Goal: Information Seeking & Learning: Learn about a topic

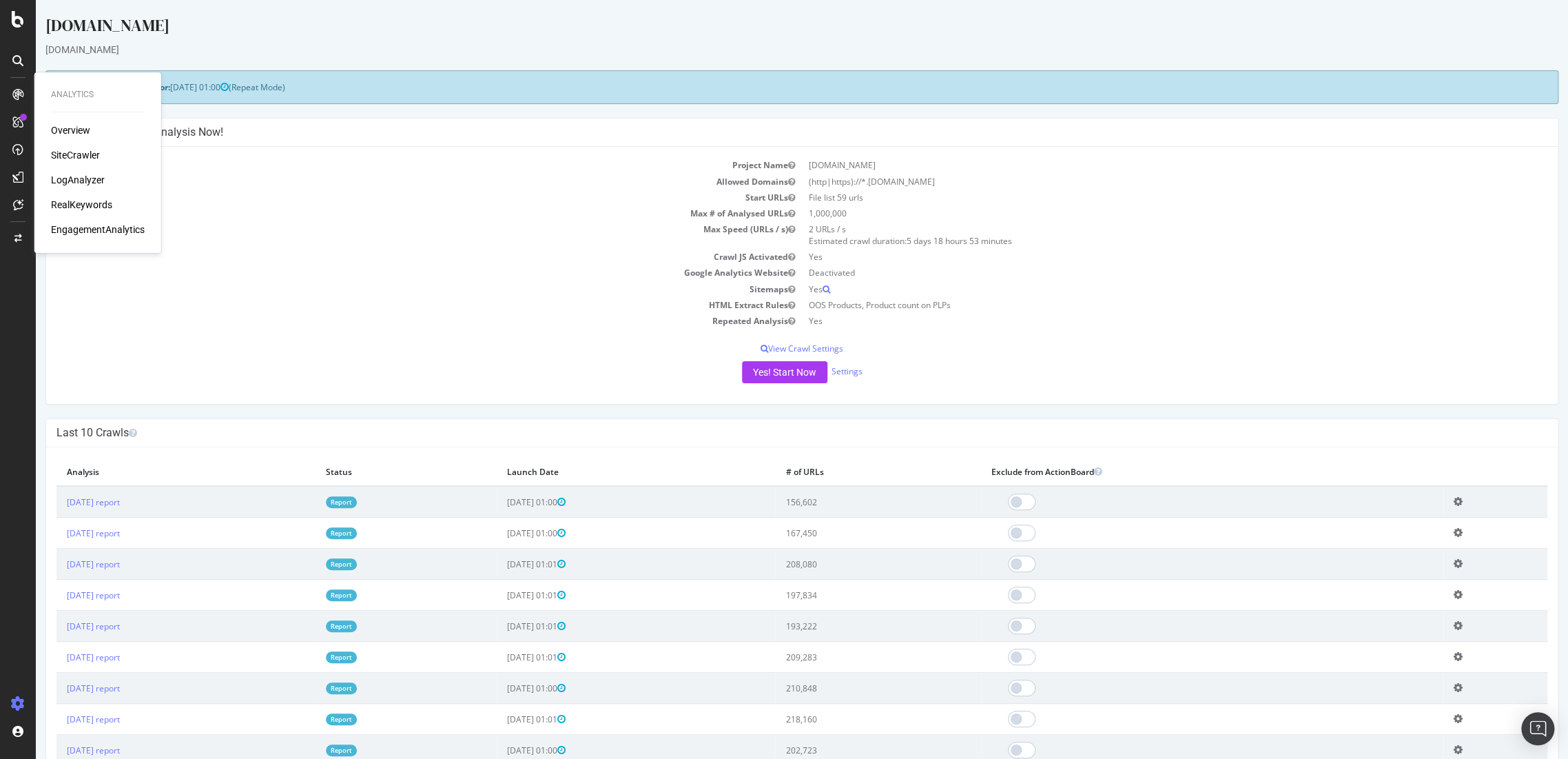
click at [63, 128] on div "Overview" at bounding box center [70, 130] width 39 height 13
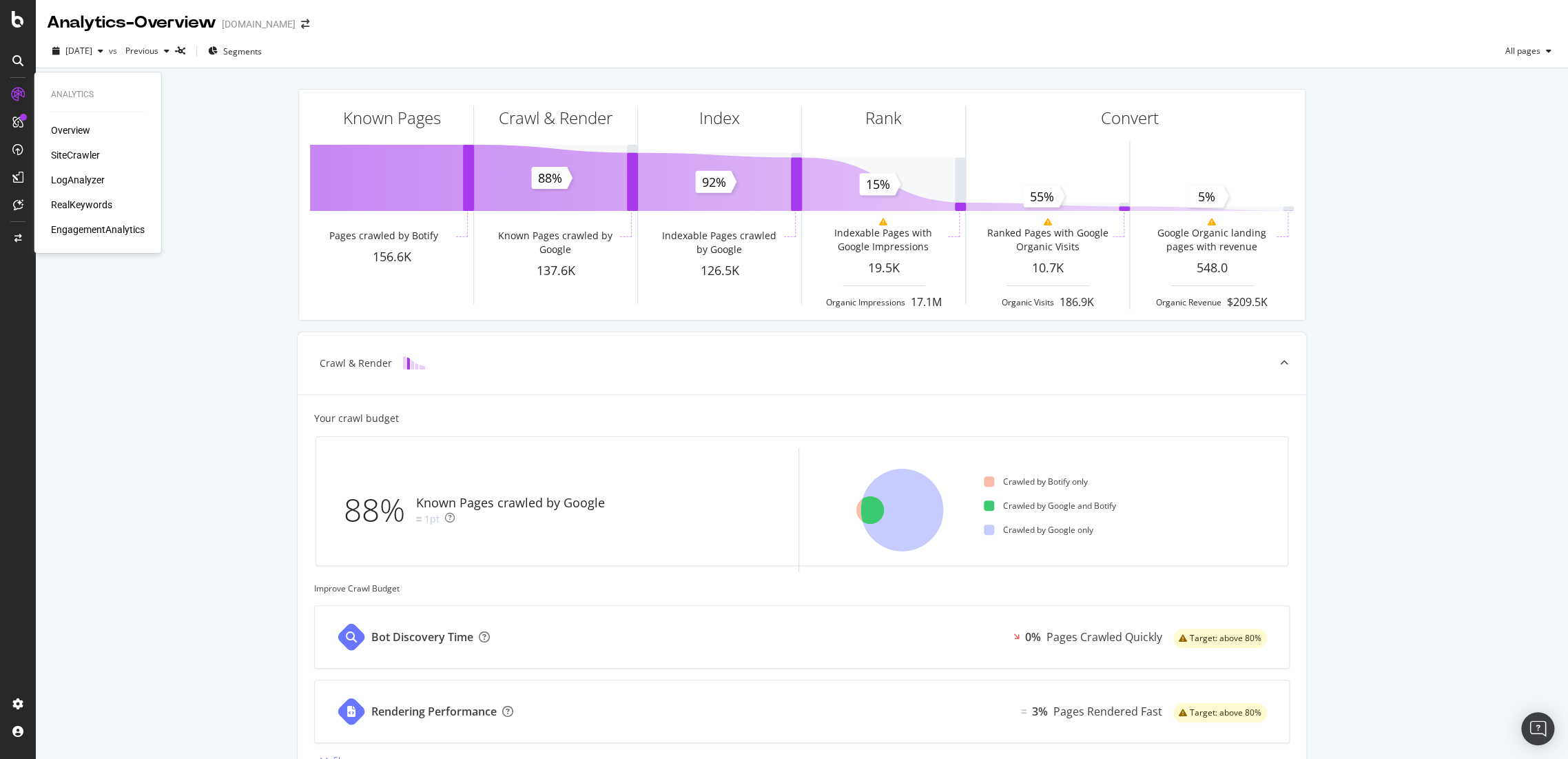
click at [71, 123] on div "Overview" at bounding box center [70, 130] width 39 height 13
click at [69, 194] on div "Overview SiteCrawler LogAnalyzer RealKeywords EngagementAnalytics" at bounding box center [98, 180] width 94 height 113
click at [70, 206] on div "RealKeywords" at bounding box center [81, 204] width 61 height 13
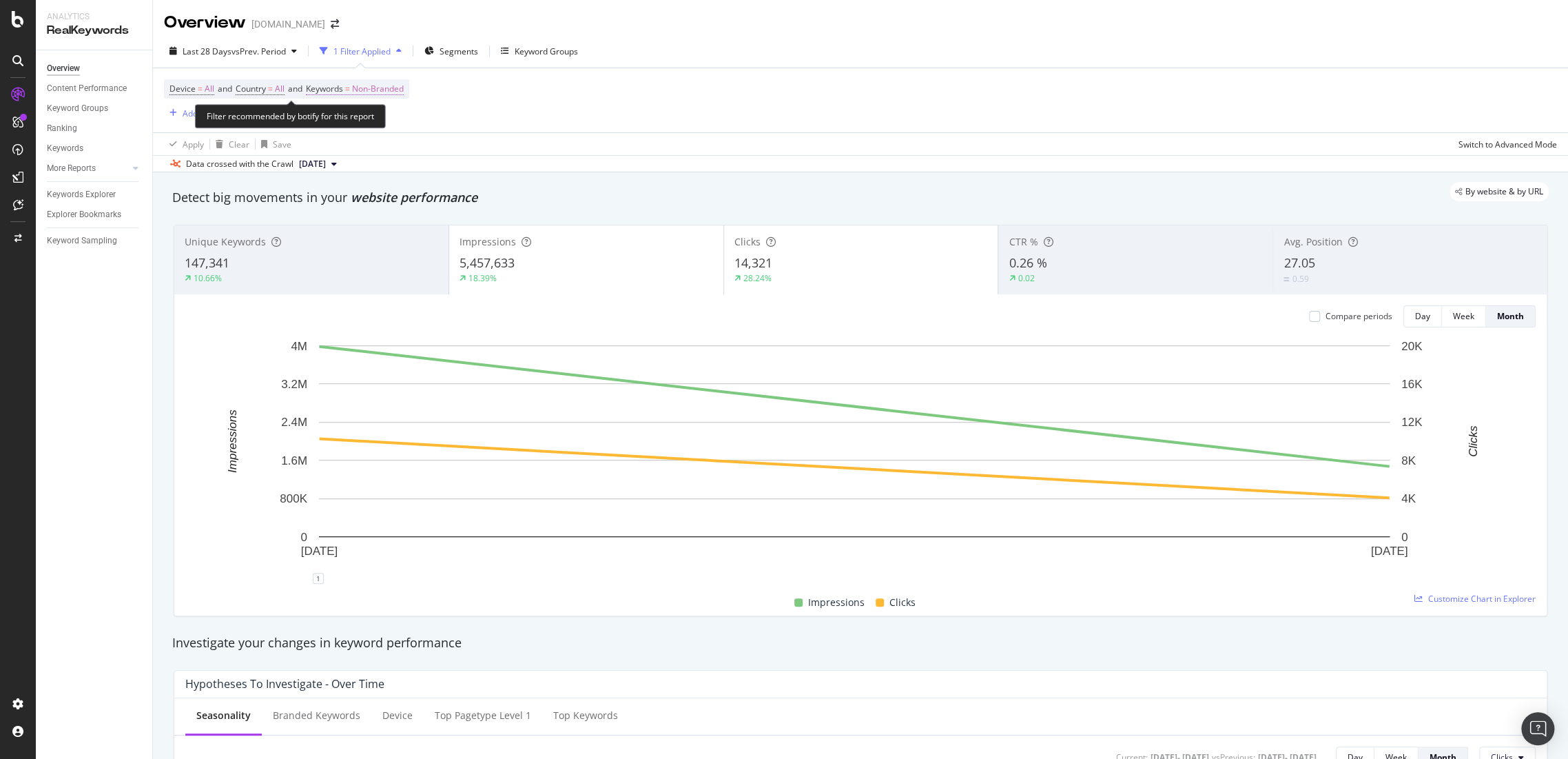
click at [396, 92] on span "Non-Branded" at bounding box center [377, 89] width 51 height 19
click at [369, 121] on span "Non-Branded" at bounding box center [354, 121] width 57 height 12
click at [353, 220] on div "All" at bounding box center [408, 227] width 162 height 20
click at [470, 157] on div "All Cancel Add filter Apply" at bounding box center [401, 133] width 174 height 69
click at [471, 154] on div "Apply" at bounding box center [467, 150] width 22 height 12
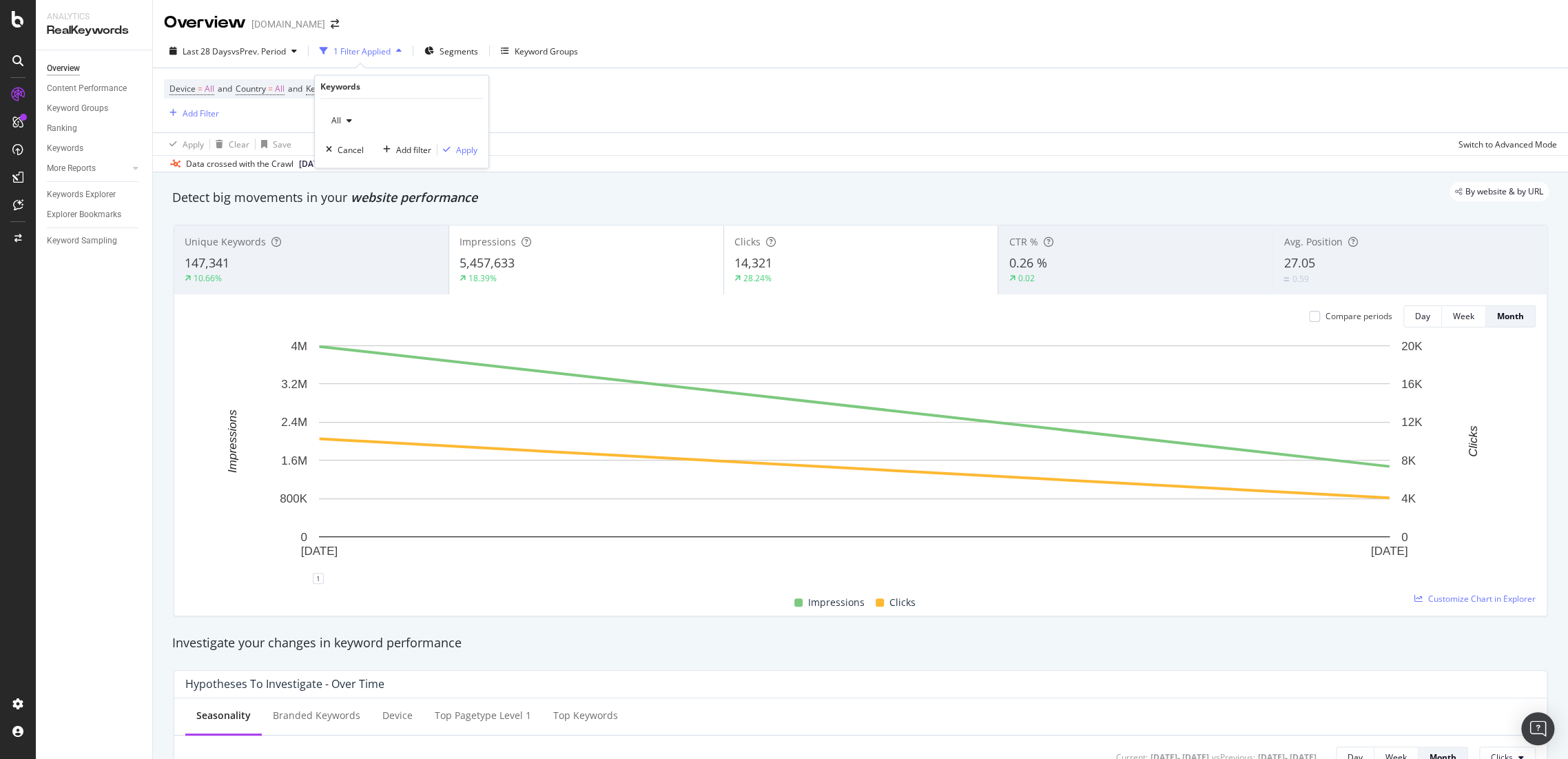
click at [471, 148] on div "Apply Clear Save Switch to Advanced Mode" at bounding box center [860, 143] width 1415 height 23
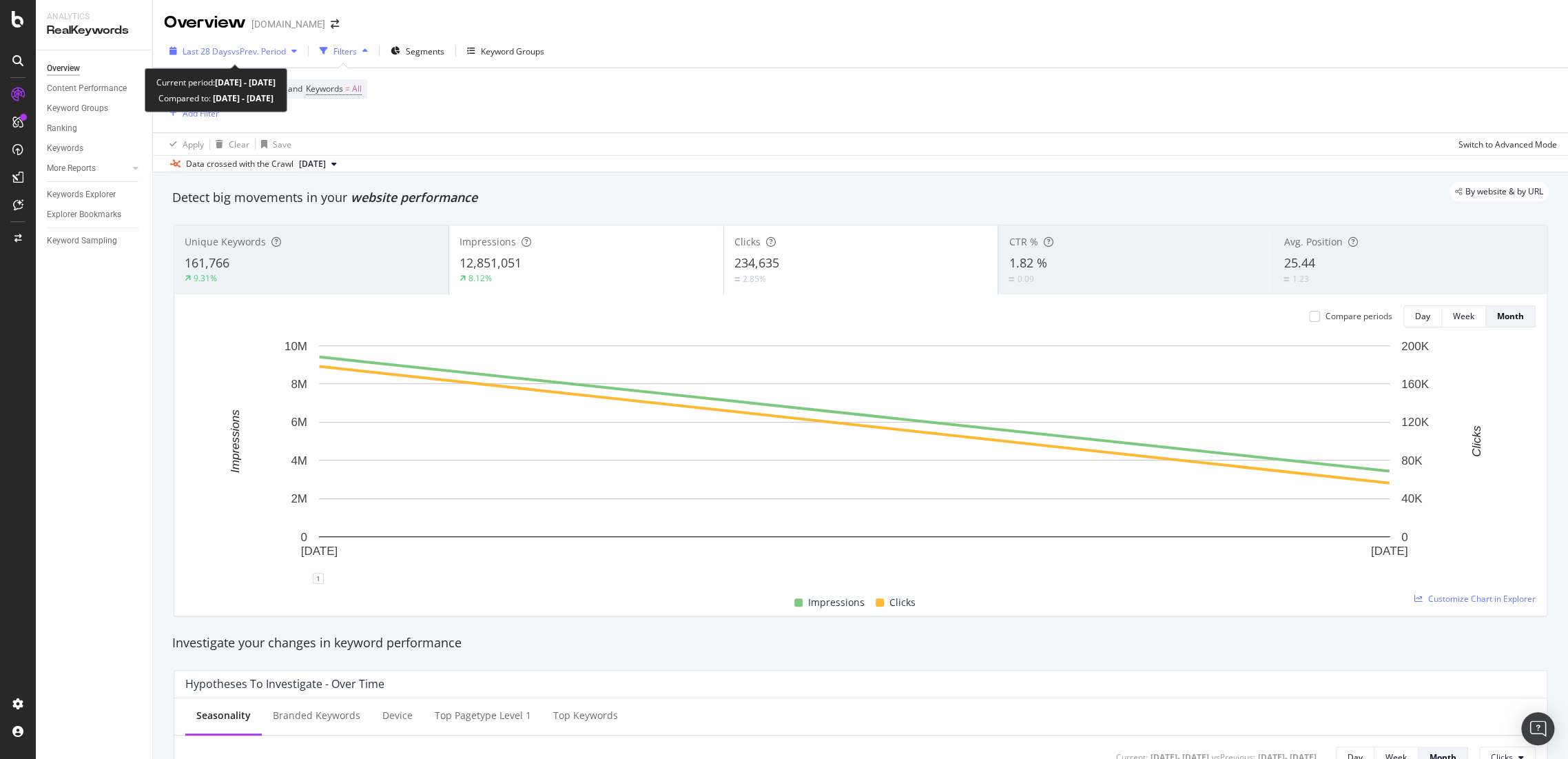
click at [280, 53] on span "vs Prev. Period" at bounding box center [259, 51] width 54 height 12
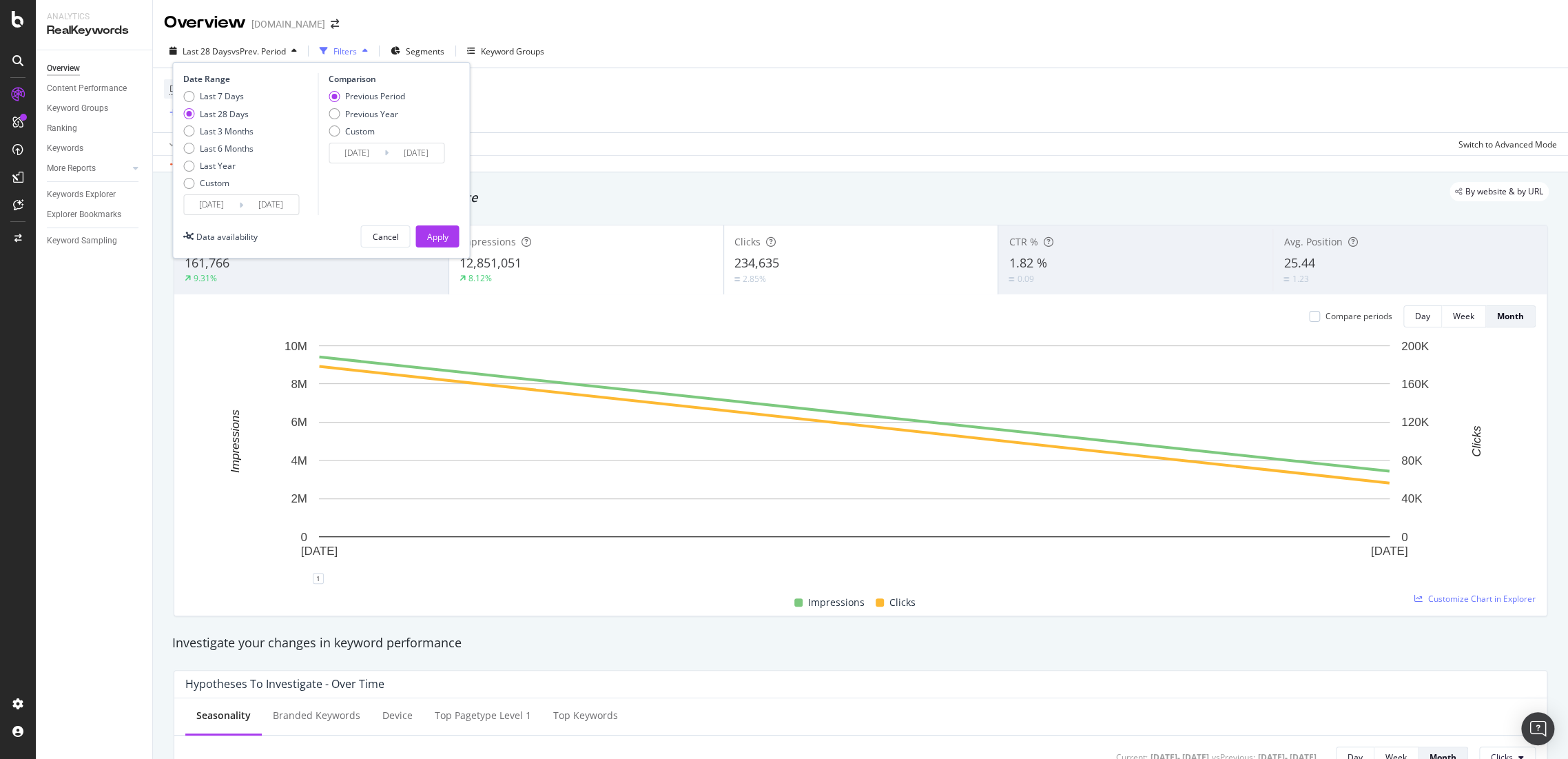
click at [336, 105] on div "Previous Period Previous Year Custom" at bounding box center [367, 116] width 77 height 51
click at [342, 113] on div "Previous Year" at bounding box center [367, 114] width 77 height 12
type input "[DATE]"
click at [434, 232] on div "Apply" at bounding box center [437, 237] width 22 height 12
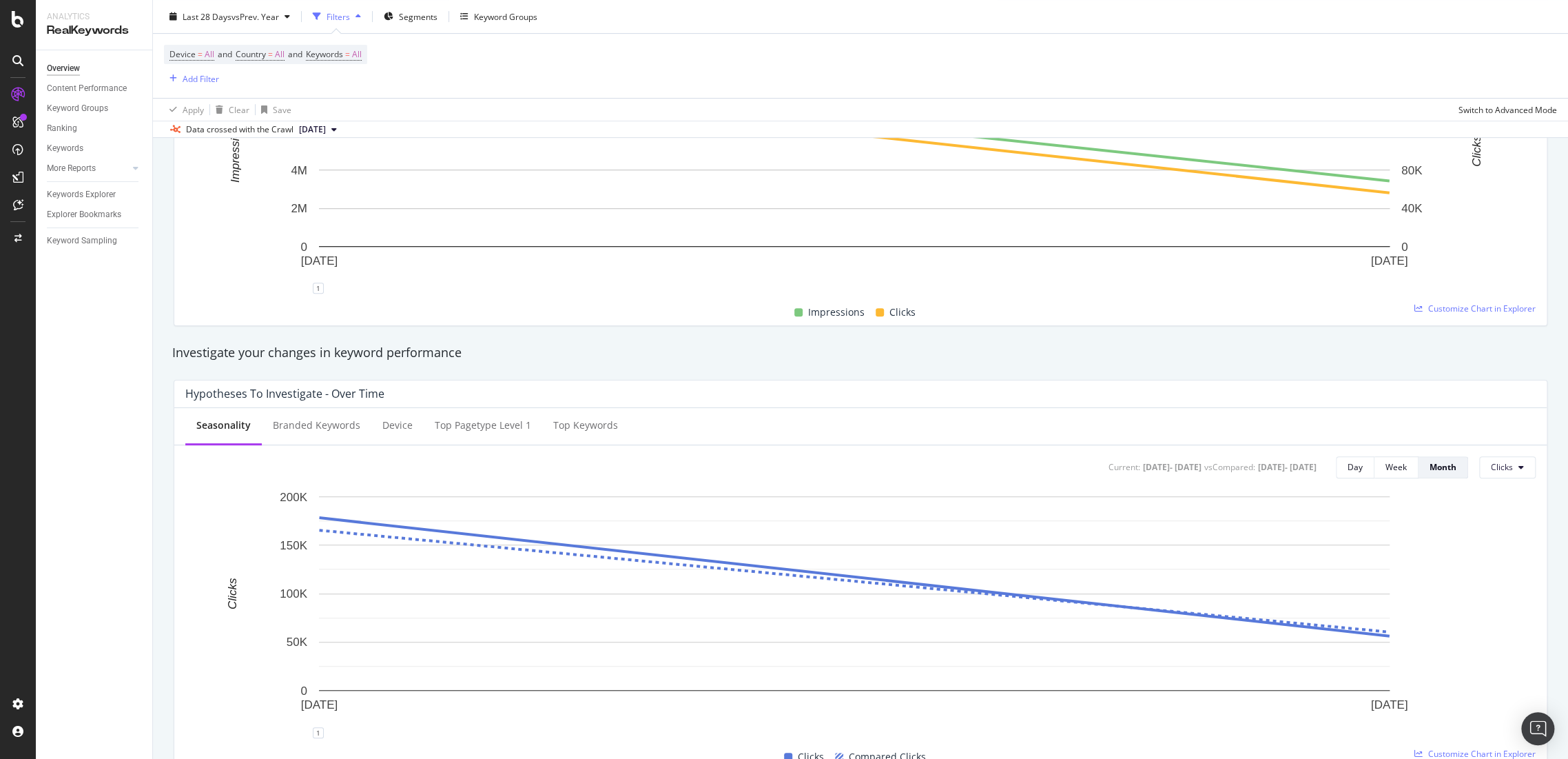
scroll to position [153, 0]
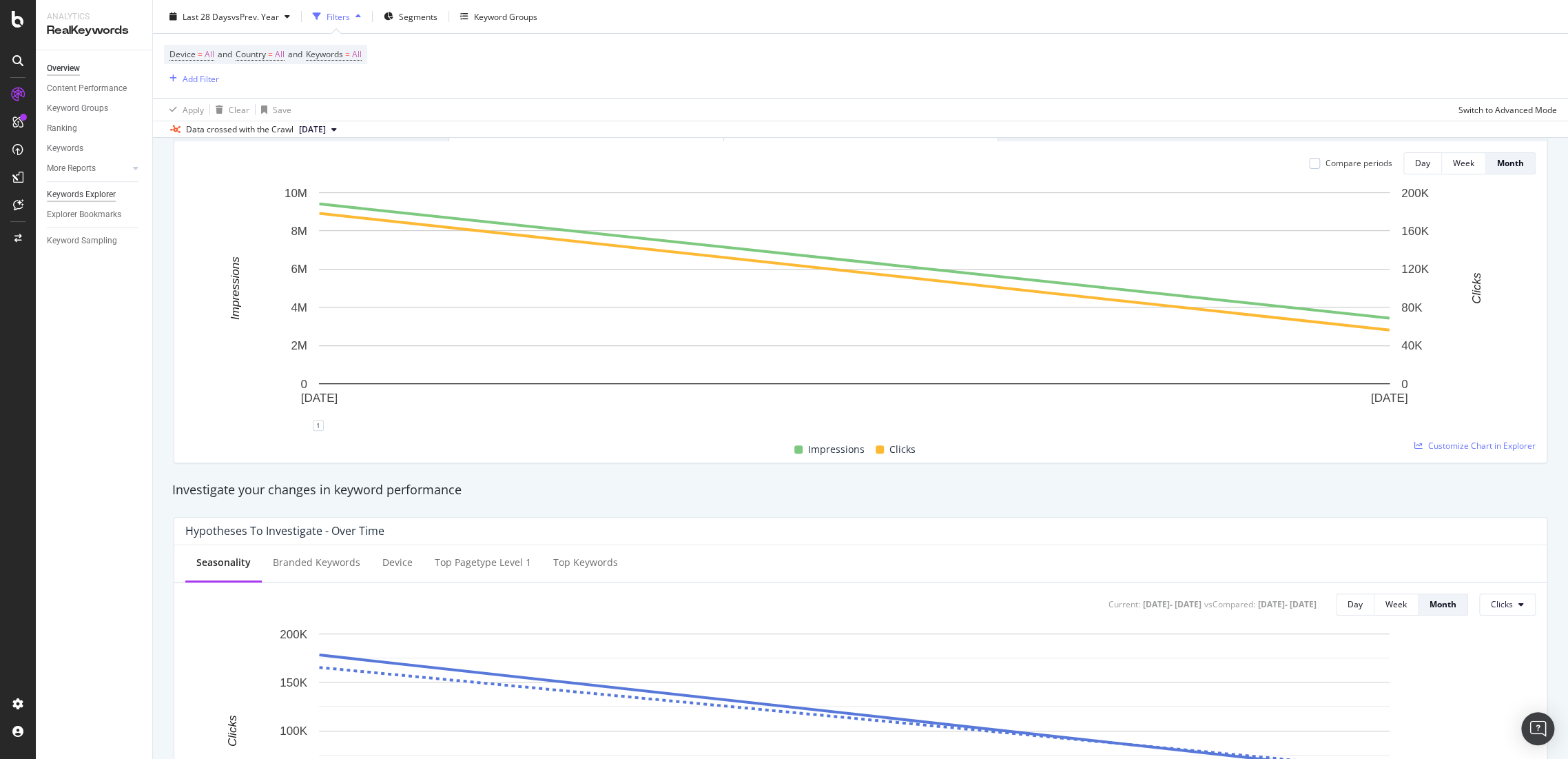
click at [75, 197] on div "Keywords Explorer" at bounding box center [81, 194] width 69 height 14
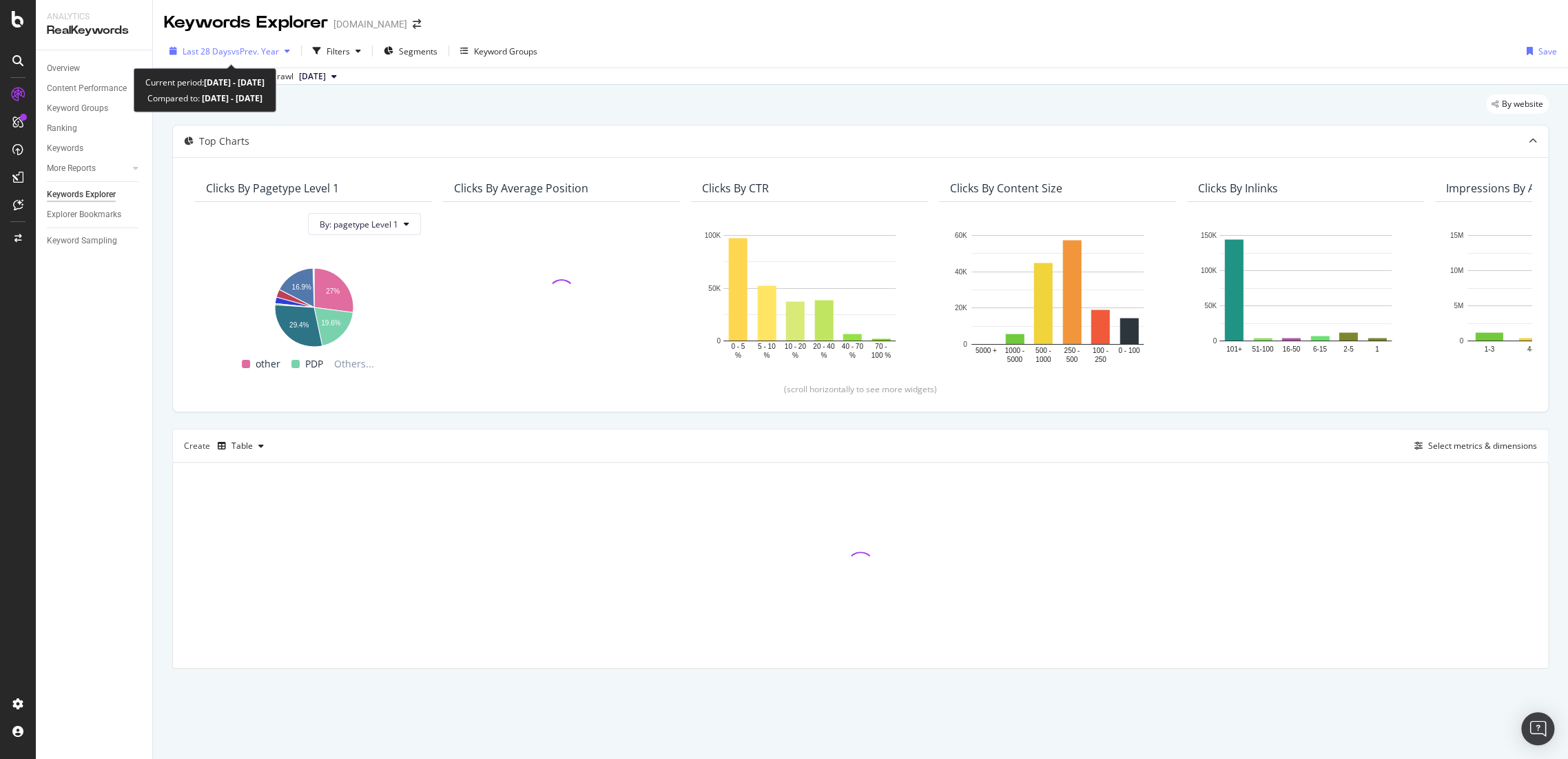
click at [248, 54] on span "vs Prev. Year" at bounding box center [256, 51] width 48 height 12
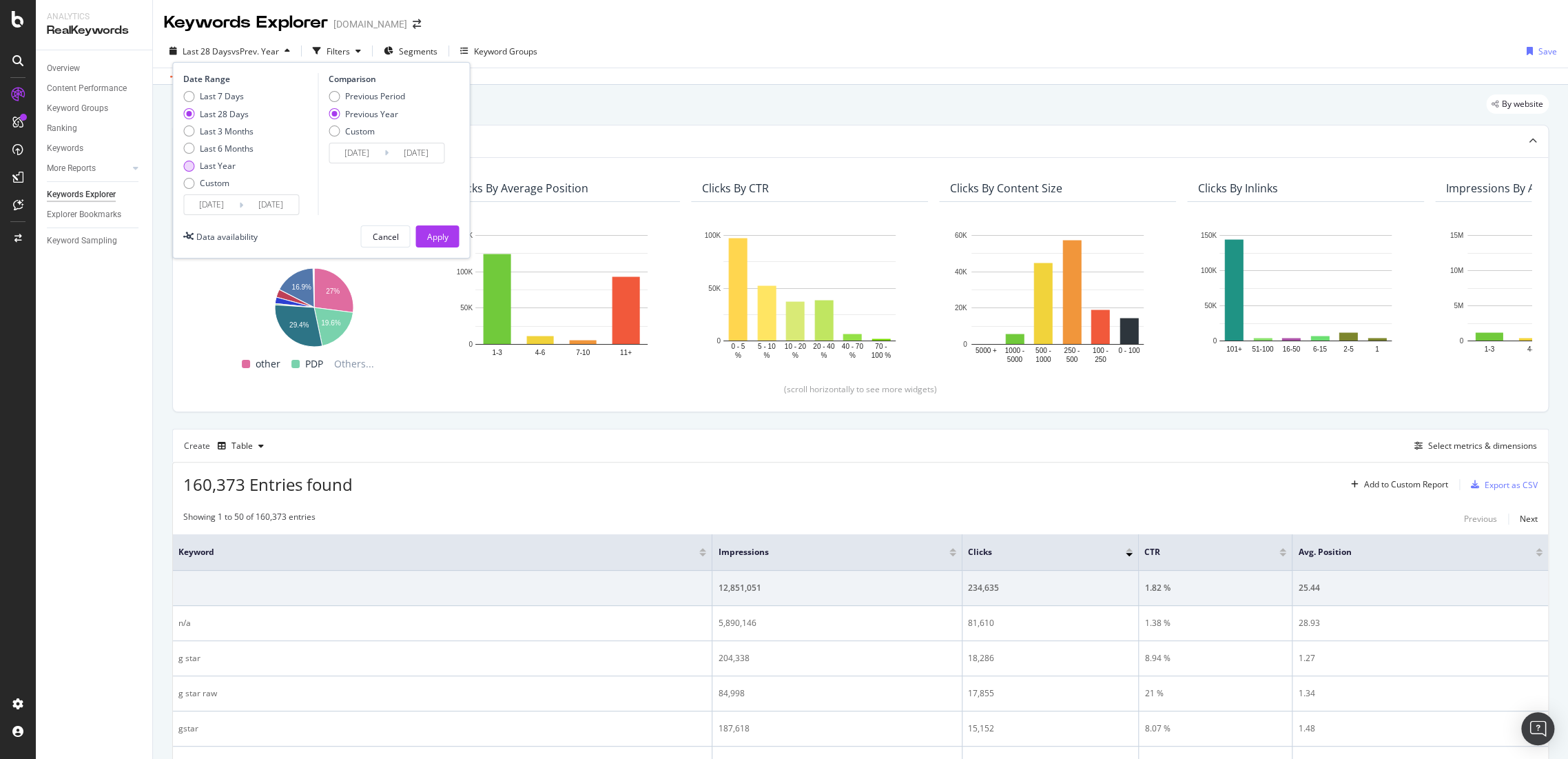
click at [197, 163] on div "Last Year" at bounding box center [218, 166] width 70 height 12
type input "[DATE]"
click at [440, 234] on div "Apply" at bounding box center [437, 237] width 22 height 12
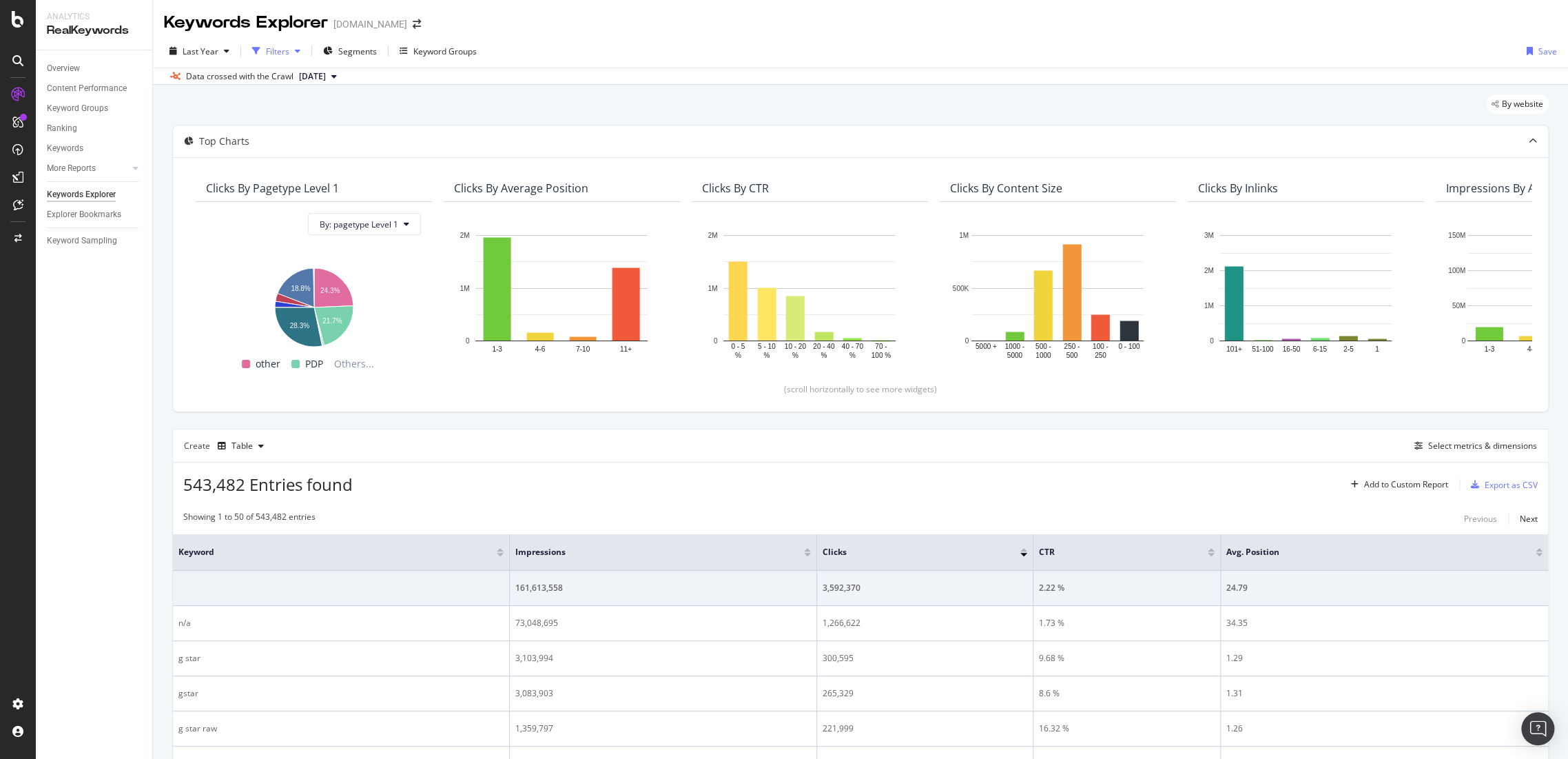
click at [289, 51] on div "button" at bounding box center [297, 51] width 16 height 8
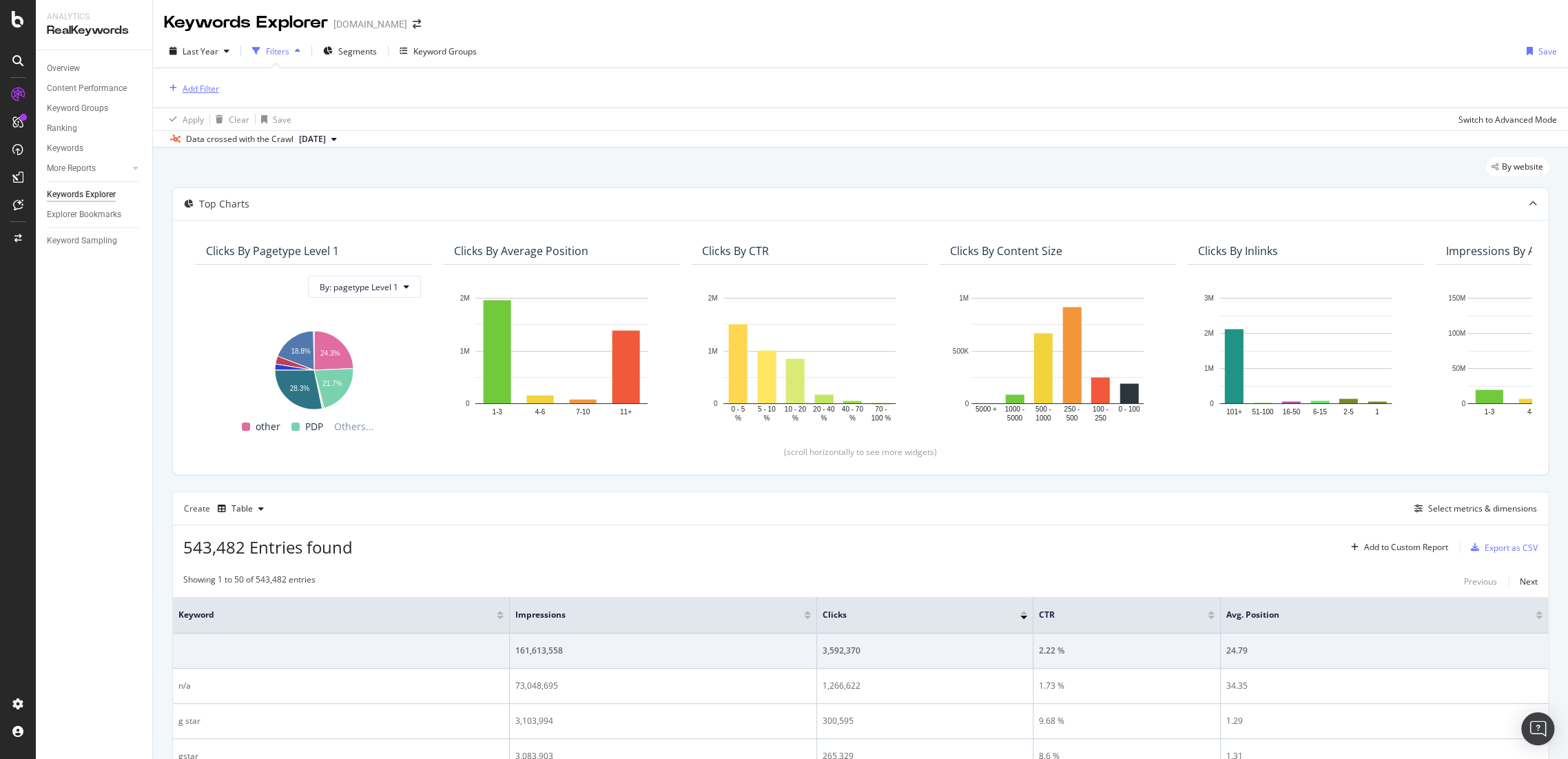
click at [194, 91] on div "Add Filter" at bounding box center [200, 89] width 37 height 12
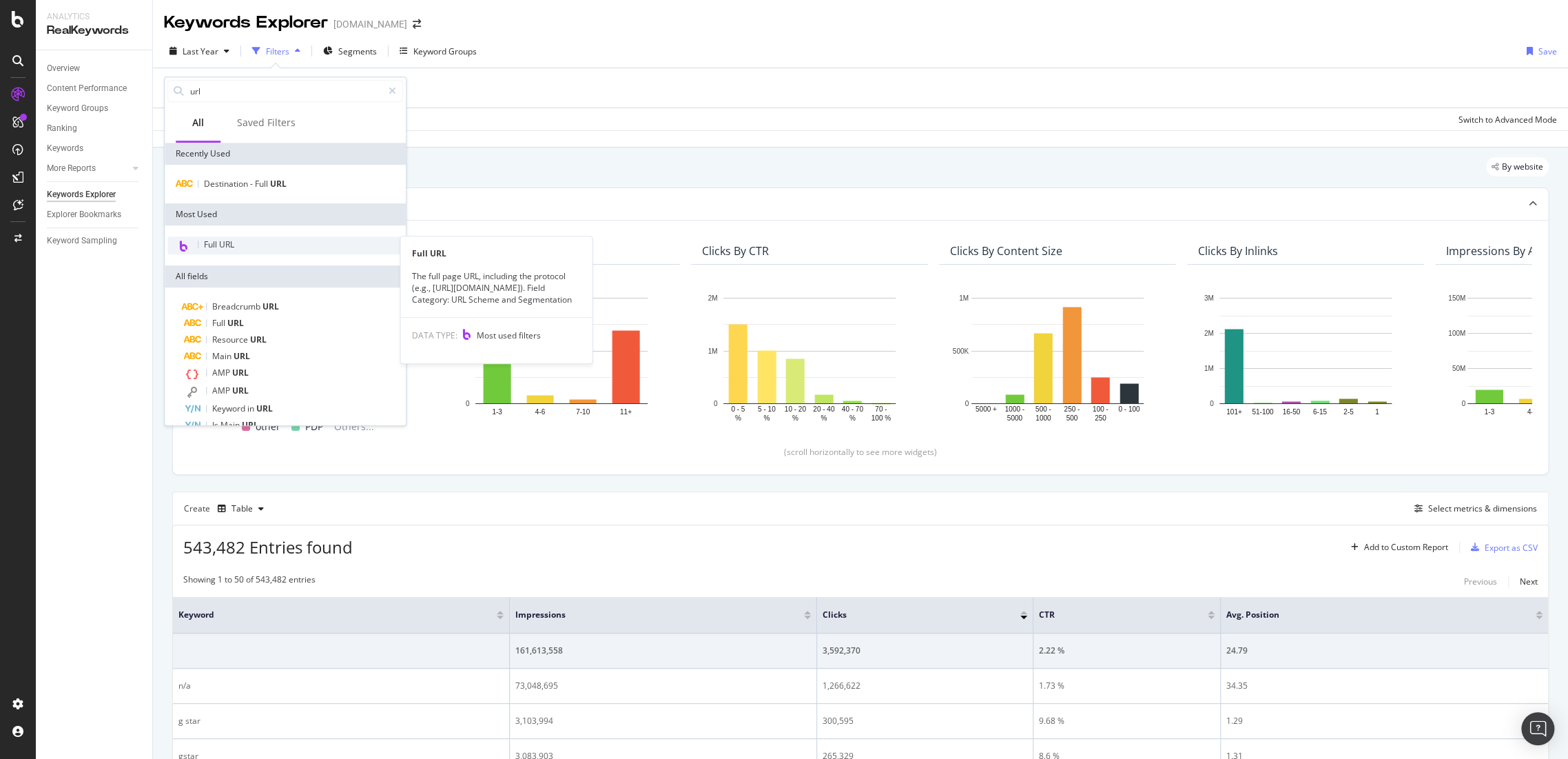
type input "url"
click at [241, 250] on div "Full URL" at bounding box center [285, 245] width 235 height 18
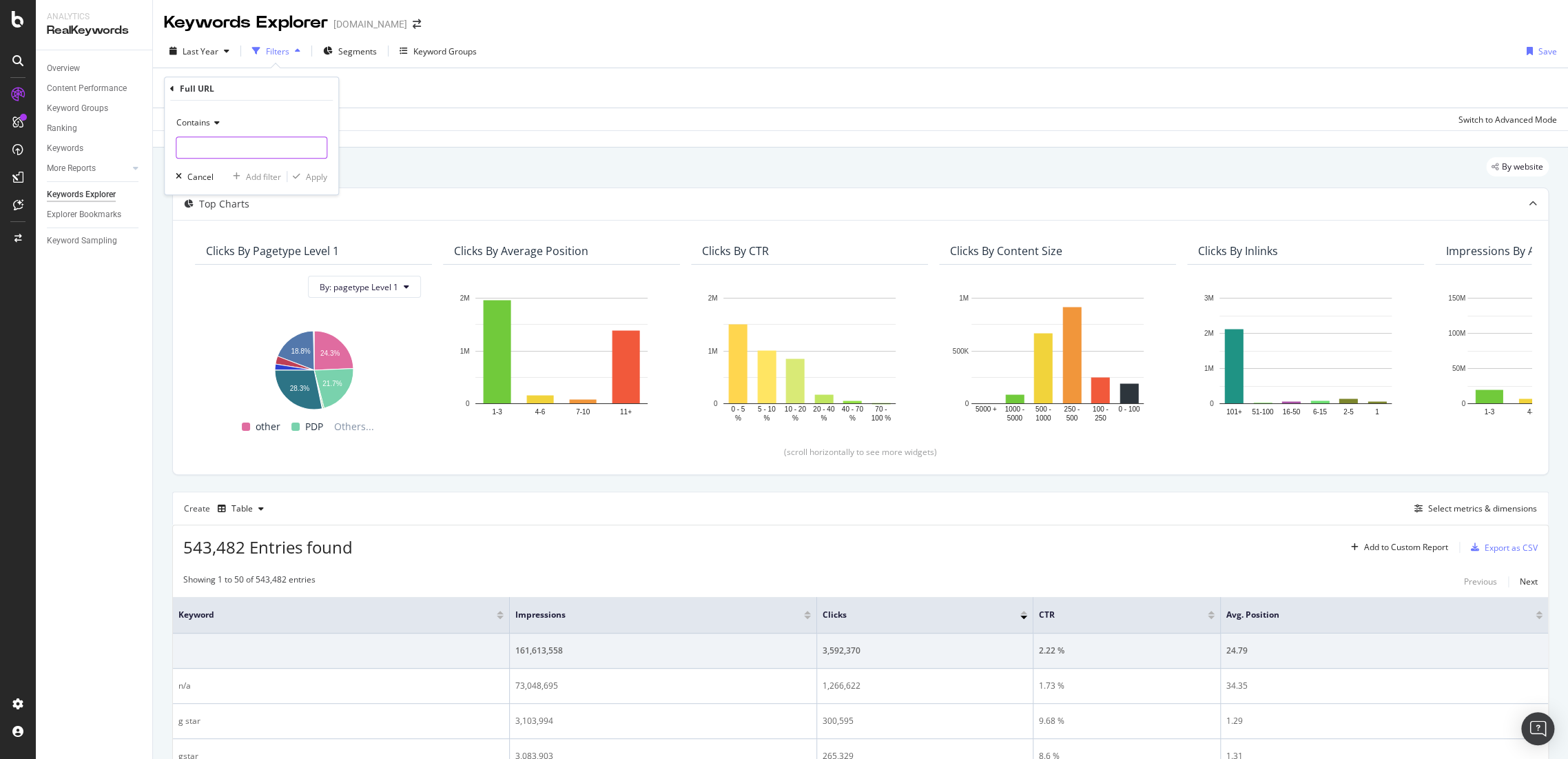
click at [241, 147] on input "text" at bounding box center [252, 148] width 151 height 22
paste input "82564F-4398-5163"
type input "82564F-4398-5163"
click at [329, 177] on div "Contains 82564F-4398-5163 Cancel Add filter Apply" at bounding box center [251, 148] width 174 height 94
click at [309, 175] on div "Apply" at bounding box center [316, 177] width 22 height 12
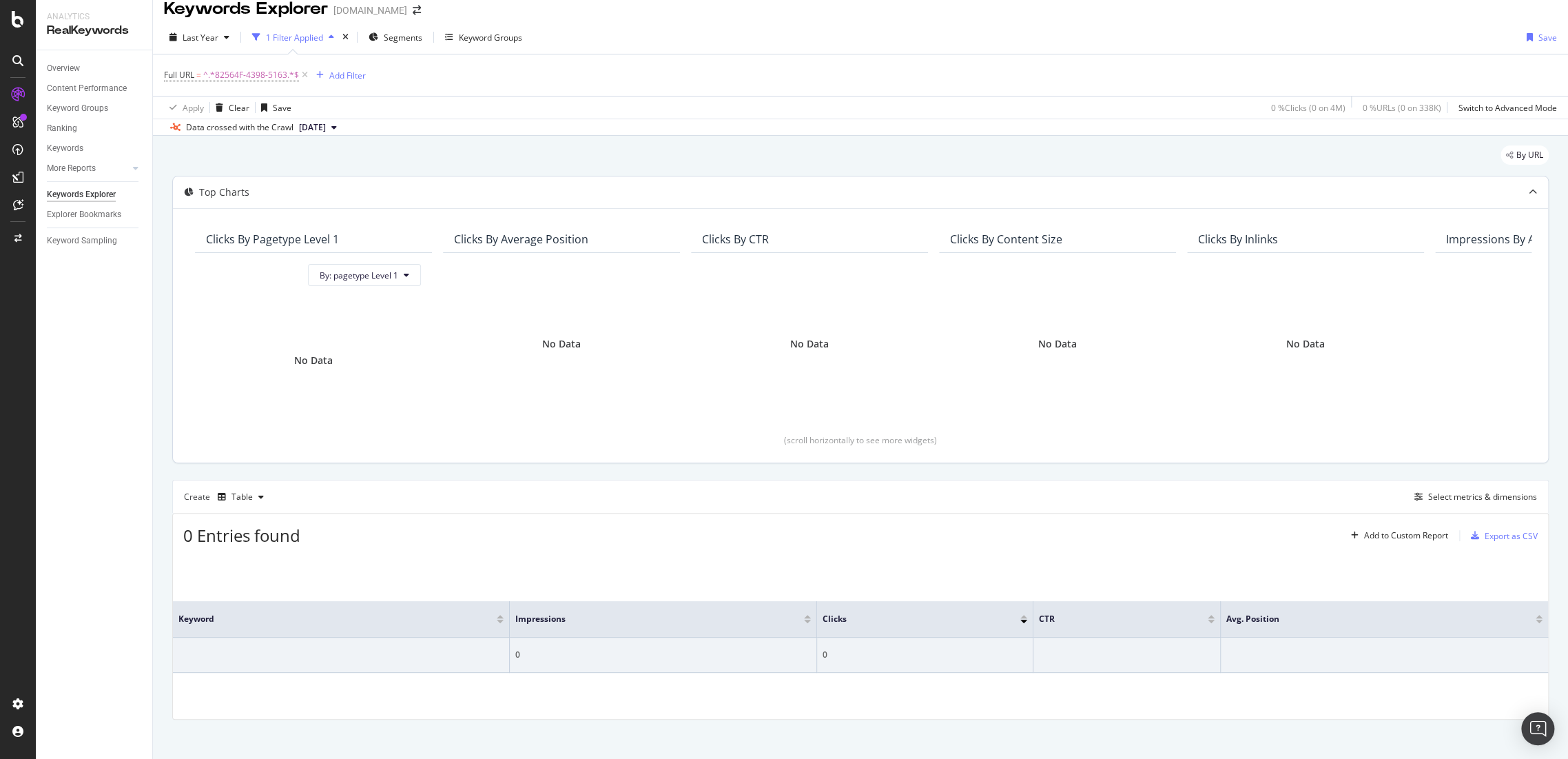
scroll to position [22, 0]
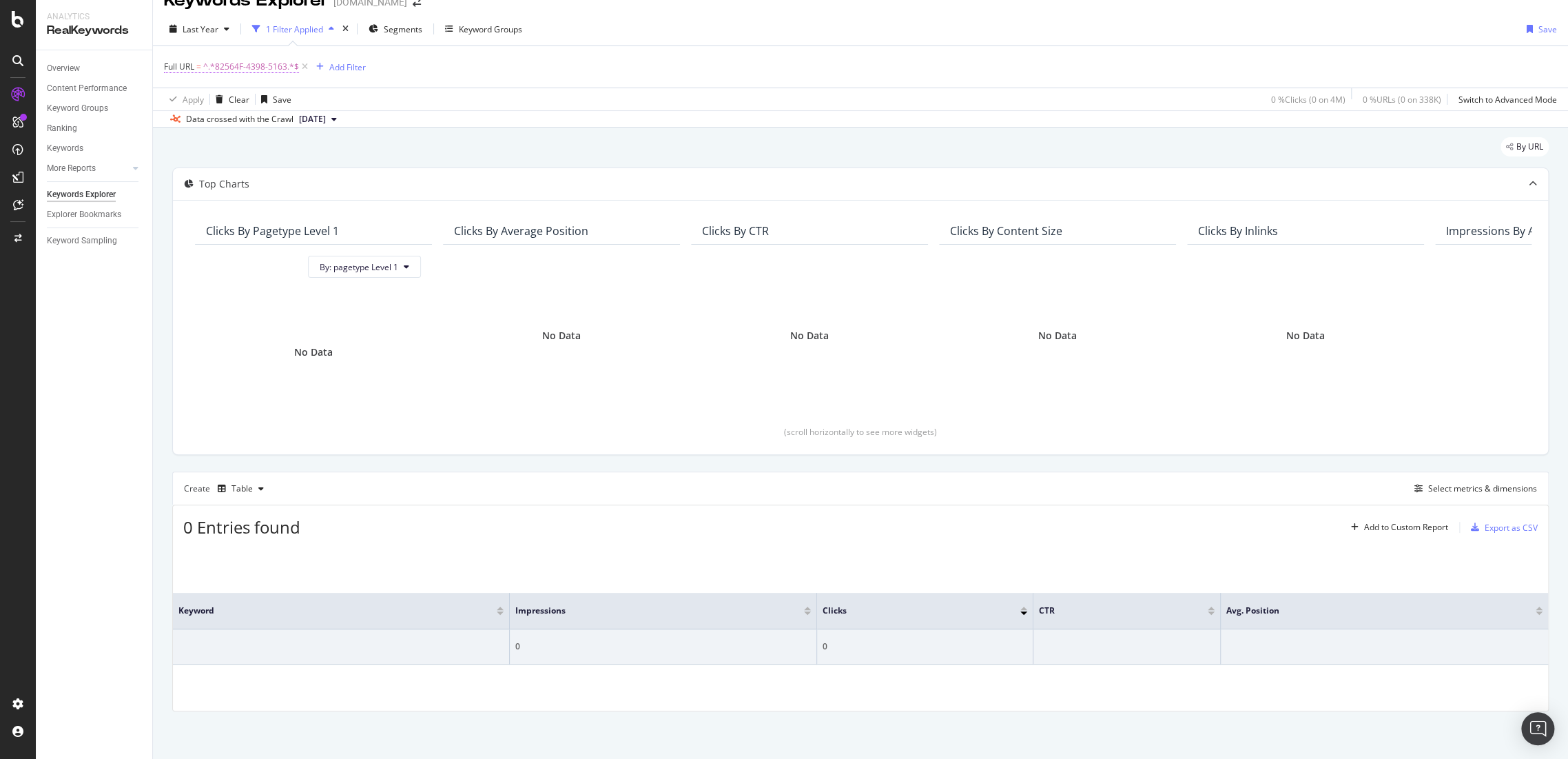
click at [271, 70] on span "^.*82564F-4398-5163.*$" at bounding box center [251, 67] width 96 height 19
click at [279, 136] on div "Contains 82564F-4398-5163 Cancel Add filter Apply" at bounding box center [251, 125] width 174 height 94
click at [278, 123] on input "82564F-4398-5163" at bounding box center [241, 125] width 130 height 22
paste input "/shop/men/jackets_and_blazers/82564f"
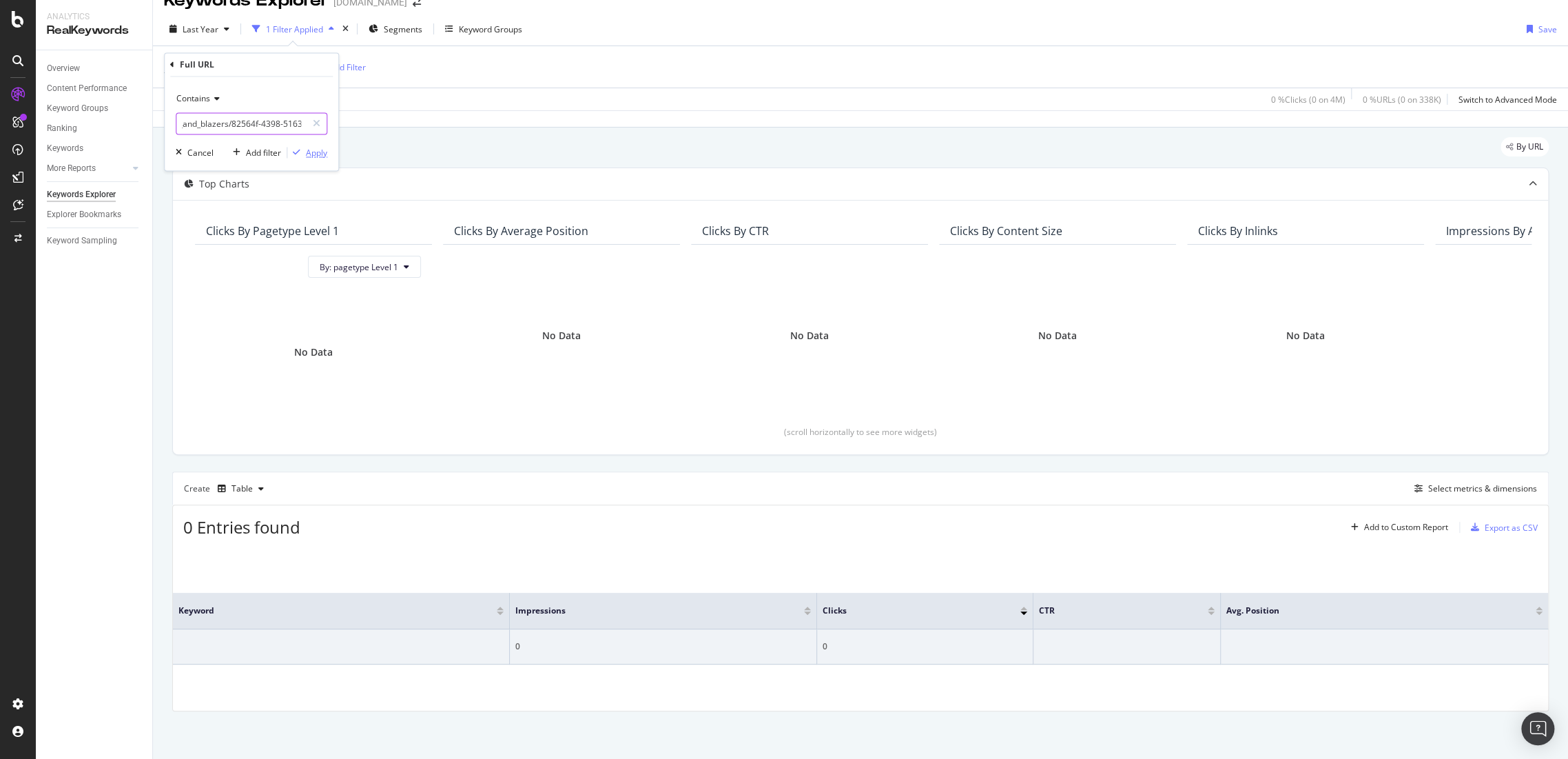
type input "/shop/men/jackets_and_blazers/82564f-4398-5163"
click at [324, 150] on div "Apply" at bounding box center [316, 153] width 22 height 12
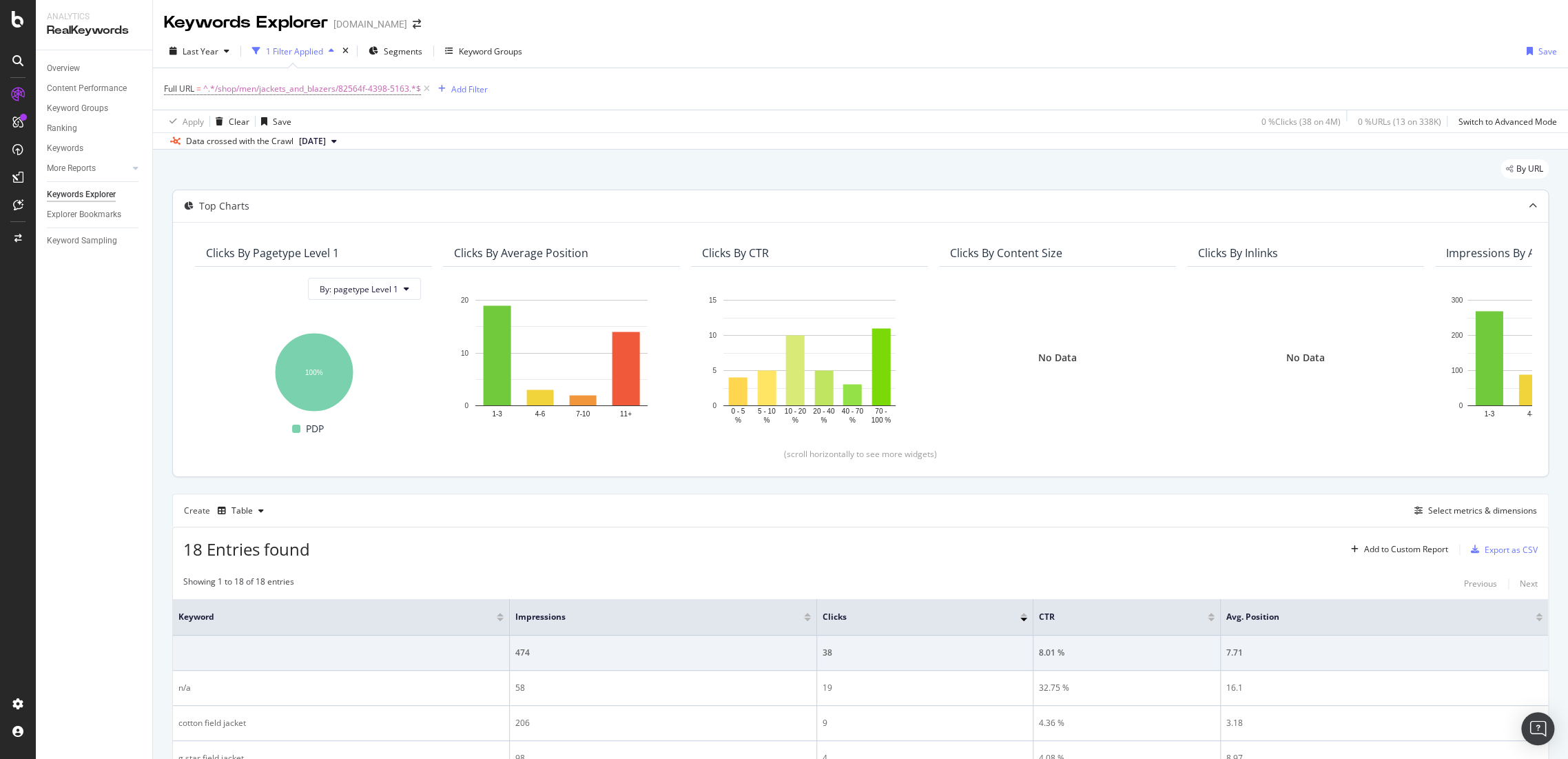
click at [317, 98] on div "Full URL = ^.*/shop/men/jackets_and_blazers/82564f-4398-5163.*$ Add Filter" at bounding box center [860, 89] width 1393 height 41
click at [321, 89] on span "^.*/shop/men/jackets_and_blazers/82564f-4398-5163.*$" at bounding box center [312, 89] width 218 height 19
click at [181, 147] on input "/shop/men/jackets_and_blazers/82564f-4398-5163" at bounding box center [241, 146] width 130 height 22
click at [212, 128] on div "Contains" at bounding box center [251, 122] width 151 height 22
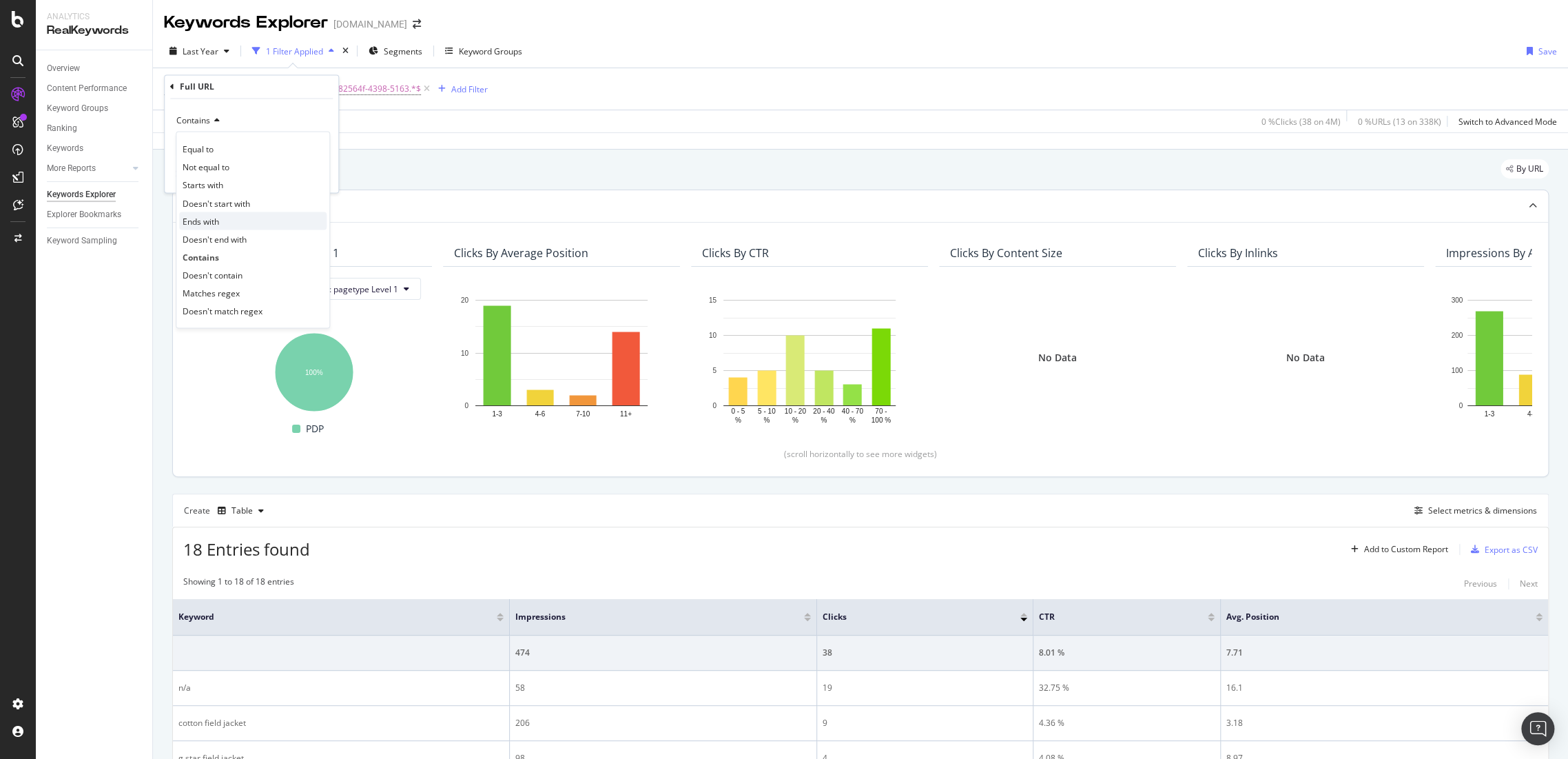
click at [228, 224] on div "Ends with" at bounding box center [253, 221] width 148 height 18
type input "/82564f-4398-5163"
click at [307, 169] on div "Apply" at bounding box center [316, 174] width 22 height 12
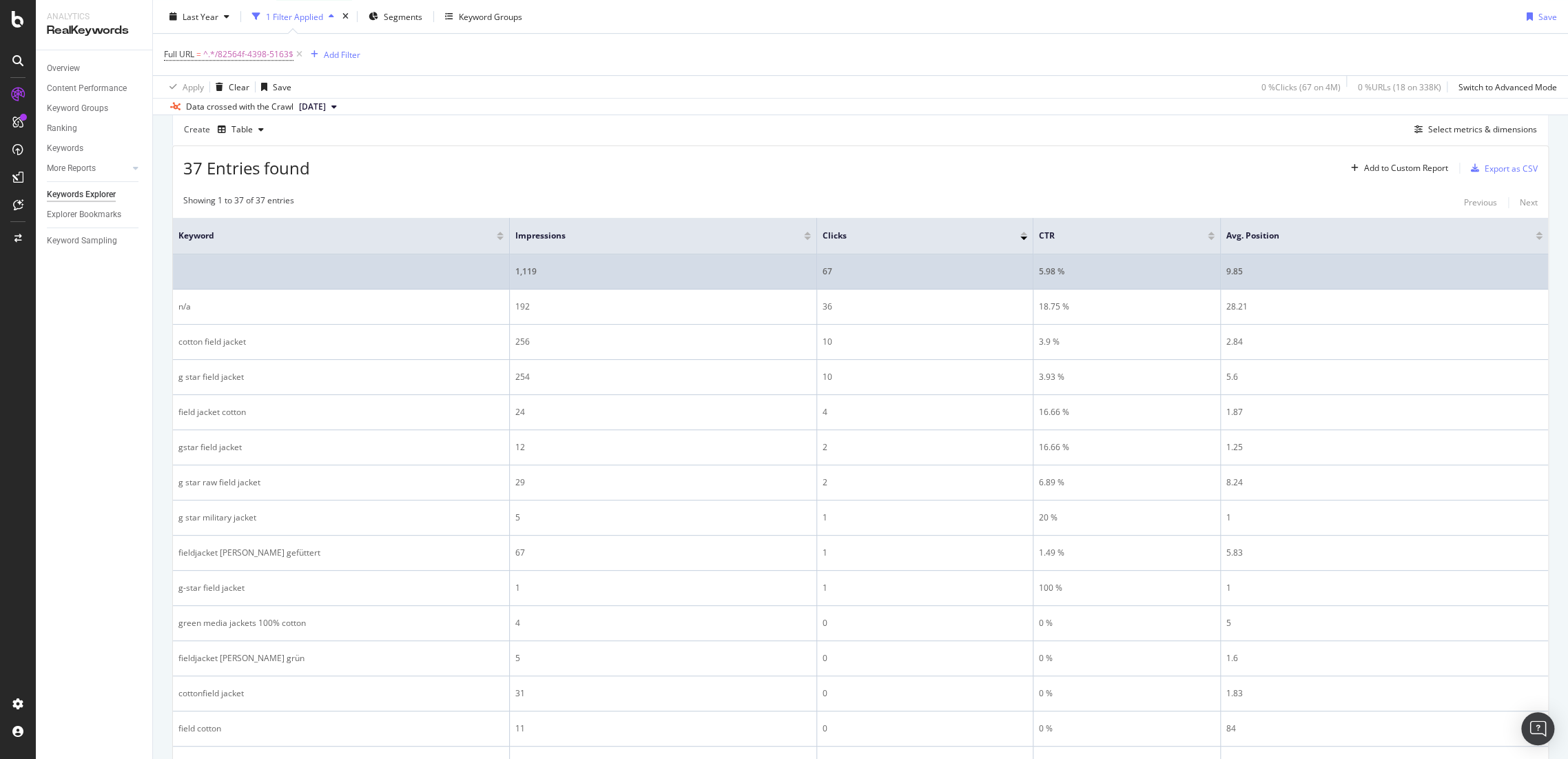
scroll to position [535, 0]
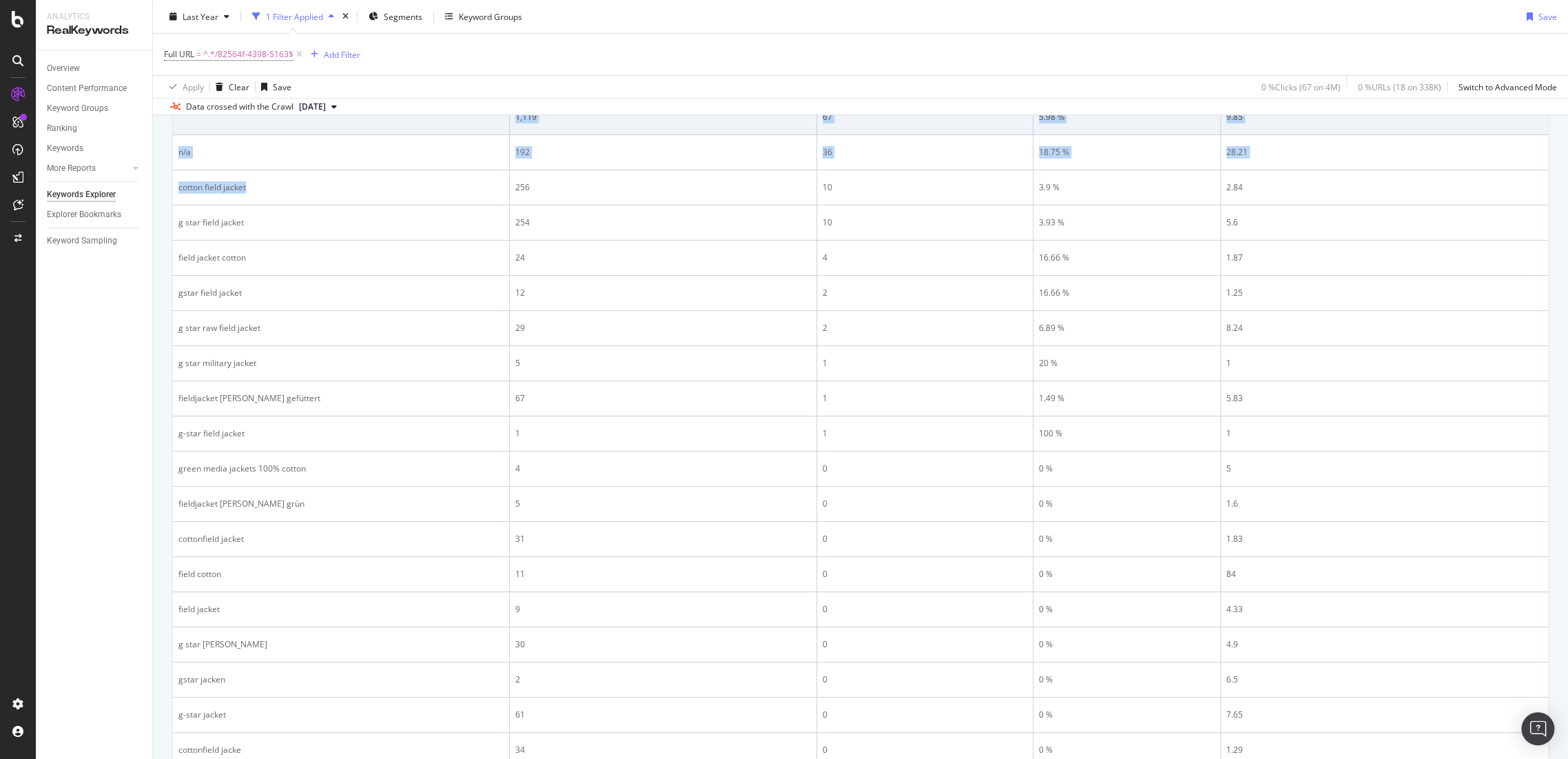
drag, startPoint x: 263, startPoint y: 186, endPoint x: 171, endPoint y: 185, distance: 92.0
click at [171, 185] on div "By URL Top Charts Clicks By pagetype Level 1 By: pagetype Level 1 Hold CTRL whi…" at bounding box center [860, 564] width 1415 height 1900
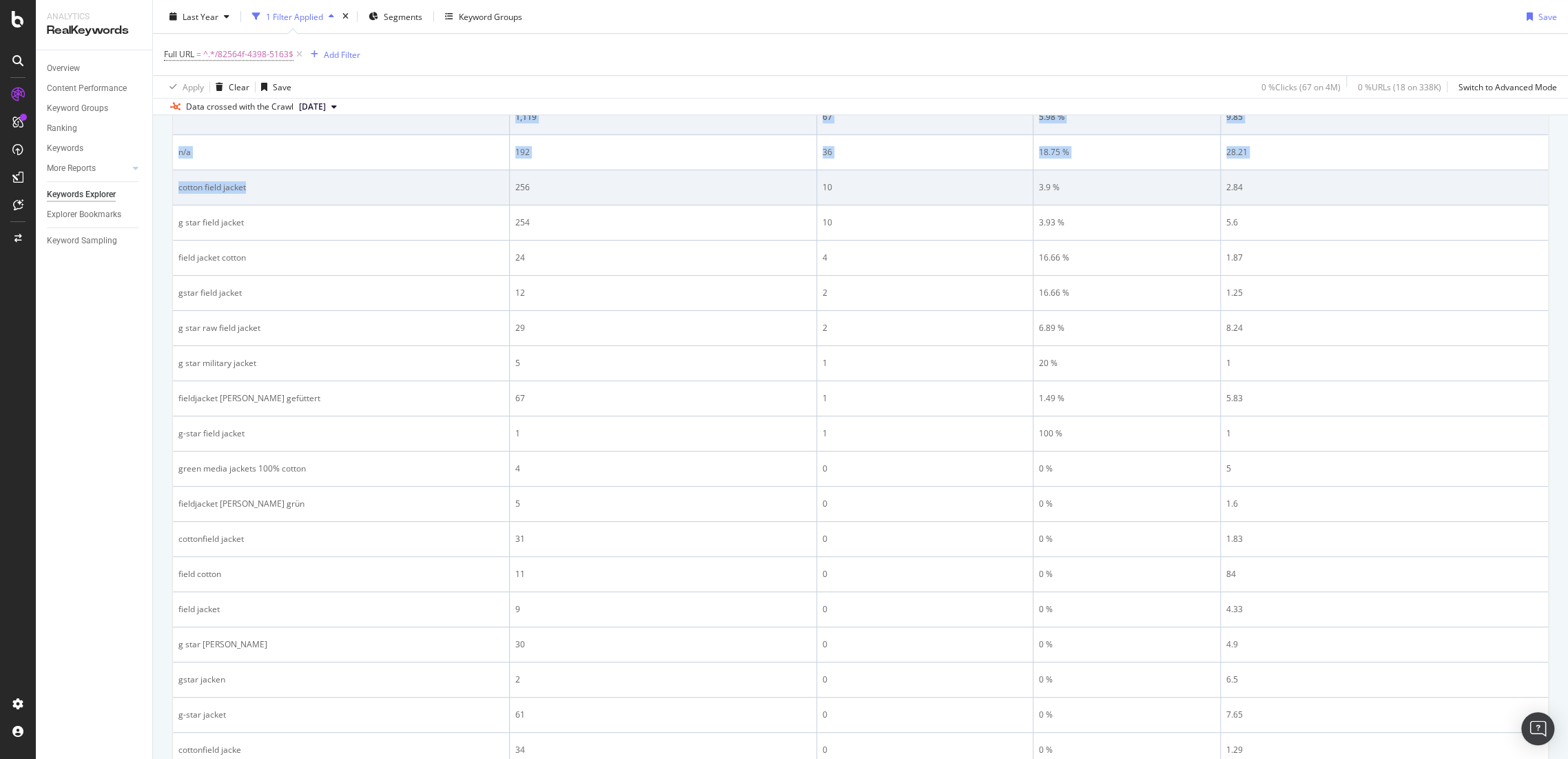
click at [348, 185] on div "cotton field jacket" at bounding box center [341, 187] width 325 height 13
drag, startPoint x: 260, startPoint y: 186, endPoint x: 178, endPoint y: 182, distance: 82.1
click at [178, 182] on div "cotton field jacket" at bounding box center [341, 187] width 325 height 13
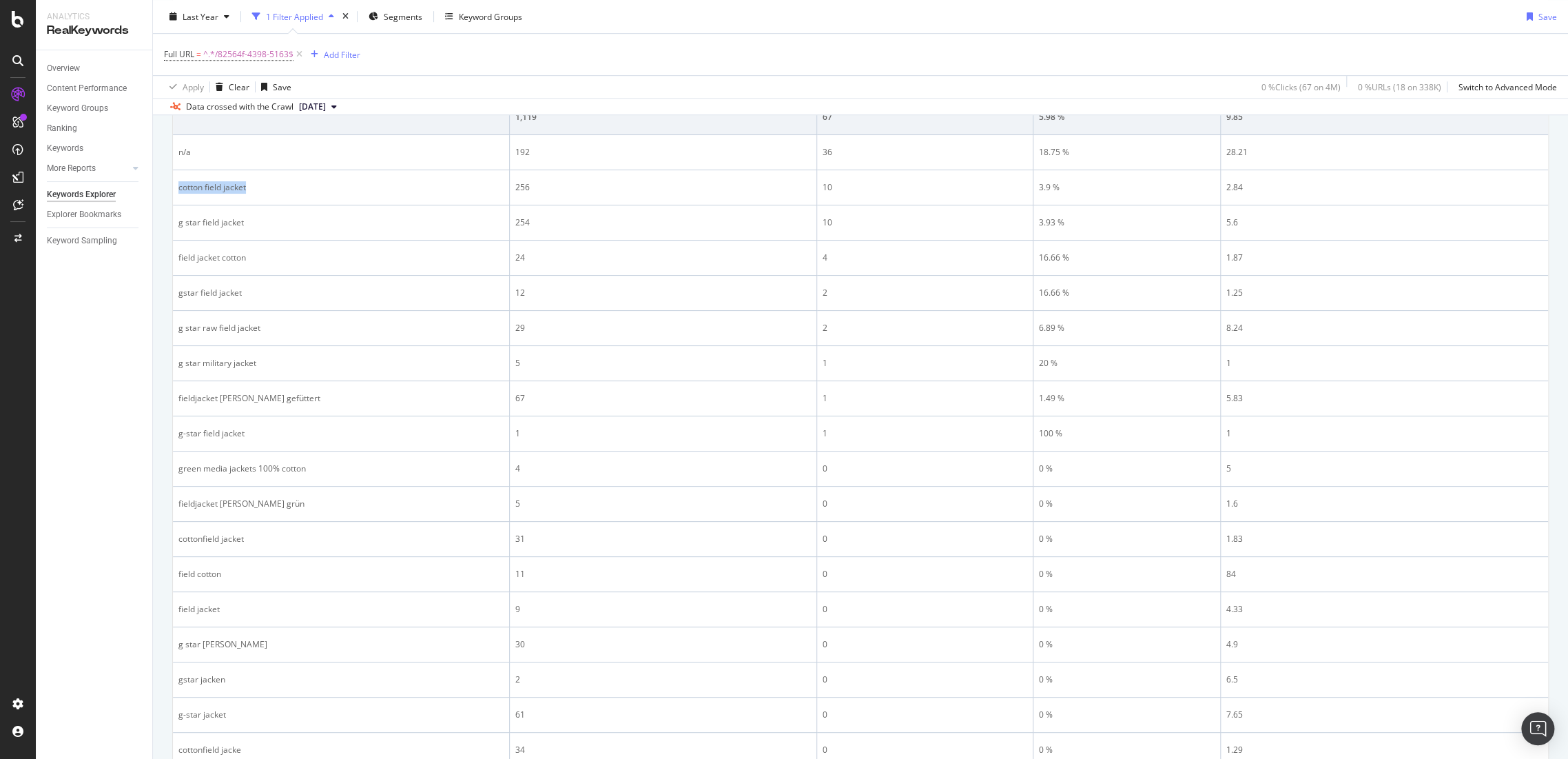
copy div "cotton field jacket"
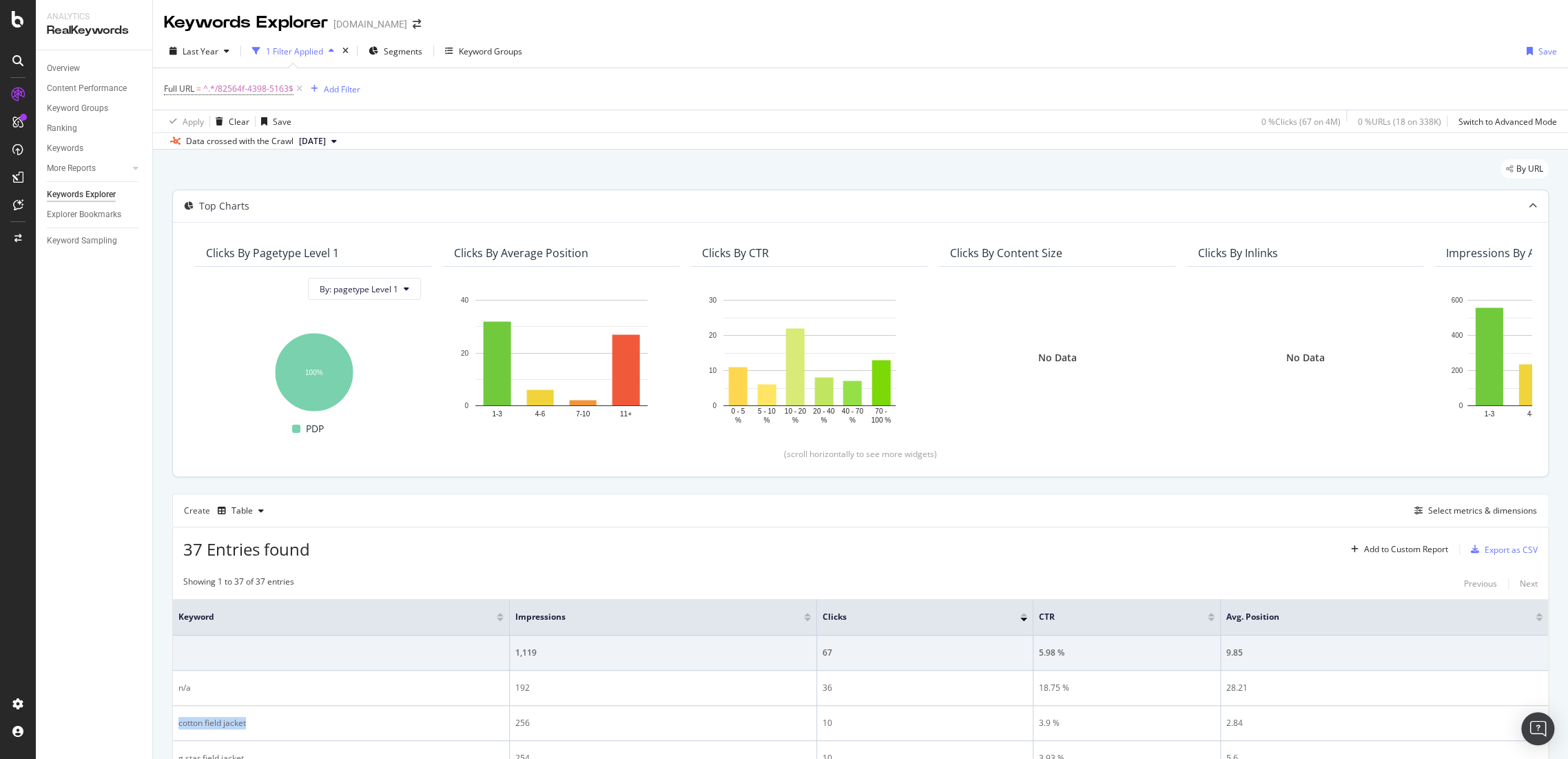
scroll to position [382, 0]
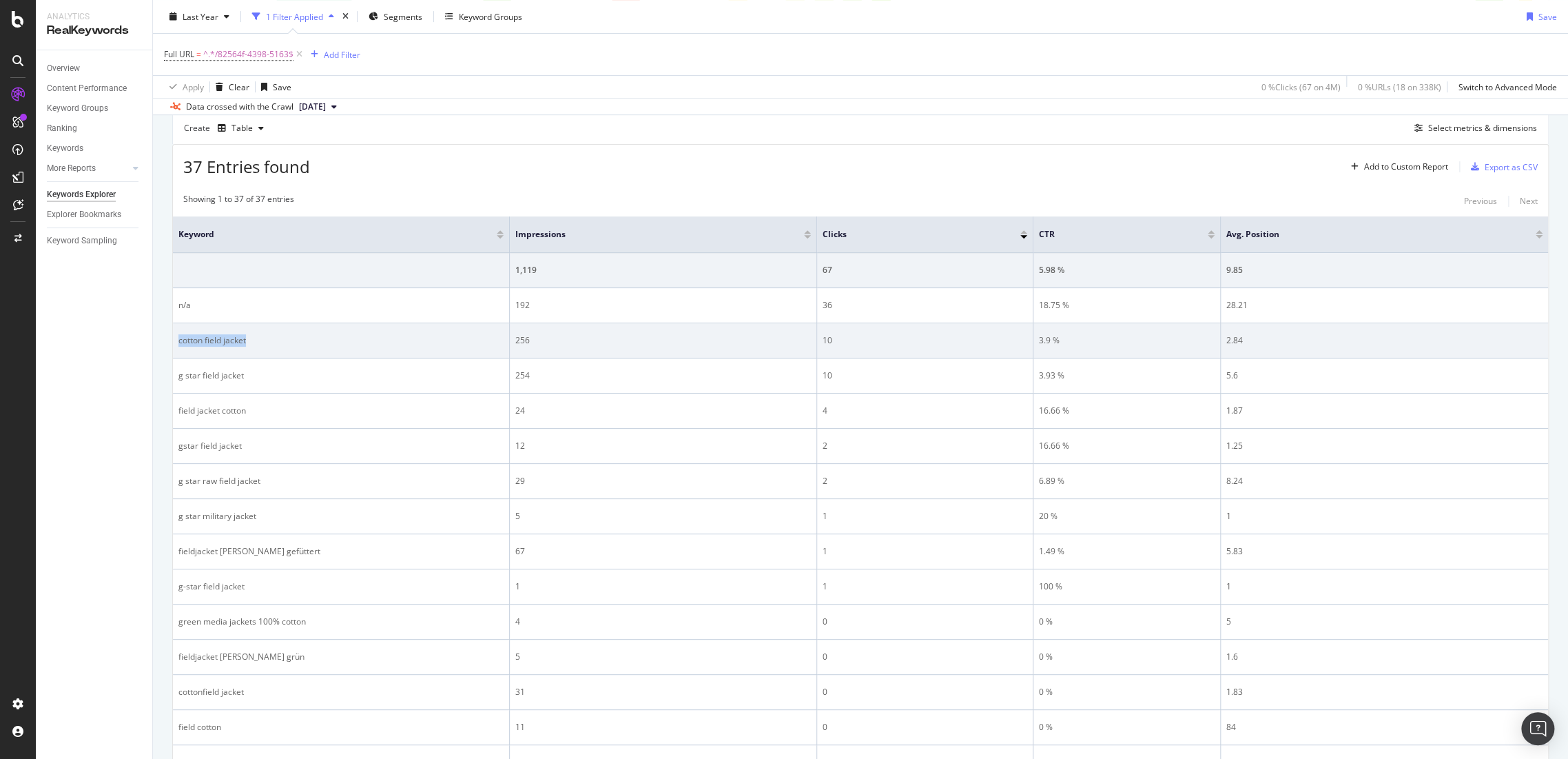
click at [256, 342] on div "cotton field jacket" at bounding box center [341, 340] width 325 height 13
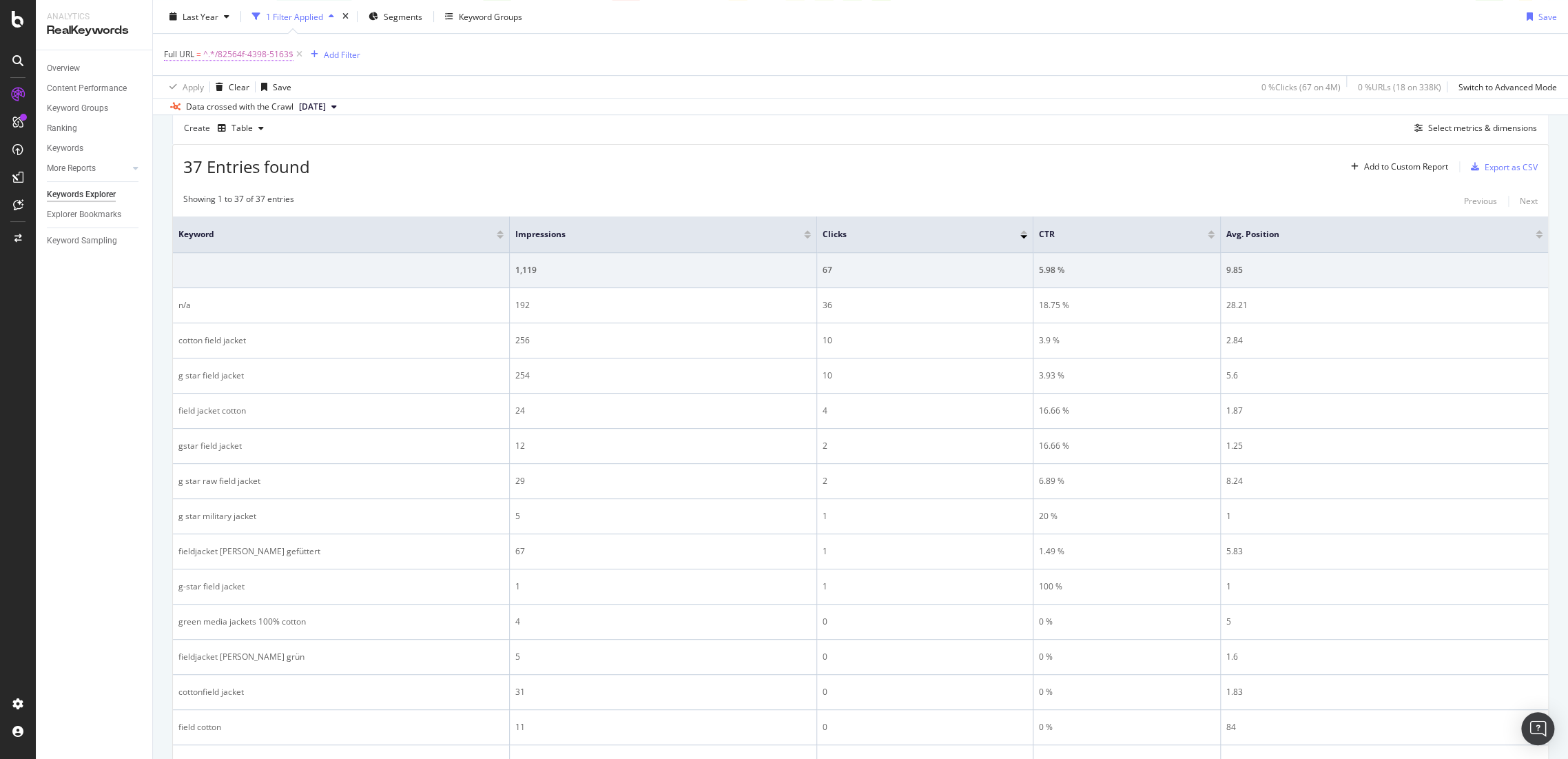
click at [251, 55] on span "^.*/82564f-4398-5163$" at bounding box center [248, 54] width 90 height 19
paste input "[URL][DOMAIN_NAME]"
drag, startPoint x: 197, startPoint y: 113, endPoint x: 96, endPoint y: 109, distance: 101.1
click at [96, 109] on body "Analytics RealKeywords Overview Content Performance Keyword Groups Ranking Keyw…" at bounding box center [784, 380] width 1568 height 759
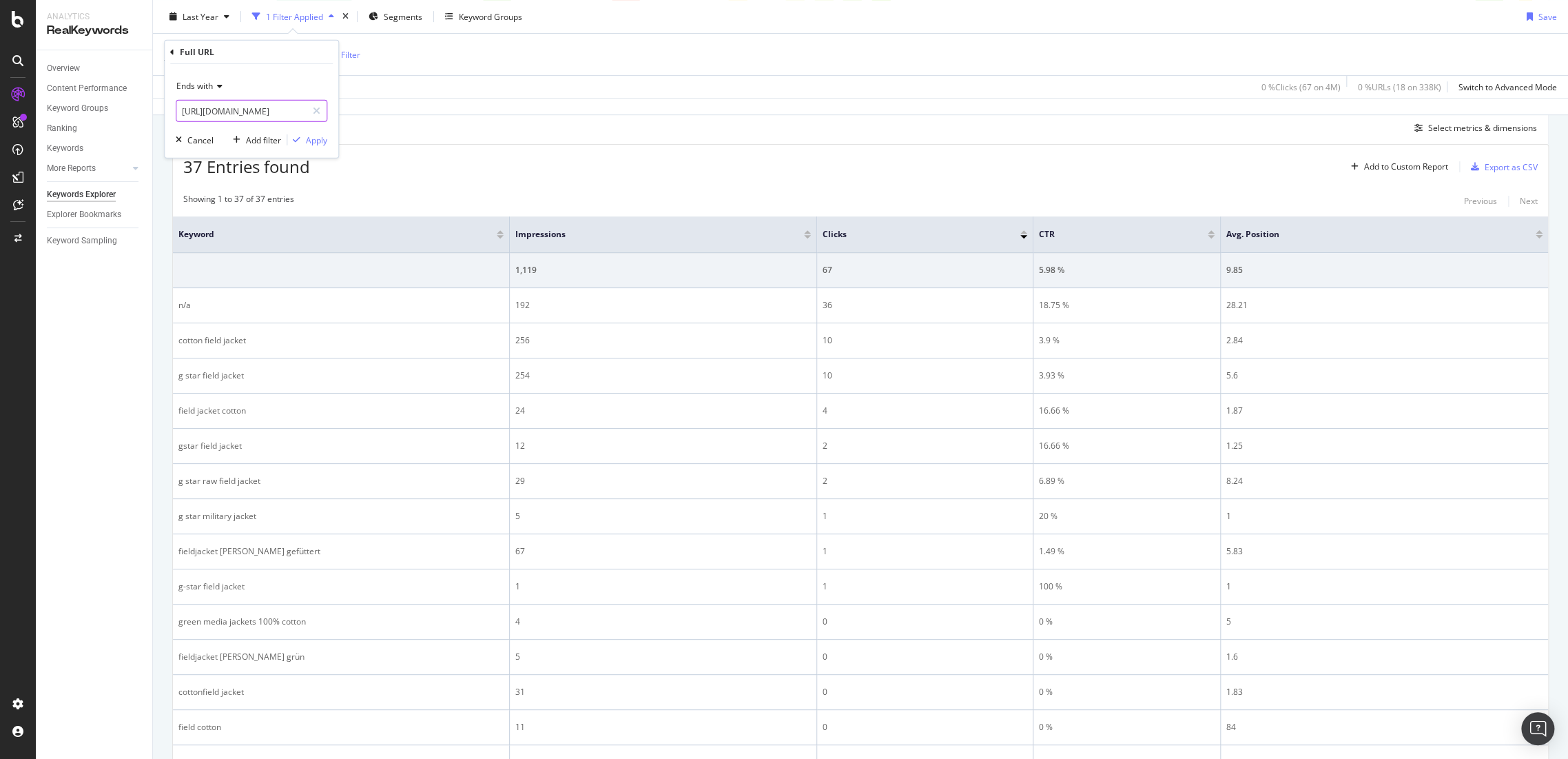
drag, startPoint x: 178, startPoint y: 113, endPoint x: 292, endPoint y: 113, distance: 114.0
click at [292, 113] on input "[URL][DOMAIN_NAME]" at bounding box center [241, 111] width 130 height 22
type input "/81546e-6754-1665"
drag, startPoint x: 314, startPoint y: 136, endPoint x: 338, endPoint y: 132, distance: 24.3
click at [315, 136] on div "Apply" at bounding box center [316, 139] width 22 height 12
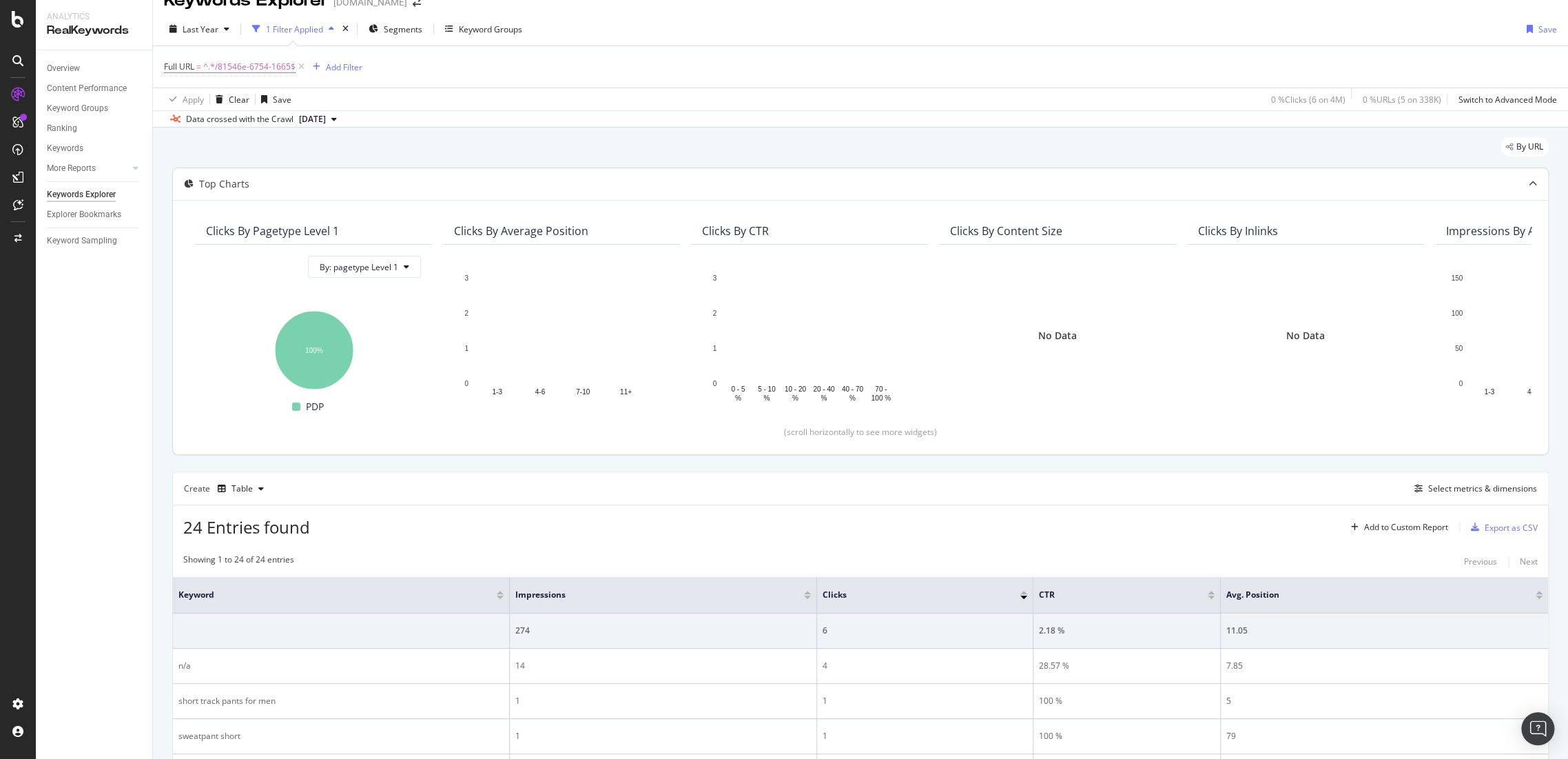
scroll to position [382, 0]
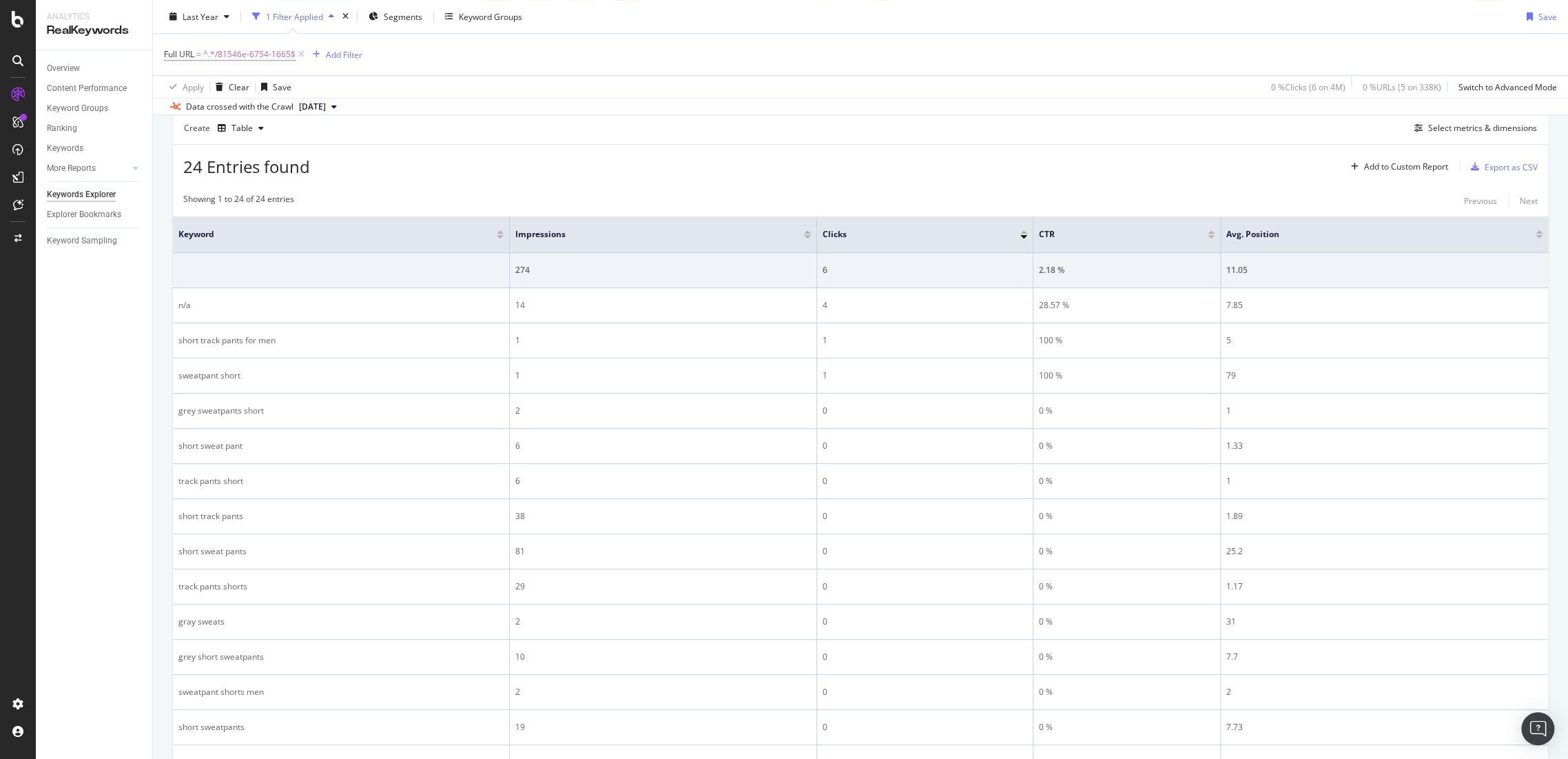
click at [756, 241] on th "Impressions" at bounding box center [663, 234] width 307 height 37
click at [804, 233] on div "Impressions" at bounding box center [660, 234] width 288 height 13
click at [806, 236] on div at bounding box center [807, 236] width 7 height 4
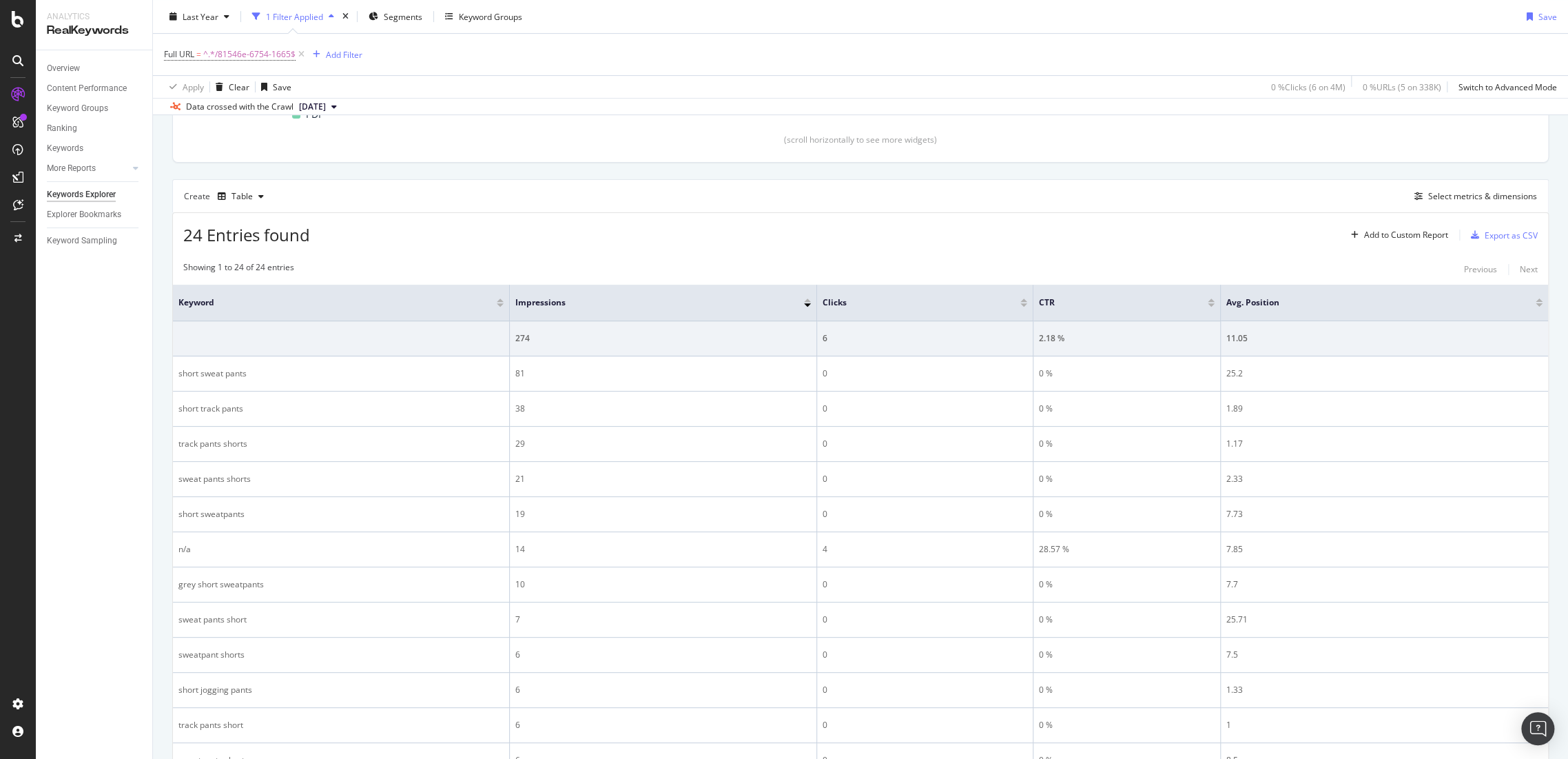
scroll to position [153, 0]
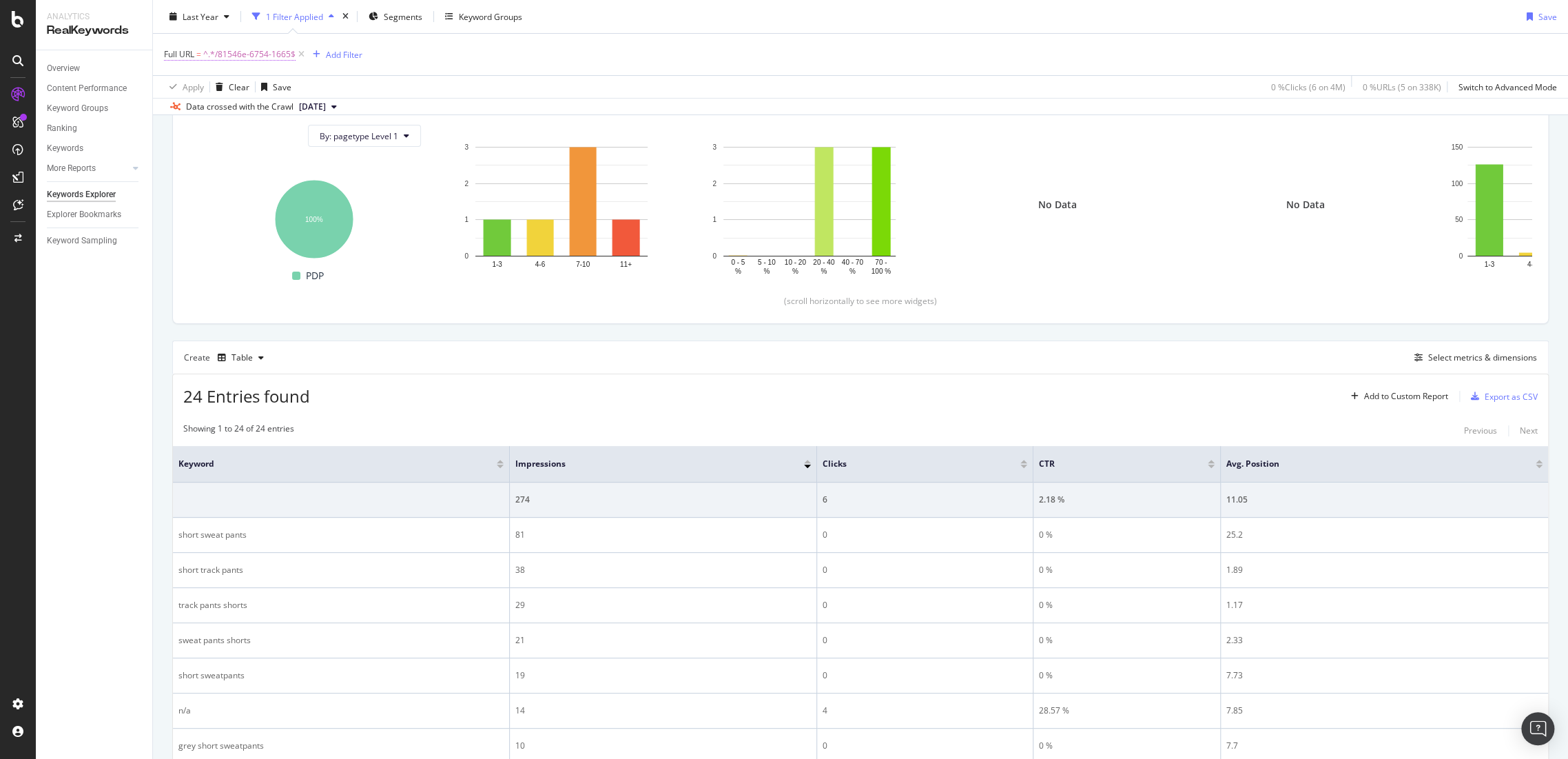
click at [257, 50] on span "^.*/81546e-6754-1665$" at bounding box center [250, 54] width 92 height 19
paste input "[URL][DOMAIN_NAME]"
drag, startPoint x: 151, startPoint y: 110, endPoint x: 28, endPoint y: 110, distance: 123.0
click at [31, 110] on body "Analytics RealKeywords Overview Content Performance Keyword Groups Ranking Keyw…" at bounding box center [784, 380] width 1568 height 759
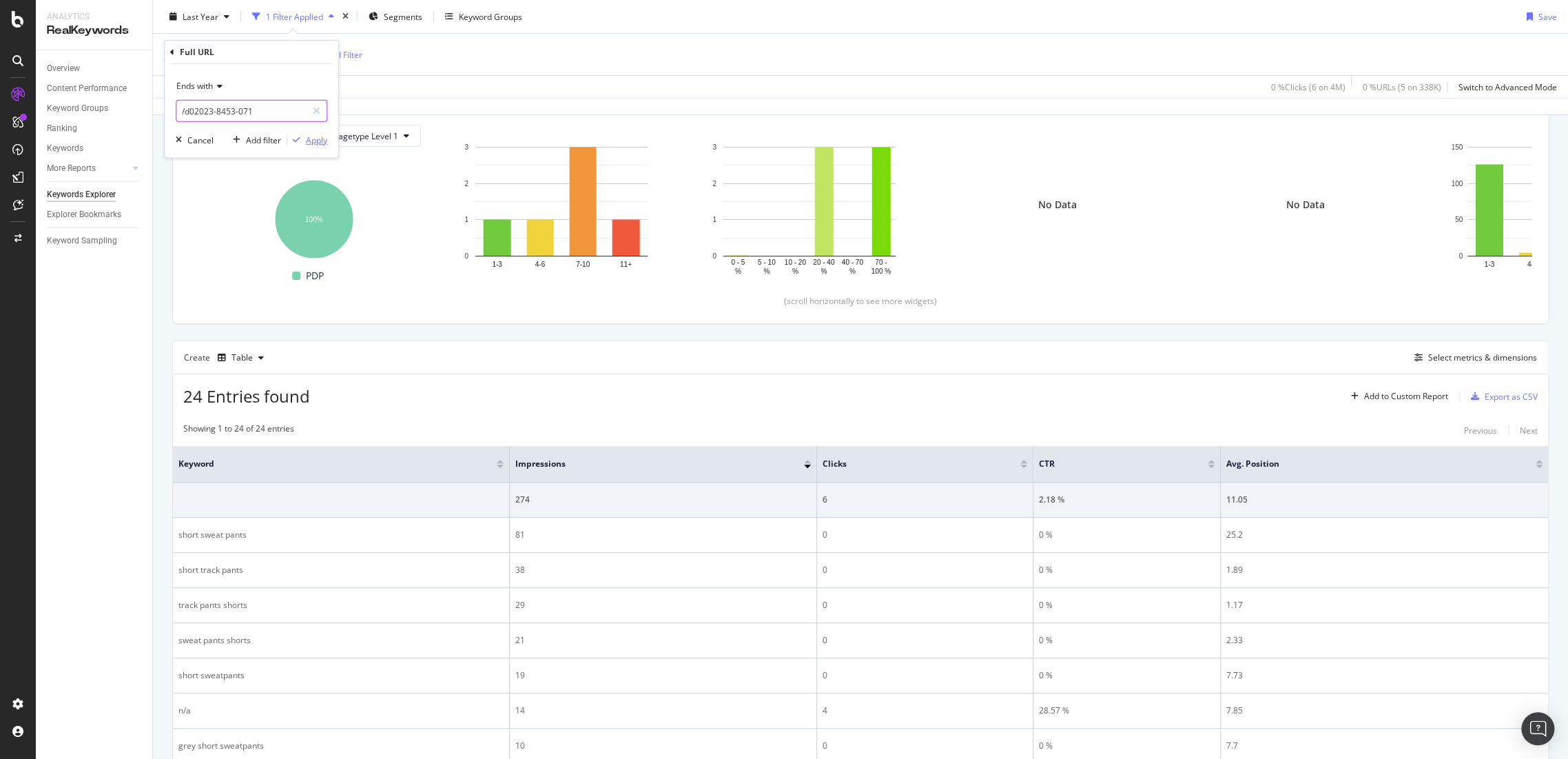
type input "/d02023-8453-071"
click at [303, 137] on div "button" at bounding box center [297, 139] width 19 height 8
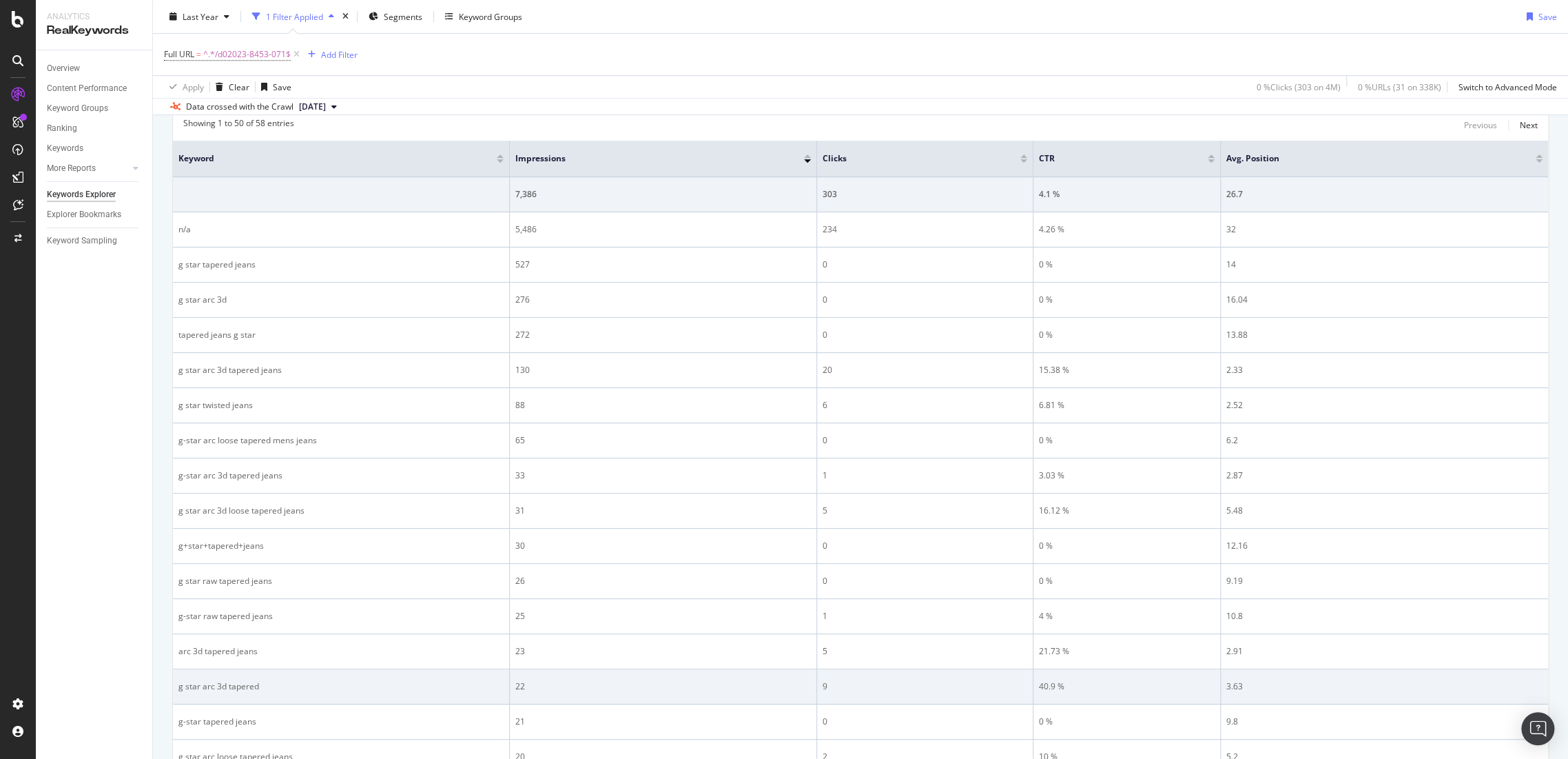
scroll to position [535, 0]
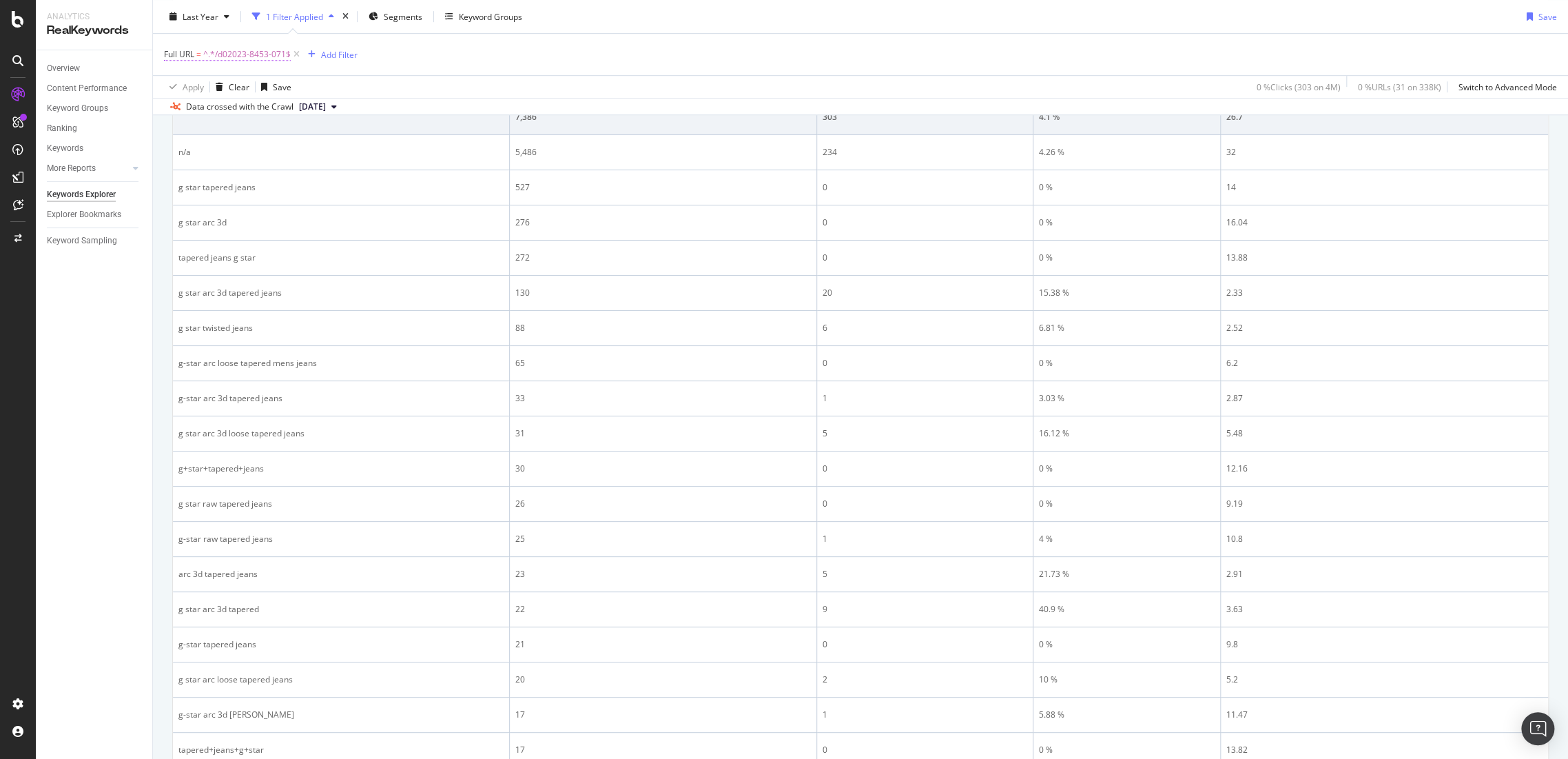
click at [273, 51] on span "^.*/d02023-8453-071$" at bounding box center [247, 54] width 87 height 19
click at [285, 113] on input "/d02023-8453-071" at bounding box center [241, 111] width 130 height 22
paste input "[URL][DOMAIN_NAME]"
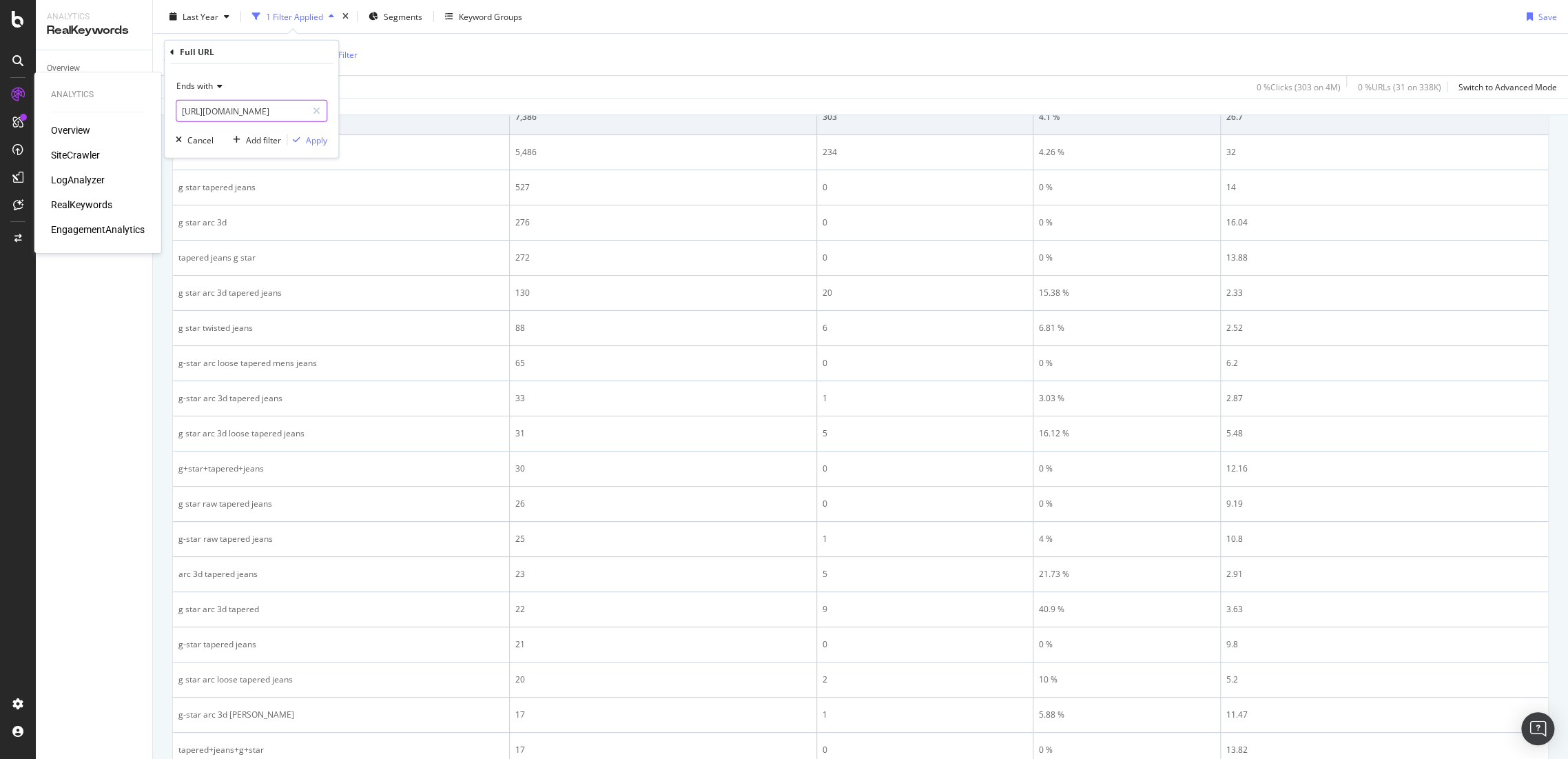
scroll to position [0, 0]
drag, startPoint x: 230, startPoint y: 110, endPoint x: 0, endPoint y: 86, distance: 231.2
click at [0, 86] on body "Analytics Overview SiteCrawler LogAnalyzer RealKeywords EngagementAnalytics Ana…" at bounding box center [784, 380] width 1568 height 759
type input "/82570f-7279-990"
click at [323, 131] on div "Ends with /82570f-7279-990 Cancel Add filter Apply" at bounding box center [251, 111] width 174 height 94
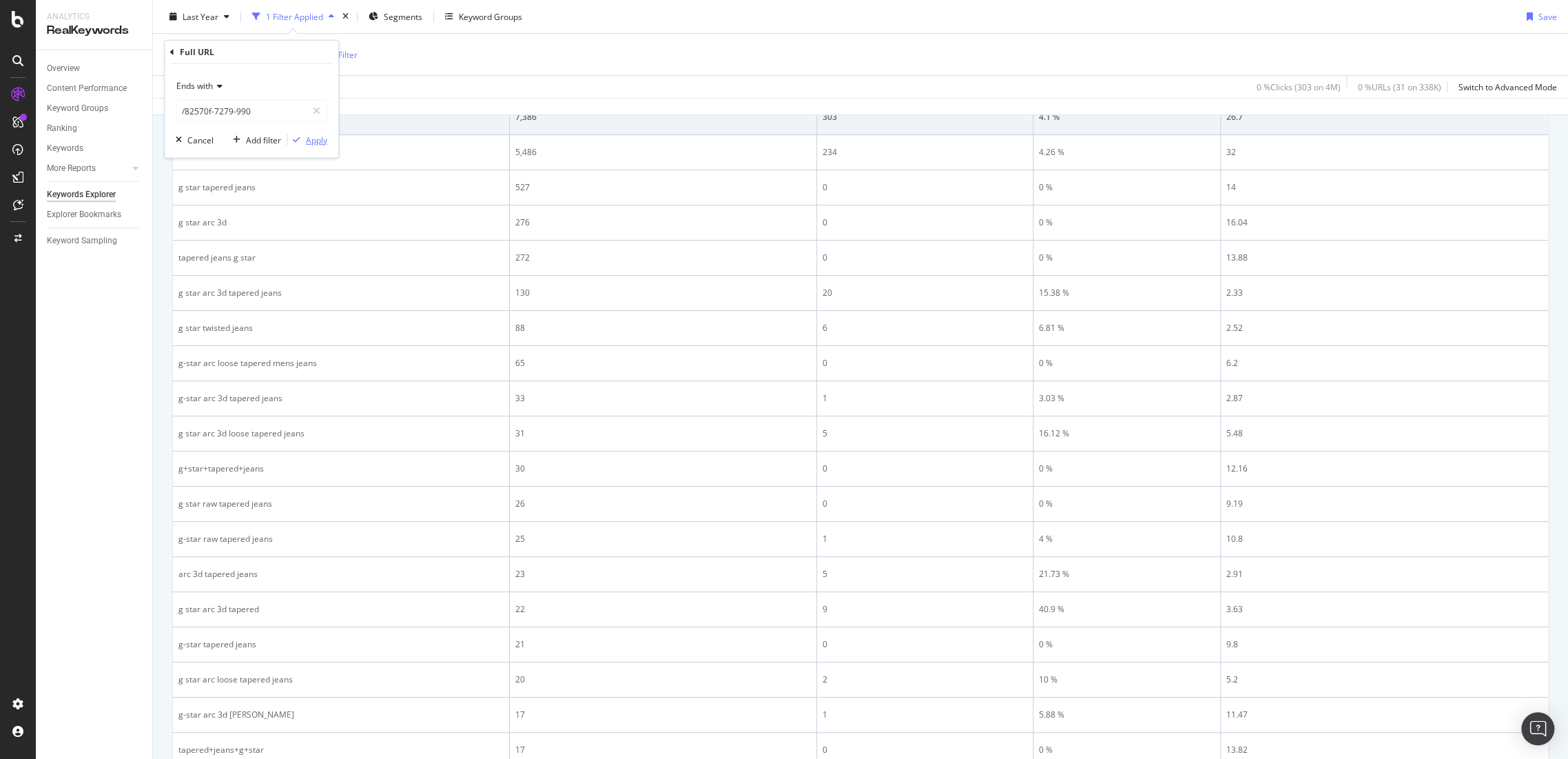
click at [314, 133] on div "Apply" at bounding box center [316, 139] width 22 height 12
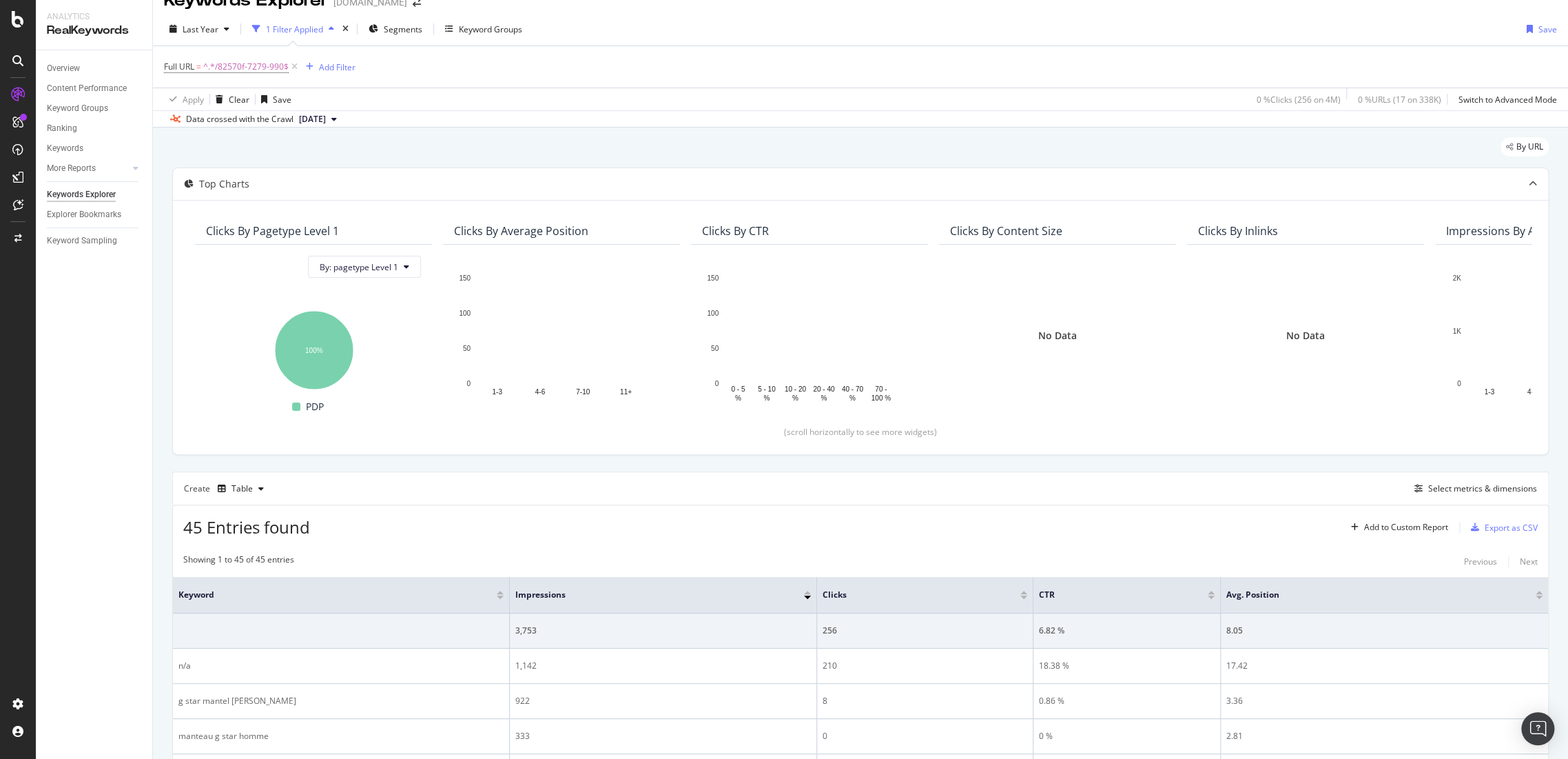
scroll to position [535, 0]
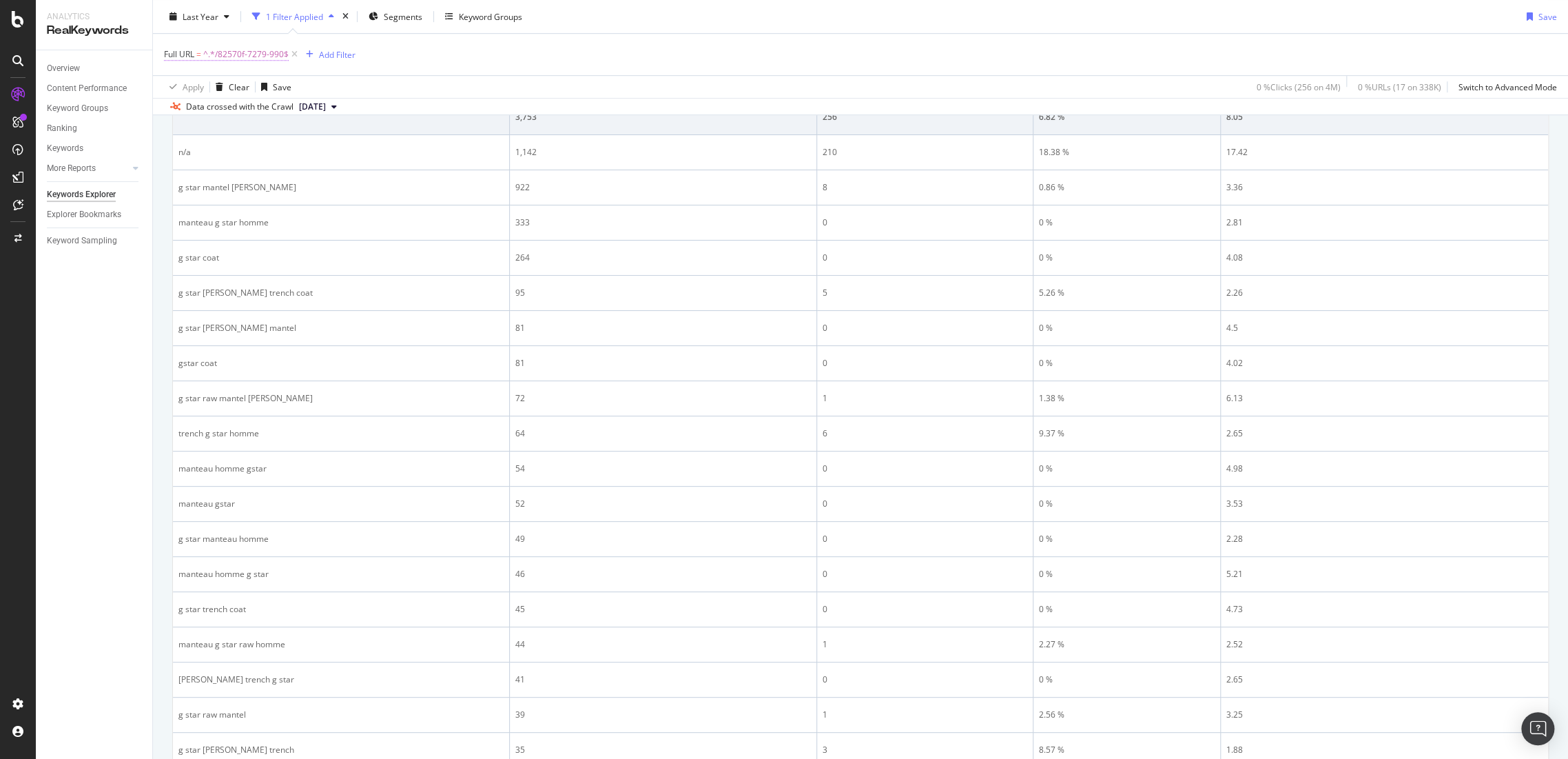
click at [248, 54] on span "^.*/82570f-7279-990$" at bounding box center [246, 54] width 86 height 19
paste input "[URL][DOMAIN_NAME]"
drag, startPoint x: 201, startPoint y: 109, endPoint x: 69, endPoint y: 43, distance: 147.6
click at [60, 102] on body "Analytics RealKeywords Overview Content Performance Keyword Groups Ranking Keyw…" at bounding box center [784, 380] width 1568 height 759
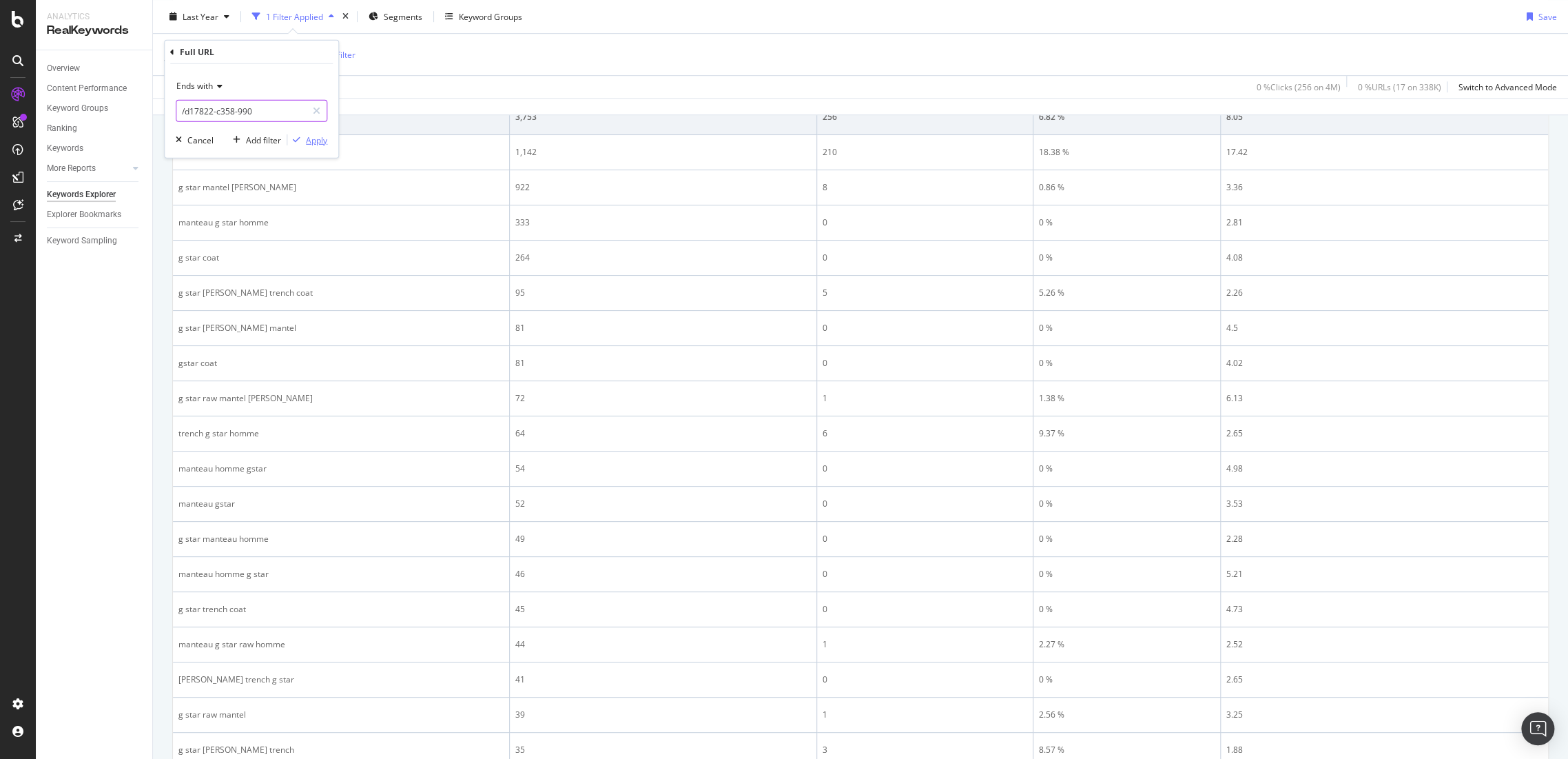
type input "/d17822-c358-990"
click at [313, 142] on div "Apply" at bounding box center [316, 139] width 22 height 12
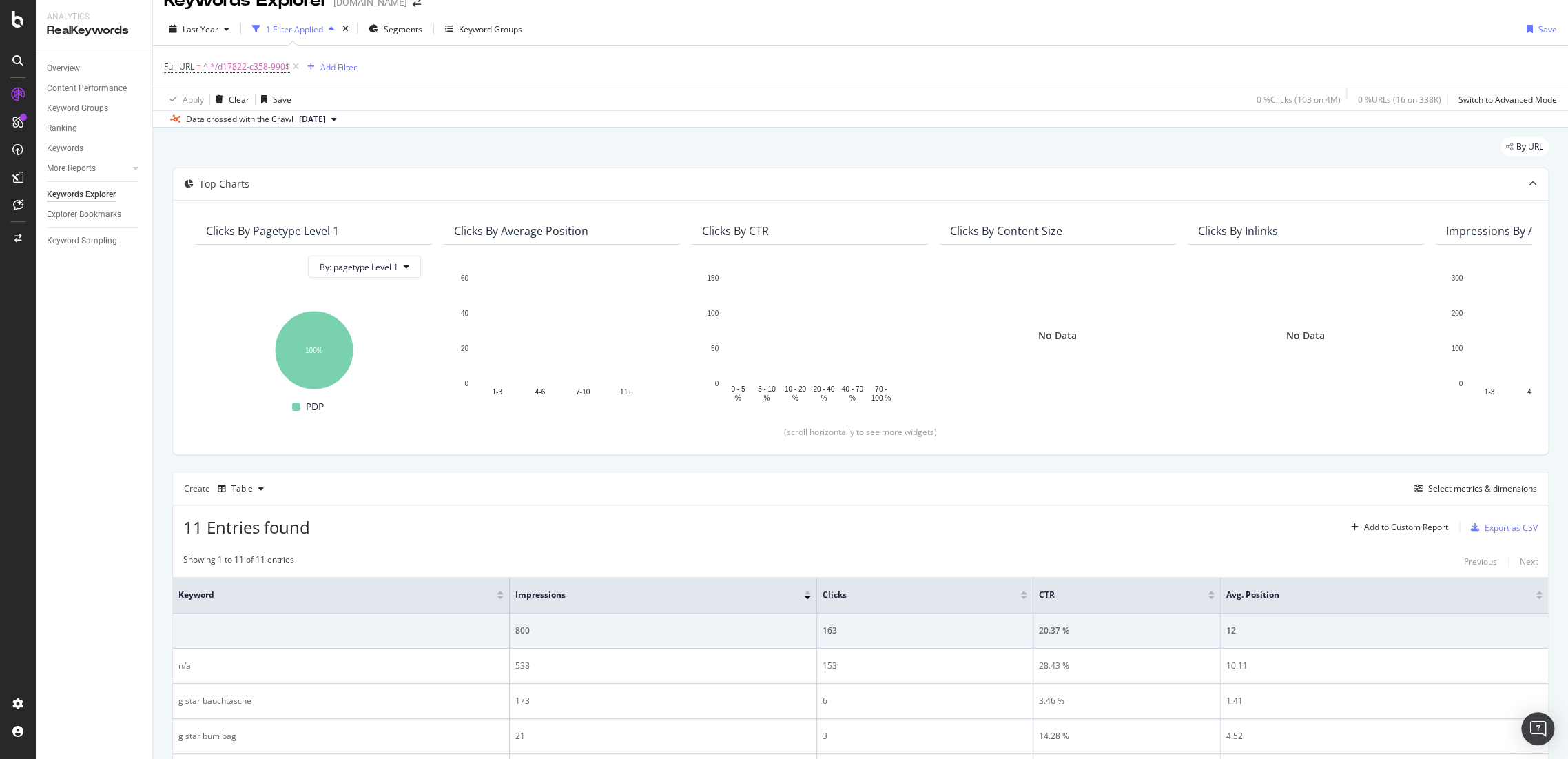
scroll to position [375, 0]
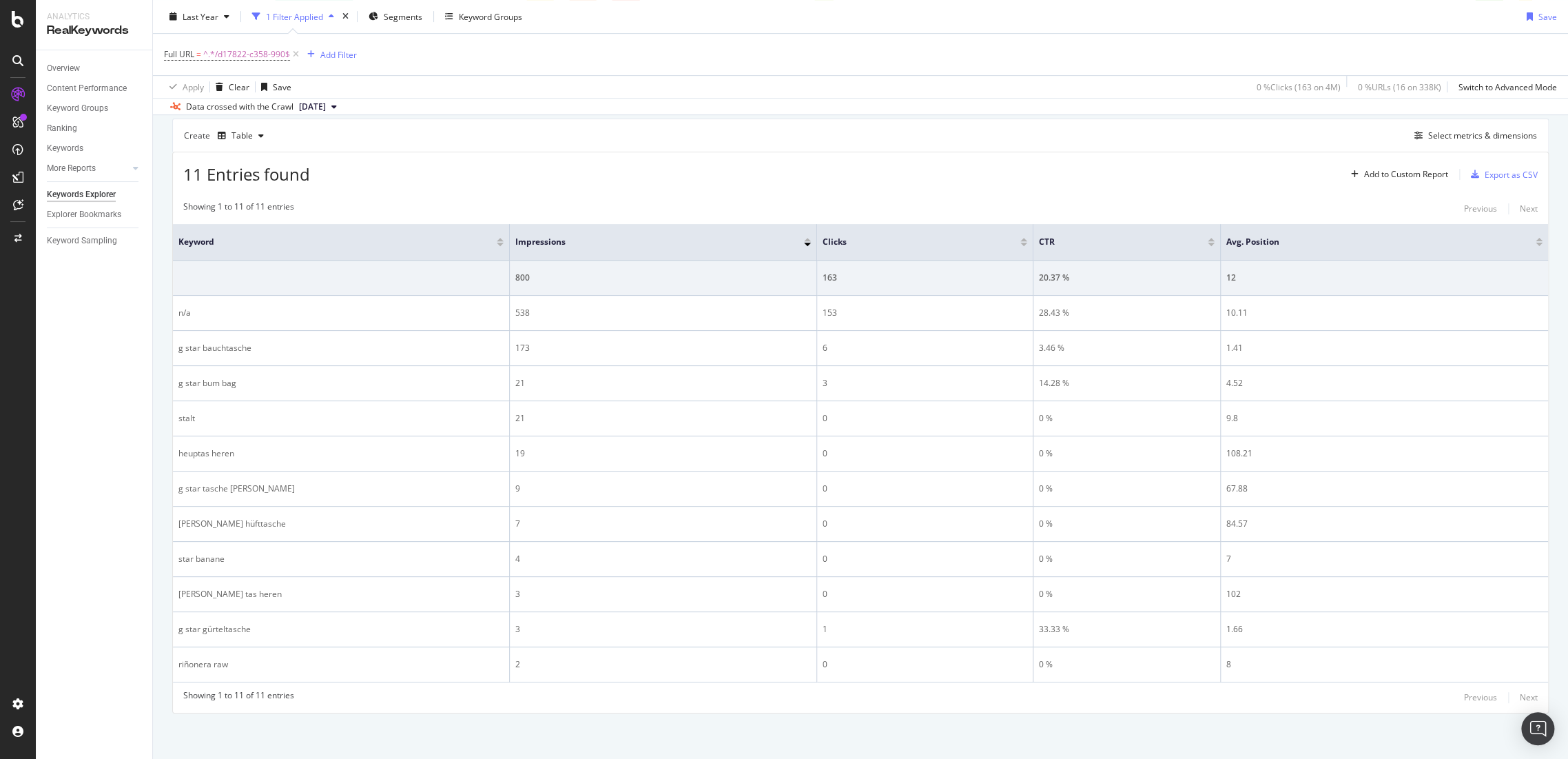
click at [234, 65] on div "Full URL = ^.*/d17822-c358-990$ Add Filter" at bounding box center [860, 54] width 1393 height 41
click at [241, 57] on span "^.*/d17822-c358-990$" at bounding box center [247, 54] width 86 height 19
click at [288, 107] on input "/d17822-c358-990" at bounding box center [241, 111] width 130 height 22
click at [288, 105] on input "/d17822-c358-990" at bounding box center [241, 111] width 130 height 22
paste input "93622F-7297-5524"
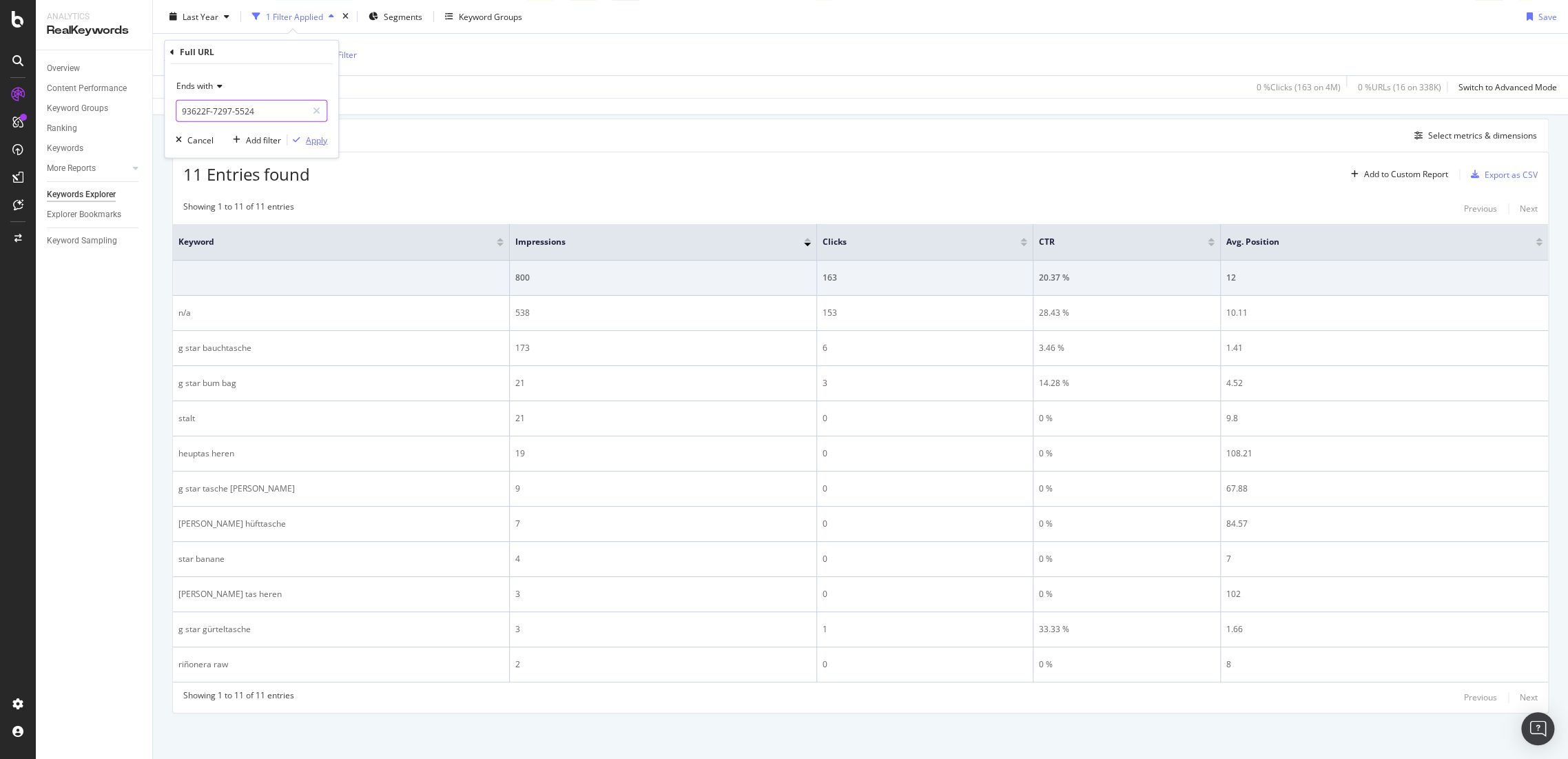
type input "93622F-7297-5524"
click at [323, 139] on div "Apply" at bounding box center [316, 139] width 22 height 12
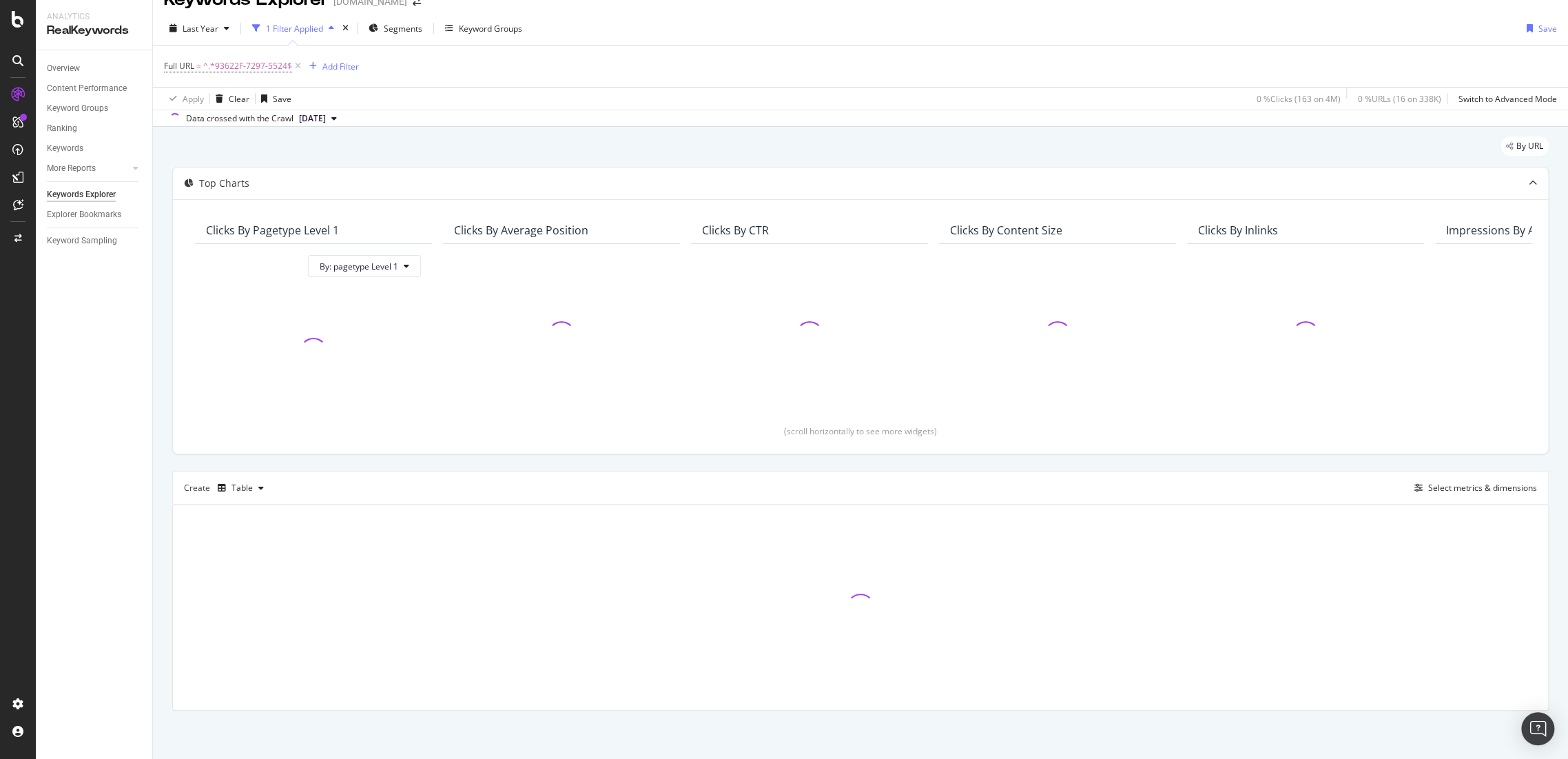
scroll to position [22, 0]
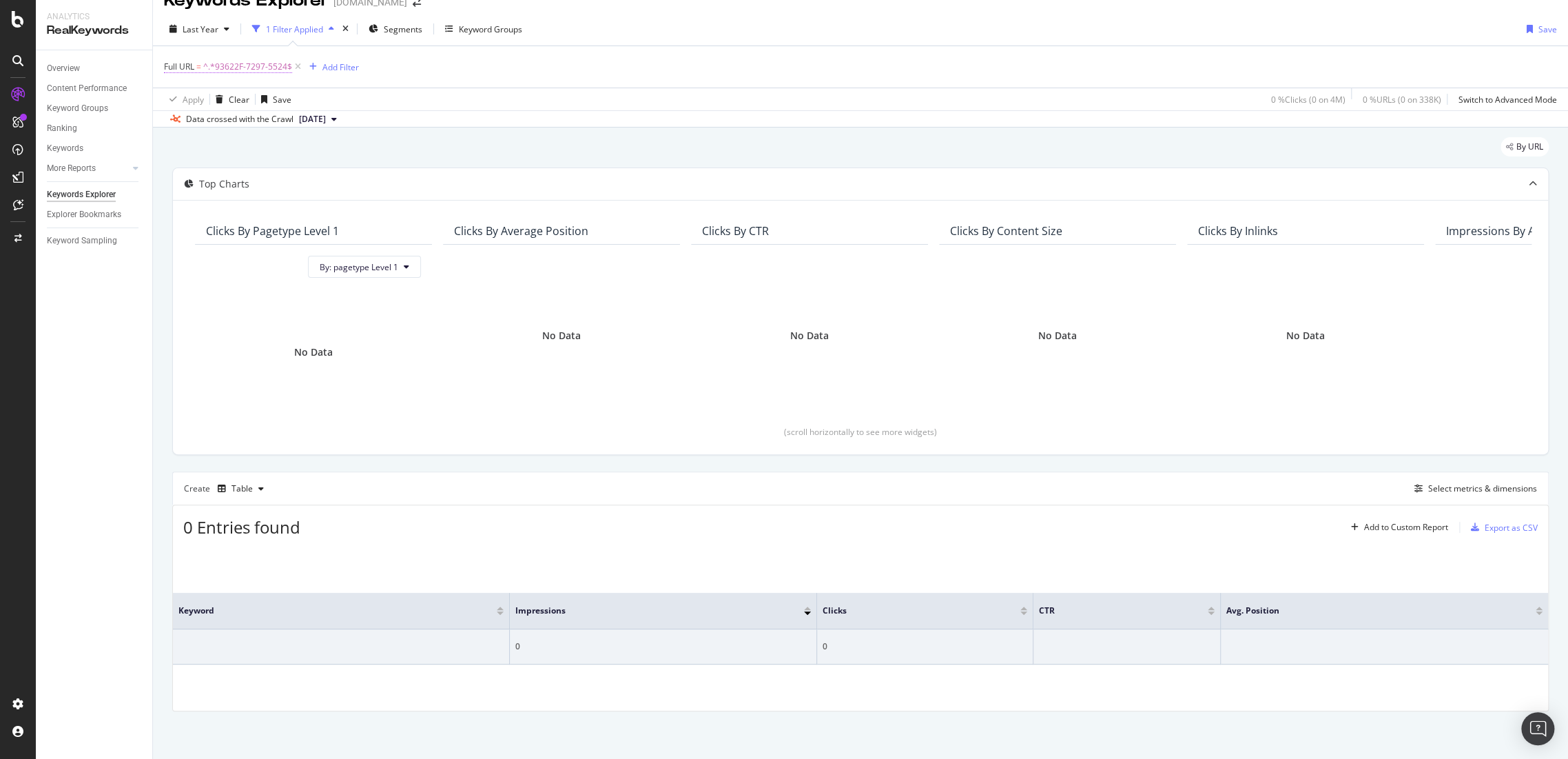
click at [238, 62] on span "^.*93622F-7297-5524$" at bounding box center [247, 67] width 89 height 19
click at [266, 123] on input "93622F-7297-5524" at bounding box center [241, 125] width 130 height 22
paste input "89555F-7128-4213"
type input "89555F-7128-4213"
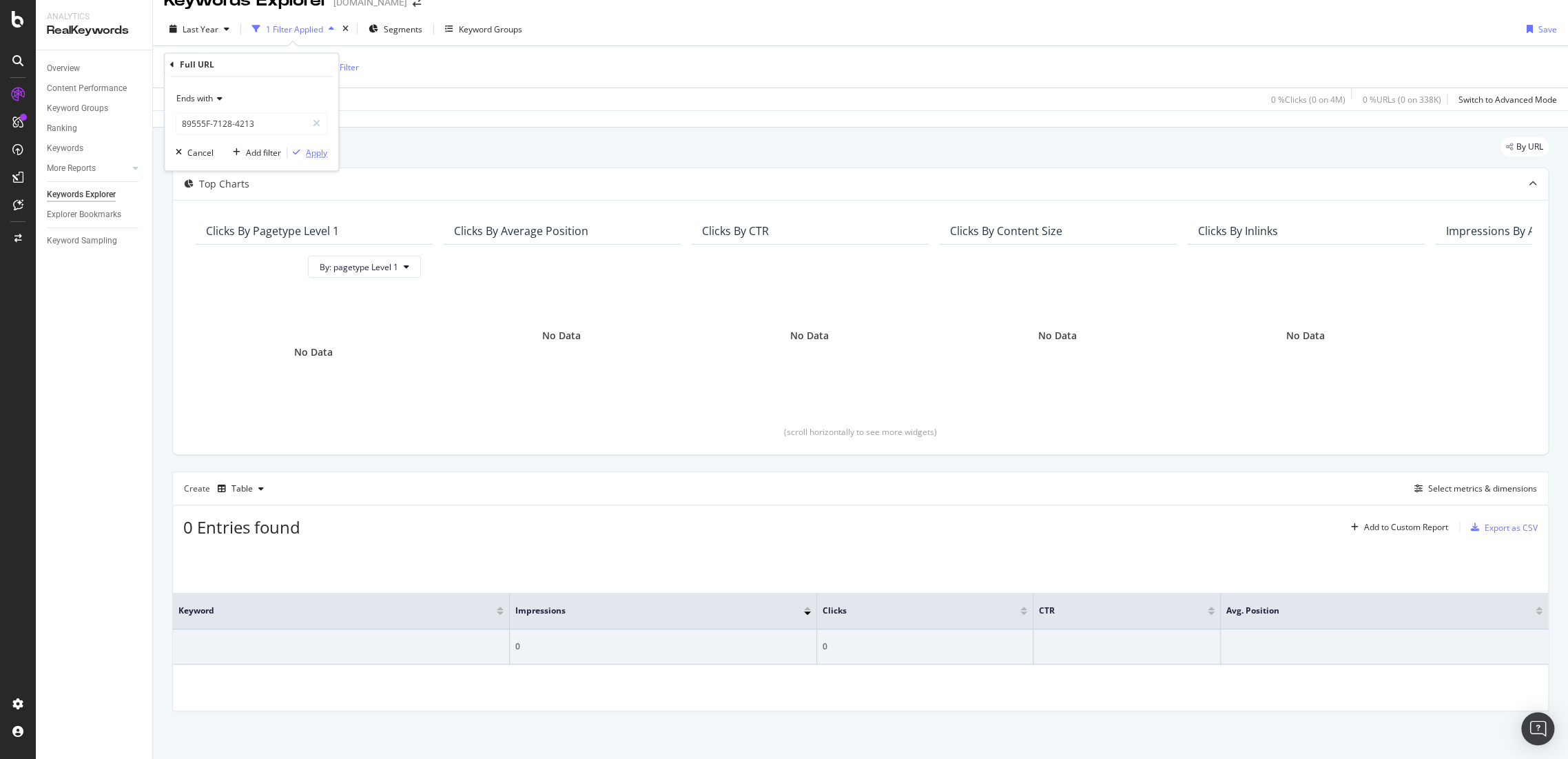
click at [312, 151] on div "Apply" at bounding box center [316, 153] width 22 height 12
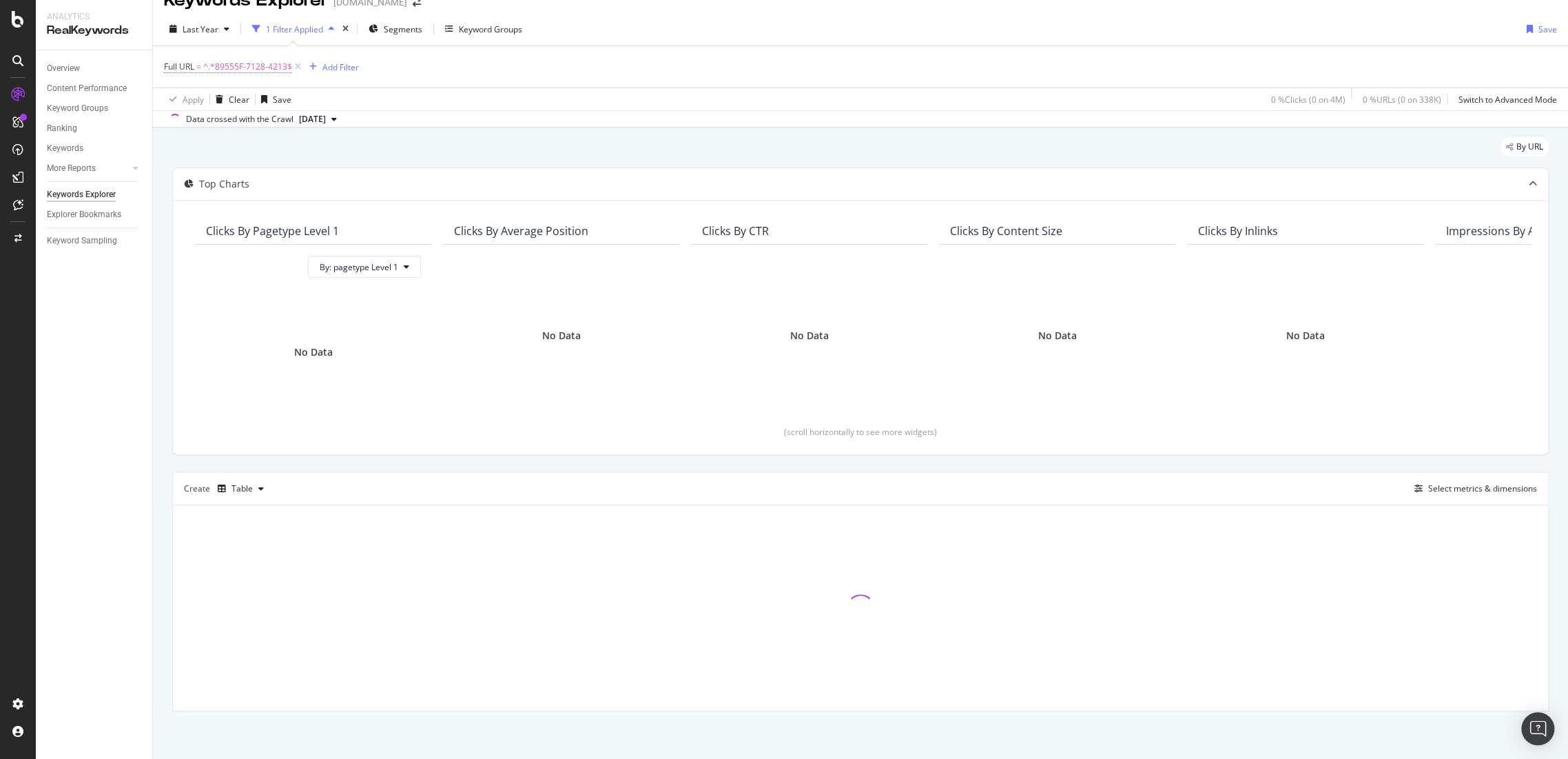
click at [227, 72] on span "^.*89555F-7128-4213$" at bounding box center [247, 67] width 89 height 19
click at [183, 121] on input "89555F-7128-4213" at bounding box center [241, 125] width 130 height 22
click at [181, 125] on input "89555F-7128-4213" at bounding box center [241, 125] width 130 height 22
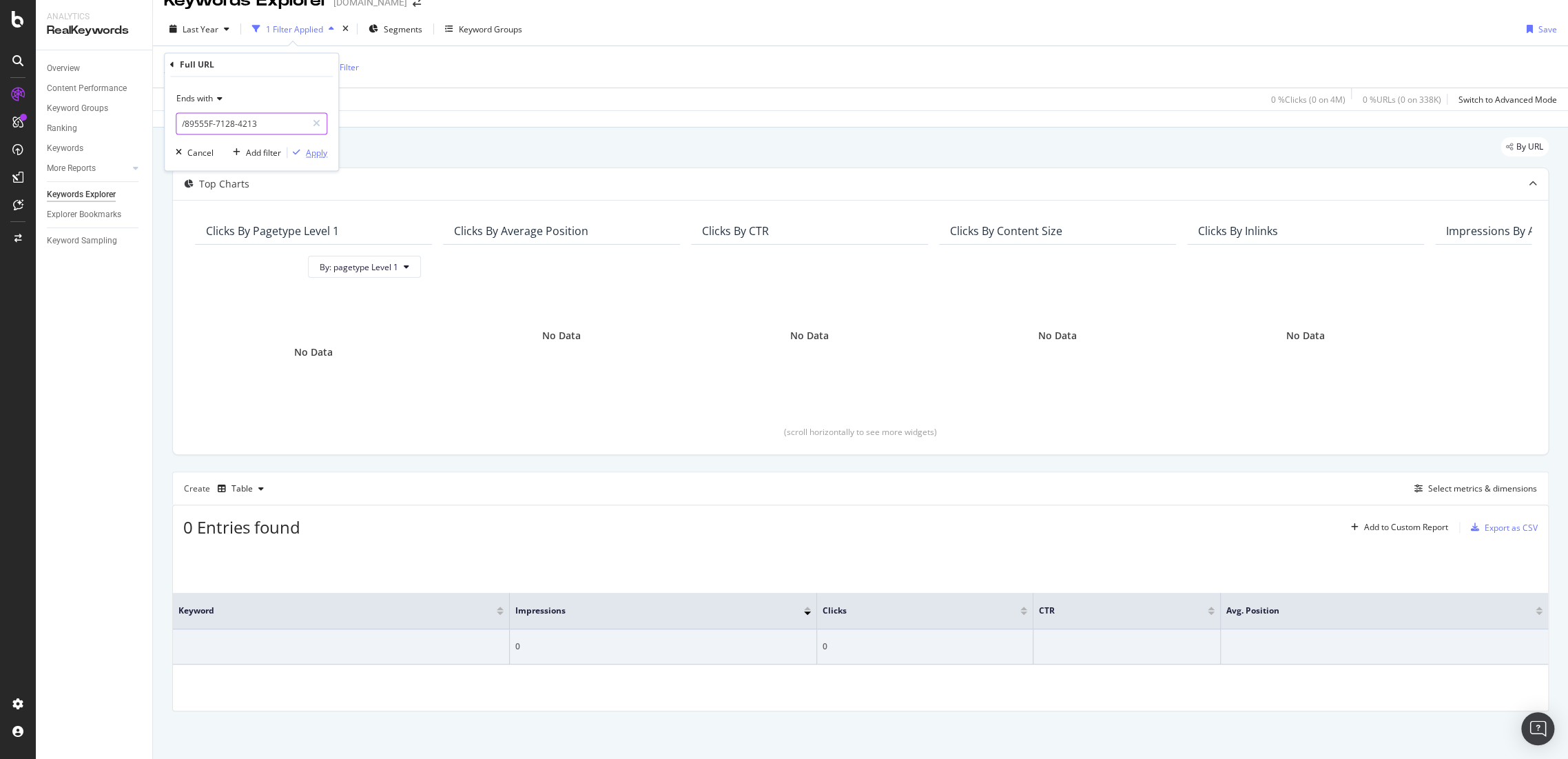
type input "/89555F-7128-4213"
click at [314, 159] on div "Apply" at bounding box center [308, 153] width 40 height 13
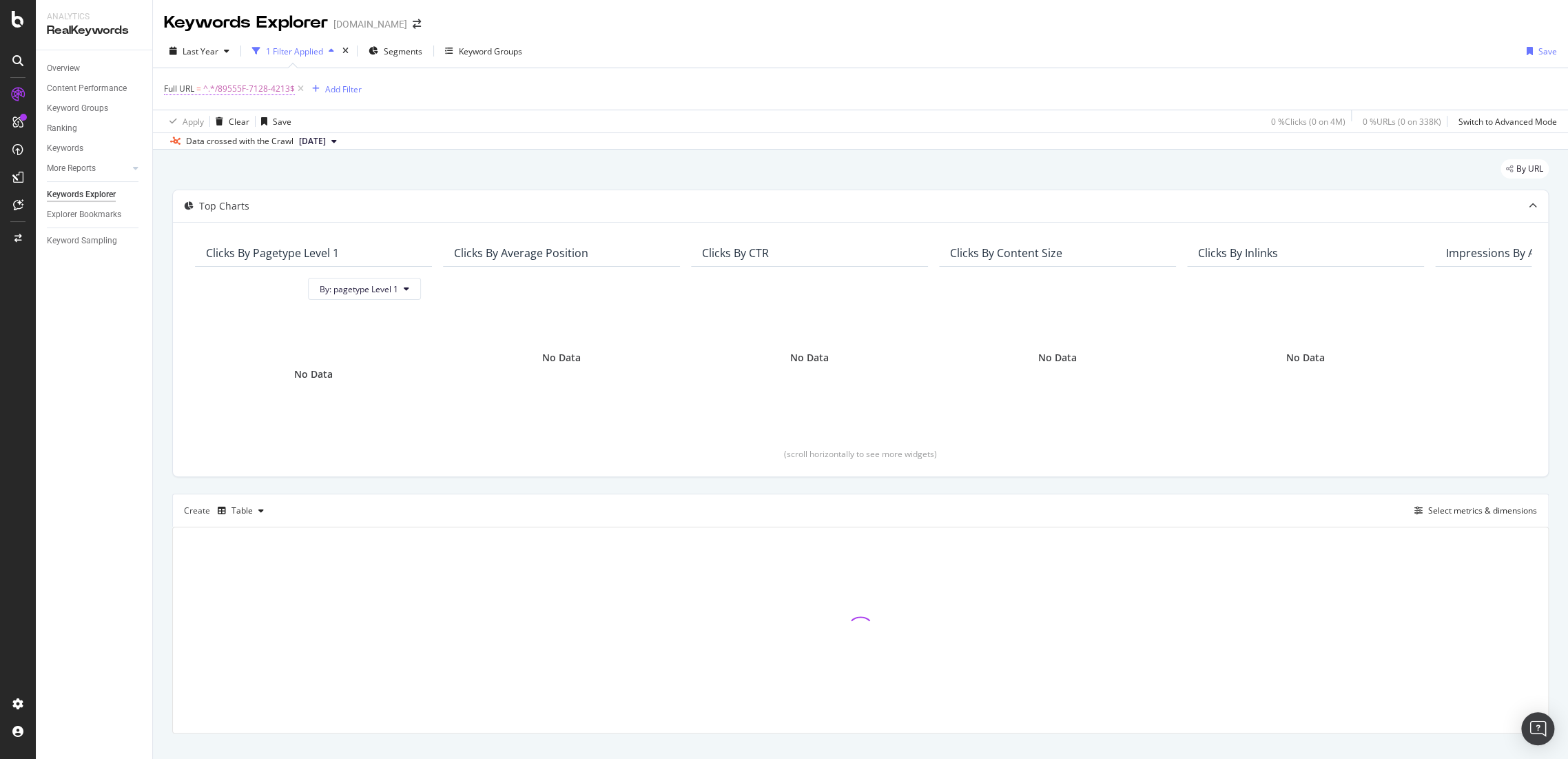
click at [211, 89] on span "^.*/89555F-7128-4213$" at bounding box center [249, 89] width 92 height 19
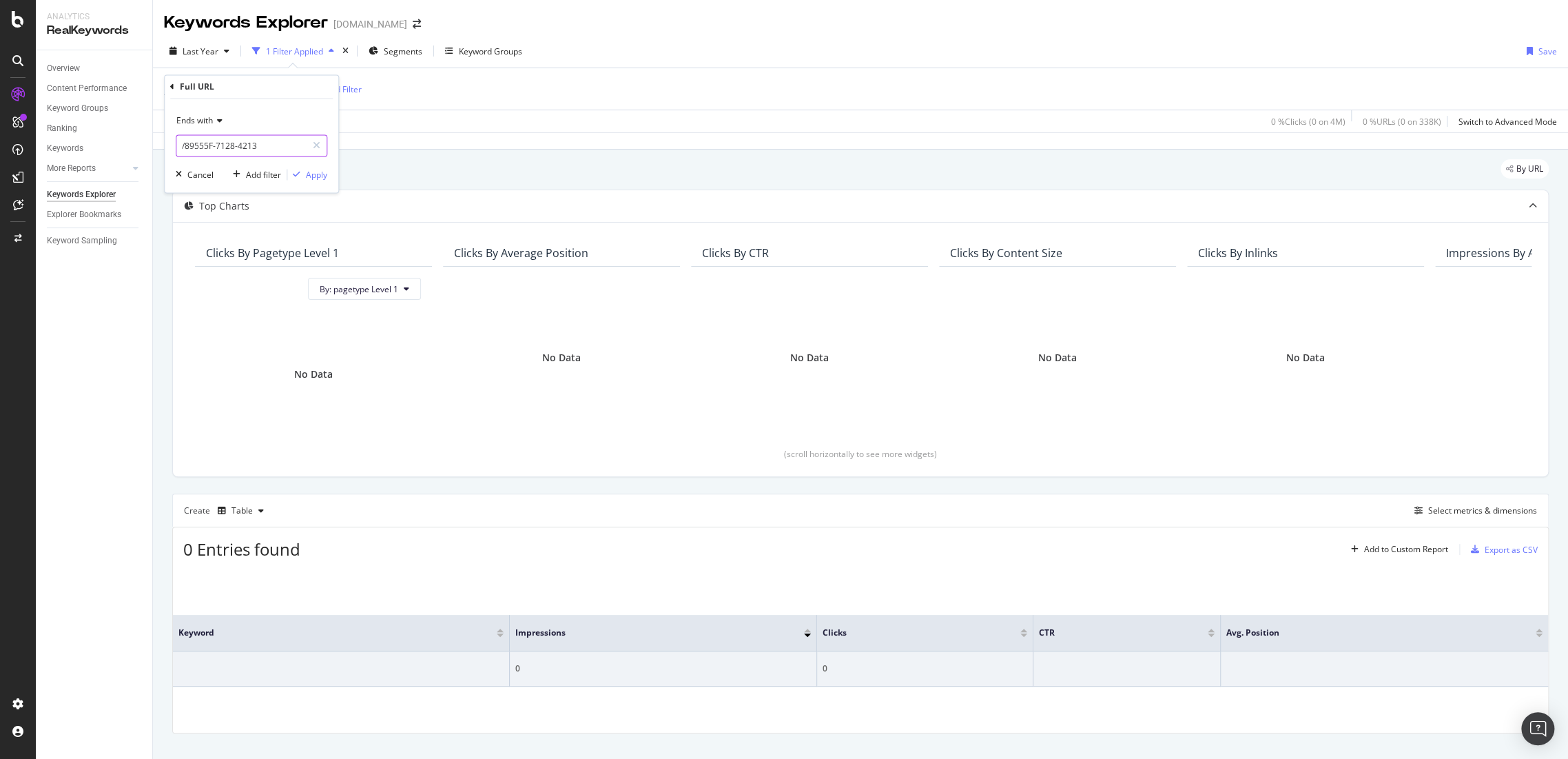
click at [222, 138] on input "/89555F-7128-4213" at bounding box center [241, 146] width 130 height 22
paste input "f"
type input "/89555f-7128-4213"
click at [312, 177] on div "Apply" at bounding box center [316, 174] width 22 height 12
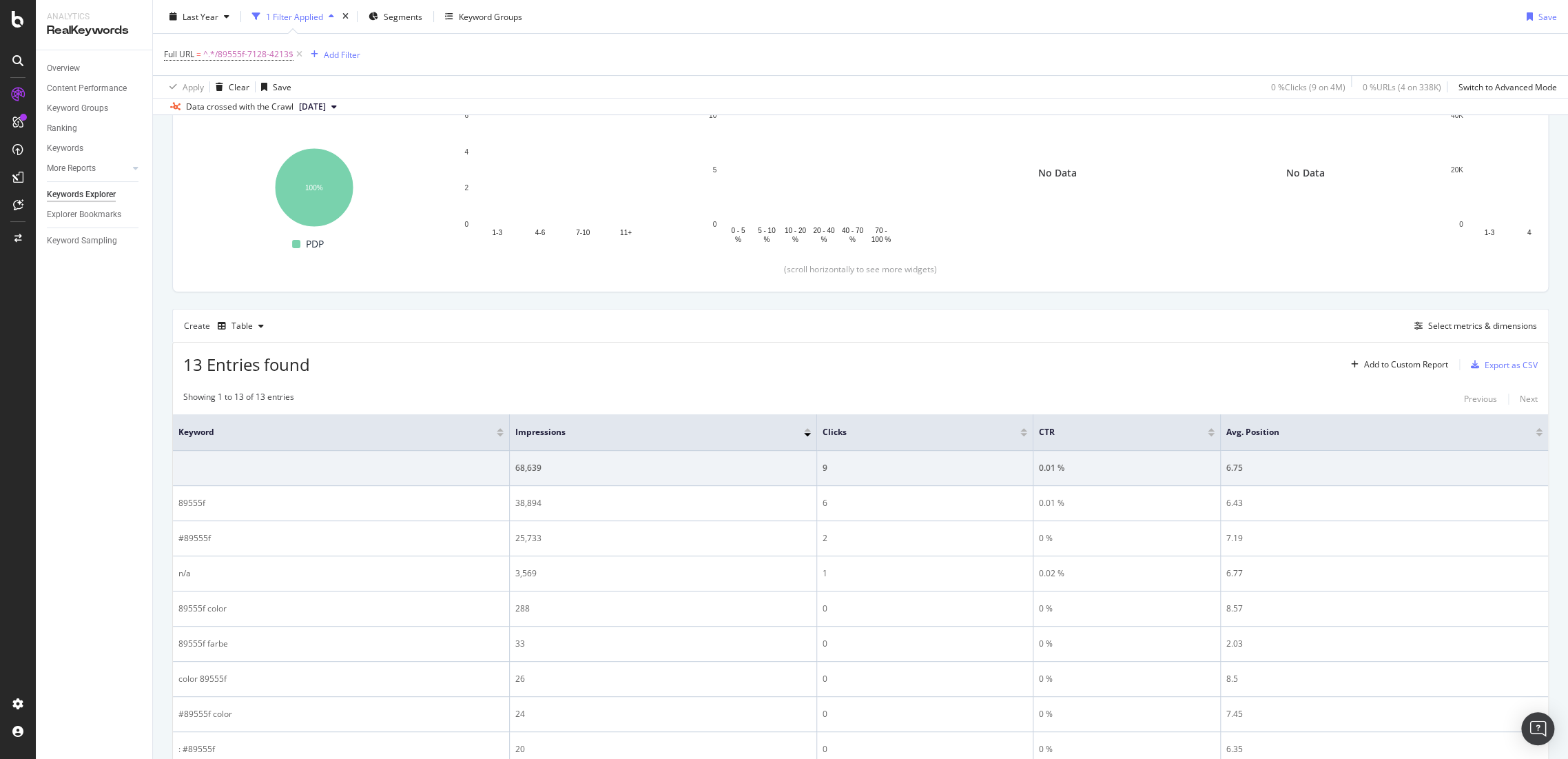
scroll to position [306, 0]
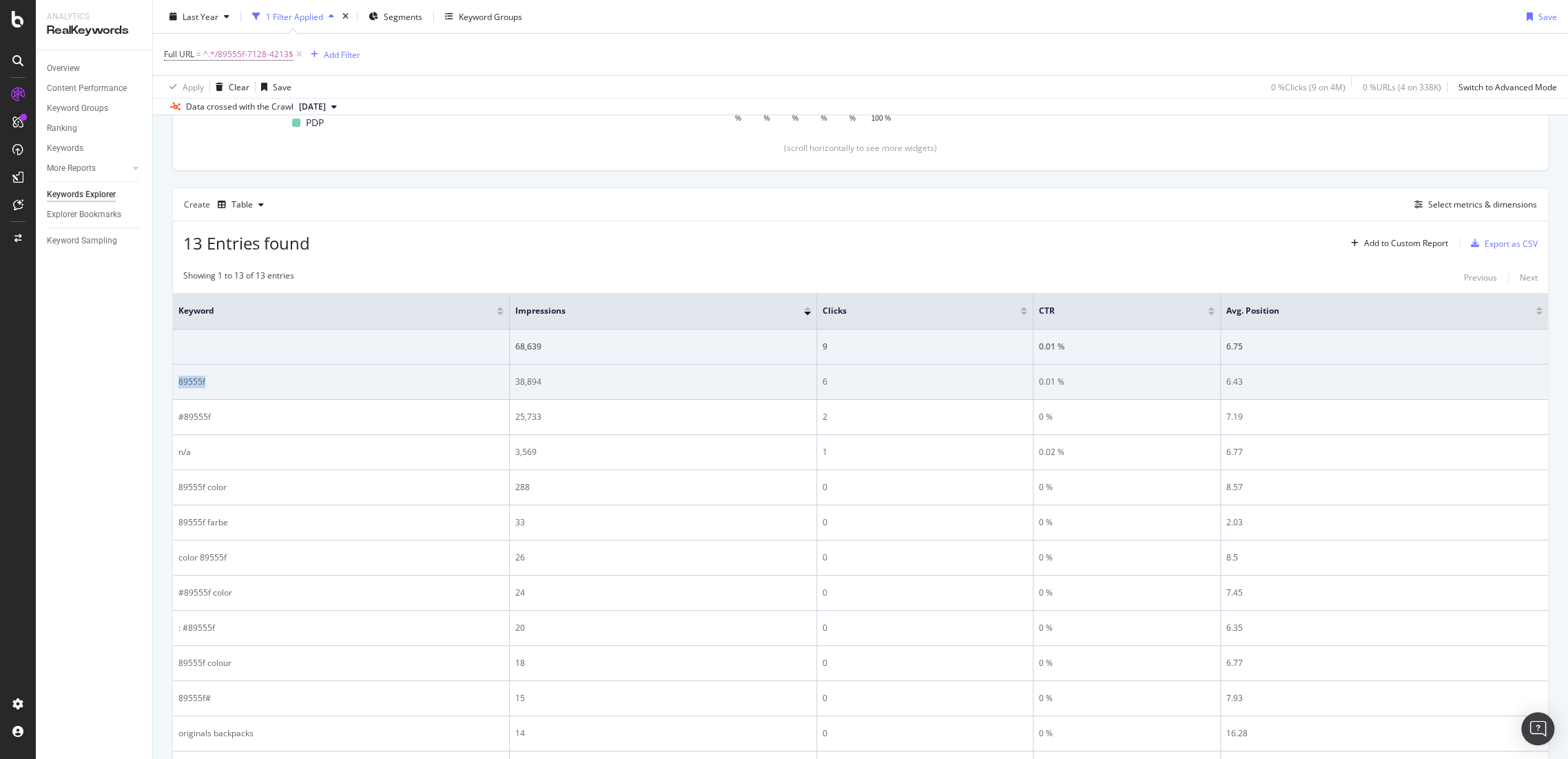
drag, startPoint x: 209, startPoint y: 386, endPoint x: 177, endPoint y: 386, distance: 32.0
click at [177, 386] on td "89555f" at bounding box center [341, 382] width 337 height 35
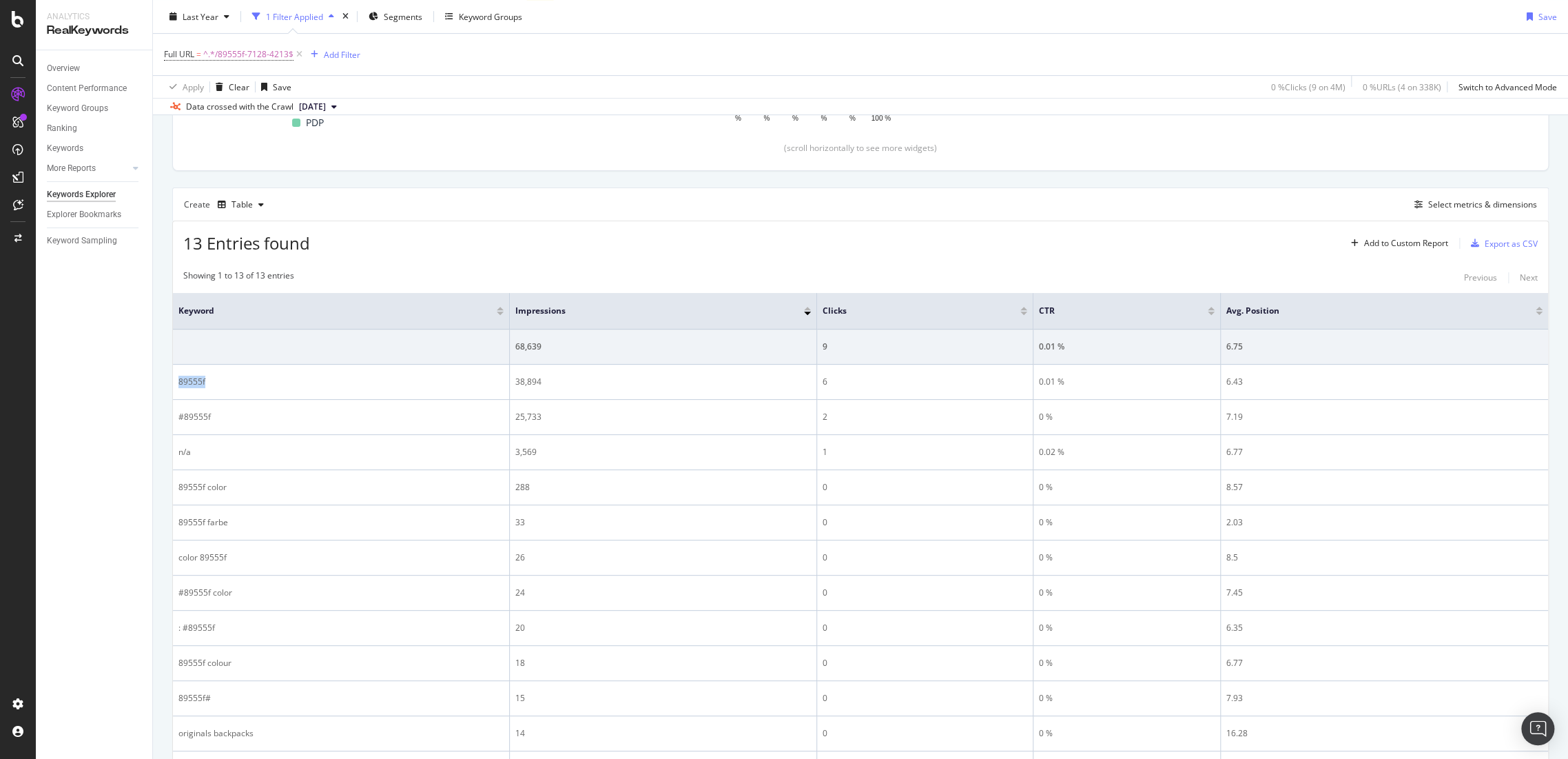
copy div "89555f"
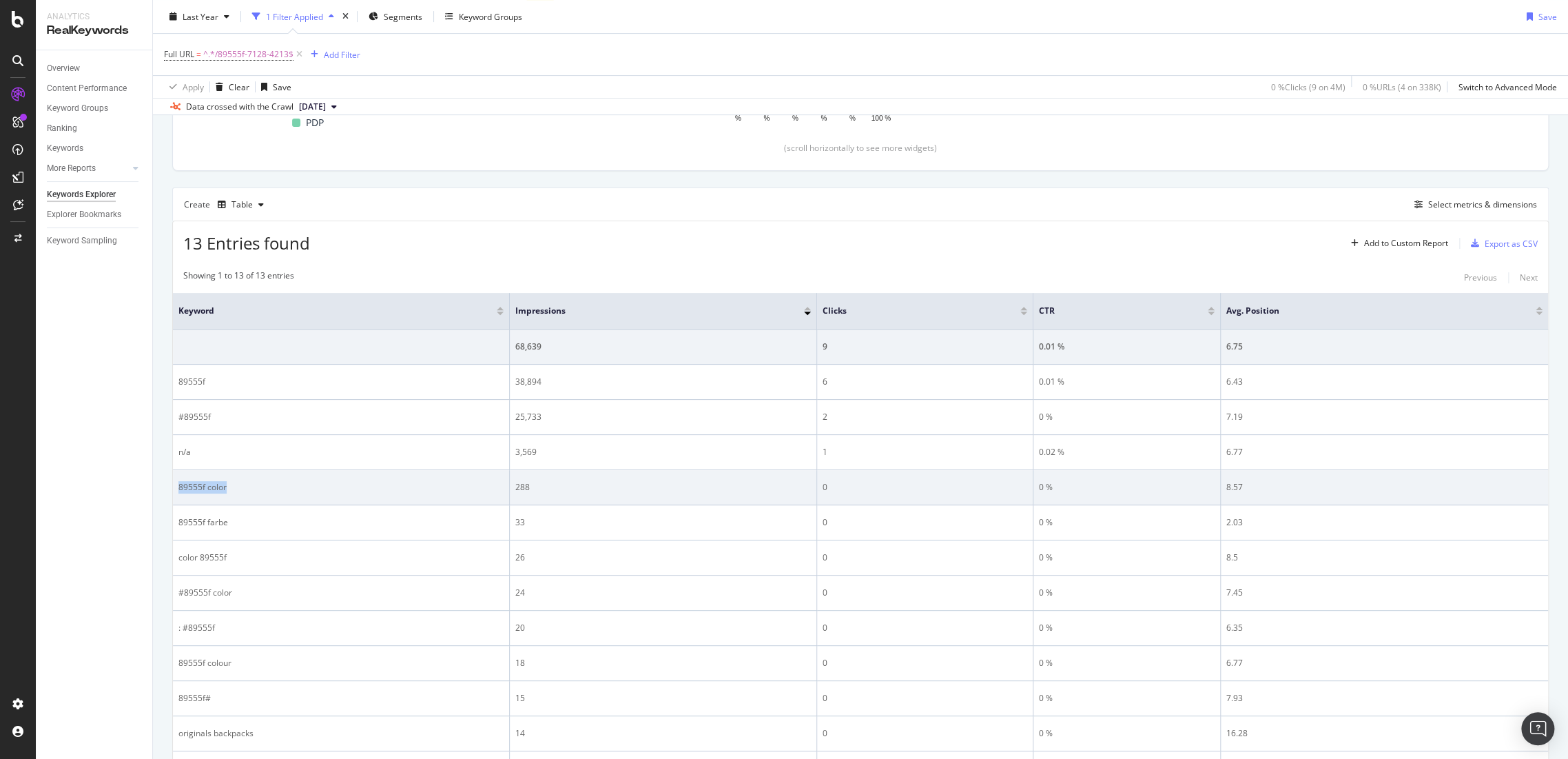
drag, startPoint x: 246, startPoint y: 479, endPoint x: 174, endPoint y: 484, distance: 72.2
click at [174, 484] on td "89555f color" at bounding box center [341, 487] width 337 height 35
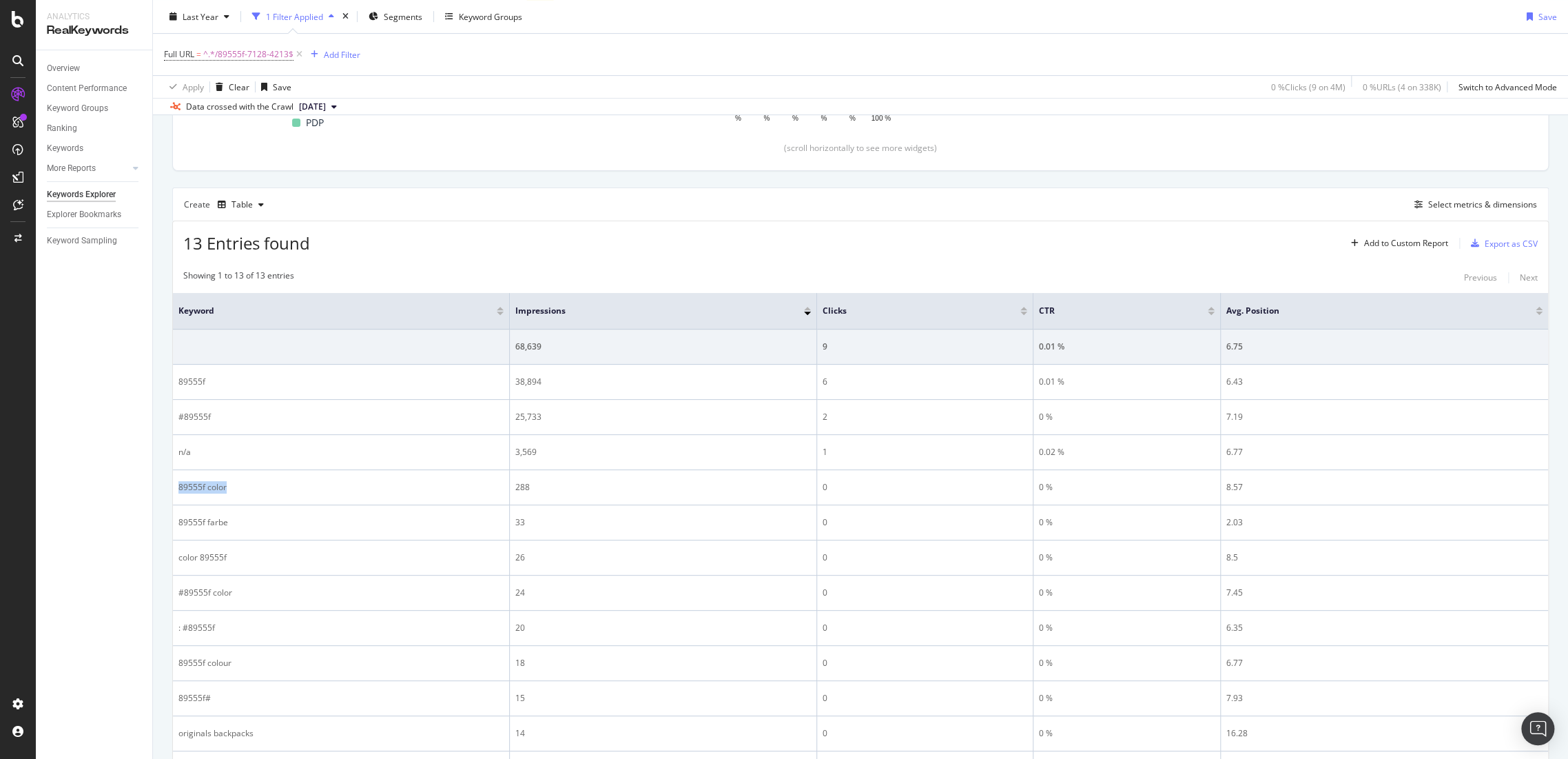
copy div "89555f color"
click at [256, 54] on span "^.*/89555f-7128-4213$" at bounding box center [248, 54] width 90 height 19
click at [265, 113] on input "/89555f-7128-4213" at bounding box center [241, 111] width 130 height 22
paste input "[URL][DOMAIN_NAME]"
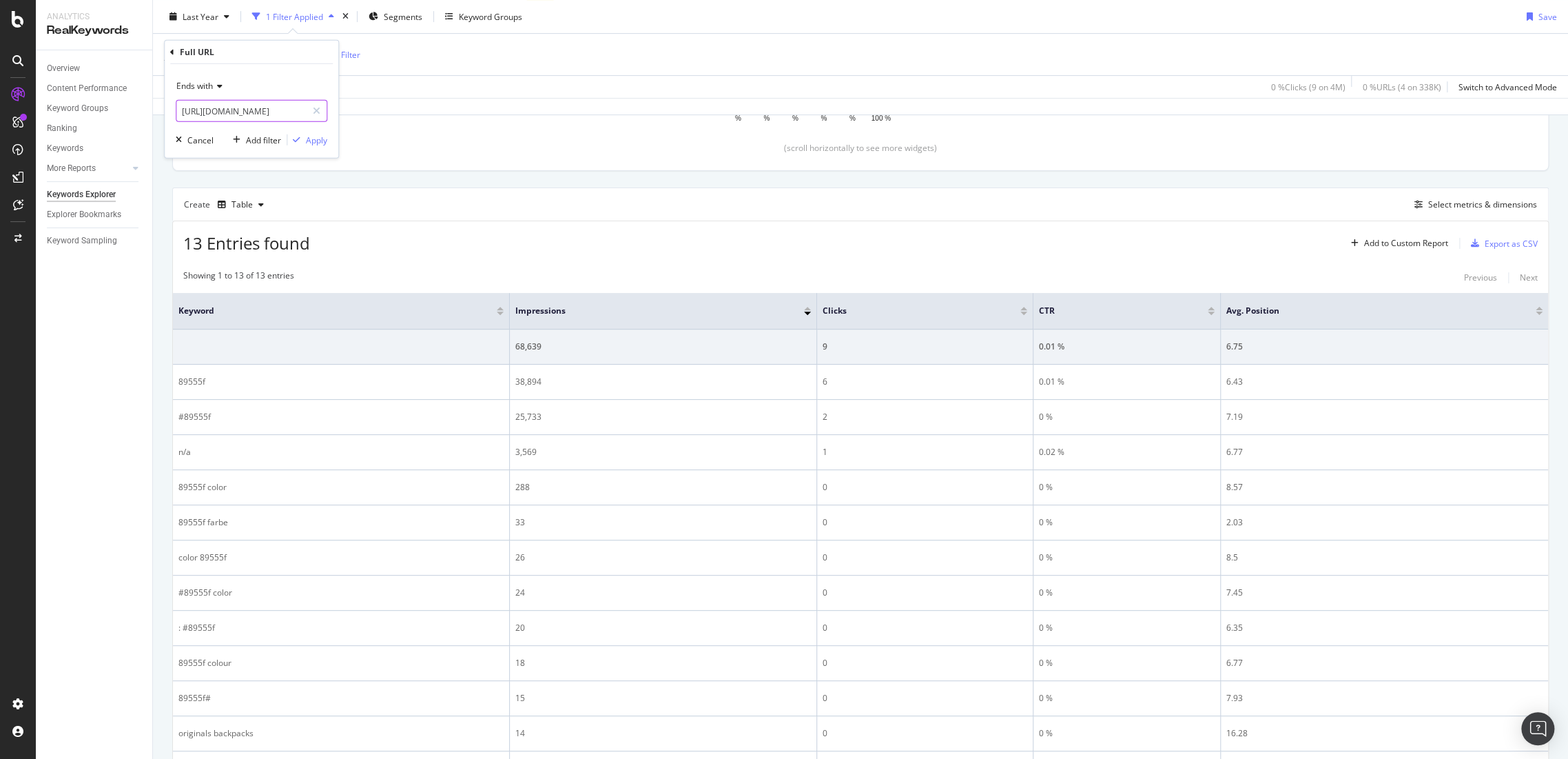
drag, startPoint x: 241, startPoint y: 114, endPoint x: 0, endPoint y: 76, distance: 244.0
click at [0, 76] on body "Analytics RealKeywords Overview Content Performance Keyword Groups Ranking Keyw…" at bounding box center [784, 380] width 1568 height 759
type input "/93622f-7297-5524"
click at [312, 133] on div "Apply" at bounding box center [316, 139] width 22 height 12
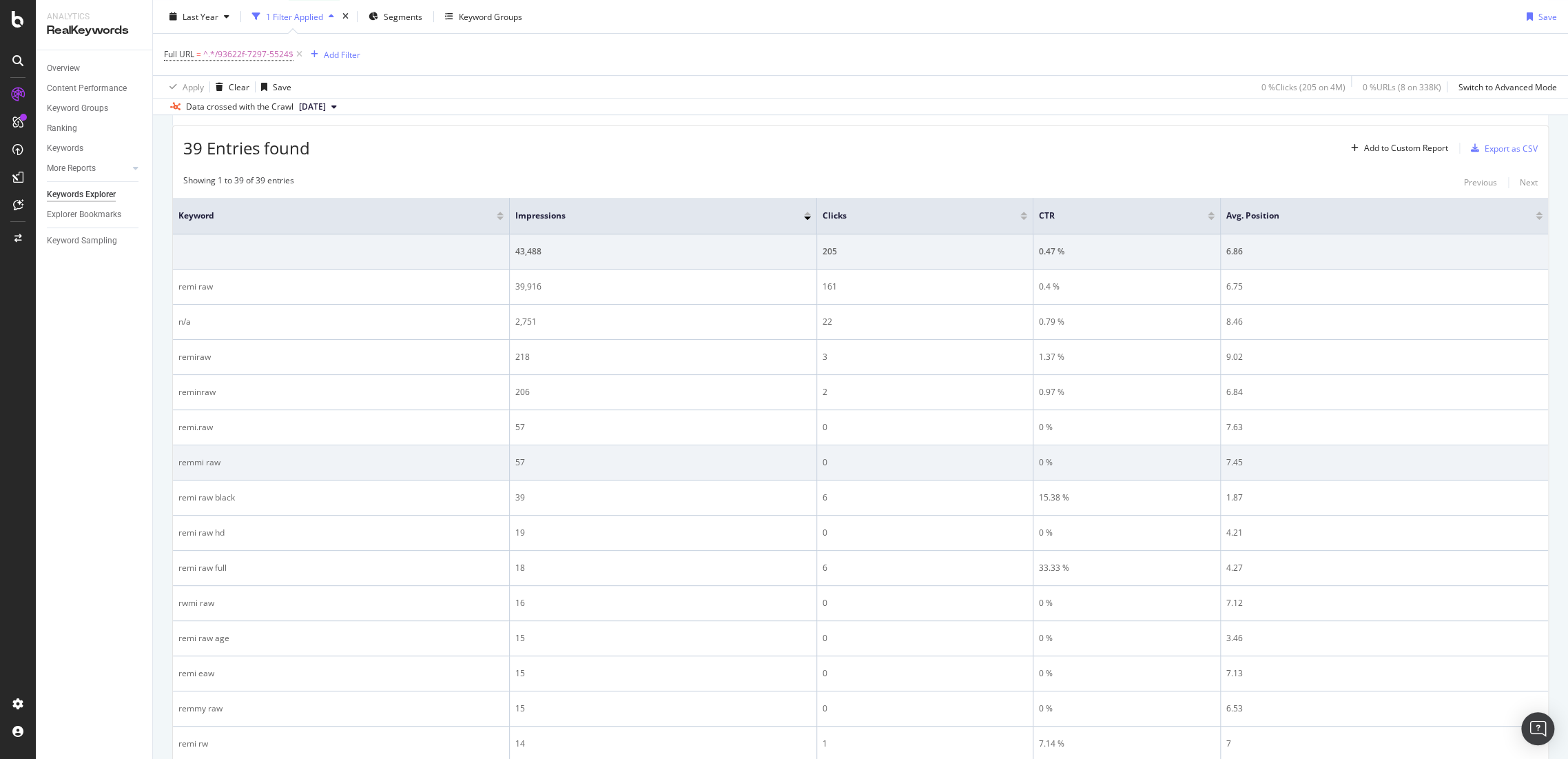
scroll to position [306, 0]
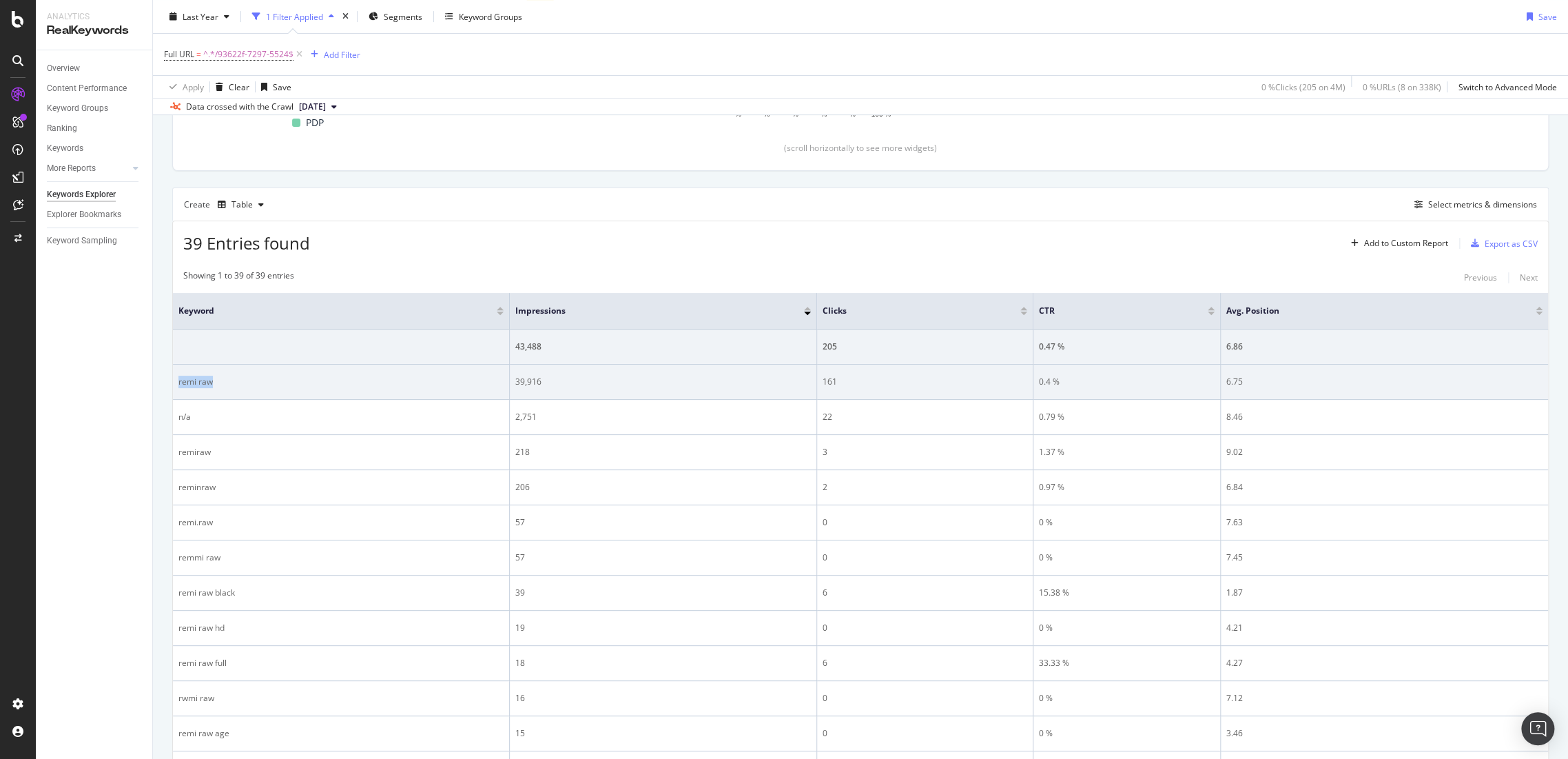
drag, startPoint x: 253, startPoint y: 384, endPoint x: 177, endPoint y: 379, distance: 76.2
click at [177, 379] on td "remi raw" at bounding box center [341, 382] width 337 height 35
copy div "remi raw"
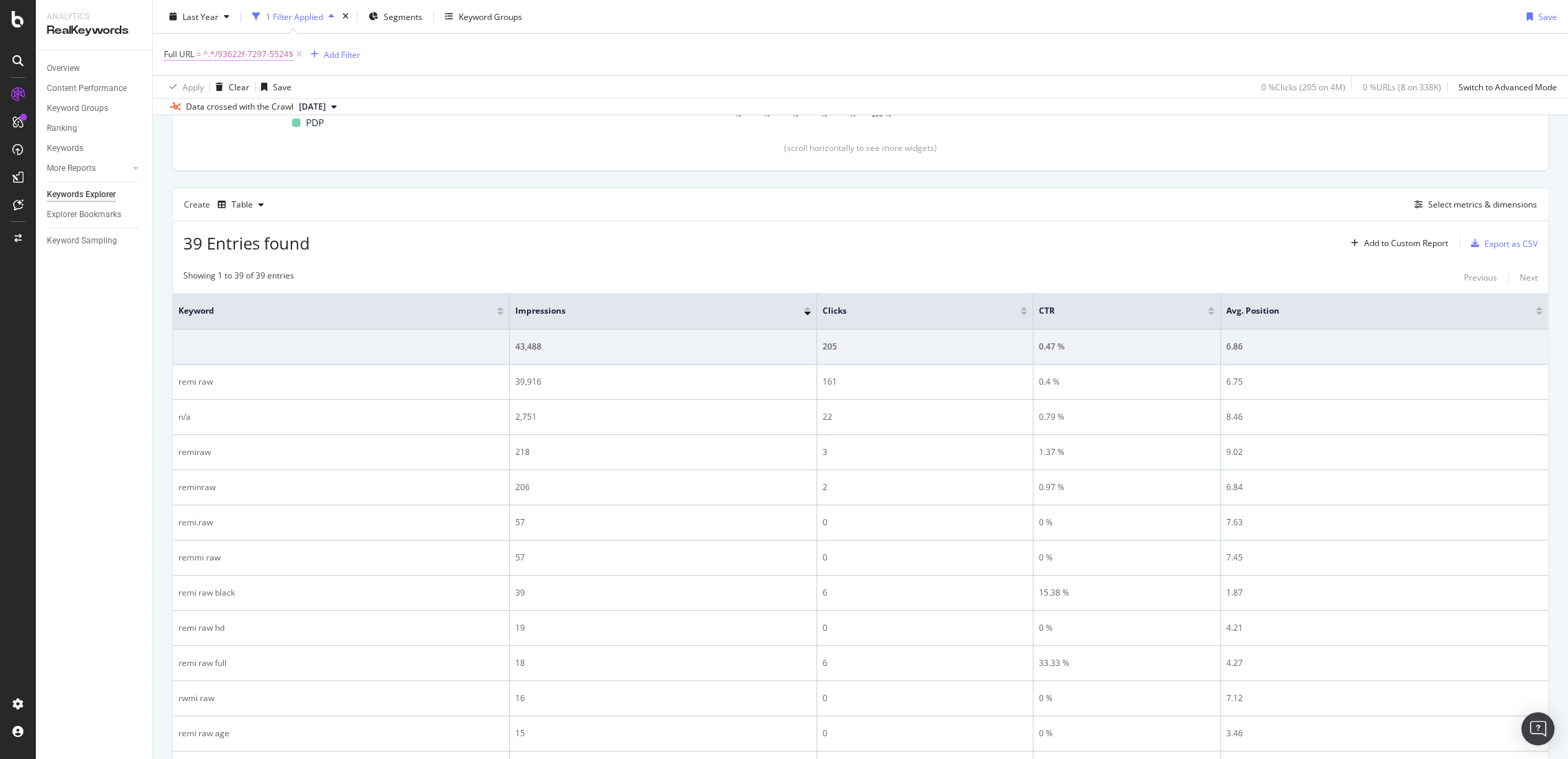
click at [265, 54] on span "^.*/93622f-7297-5524$" at bounding box center [248, 54] width 90 height 19
click at [276, 118] on input "/93622f-7297-5524" at bounding box center [241, 111] width 130 height 22
paste input "82574f-7364-990"
type input "/82574f-7364-990"
click at [313, 136] on div "Apply" at bounding box center [316, 139] width 22 height 12
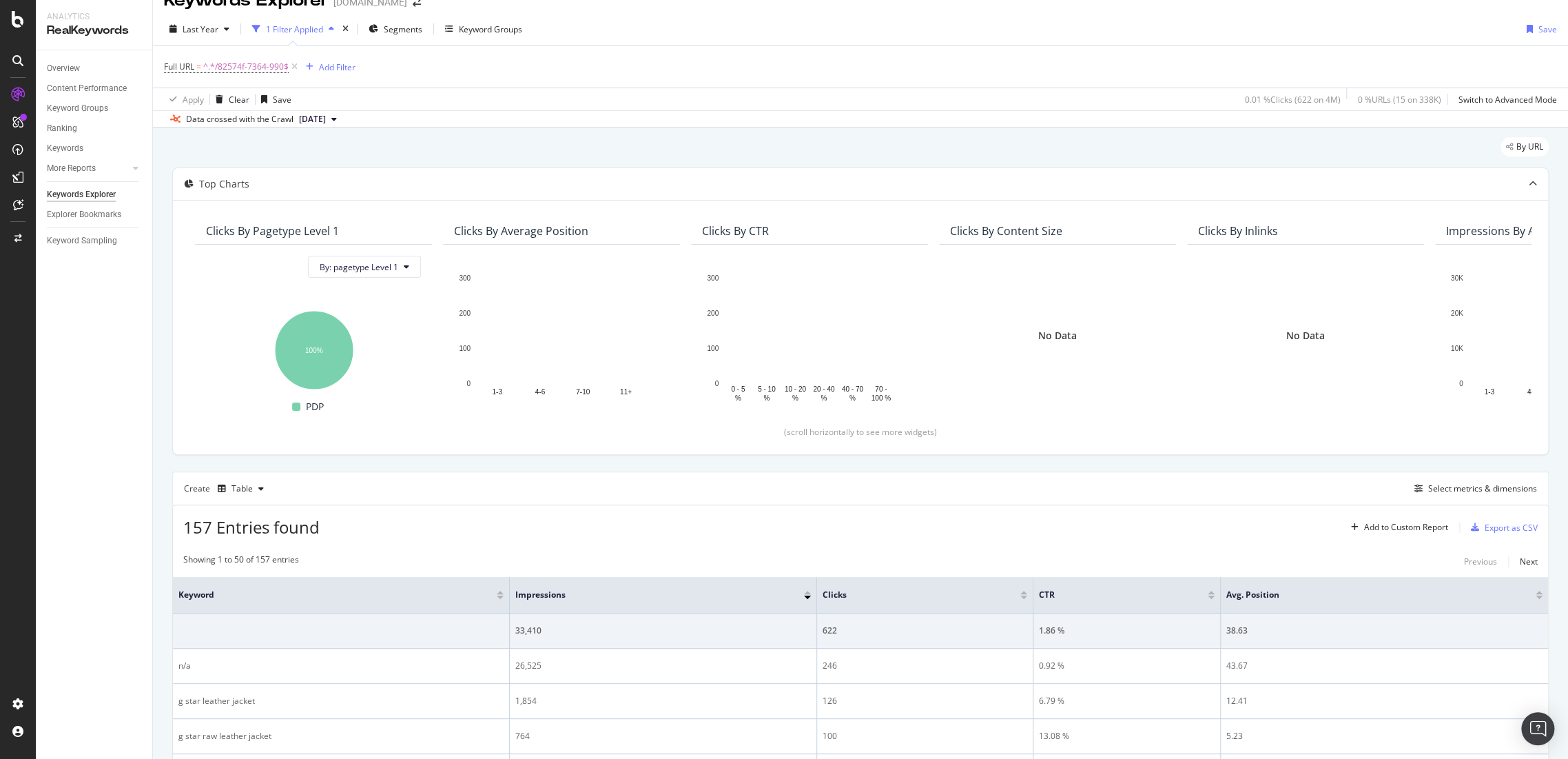
scroll to position [306, 0]
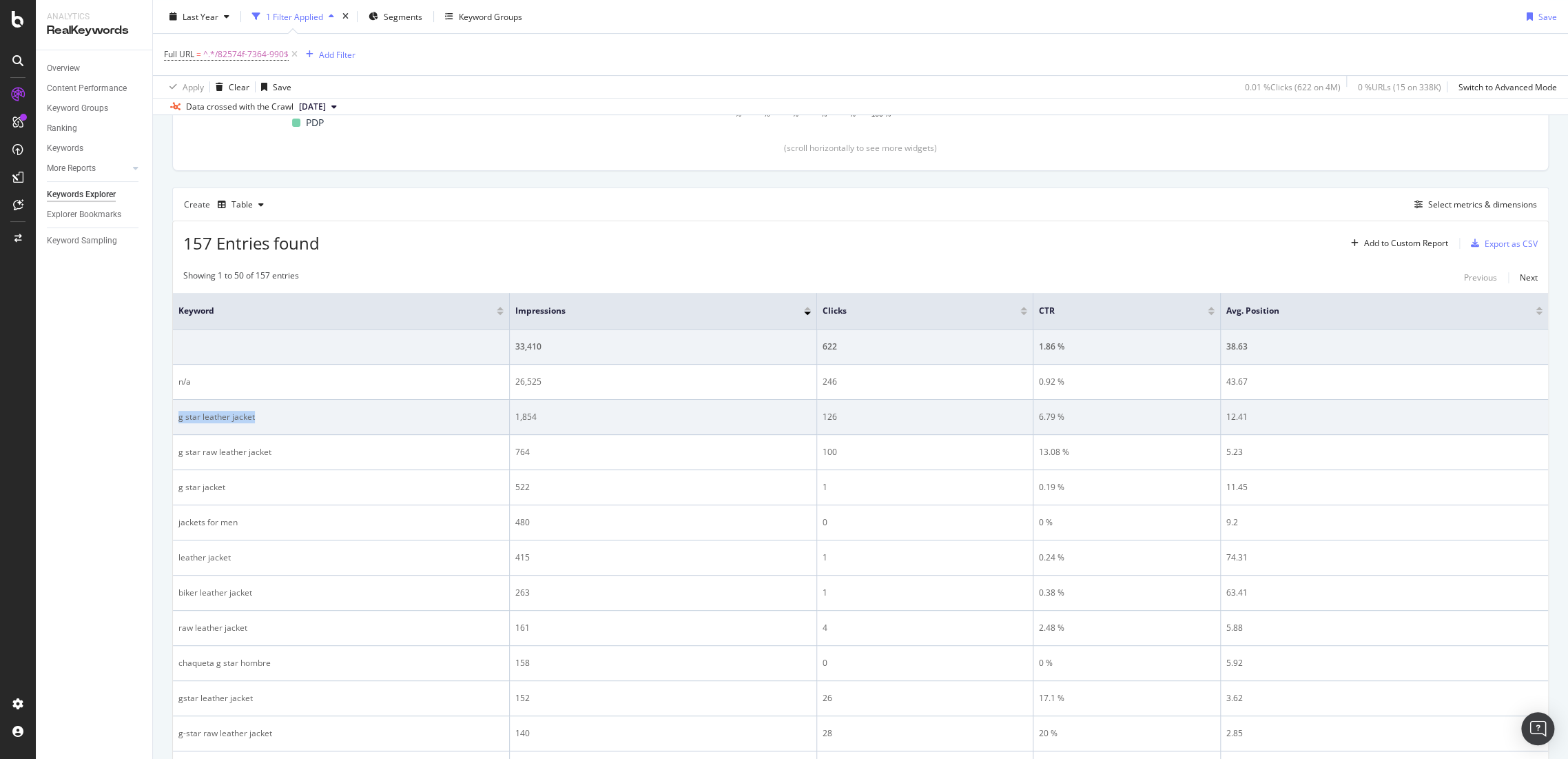
drag, startPoint x: 279, startPoint y: 417, endPoint x: 177, endPoint y: 416, distance: 102.0
click at [177, 416] on td "g star leather jacket" at bounding box center [341, 417] width 337 height 35
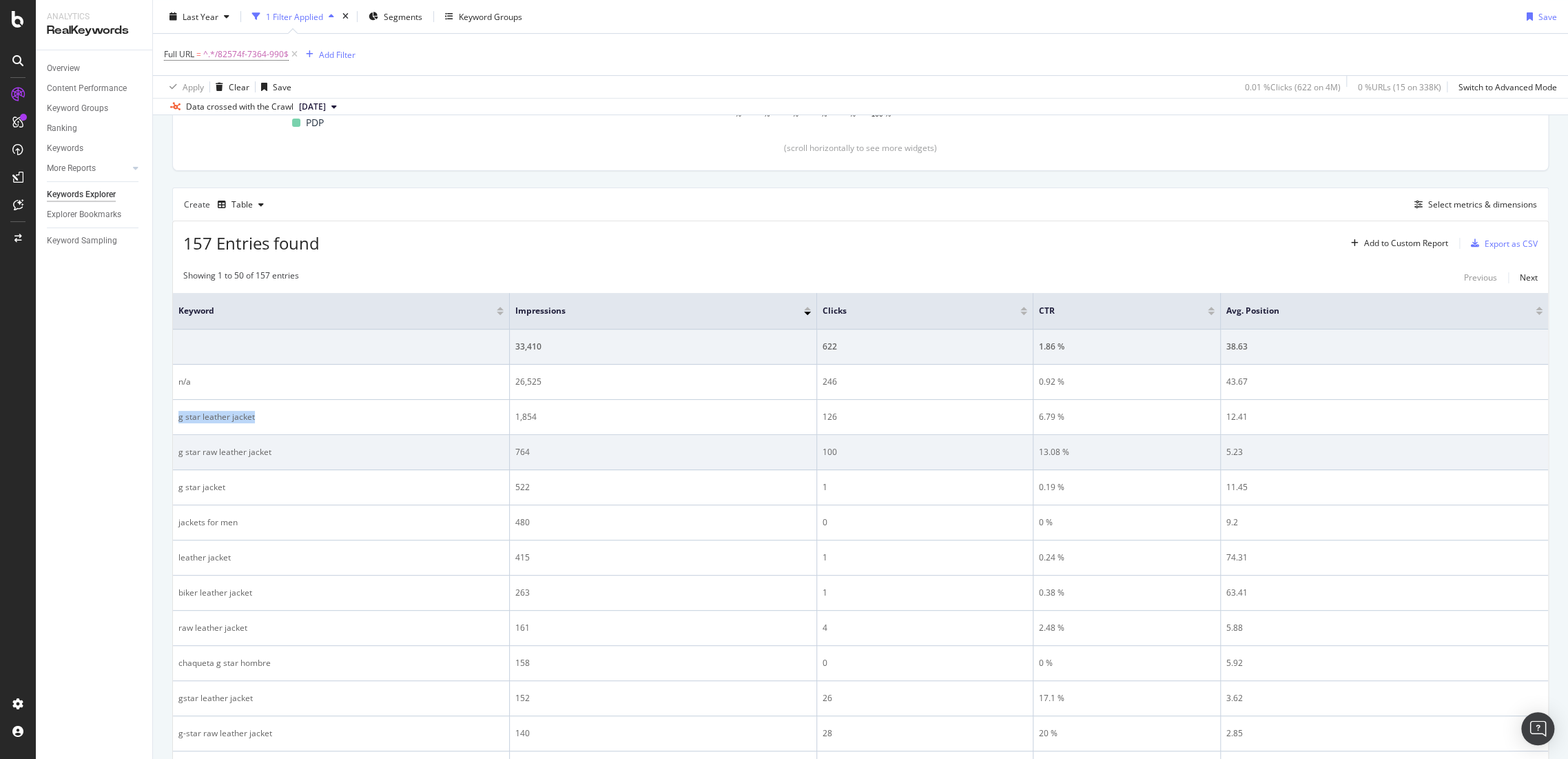
copy div "g star leather jacket"
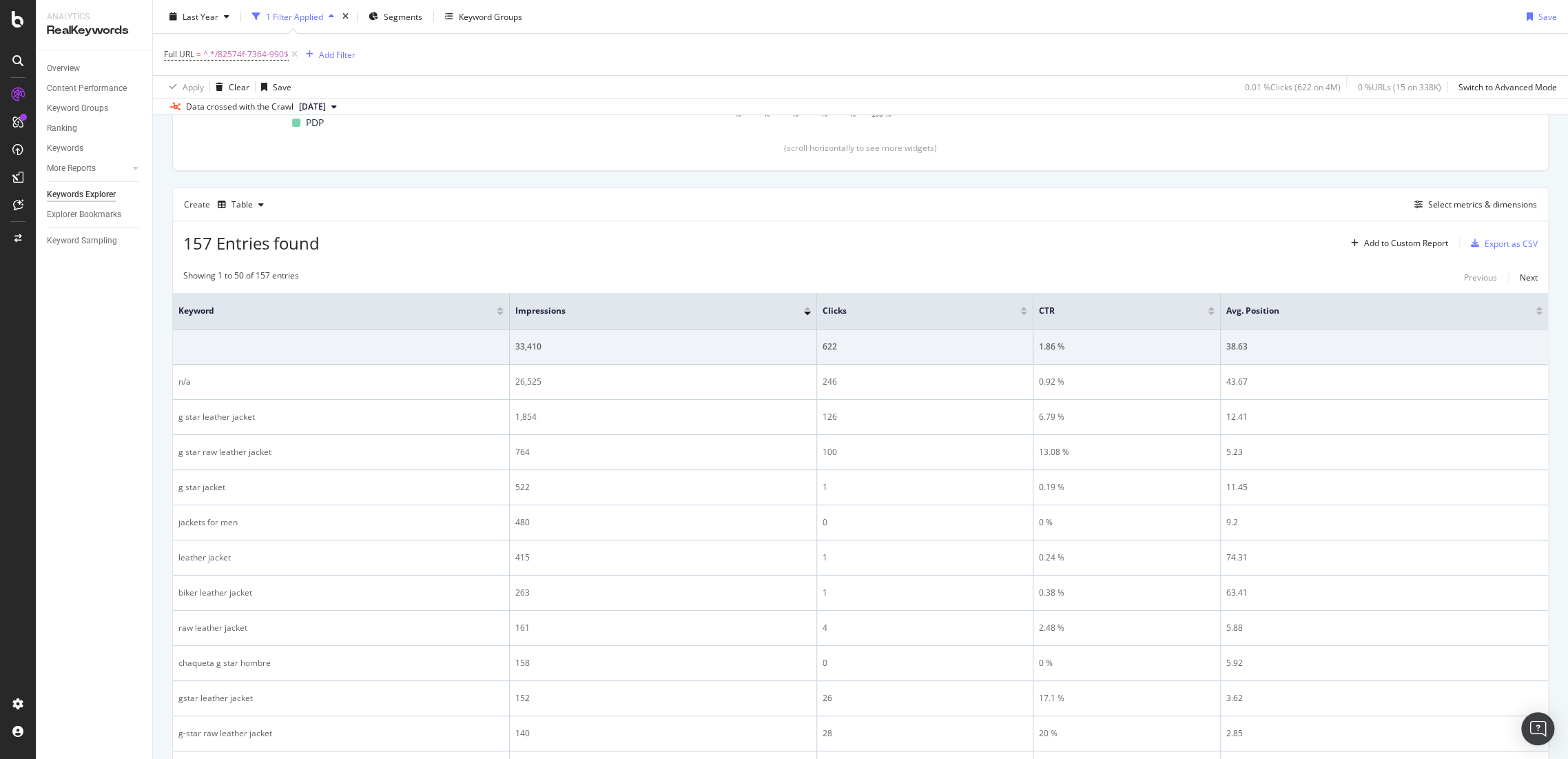
click at [224, 66] on div "Full URL = ^.*/82574f-7364-990$ Add Filter" at bounding box center [860, 54] width 1393 height 41
click at [241, 60] on span "^.*/82574f-7364-990$" at bounding box center [246, 54] width 86 height 19
click at [278, 114] on input "/82574f-7364-990" at bounding box center [241, 111] width 130 height 22
paste input "[URL][DOMAIN_NAME]"
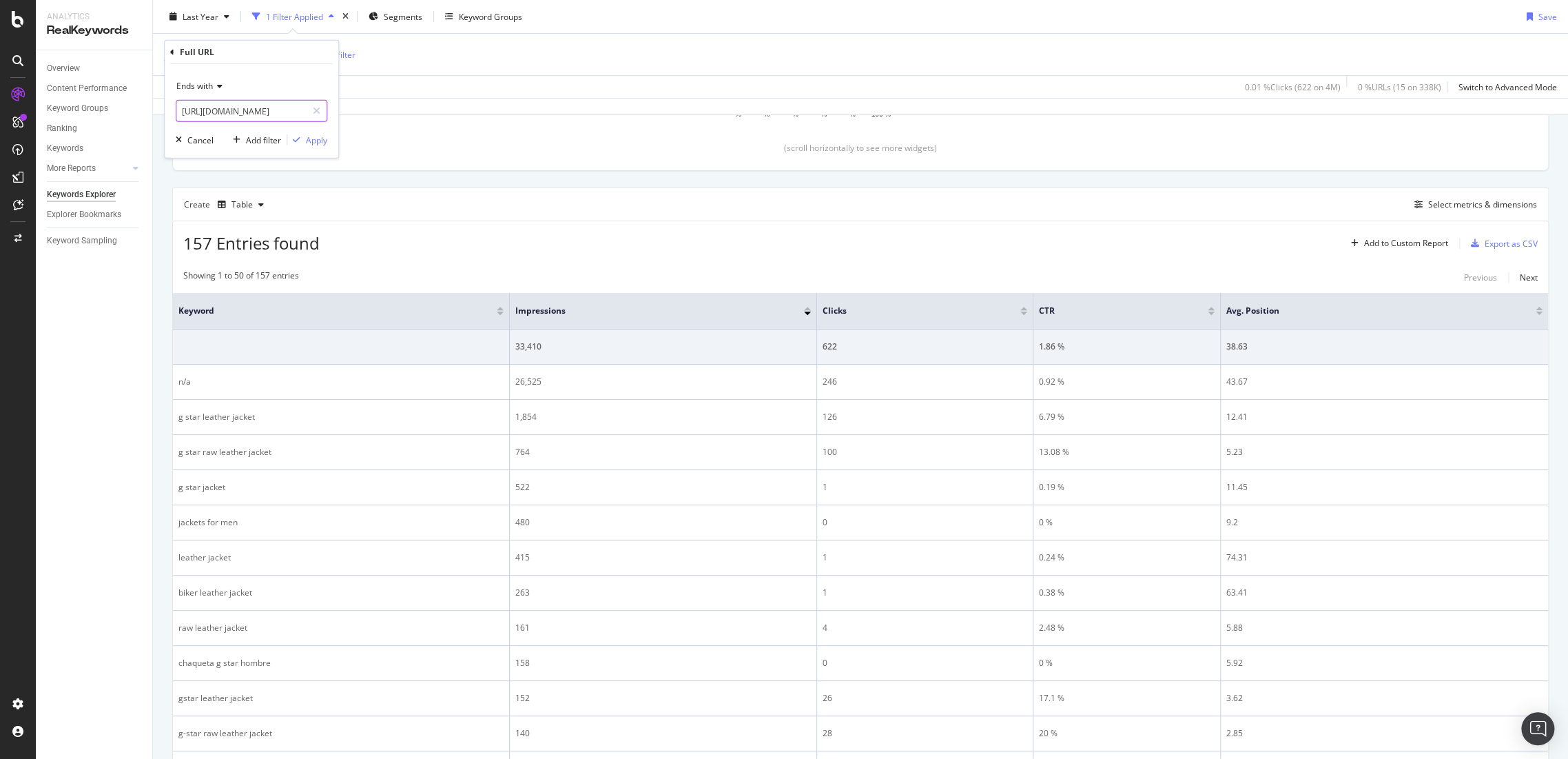
scroll to position [0, 0]
drag, startPoint x: 208, startPoint y: 107, endPoint x: 0, endPoint y: 71, distance: 211.1
click at [0, 90] on body "Analytics RealKeywords Overview Content Performance Keyword Groups Ranking Keyw…" at bounding box center [784, 380] width 1568 height 759
type input "/93622f-7301-1368"
click at [317, 144] on div "Apply" at bounding box center [316, 139] width 22 height 12
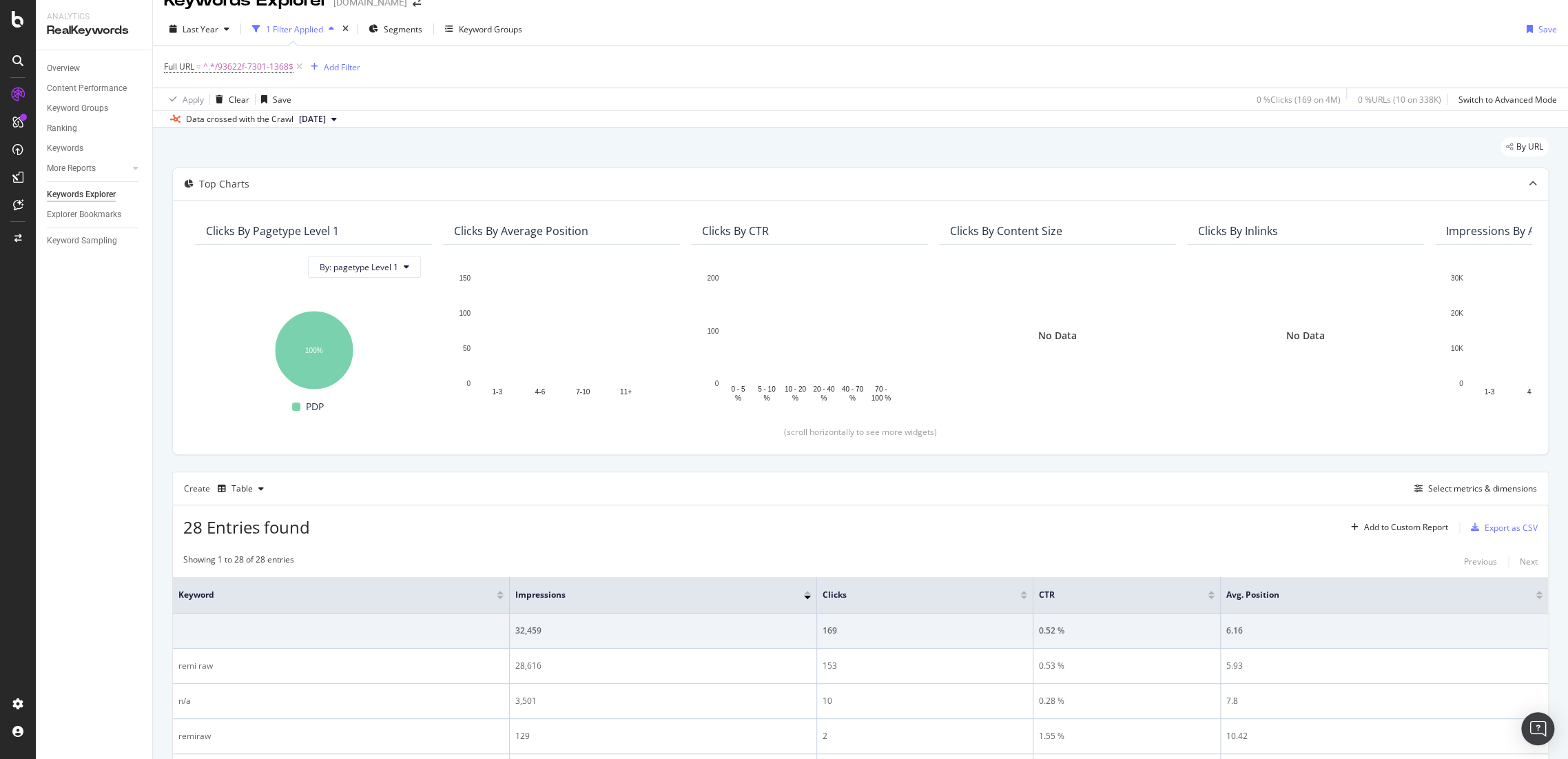
scroll to position [306, 0]
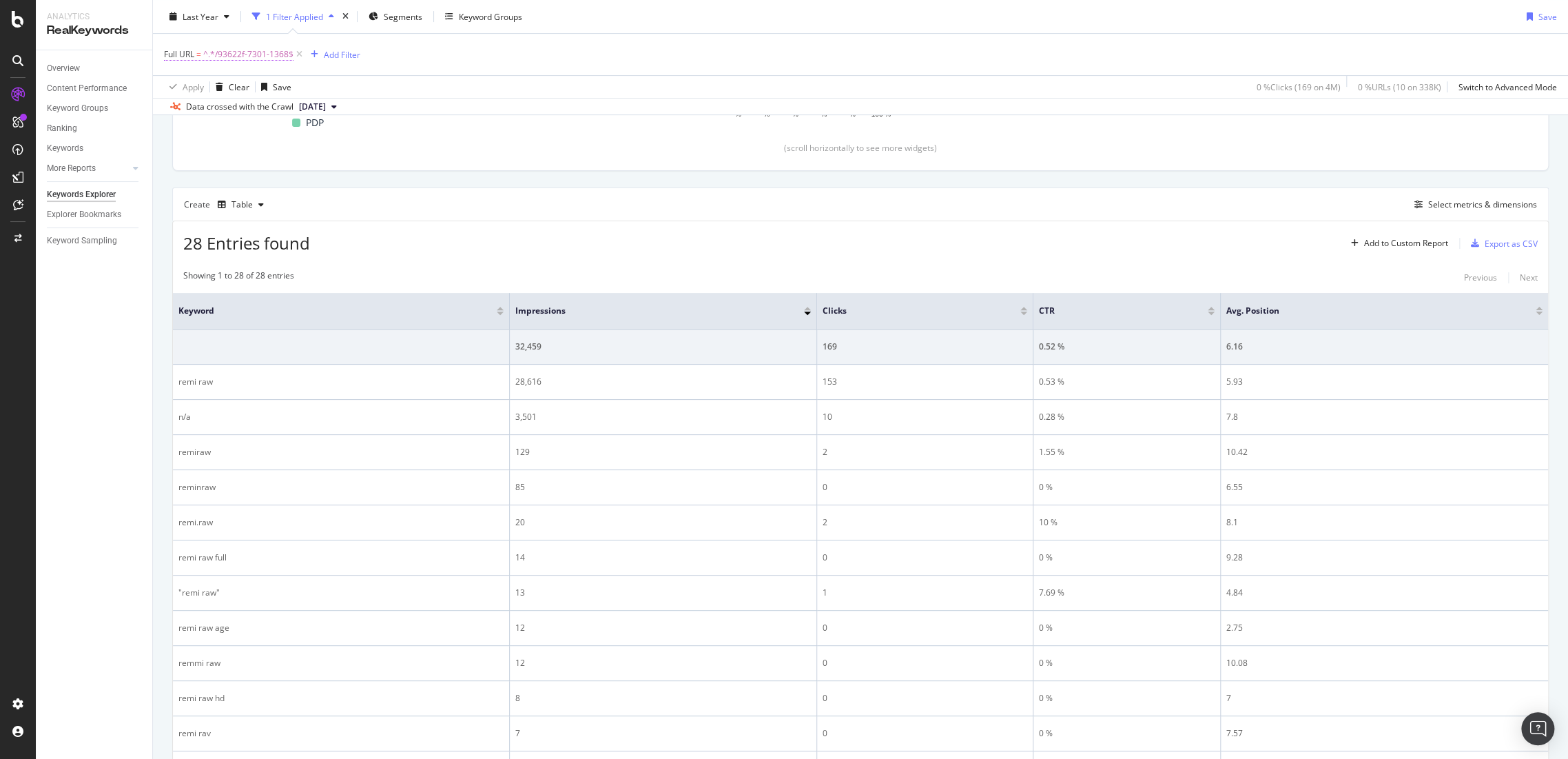
click at [281, 53] on span "^.*/93622f-7301-1368$" at bounding box center [248, 54] width 90 height 19
click at [246, 106] on input "/93622f-7301-1368" at bounding box center [241, 111] width 130 height 22
paste input "0-424"
type input "/93622f-7300-424"
click at [329, 136] on div "Ends with /93622f-7300-424 Cancel Add filter Apply" at bounding box center [251, 111] width 174 height 94
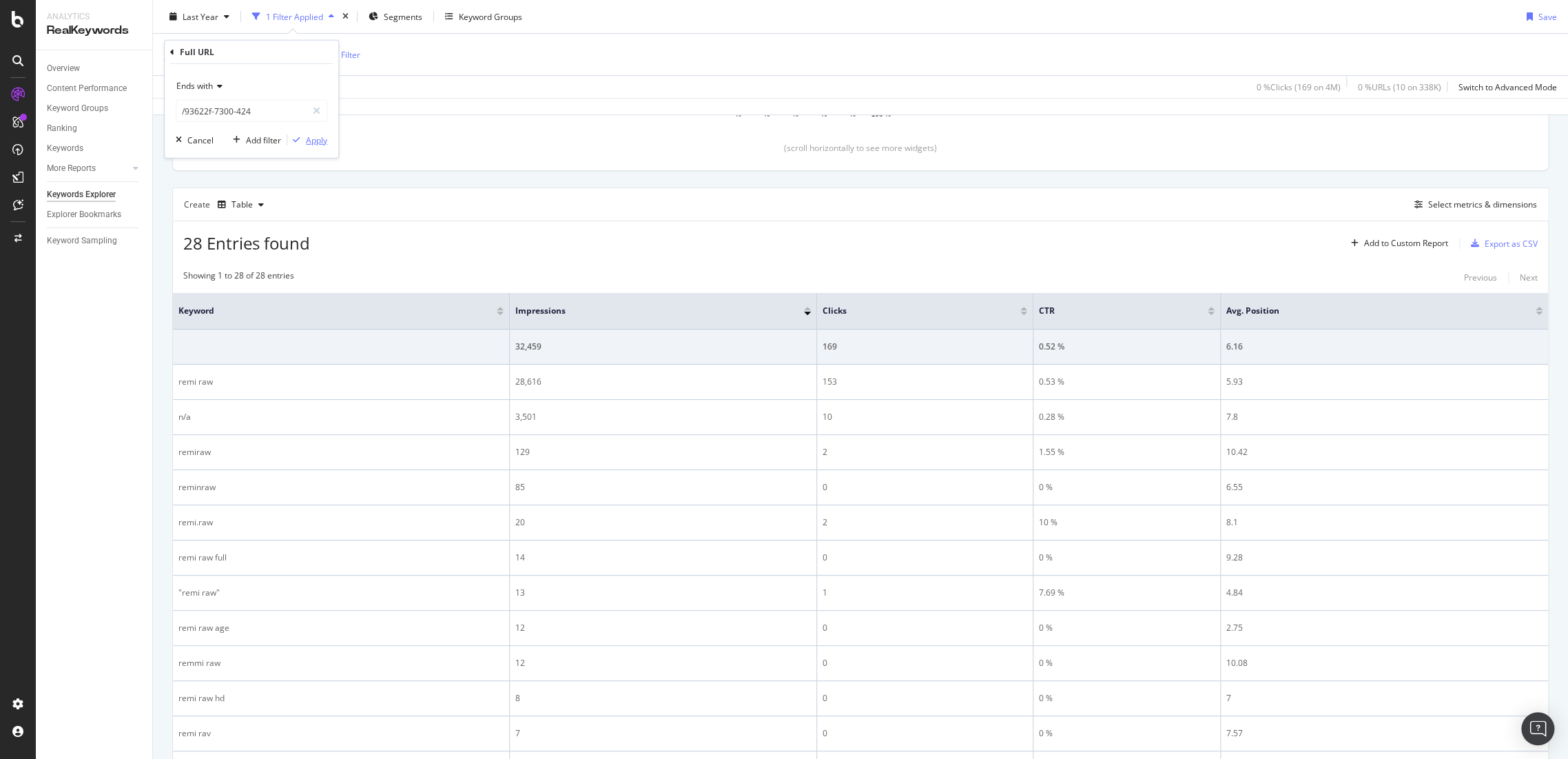
click at [320, 137] on div "Apply" at bounding box center [316, 139] width 22 height 12
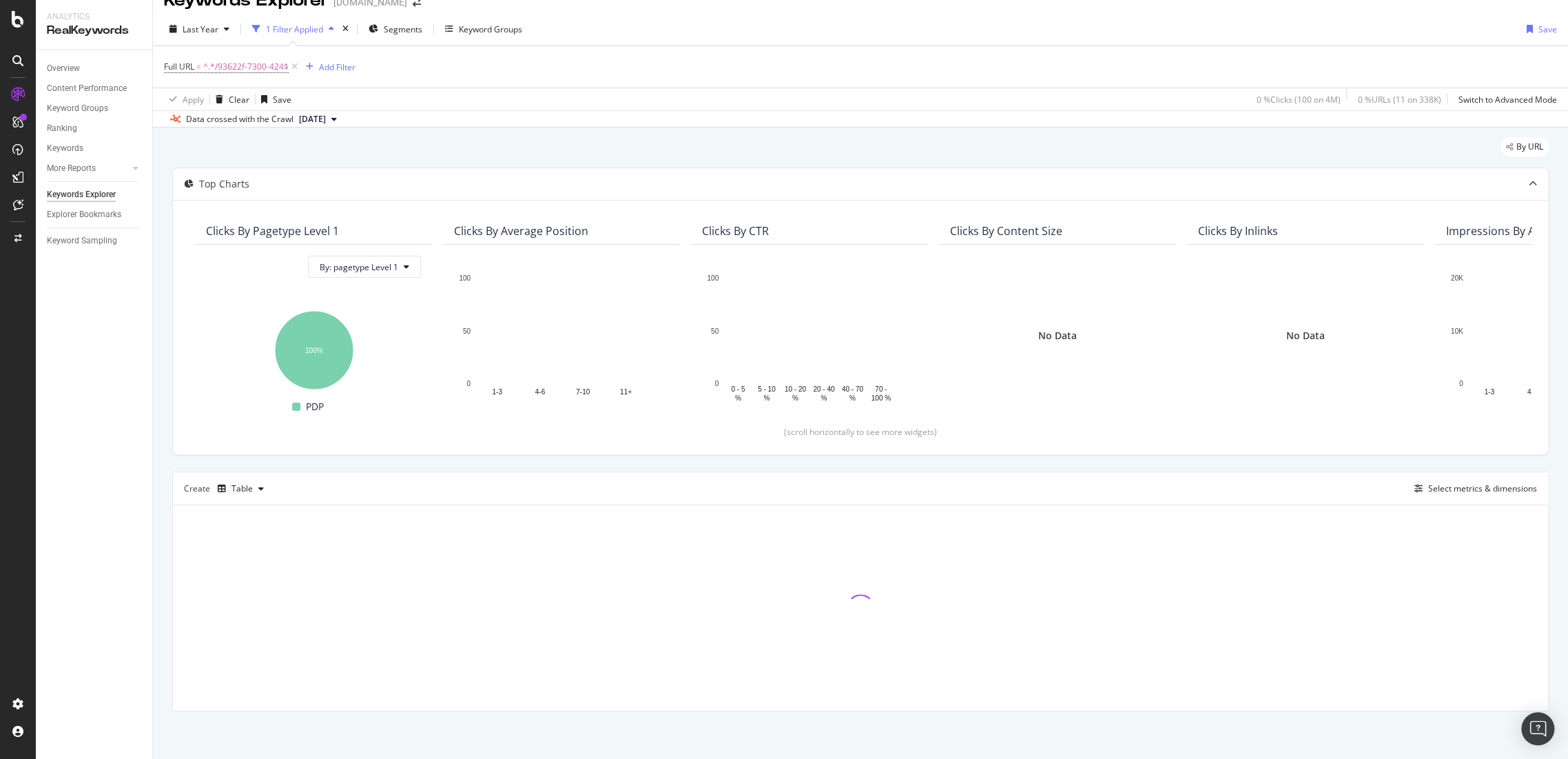
scroll to position [306, 0]
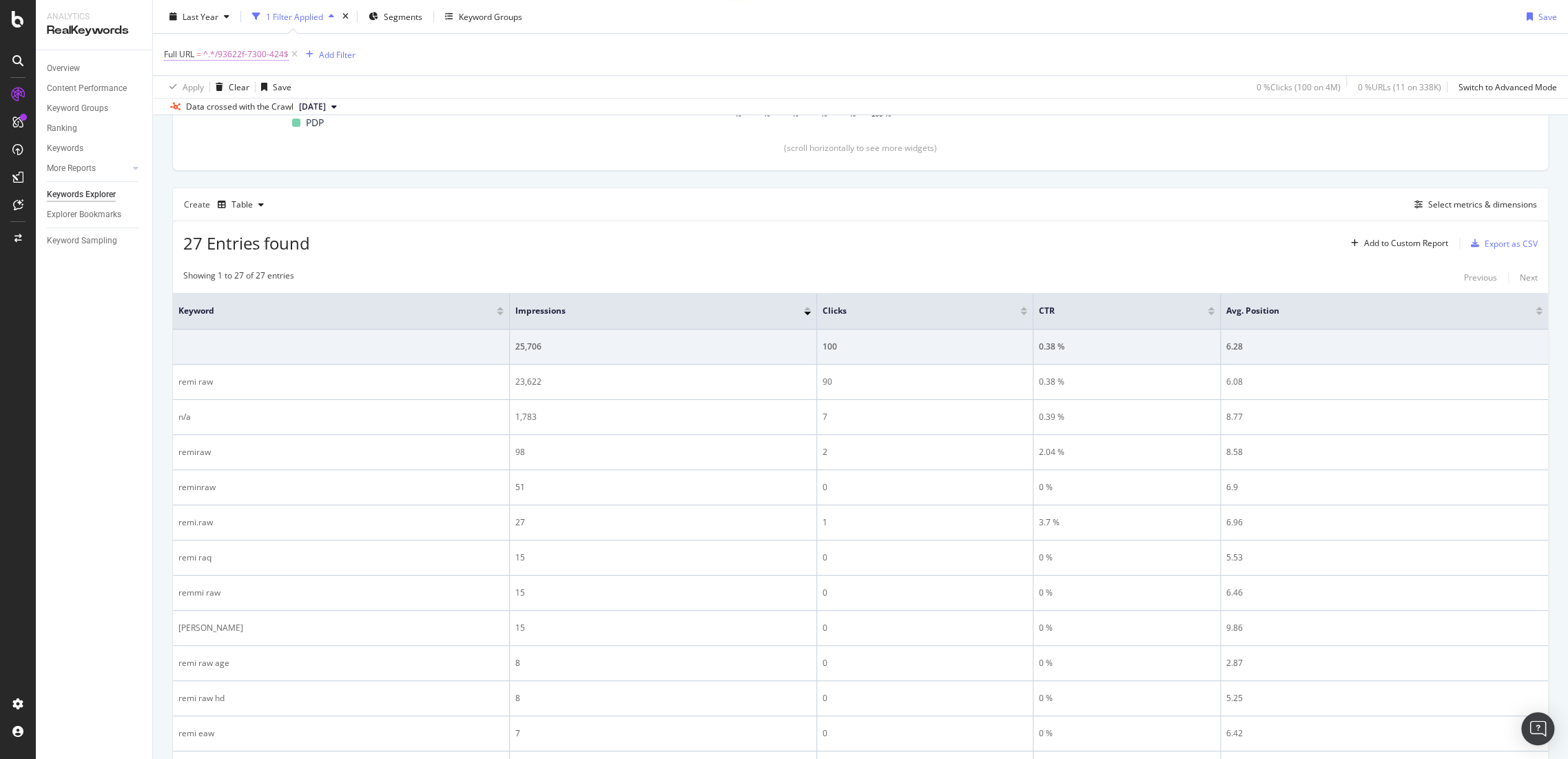
click at [270, 45] on span "^.*/93622f-7300-424$" at bounding box center [246, 54] width 86 height 19
click at [281, 79] on div "Ends with" at bounding box center [251, 86] width 151 height 22
click at [247, 60] on div "Full URL" at bounding box center [251, 52] width 162 height 23
click at [268, 114] on input "/93622f-7300-424" at bounding box center [241, 111] width 130 height 22
paste input "84219f-5864-990"
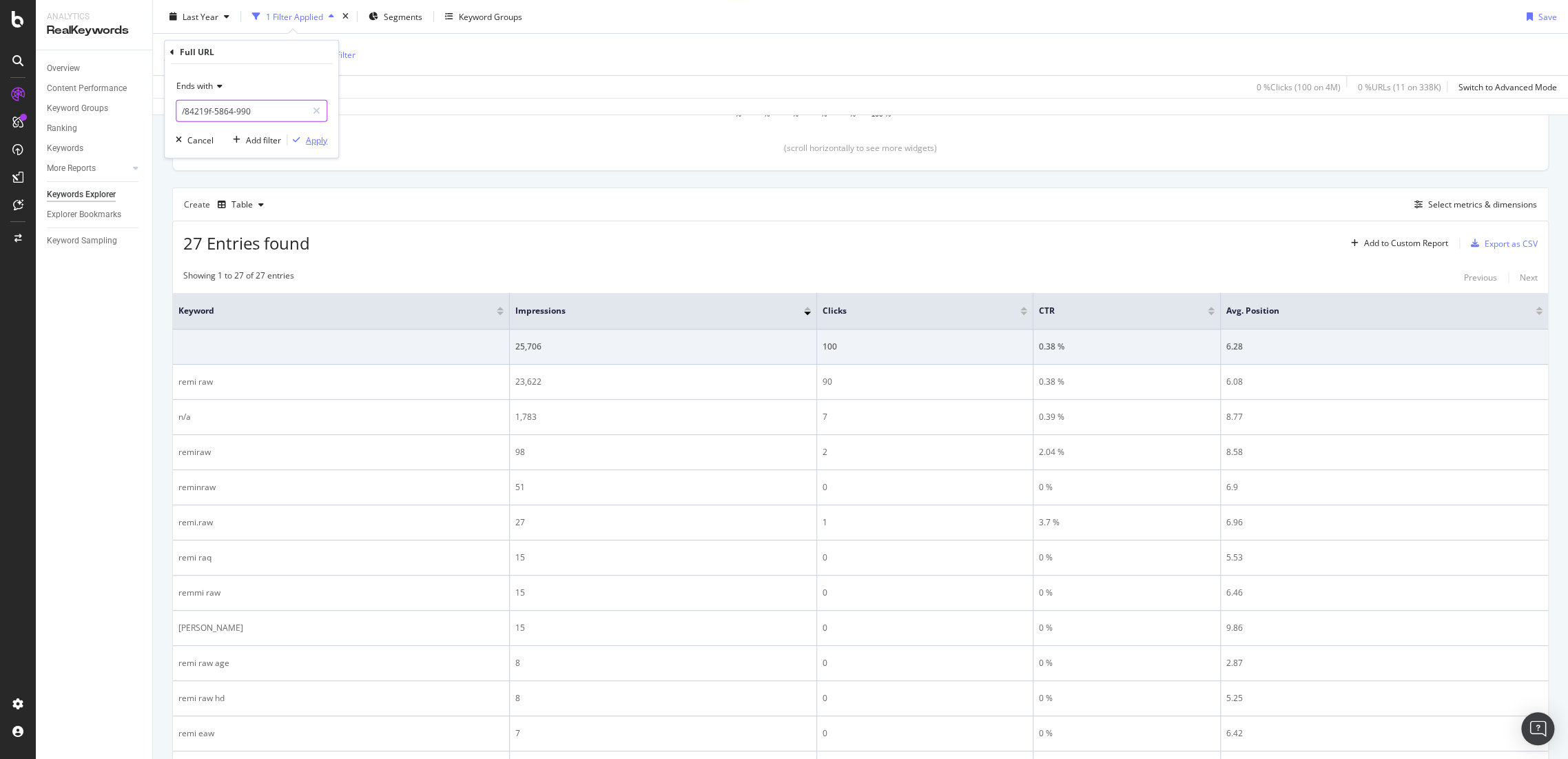
type input "/84219f-5864-990"
click at [321, 140] on div "Apply" at bounding box center [316, 139] width 22 height 12
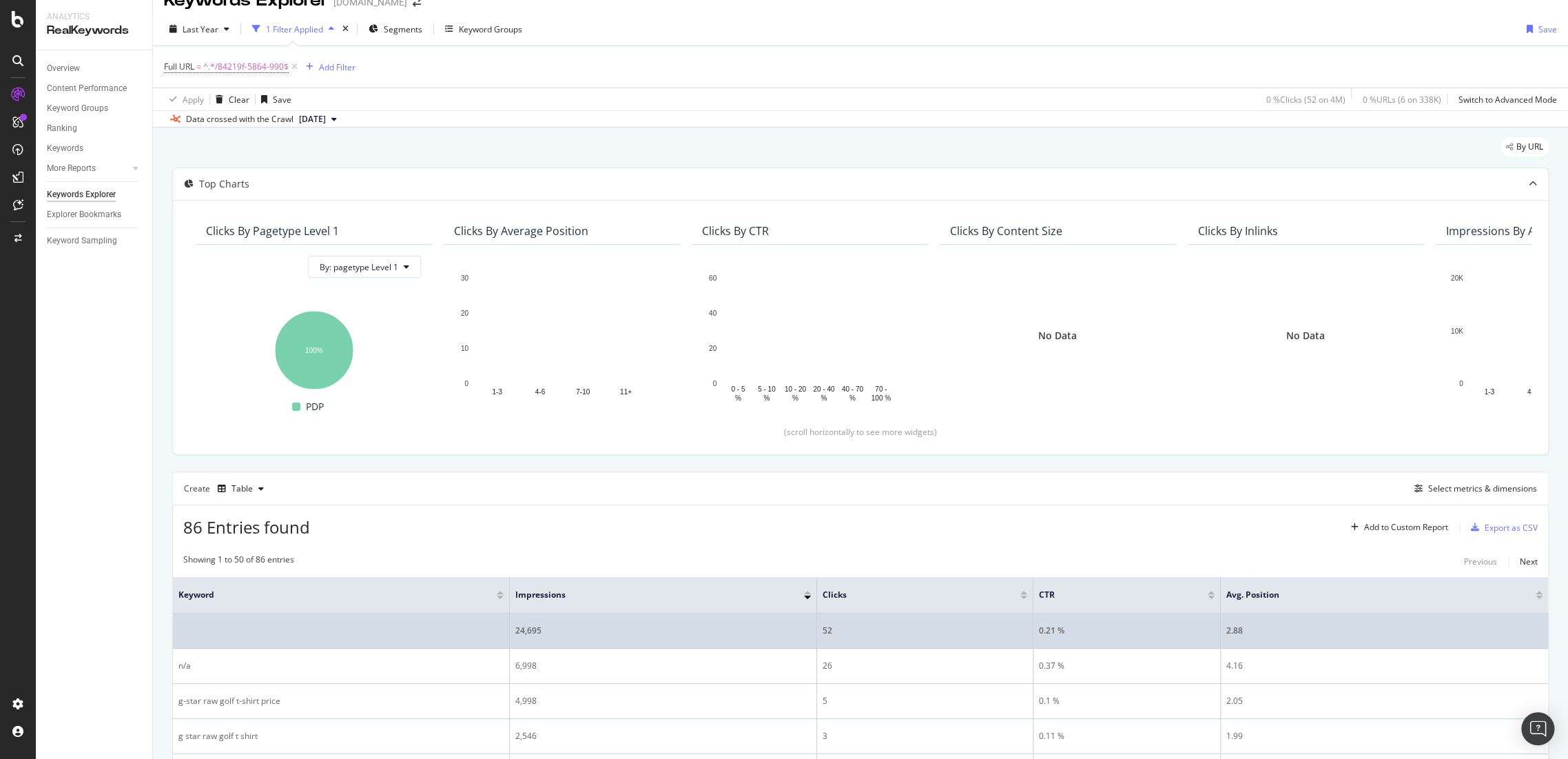
scroll to position [306, 0]
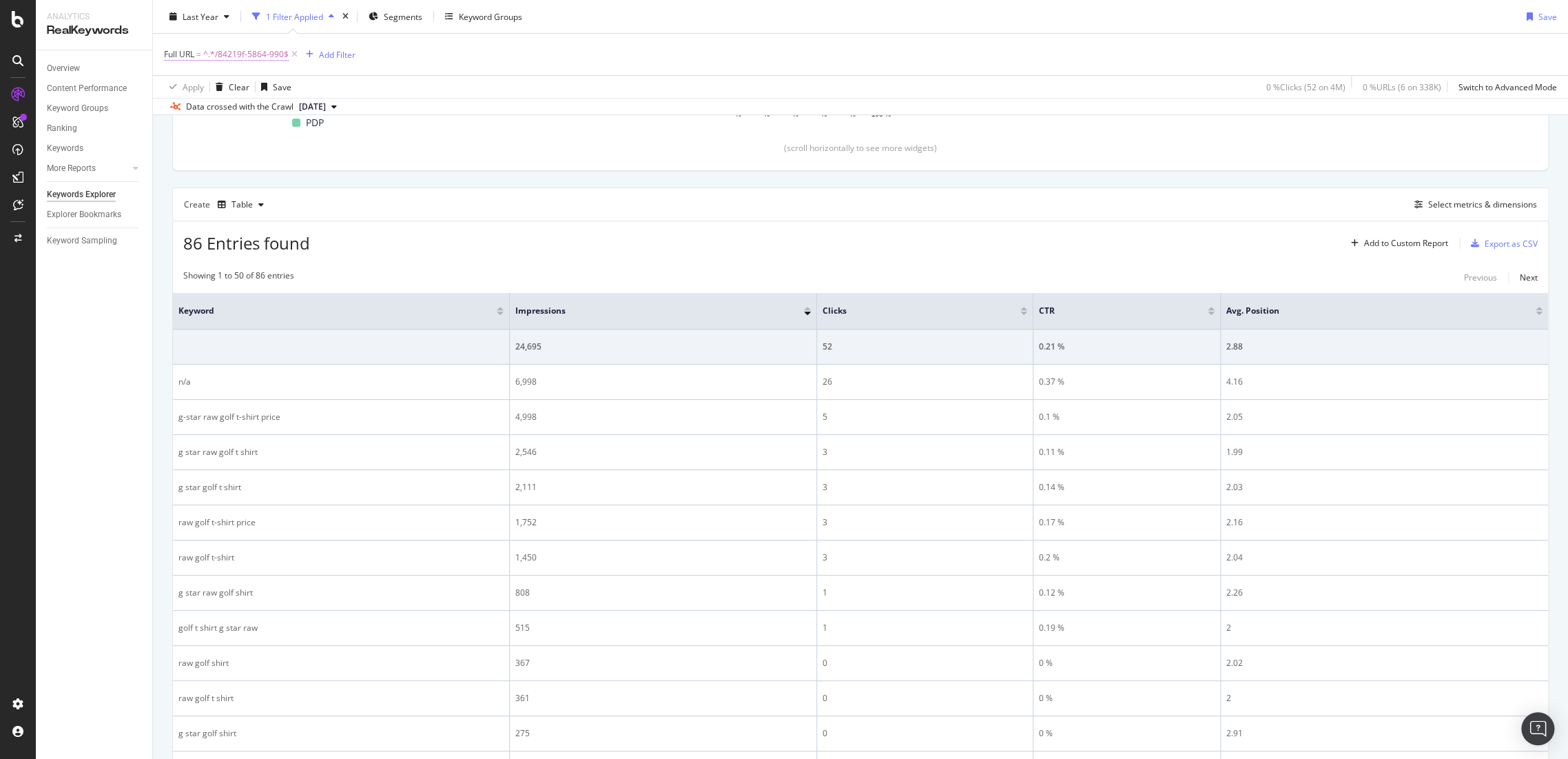
click at [235, 54] on span "^.*/84219f-5864-990$" at bounding box center [246, 54] width 86 height 19
click at [259, 108] on input "/84219f-5864-990" at bounding box center [241, 111] width 130 height 22
paste input "d19186-a971-c235"
type input "/d19186-a971-c235"
click at [333, 142] on div "Ends with /d19186-a971-c235 Cancel Add filter Apply" at bounding box center [251, 111] width 174 height 94
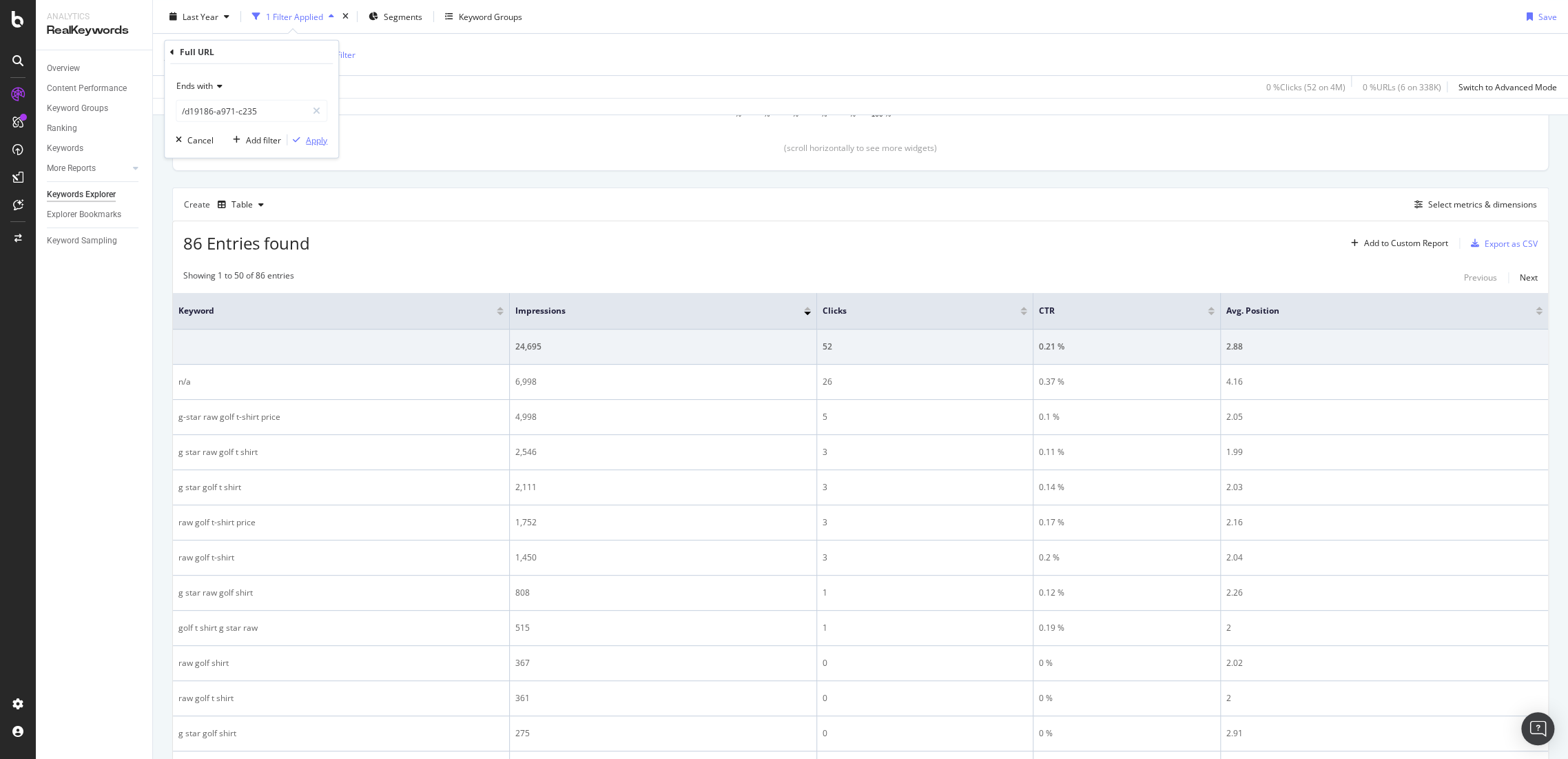
click at [325, 143] on div "Apply" at bounding box center [316, 139] width 22 height 12
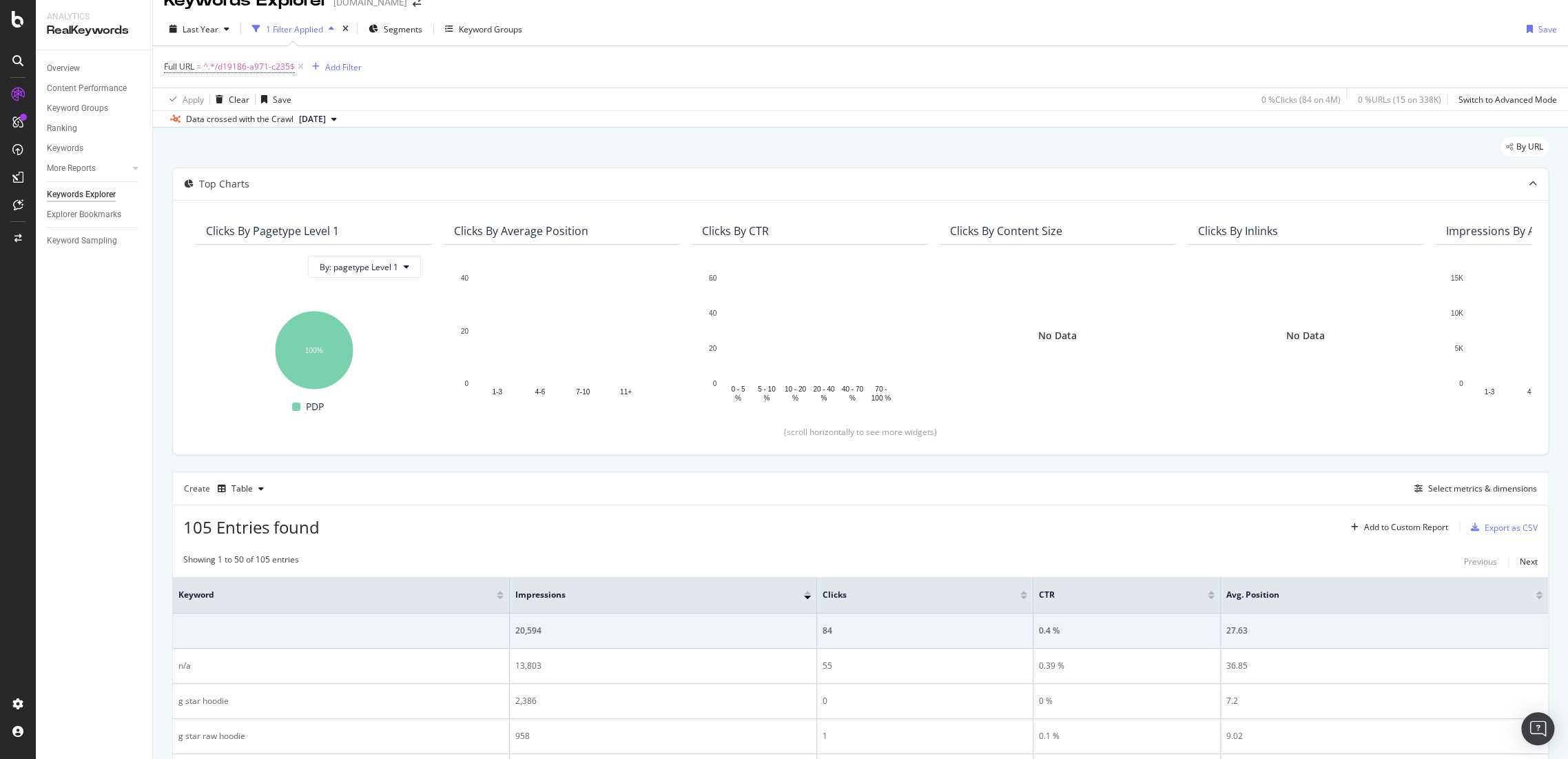
scroll to position [306, 0]
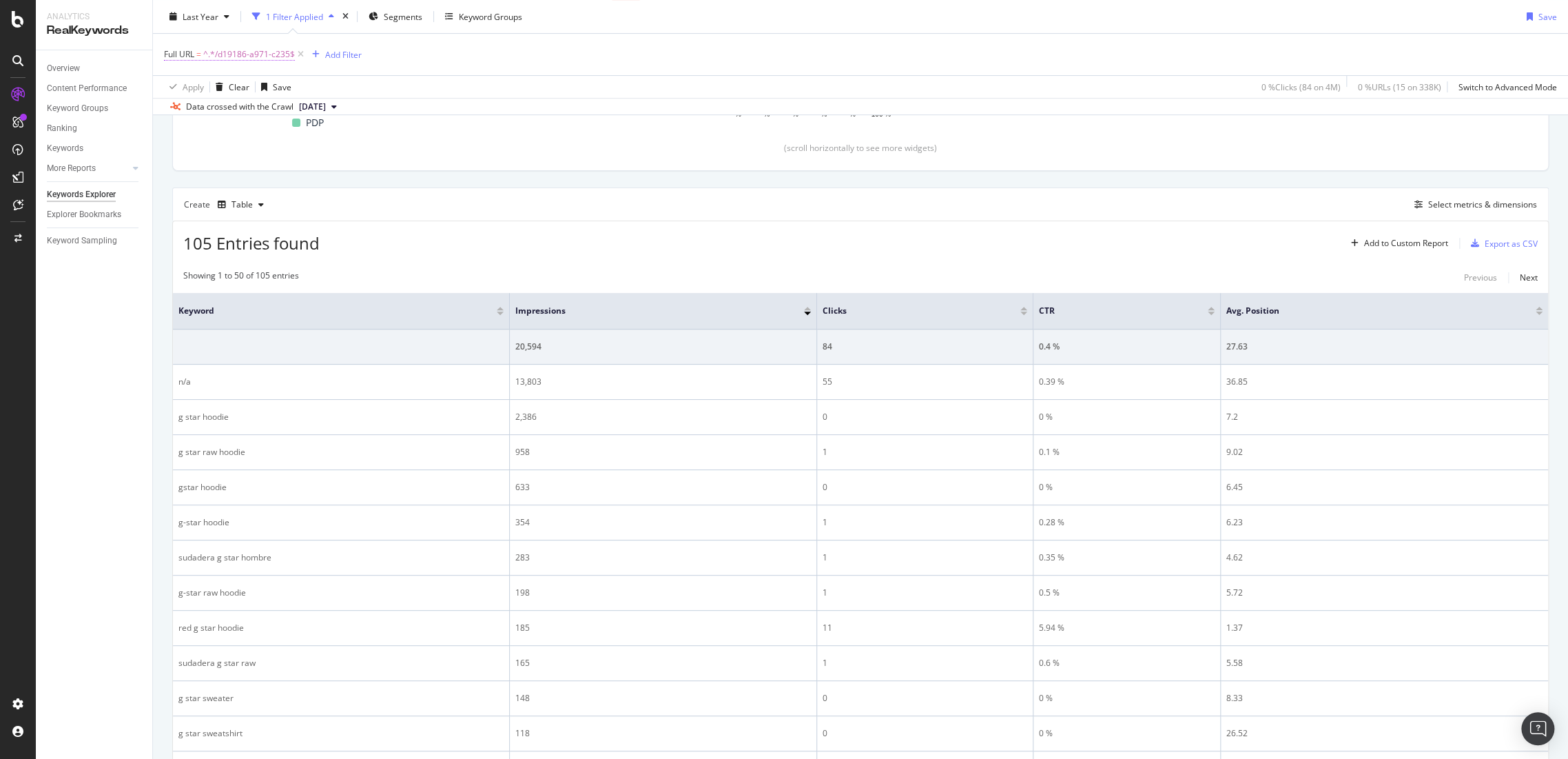
click at [265, 55] on span "^.*/d19186-a971-c235$" at bounding box center [249, 54] width 92 height 19
click at [278, 123] on div "Ends with /d19186-a971-c235 Cancel Add filter Apply" at bounding box center [251, 111] width 174 height 94
click at [282, 107] on input "/d19186-a971-c235" at bounding box center [241, 111] width 130 height 22
paste input "93622f-7241-082"
type input "/93622f-7241-082"
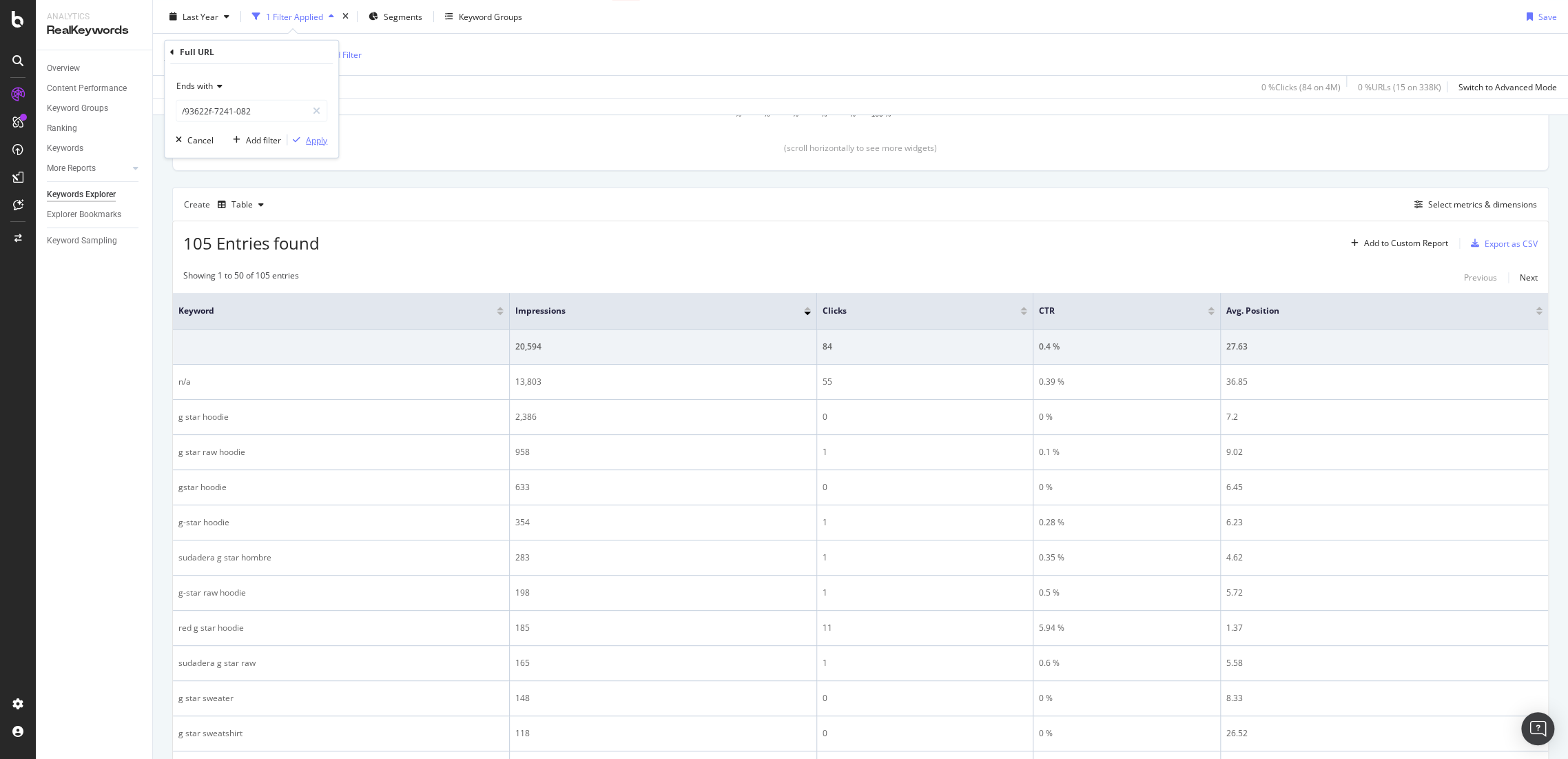
drag, startPoint x: 315, startPoint y: 133, endPoint x: 10, endPoint y: 388, distance: 397.6
click at [316, 133] on div "Apply" at bounding box center [316, 139] width 22 height 12
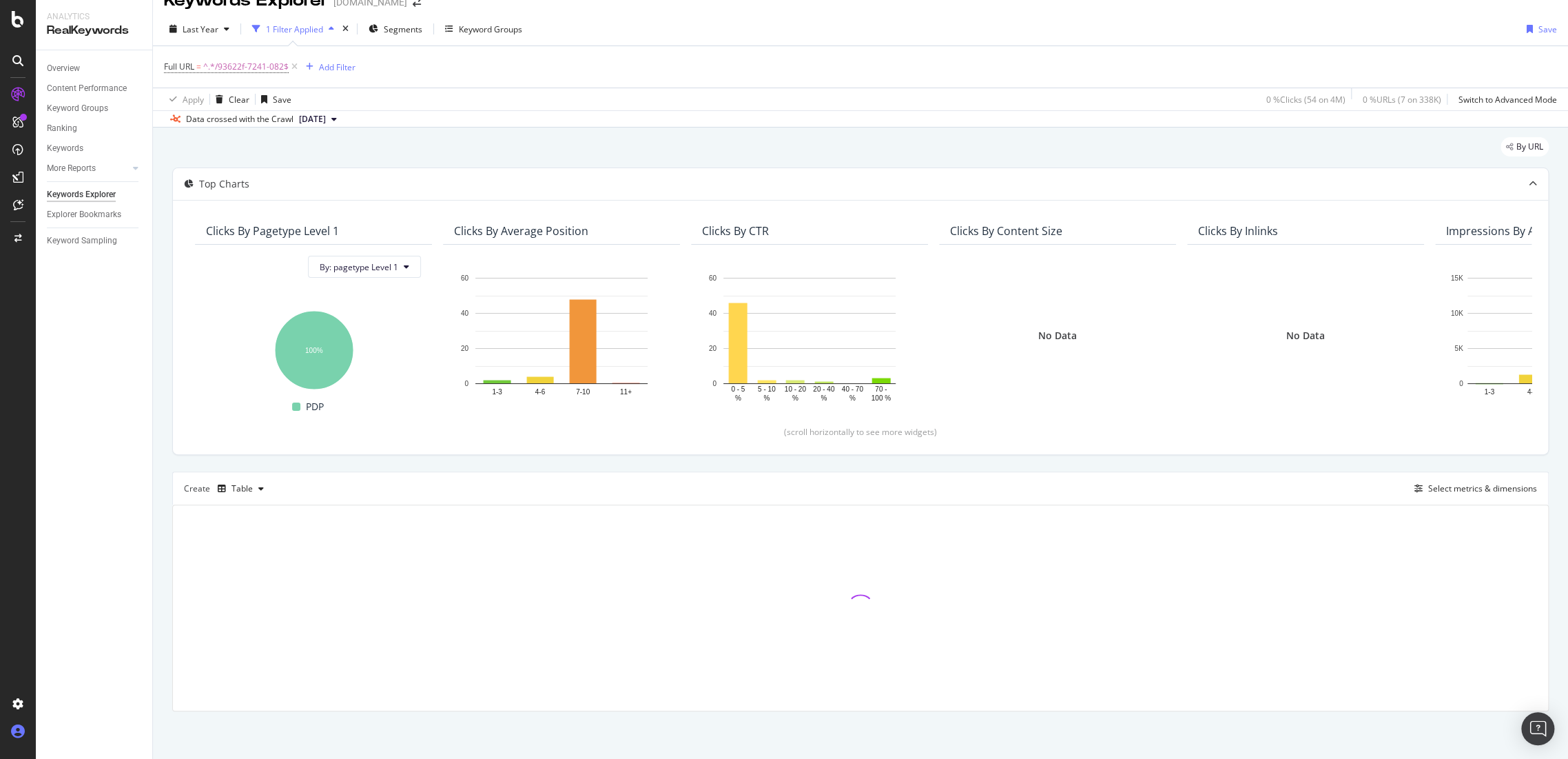
scroll to position [306, 0]
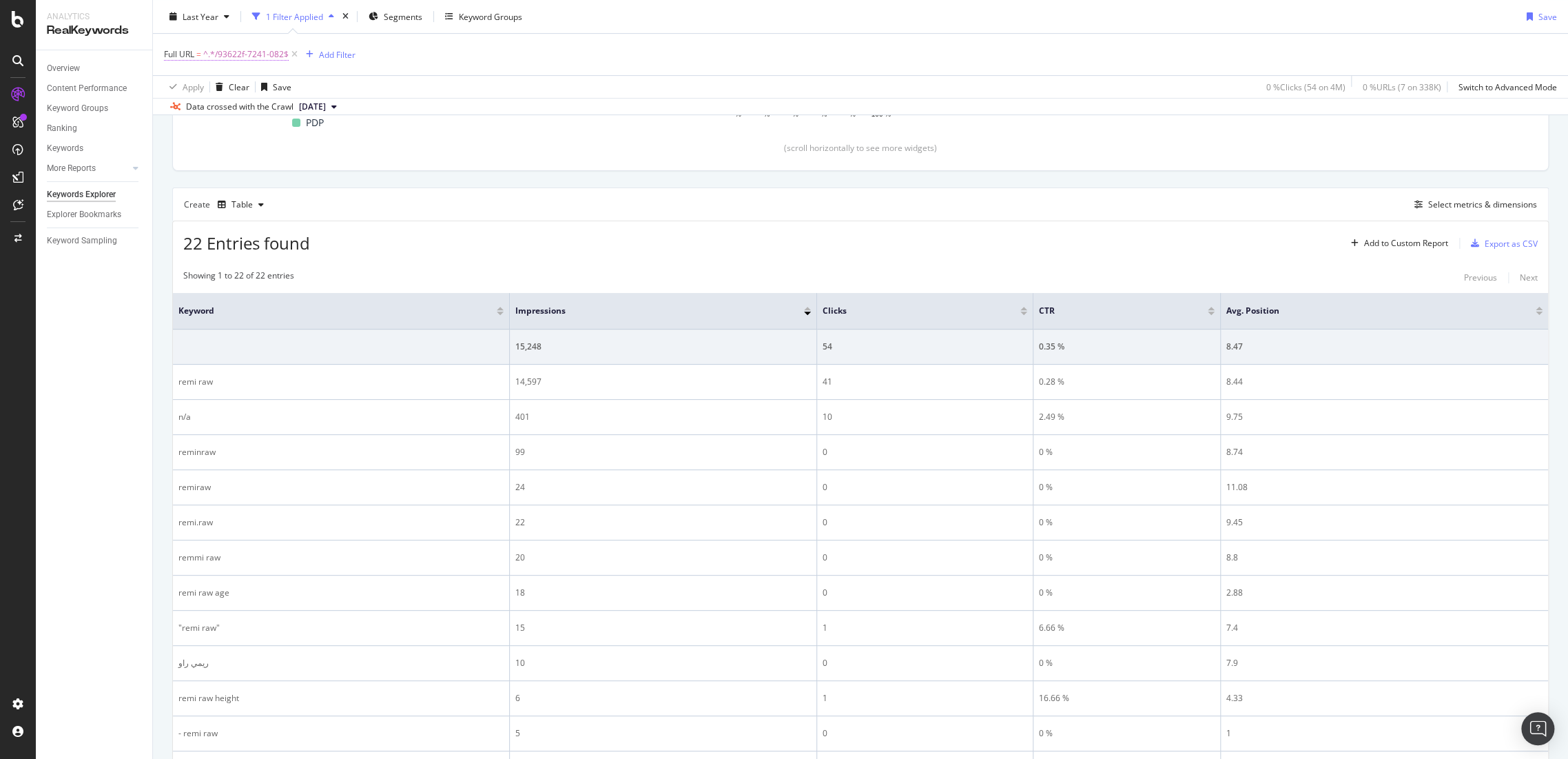
click at [251, 54] on span "^.*/93622f-7241-082$" at bounding box center [246, 54] width 86 height 19
click at [264, 111] on input "/93622f-7241-082" at bounding box center [241, 111] width 130 height 22
paste input "89512e-664-990"
type input "/89512e-664-990"
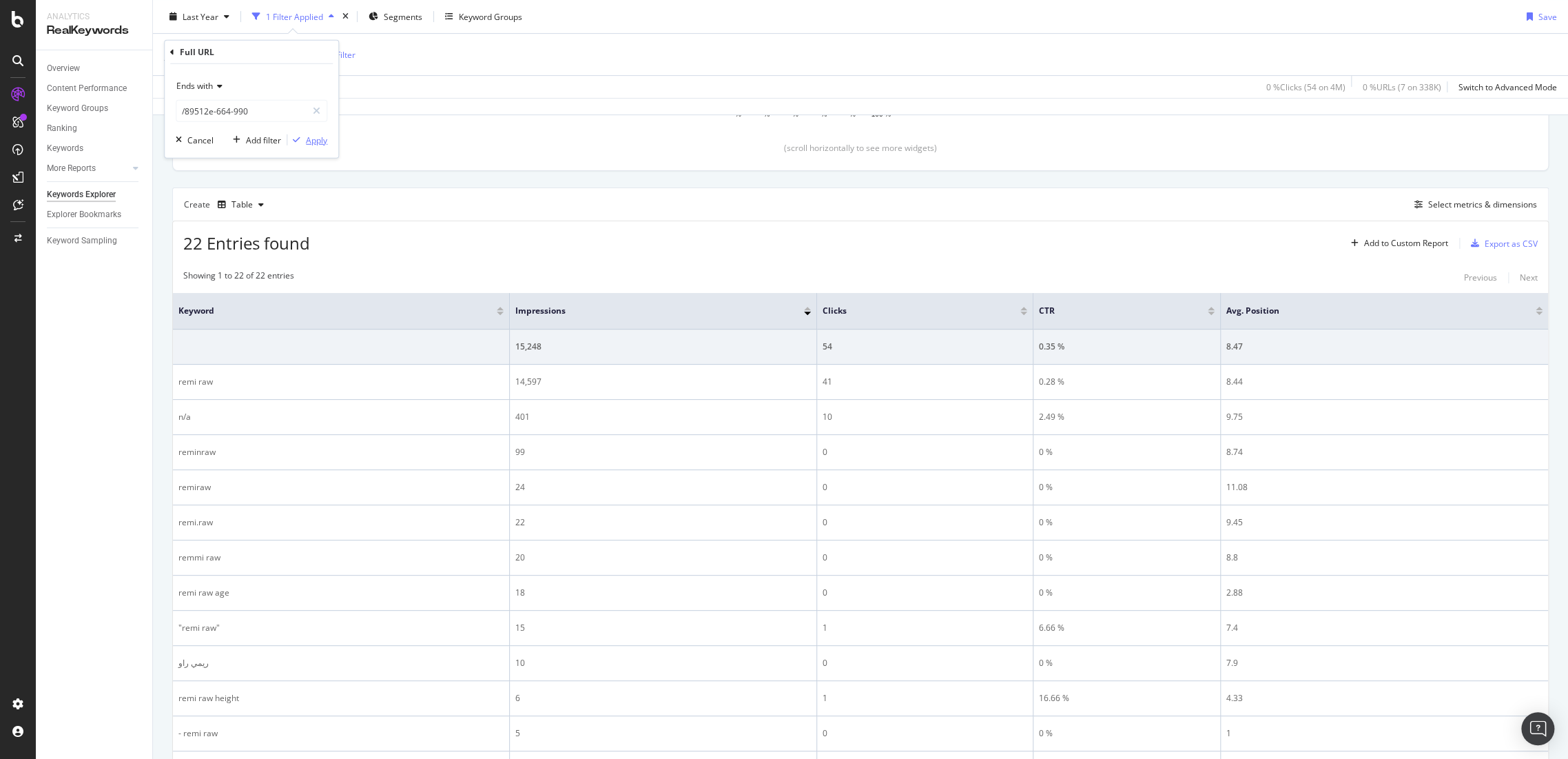
click at [317, 133] on div "Apply" at bounding box center [316, 139] width 22 height 12
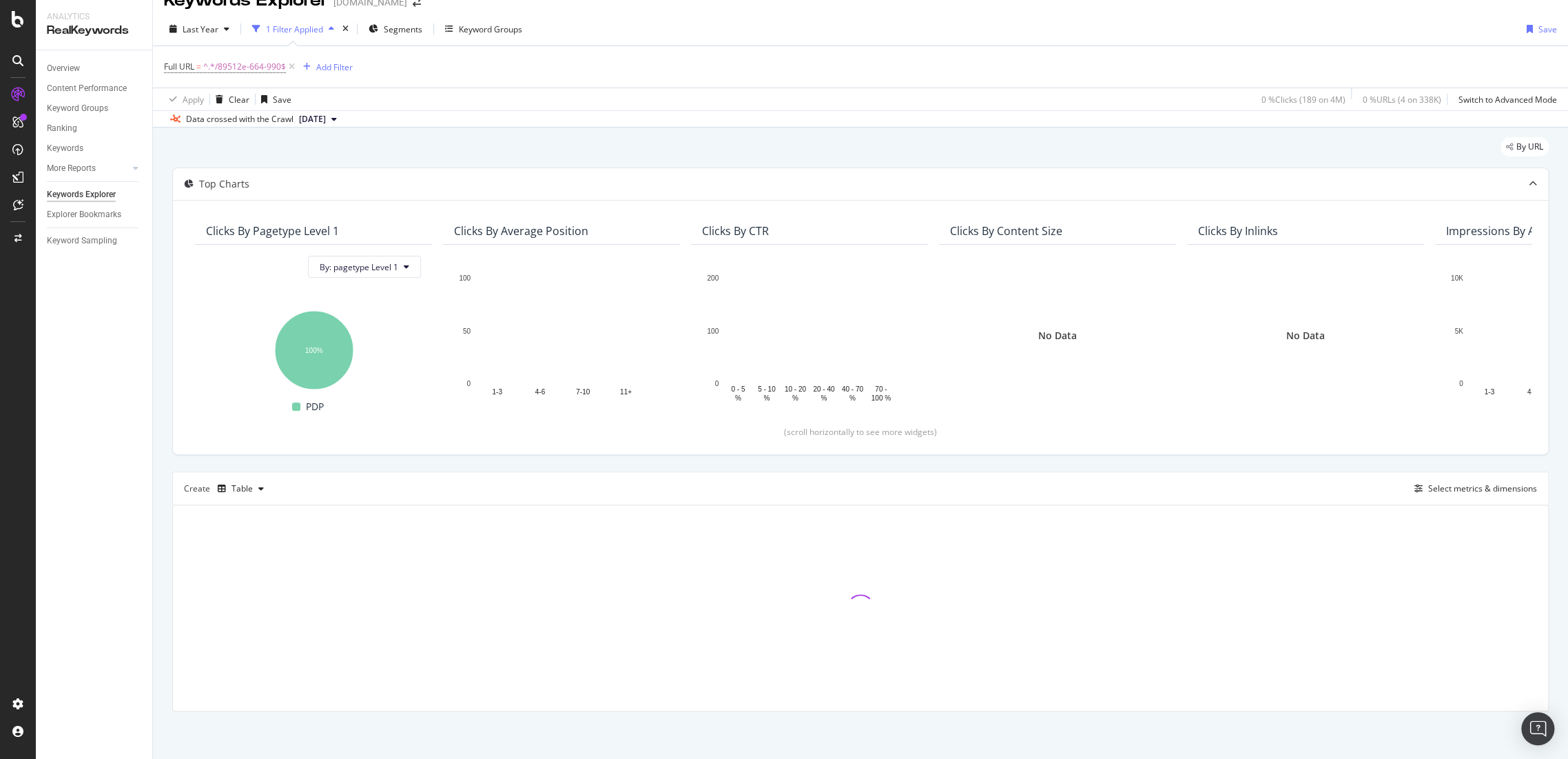
scroll to position [306, 0]
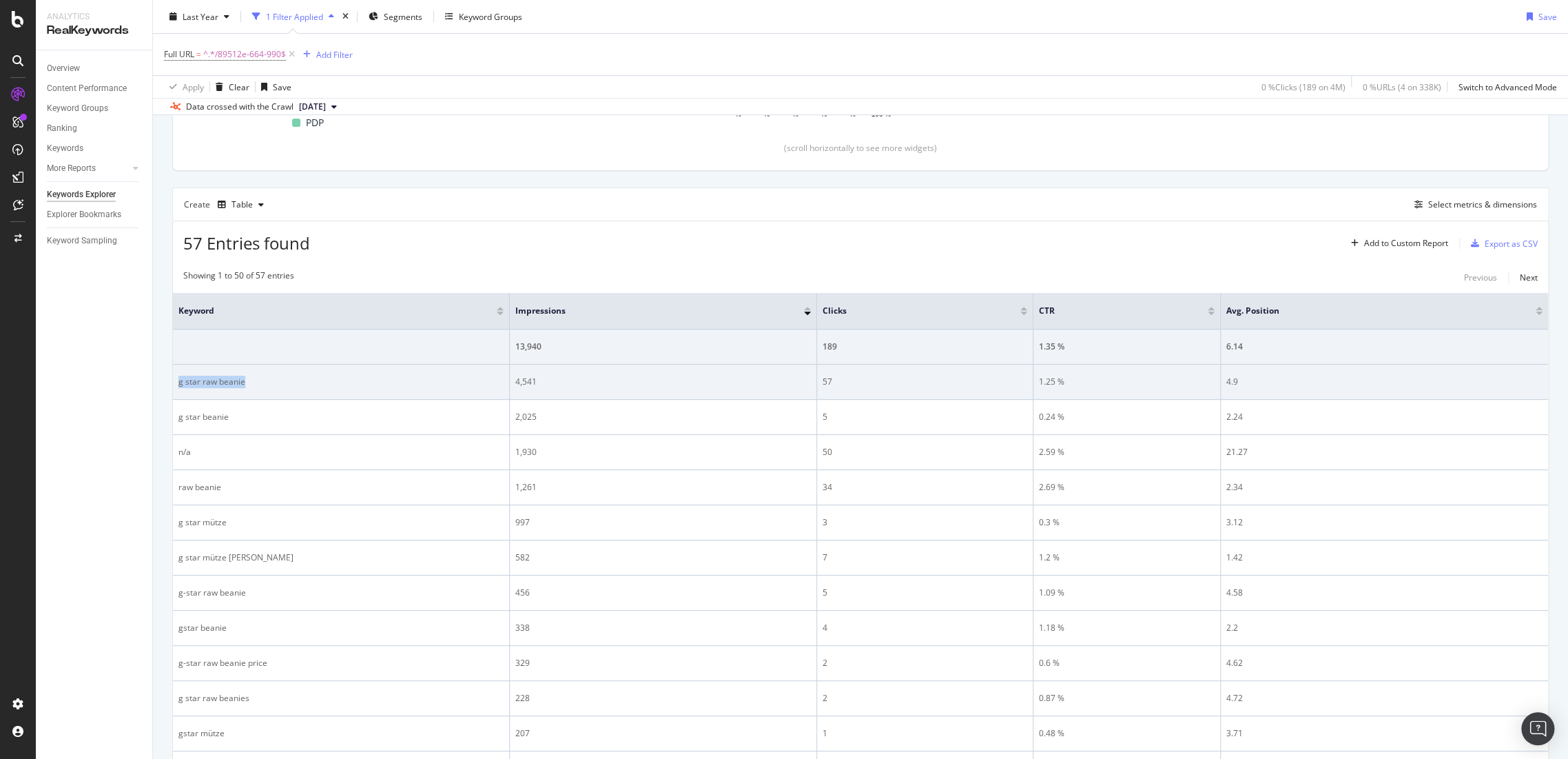
drag, startPoint x: 262, startPoint y: 382, endPoint x: 172, endPoint y: 378, distance: 90.1
click at [173, 378] on td "g star raw beanie" at bounding box center [341, 382] width 337 height 35
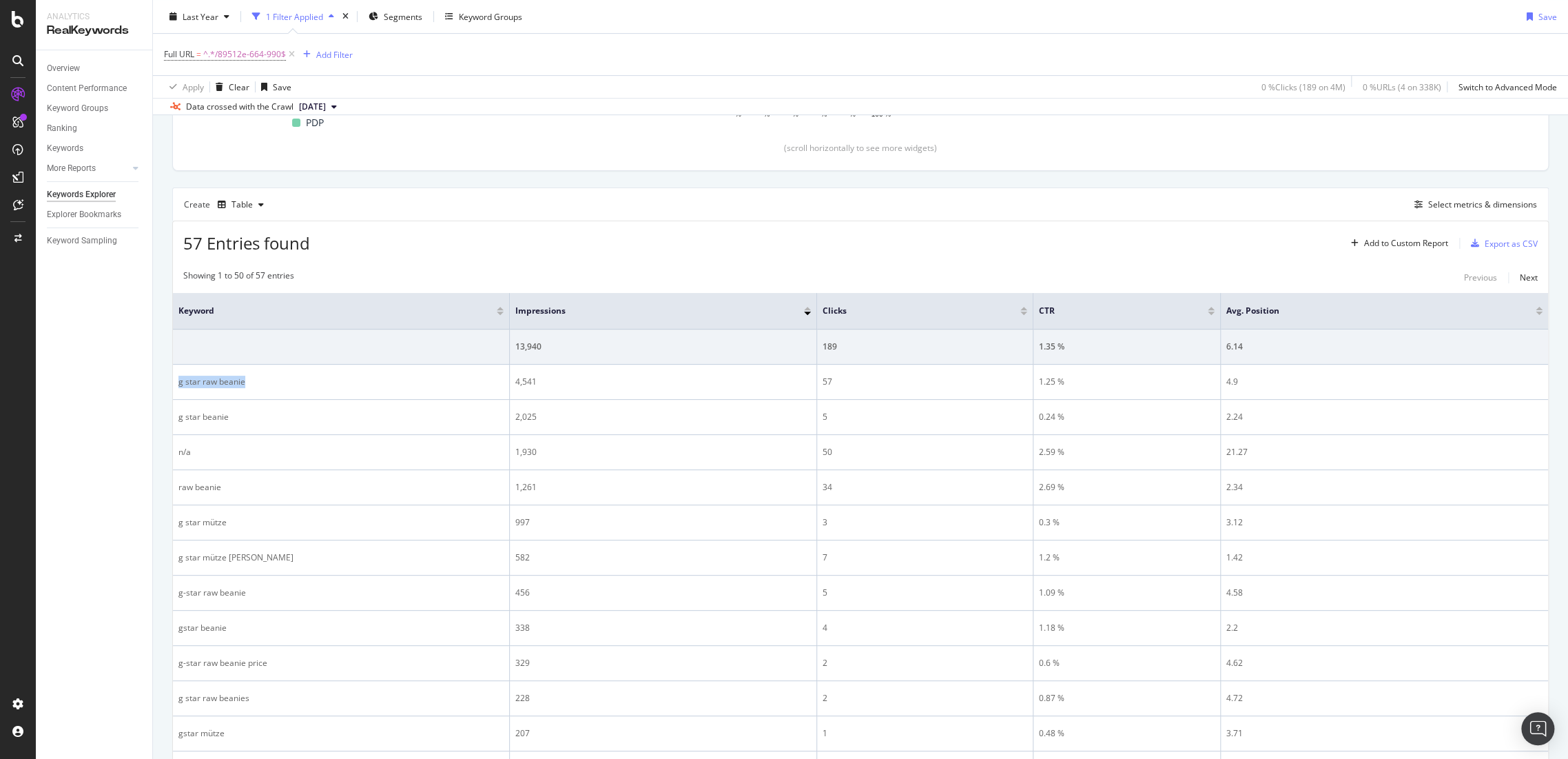
copy div "g star raw beanie"
click at [240, 46] on span "^.*/89512e-664-990$" at bounding box center [244, 54] width 83 height 19
click at [265, 105] on input "/89512e-664-990" at bounding box center [241, 111] width 130 height 22
paste input "d03112-8355-7212"
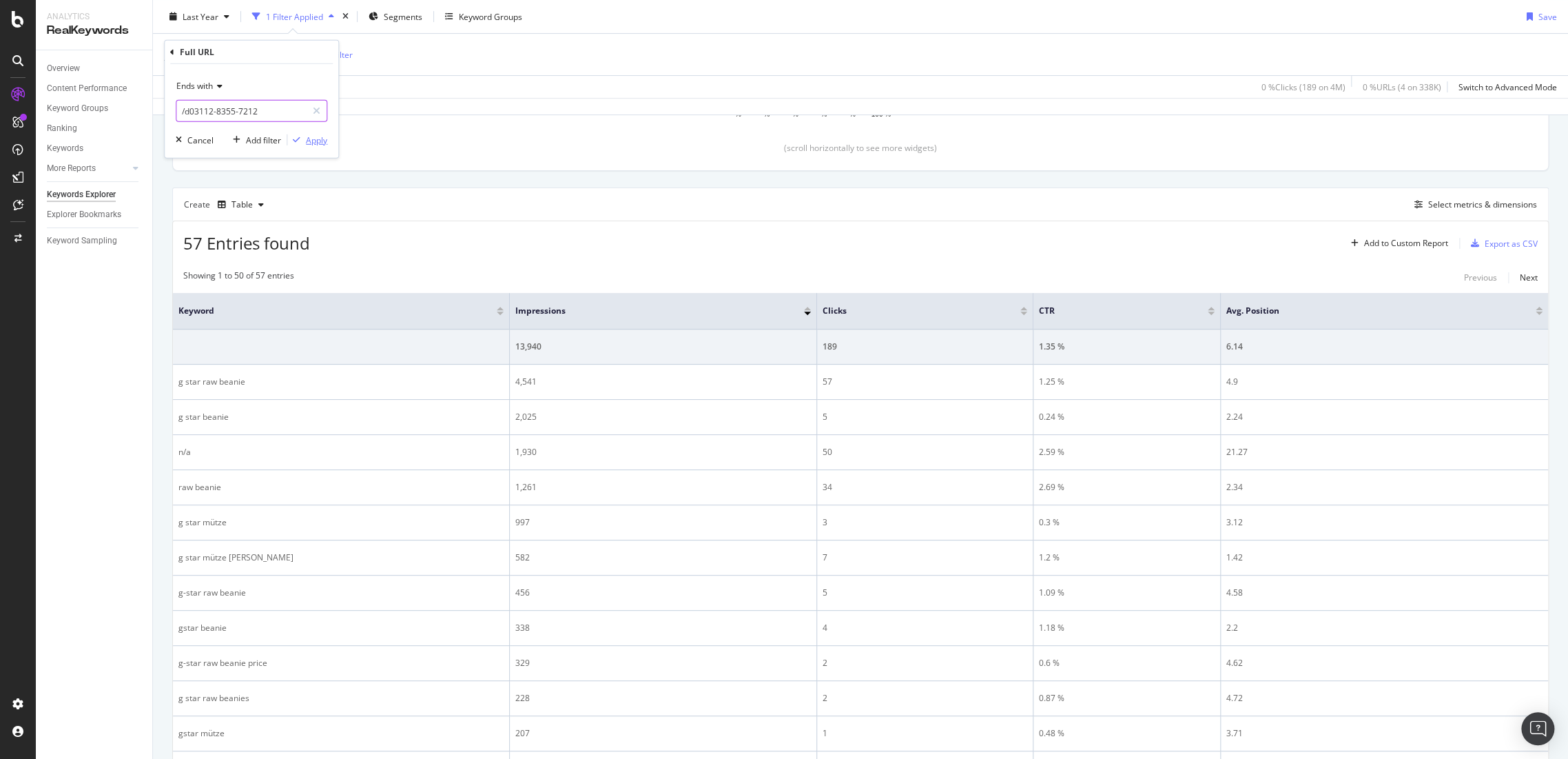
type input "/d03112-8355-7212"
click at [320, 135] on div "Apply" at bounding box center [316, 139] width 22 height 12
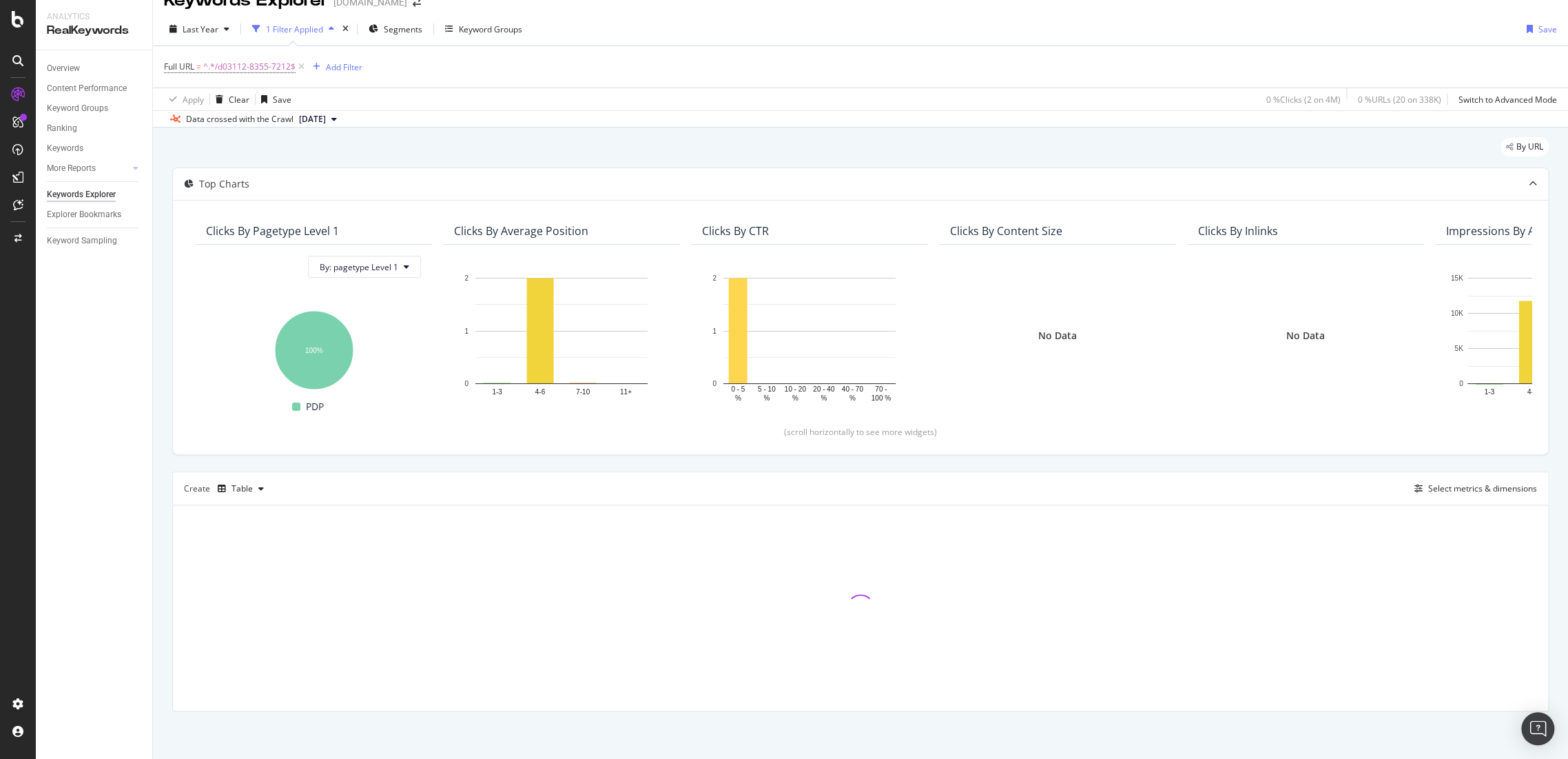
scroll to position [95, 0]
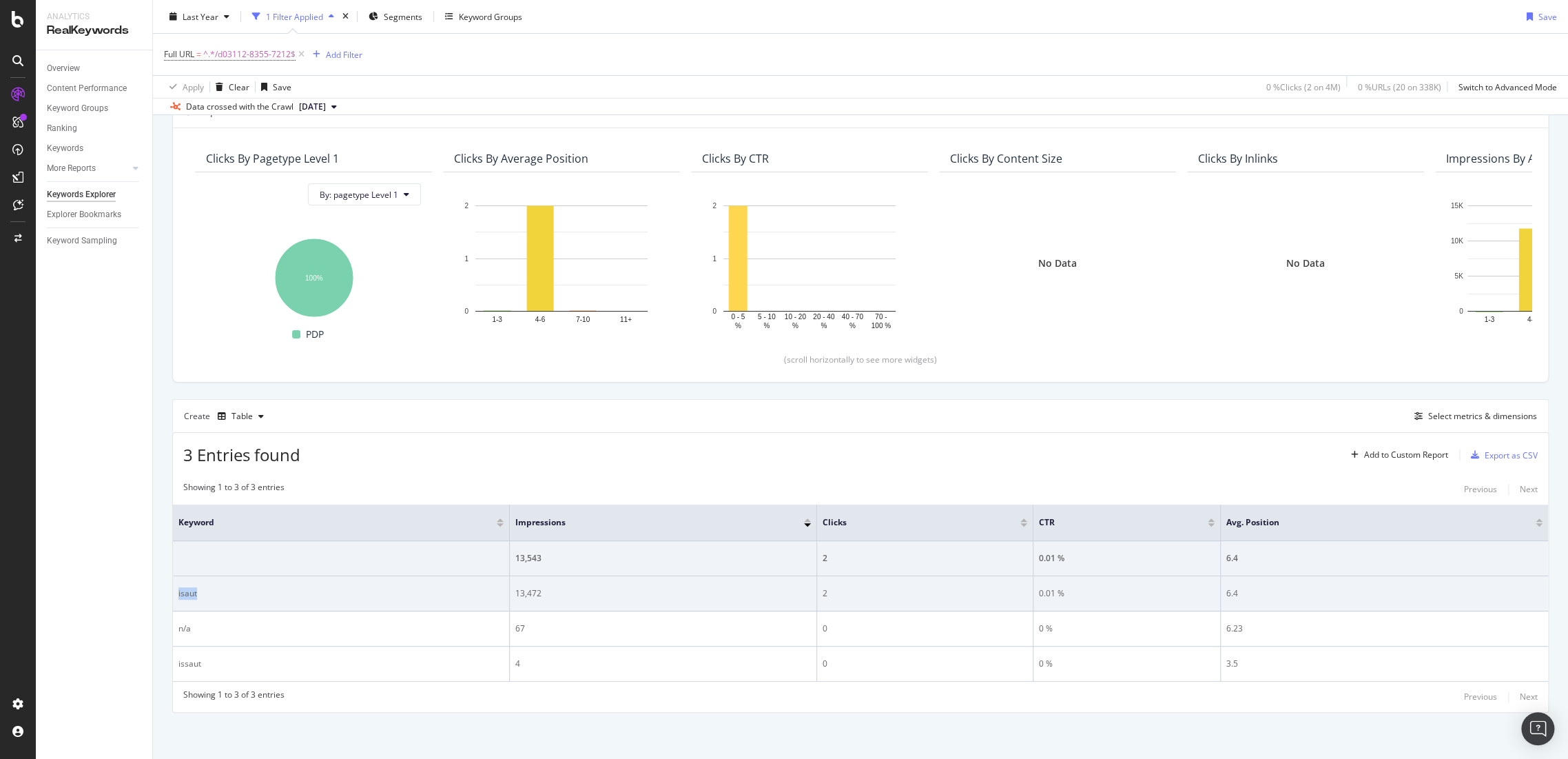
drag, startPoint x: 206, startPoint y: 595, endPoint x: 177, endPoint y: 598, distance: 29.2
click at [177, 598] on td "isaut" at bounding box center [341, 593] width 337 height 35
copy div "isaut"
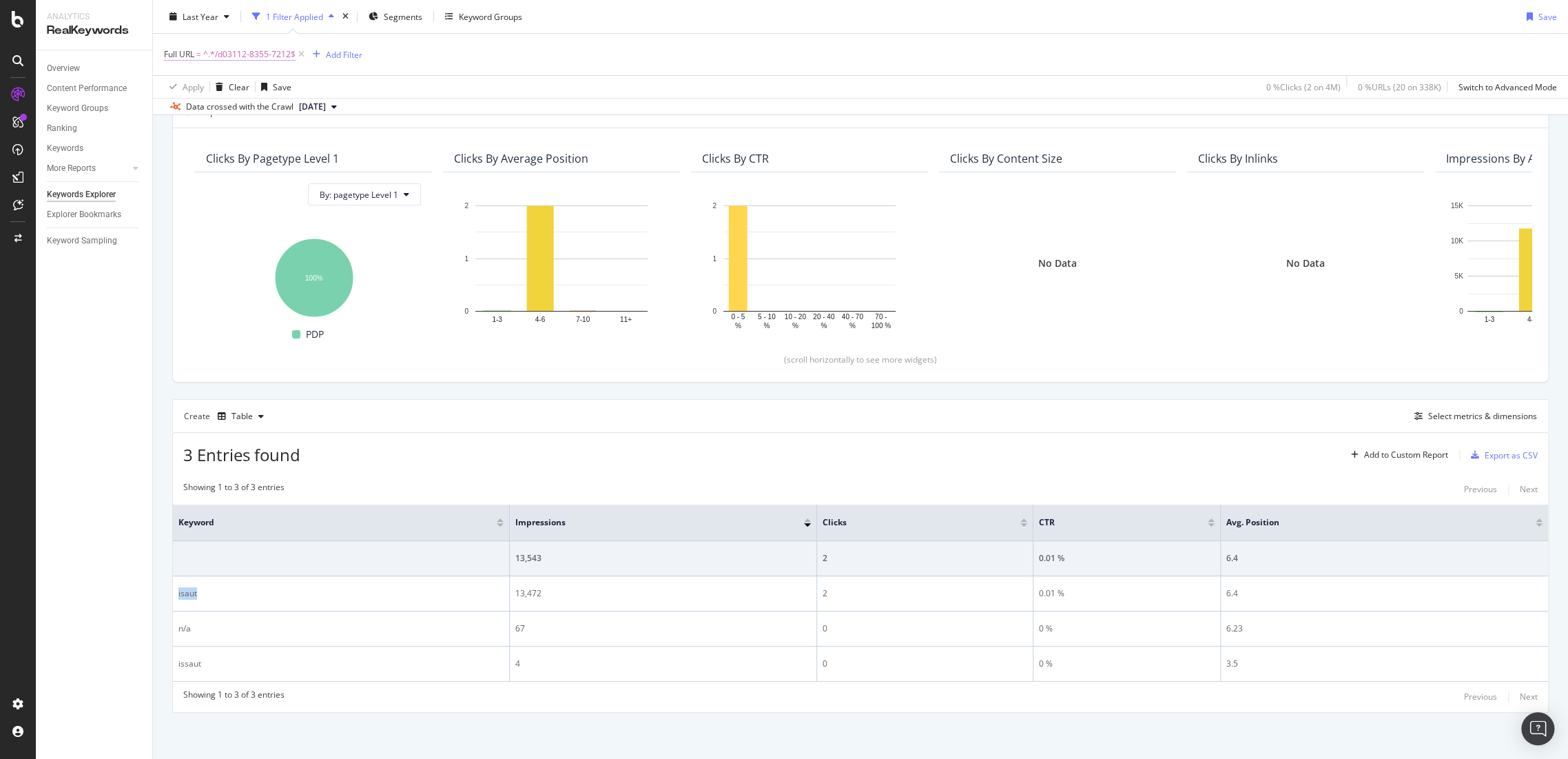
click at [288, 54] on span "^.*/d03112-8355-7212$" at bounding box center [250, 54] width 92 height 19
click at [279, 110] on input "/d03112-8355-7212" at bounding box center [241, 111] width 130 height 22
paste input "[URL][DOMAIN_NAME]"
click at [248, 108] on input "[URL][DOMAIN_NAME]" at bounding box center [241, 111] width 130 height 22
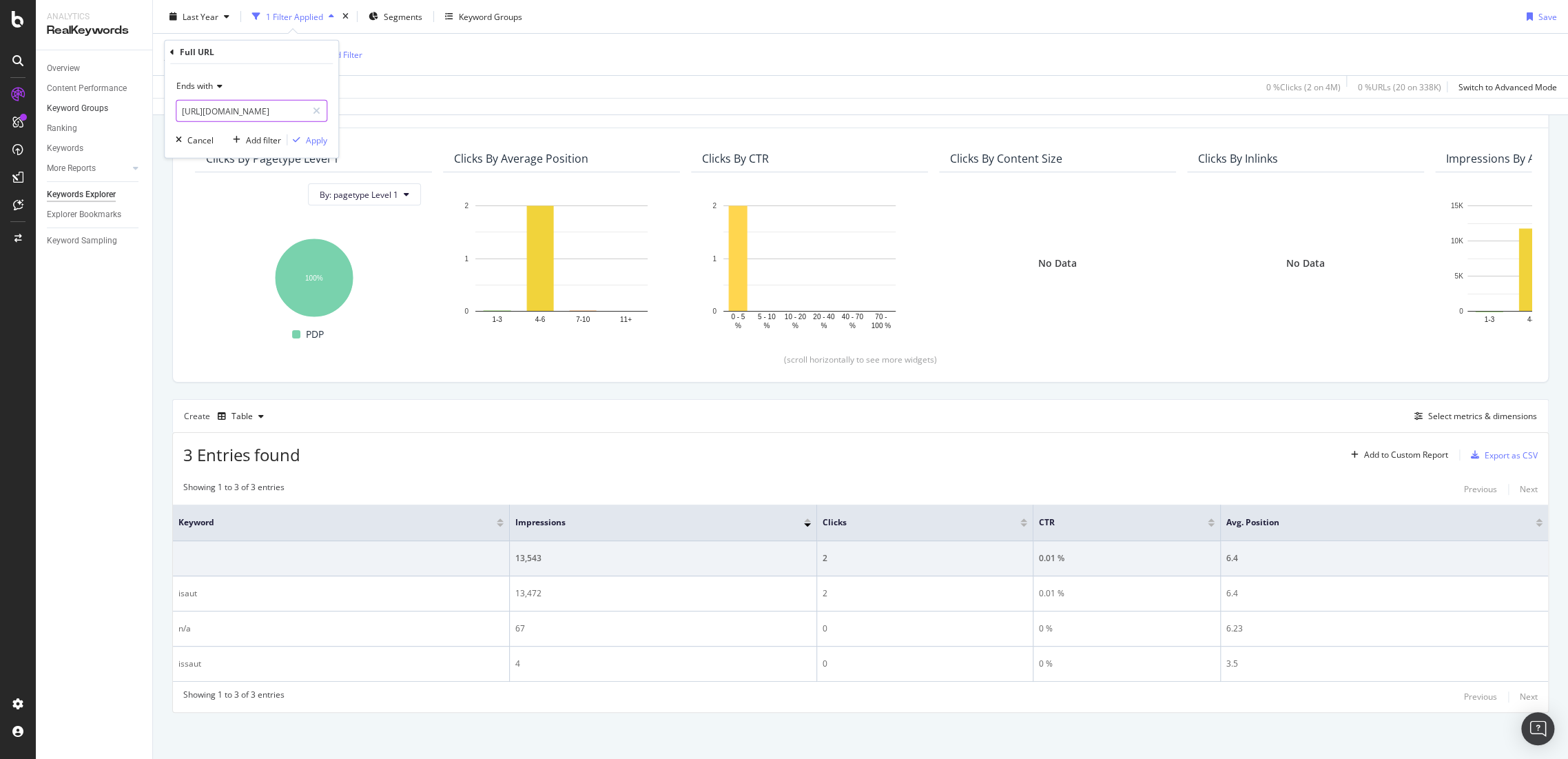
scroll to position [0, 0]
drag, startPoint x: 166, startPoint y: 105, endPoint x: 128, endPoint y: 105, distance: 38.0
click at [128, 105] on body "Analytics RealKeywords Overview Content Performance Keyword Groups Ranking Keyw…" at bounding box center [784, 380] width 1568 height 759
drag, startPoint x: 234, startPoint y: 104, endPoint x: 99, endPoint y: 114, distance: 135.4
click at [120, 114] on body "Analytics RealKeywords Overview Content Performance Keyword Groups Ranking Keyw…" at bounding box center [784, 380] width 1568 height 759
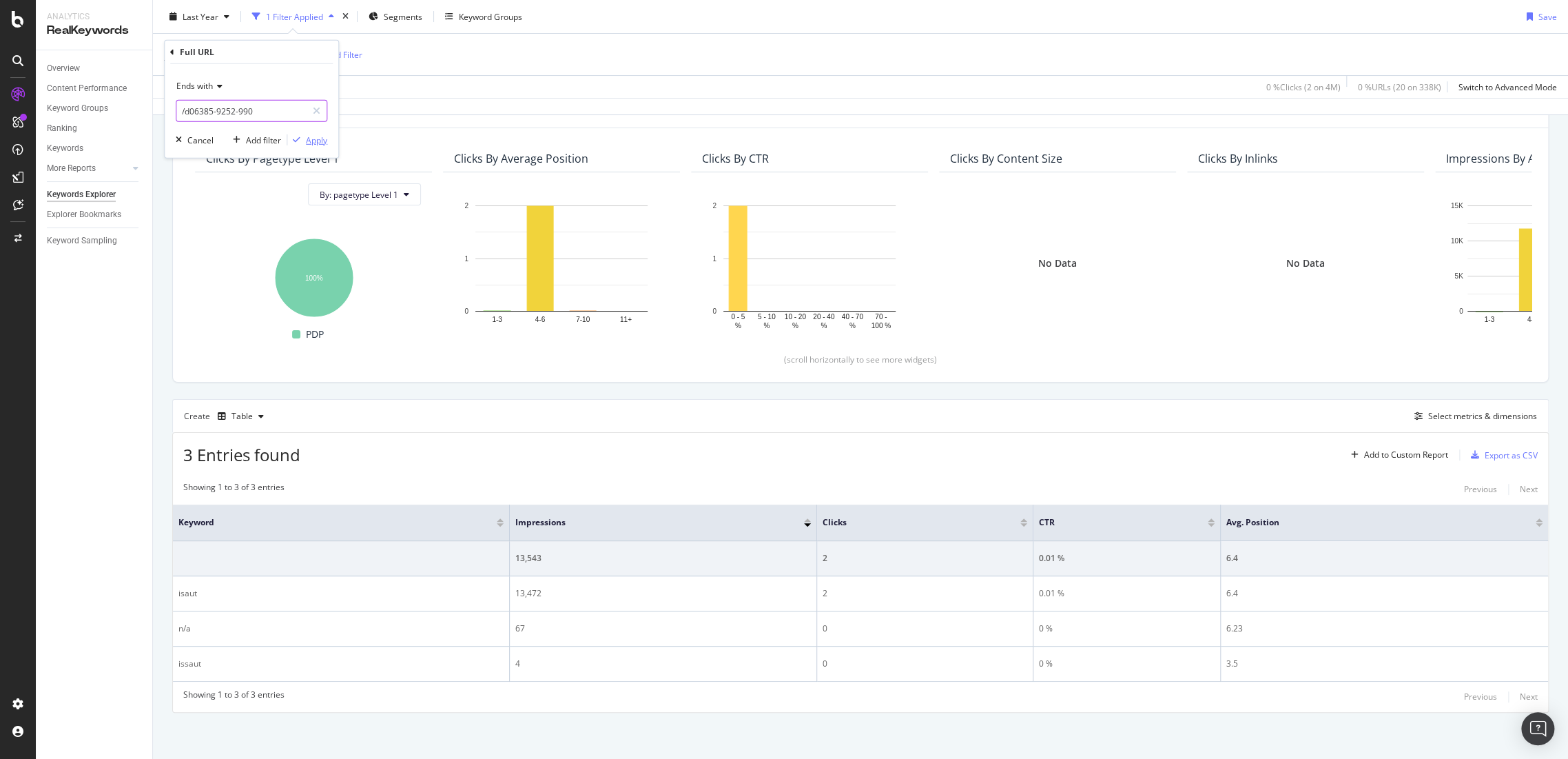
type input "/d06385-9252-990"
click at [318, 134] on div "Apply" at bounding box center [316, 139] width 22 height 12
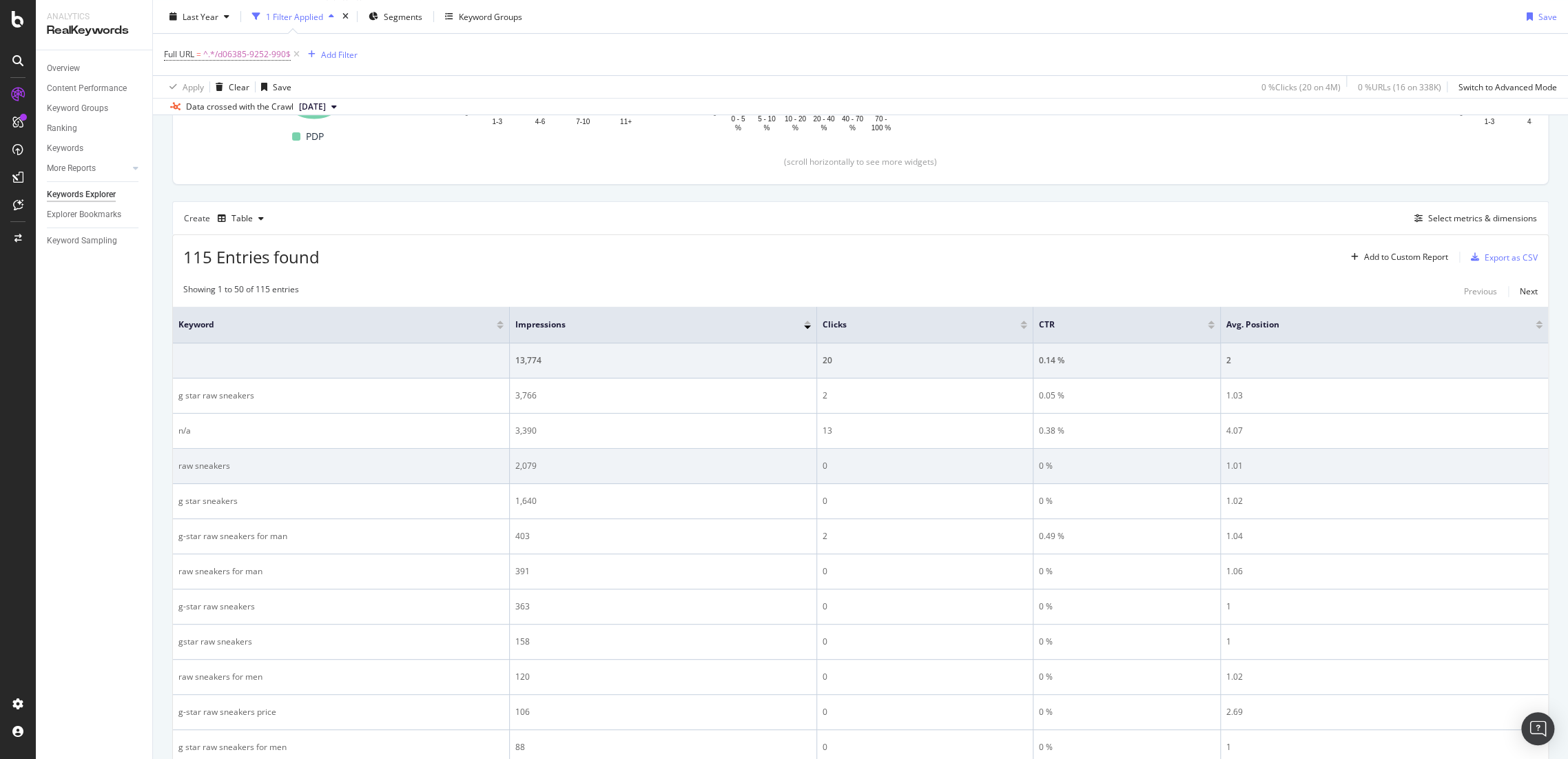
scroll to position [401, 0]
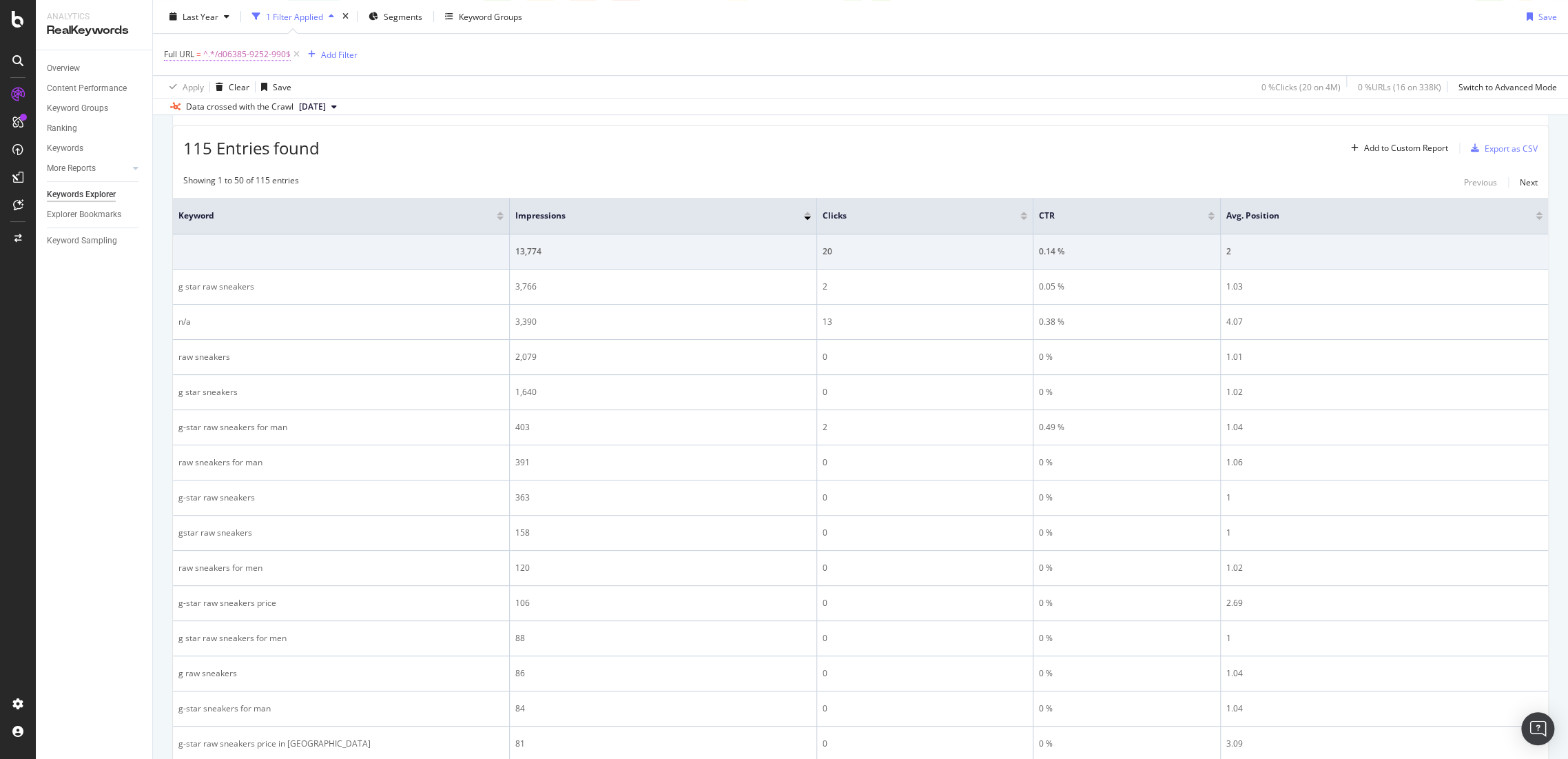
click at [249, 55] on span "^.*/d06385-9252-990$" at bounding box center [247, 54] width 87 height 19
click at [291, 110] on input "/d06385-9252-990" at bounding box center [241, 111] width 130 height 22
paste input "17394-c379"
type input "/d17394-c379-990"
click at [315, 142] on div "Apply" at bounding box center [316, 139] width 22 height 12
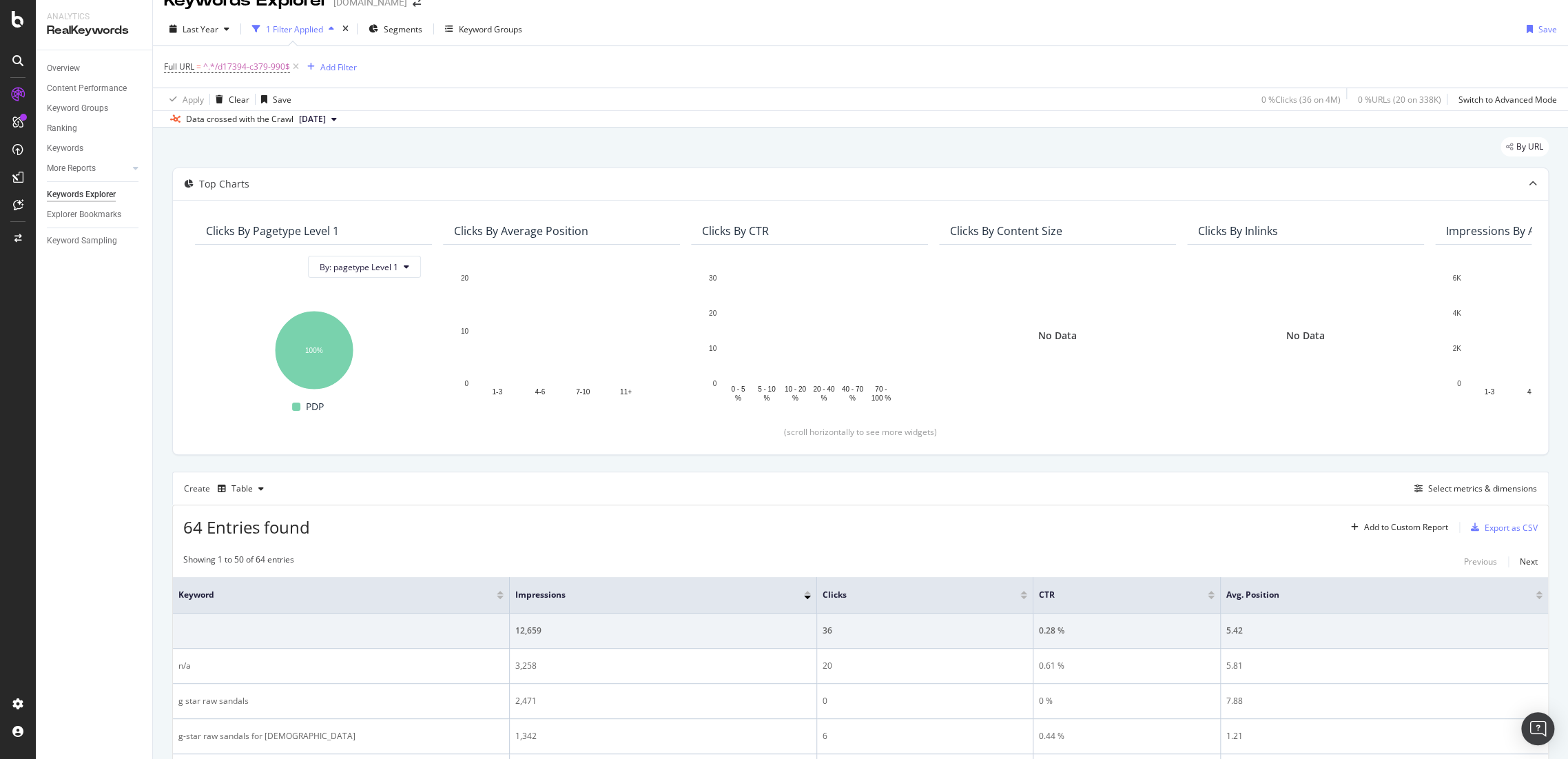
scroll to position [401, 0]
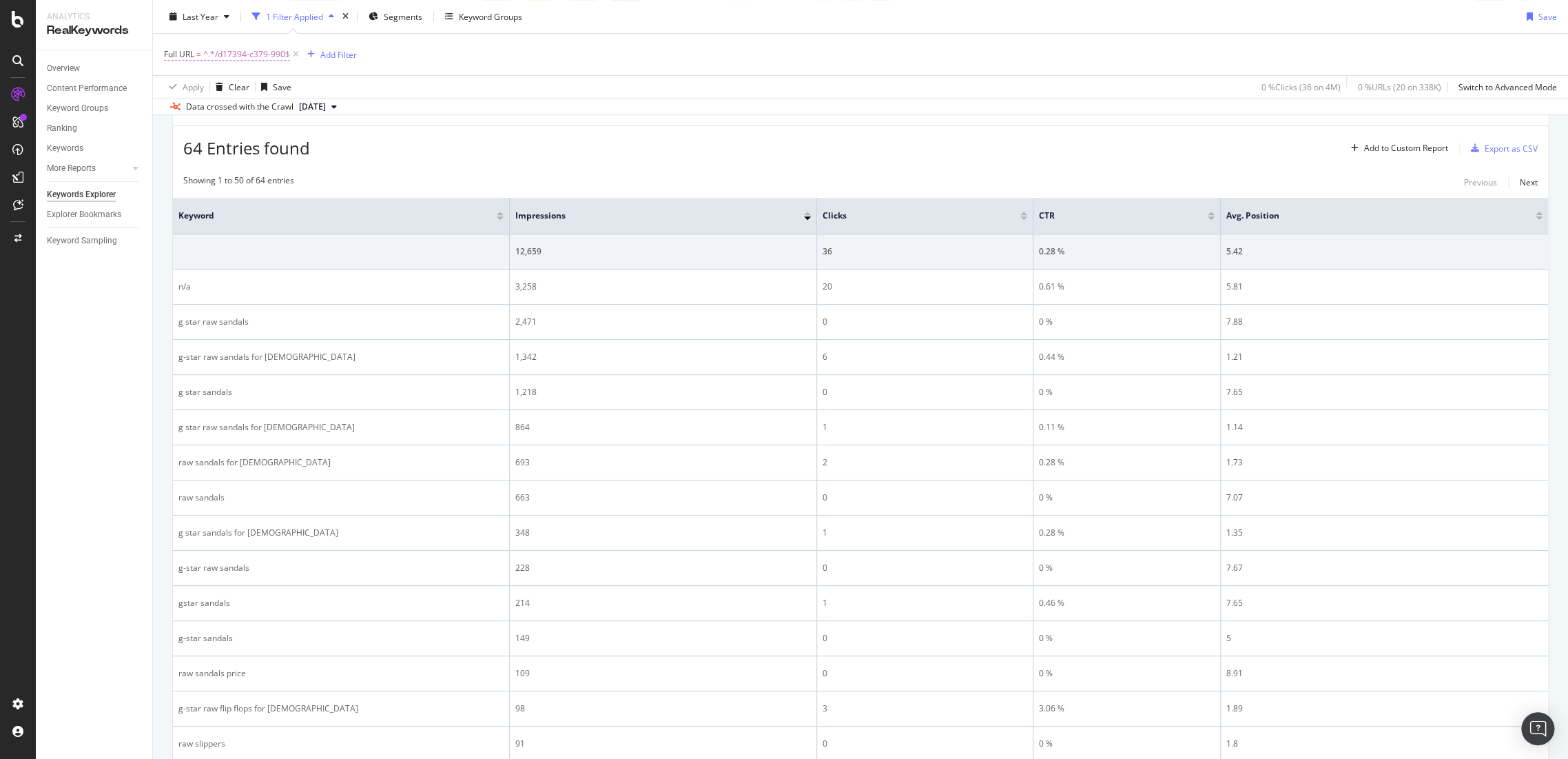
click at [249, 55] on span "^.*/d17394-c379-990$" at bounding box center [247, 54] width 86 height 19
click at [271, 108] on input "/d17394-c379-990" at bounding box center [241, 111] width 130 height 22
paste input "[PHONE_NUMBER]"
type input "/[PHONE_NUMBER]"
click at [317, 147] on div "Ends with /[PHONE_NUMBER] Cancel Add filter Apply" at bounding box center [251, 111] width 174 height 94
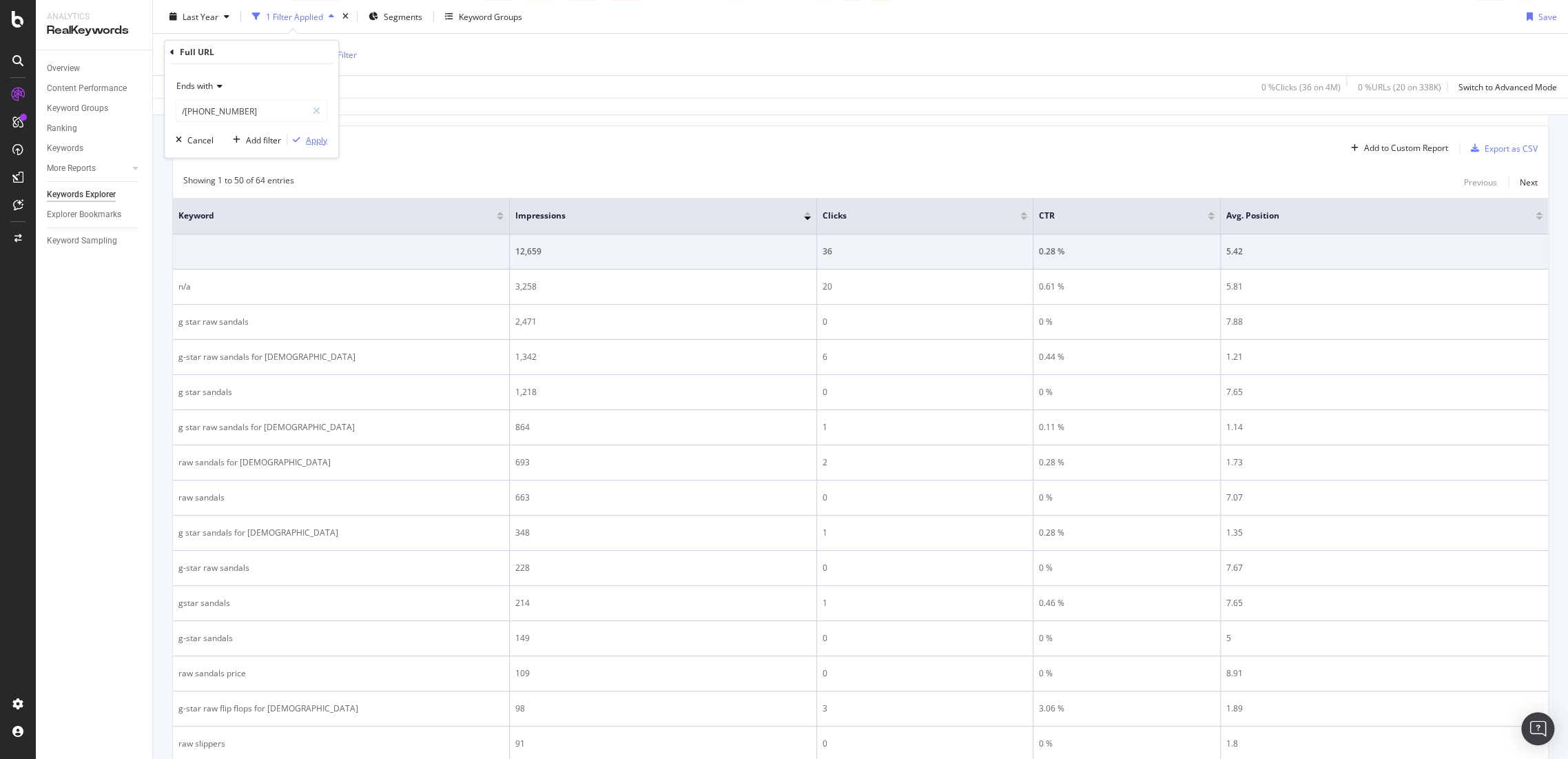
click at [317, 139] on div "Apply" at bounding box center [316, 139] width 22 height 12
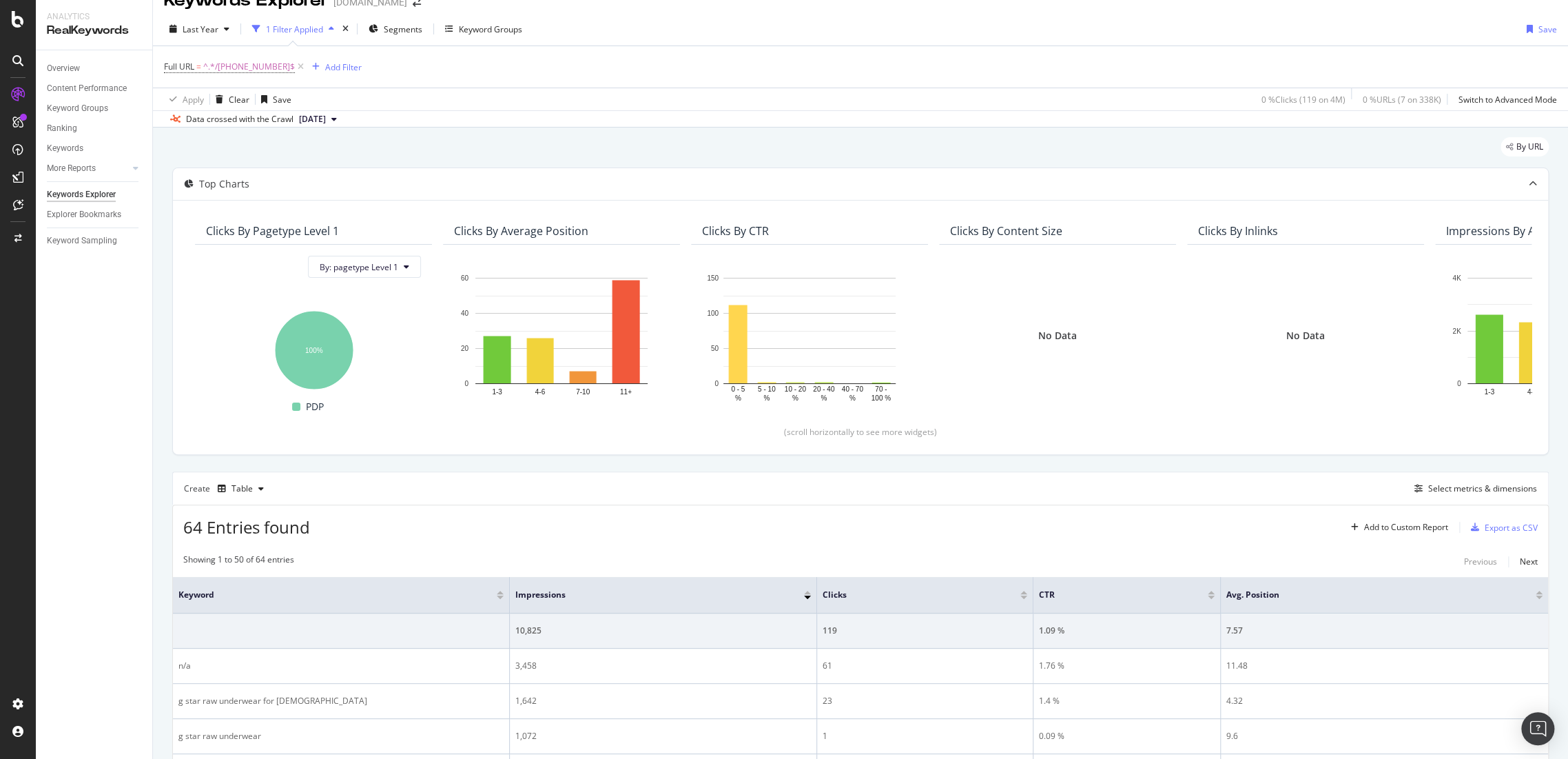
scroll to position [401, 0]
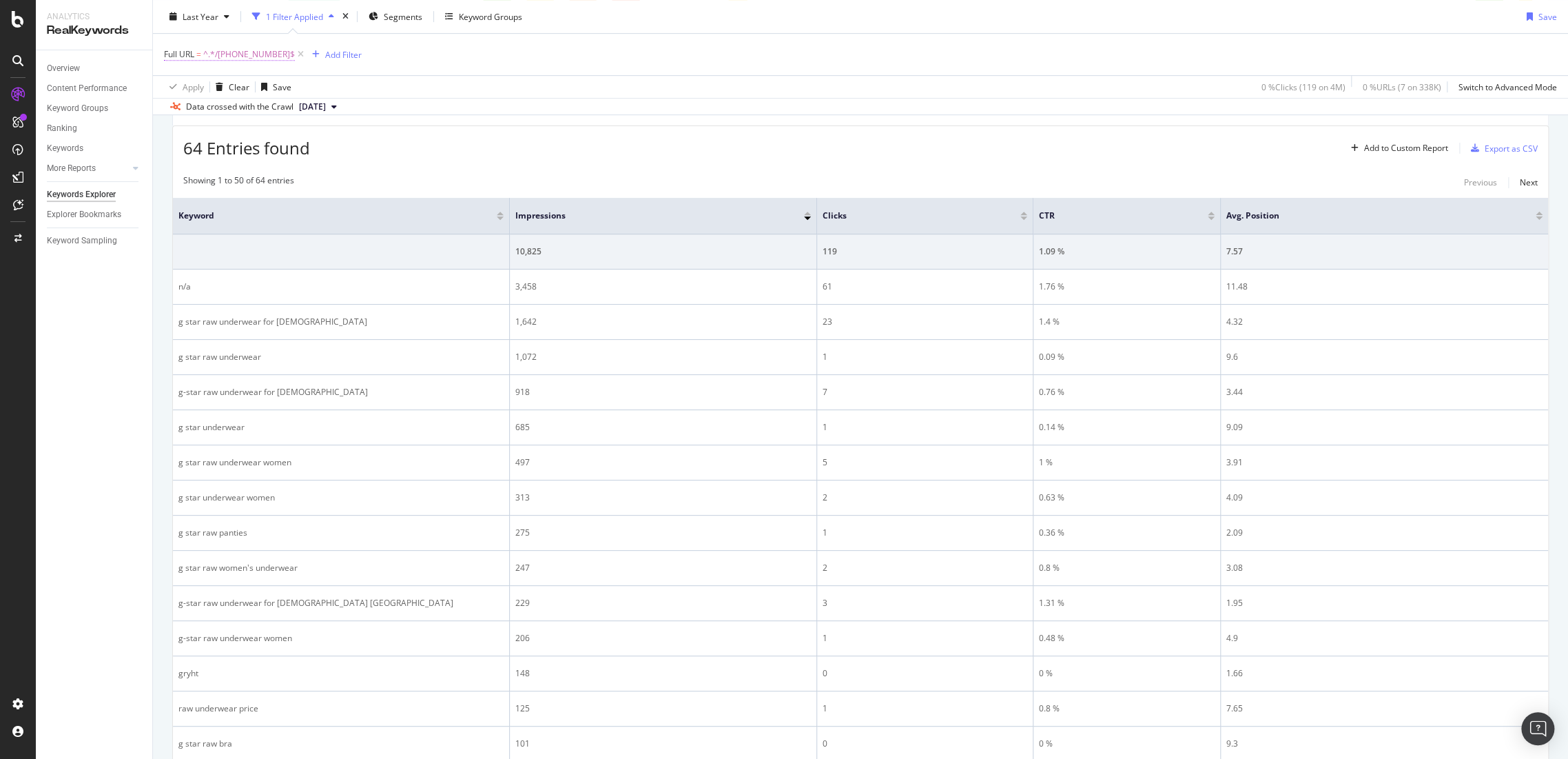
click at [250, 59] on span "^.*/[PHONE_NUMBER]$" at bounding box center [249, 54] width 92 height 19
click at [259, 106] on input "/[PHONE_NUMBER]" at bounding box center [241, 111] width 130 height 22
paste input "d00940-k027-990"
click at [182, 110] on input "d00940-k027-990" at bounding box center [241, 111] width 130 height 22
type input "/d00940-k027-990"
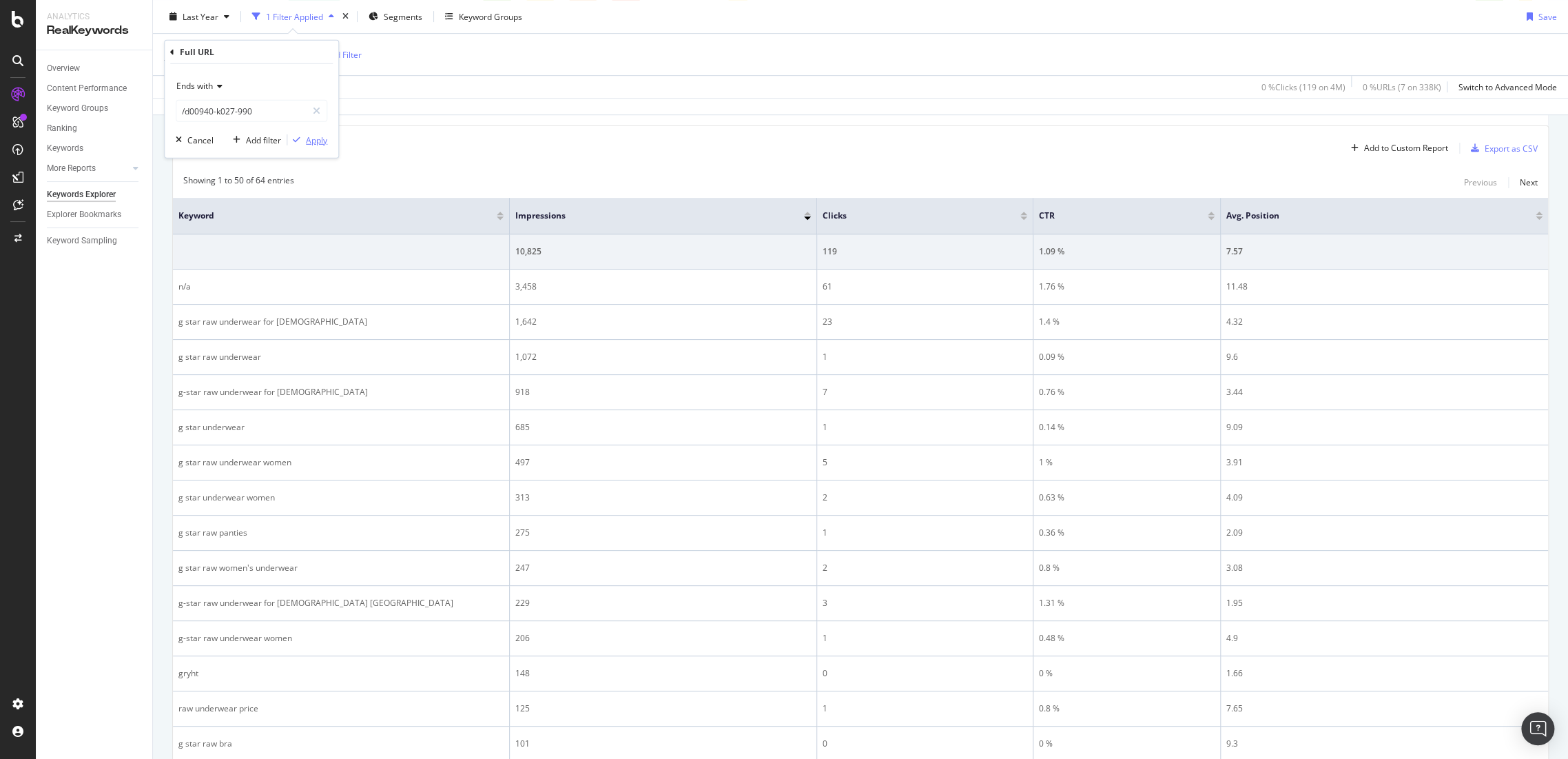
click at [317, 145] on div "Apply" at bounding box center [308, 139] width 40 height 13
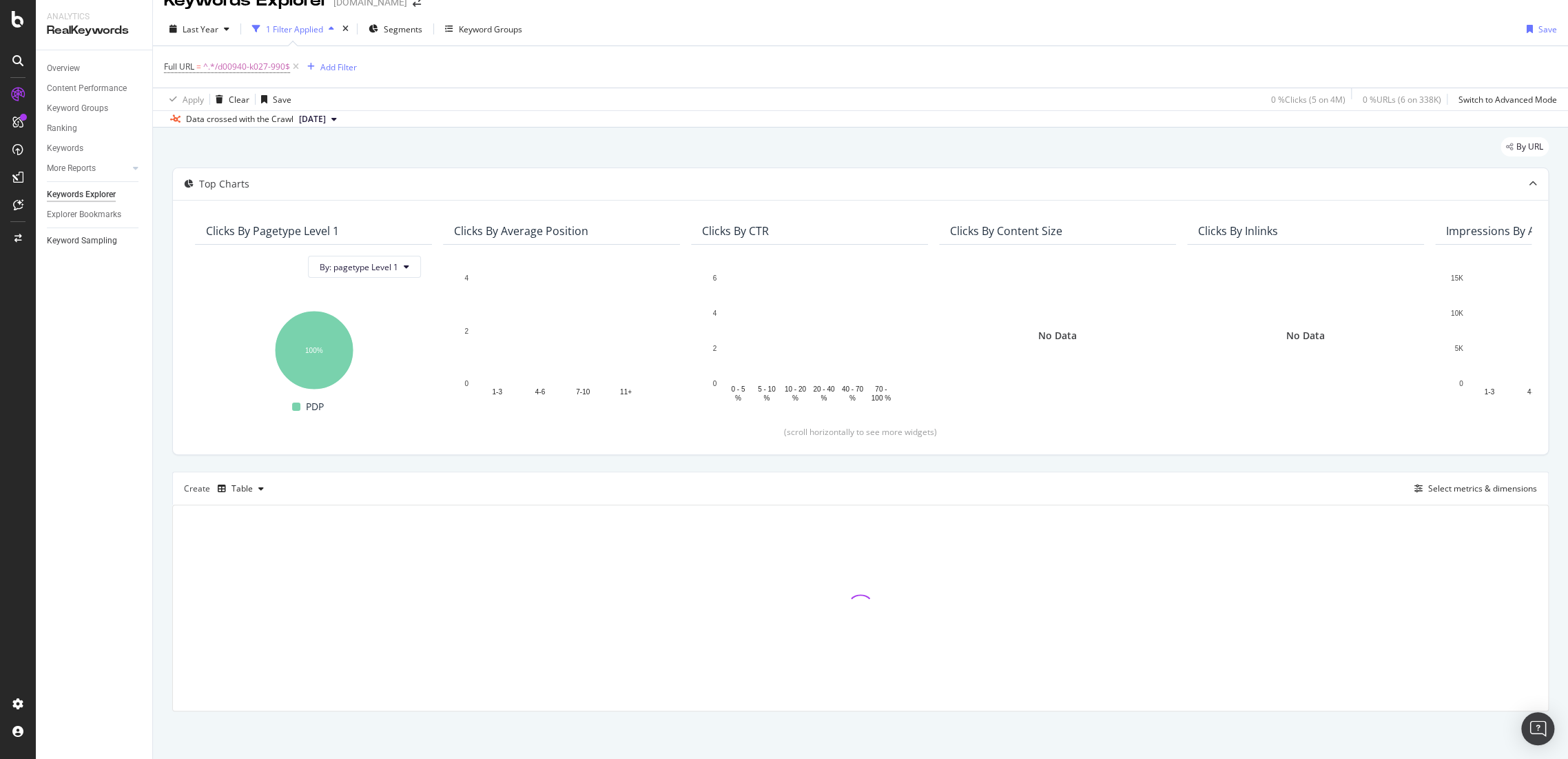
scroll to position [95, 0]
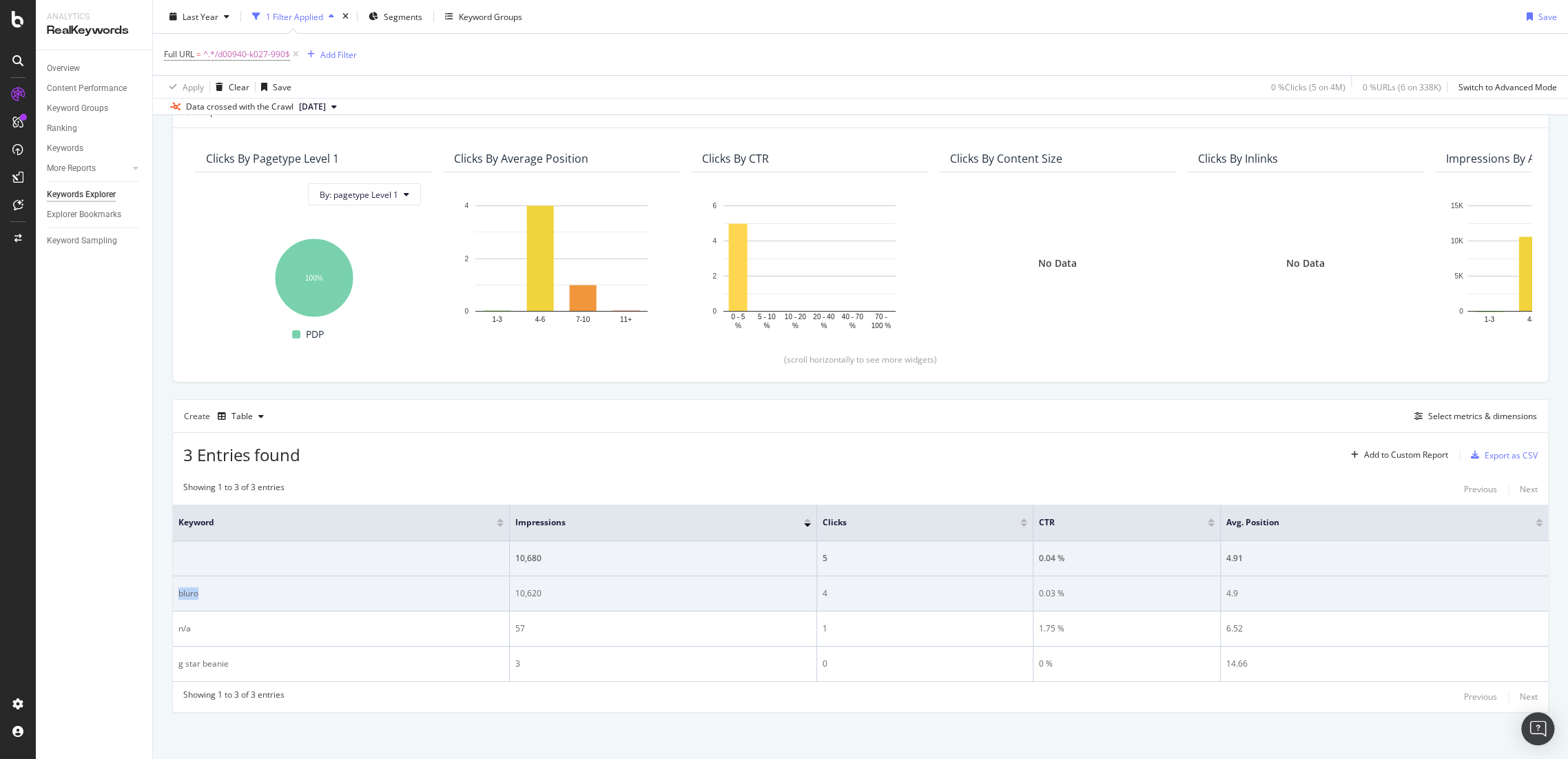
drag, startPoint x: 309, startPoint y: 595, endPoint x: 174, endPoint y: 596, distance: 135.0
click at [174, 596] on td "bluro" at bounding box center [341, 593] width 337 height 35
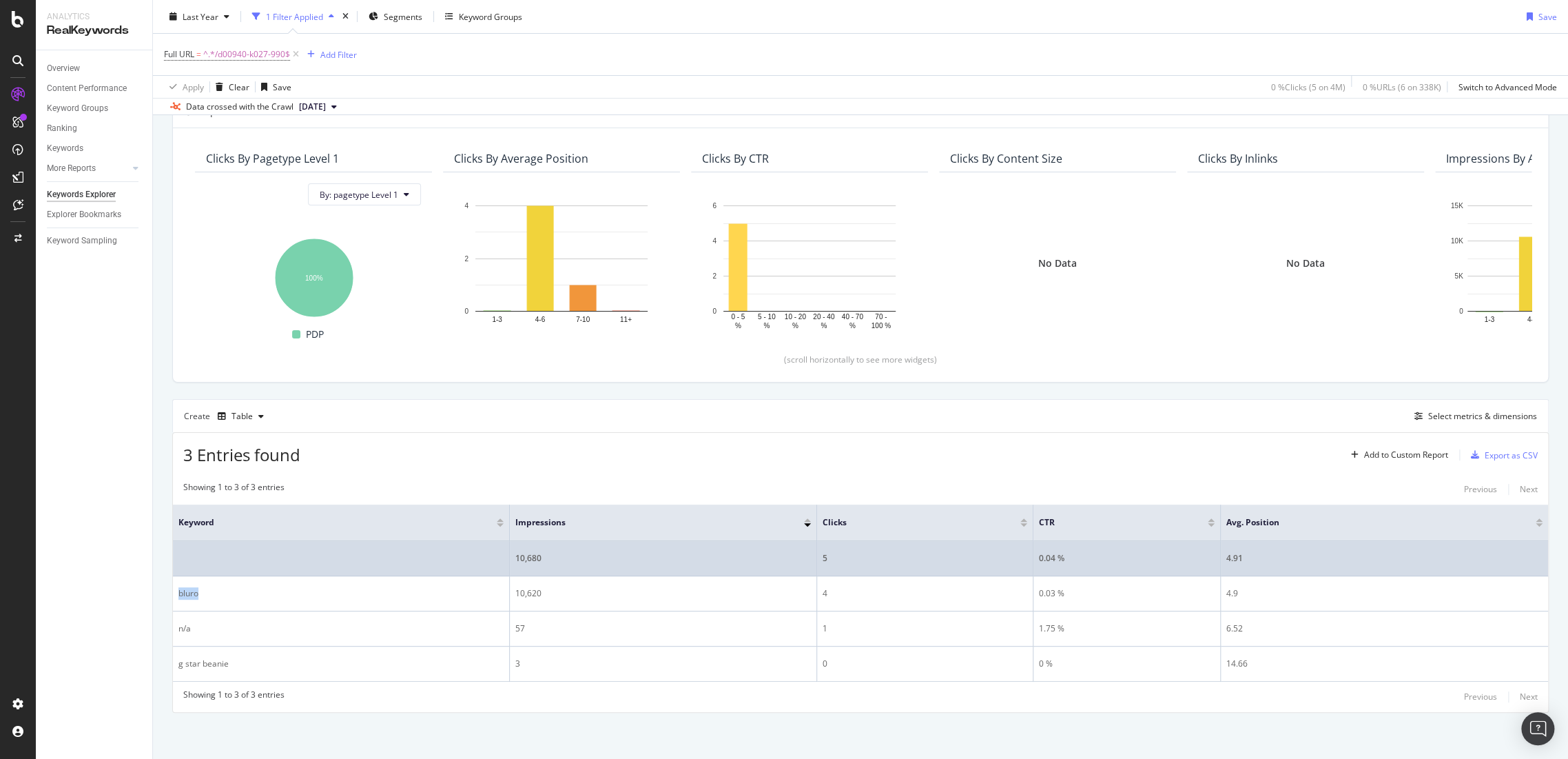
copy div "bluro"
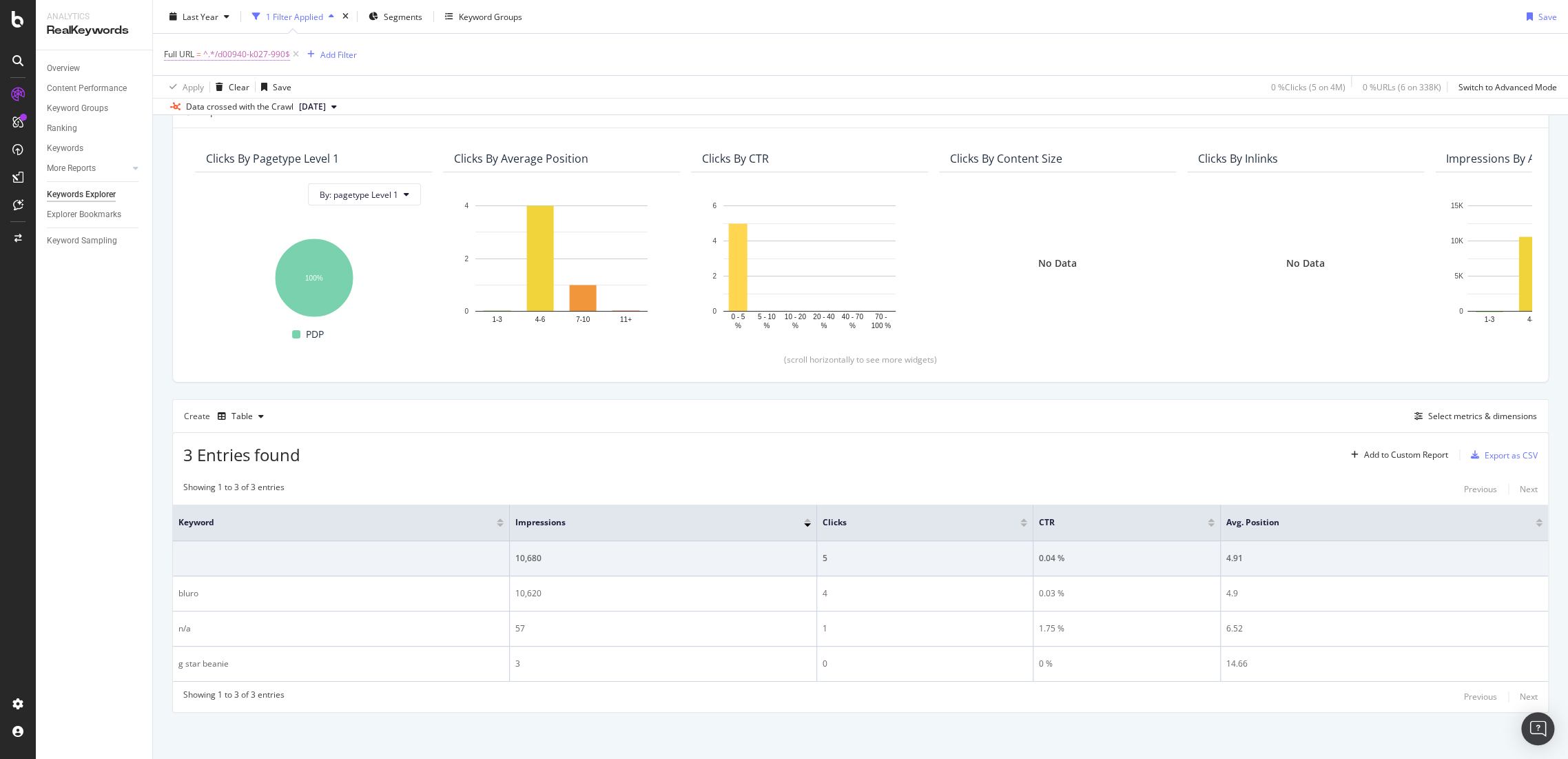
click at [263, 50] on span "^.*/d00940-k027-990$" at bounding box center [247, 54] width 86 height 19
click at [297, 125] on div "Ends with /d00940-k027-990 Cancel Add filter Apply" at bounding box center [251, 111] width 174 height 94
click at [281, 111] on input "/d00940-k027-990" at bounding box center [241, 111] width 130 height 22
paste input "14714-b349-6484"
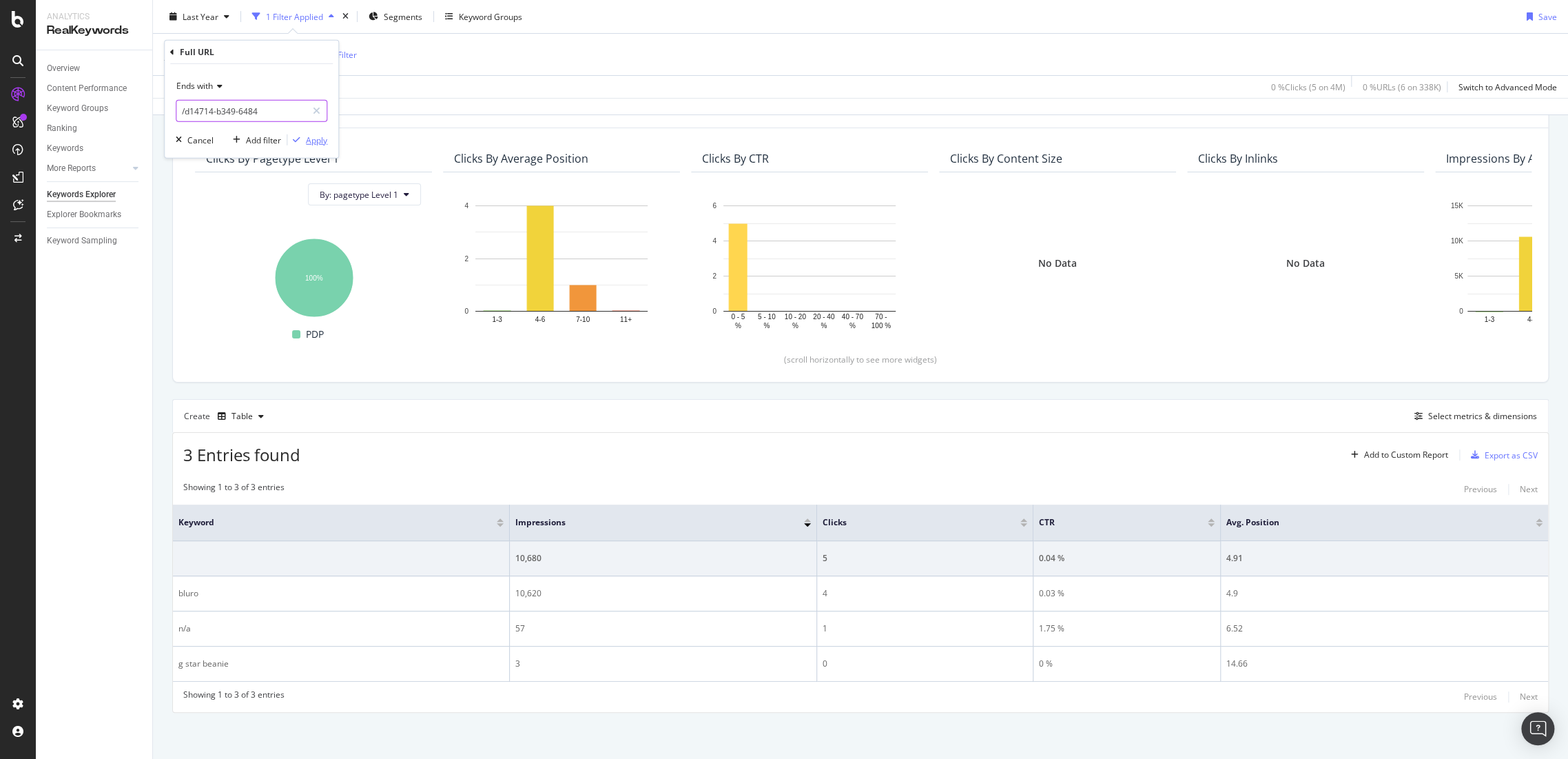
type input "/d14714-b349-6484"
click at [322, 143] on div "Apply" at bounding box center [316, 139] width 22 height 12
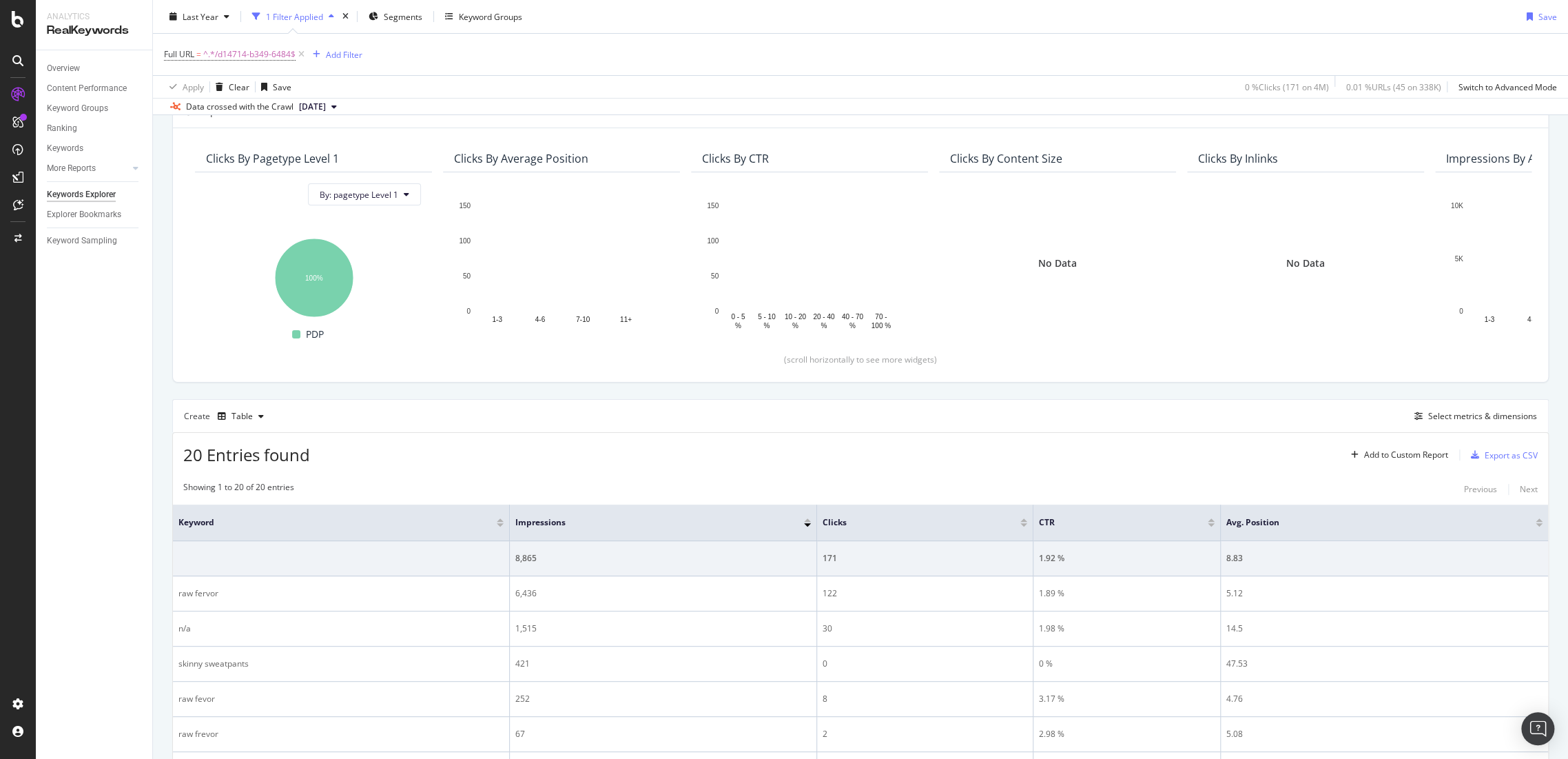
scroll to position [324, 0]
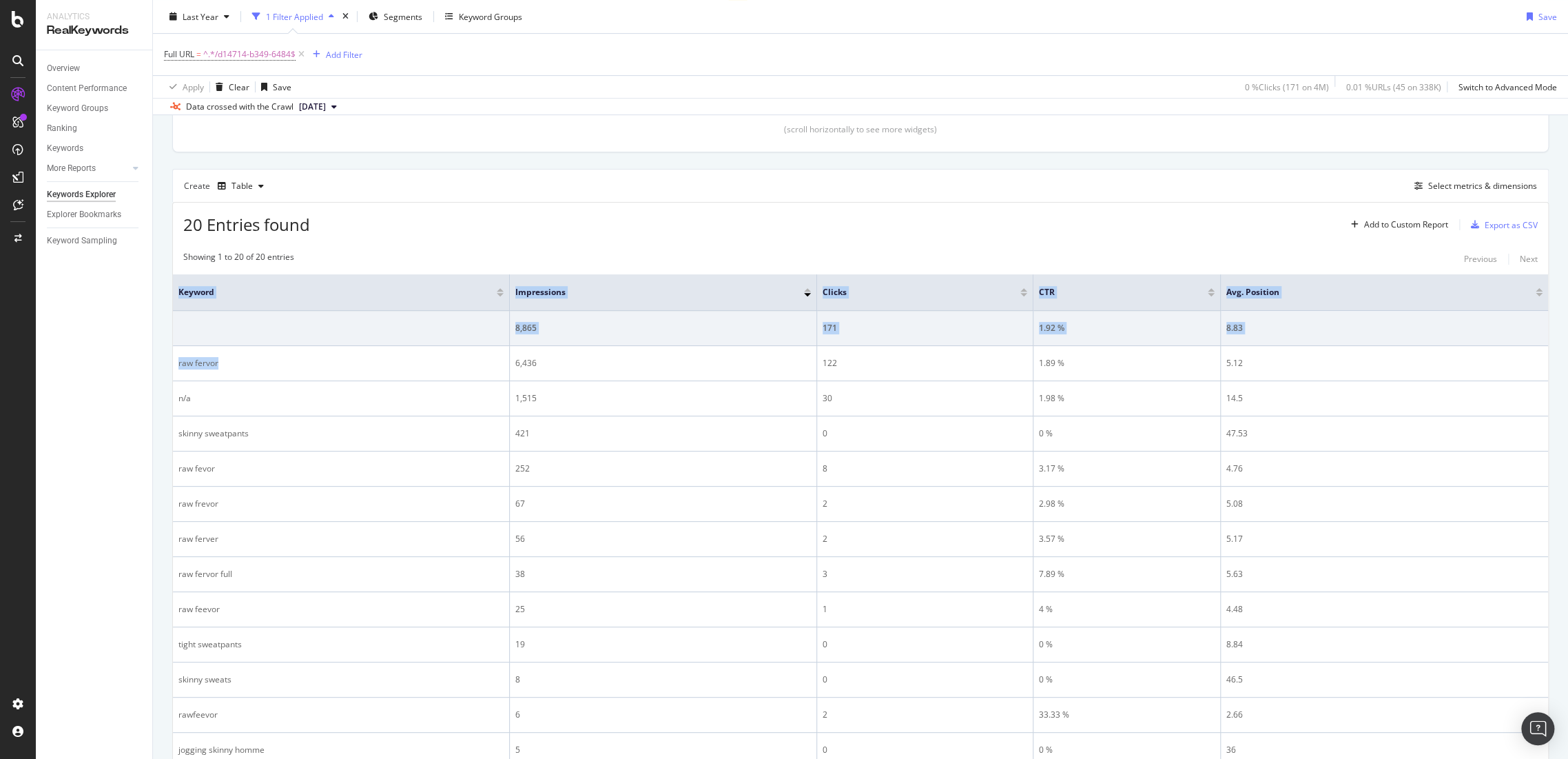
drag, startPoint x: 246, startPoint y: 362, endPoint x: 171, endPoint y: 361, distance: 75.0
click at [172, 361] on div "20 Entries found Add to Custom Report Export as CSV Showing 1 to 20 of 20 entri…" at bounding box center [860, 640] width 1376 height 878
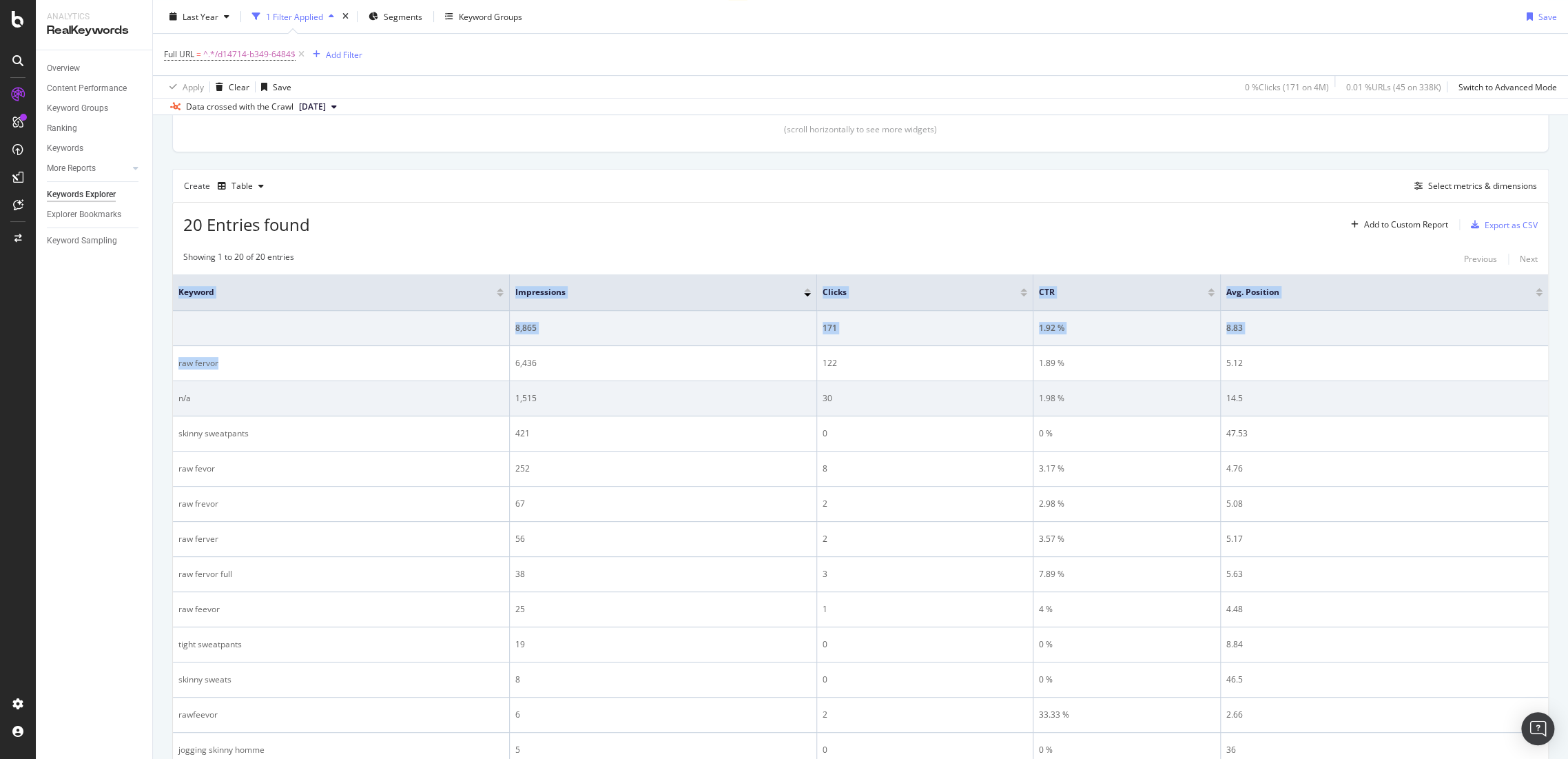
copy table "Keyword Impressions Clicks CTR Avg. Position 8,865 171 1.92 % 8.83 raw fervor"
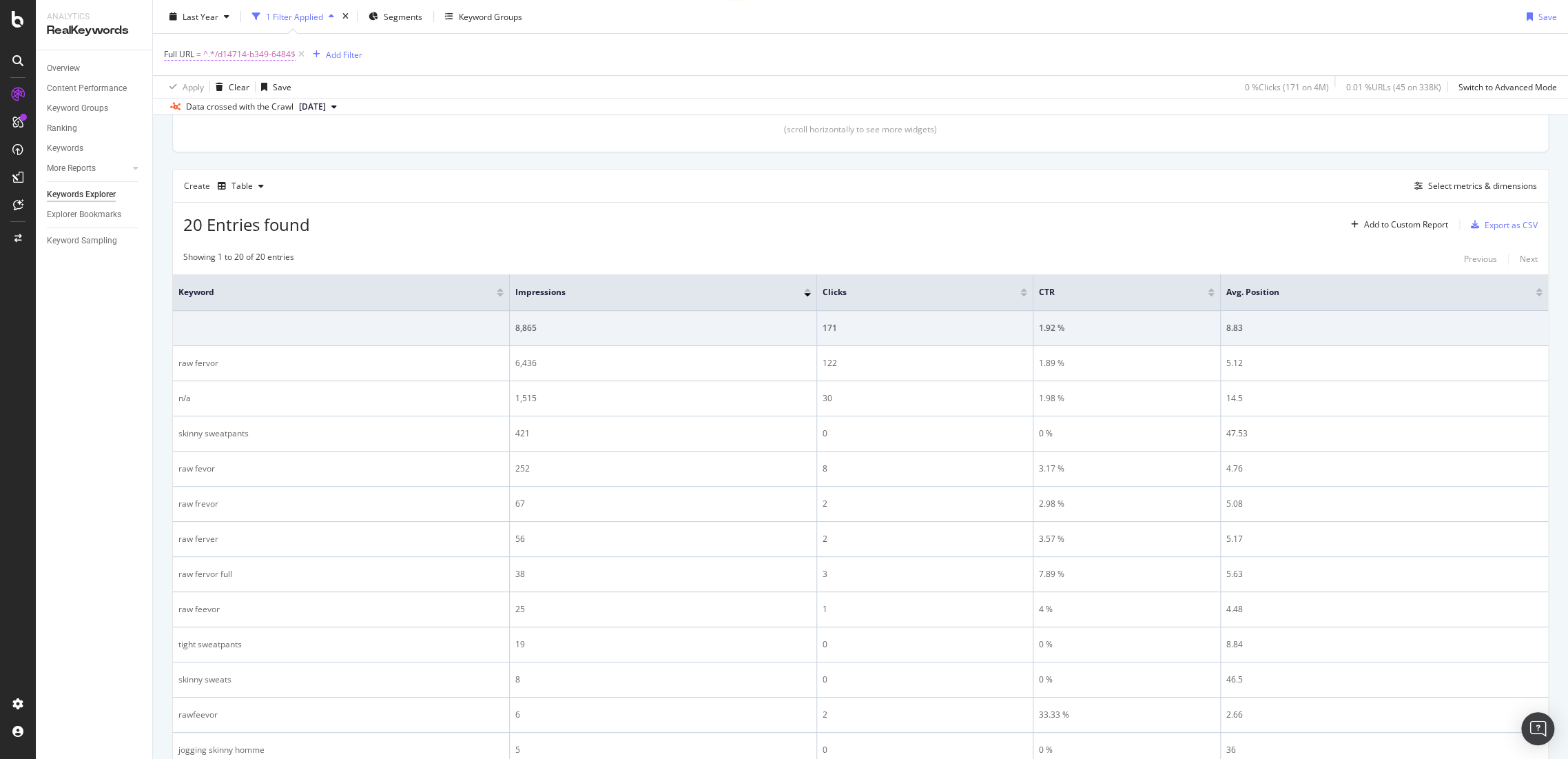
click at [278, 51] on span "^.*/d14714-b349-6484$" at bounding box center [250, 54] width 92 height 19
click at [278, 116] on input "/d14714-b349-6484" at bounding box center [241, 111] width 130 height 22
paste input "9186-a971-5236"
type input "/d19186-a971-5236"
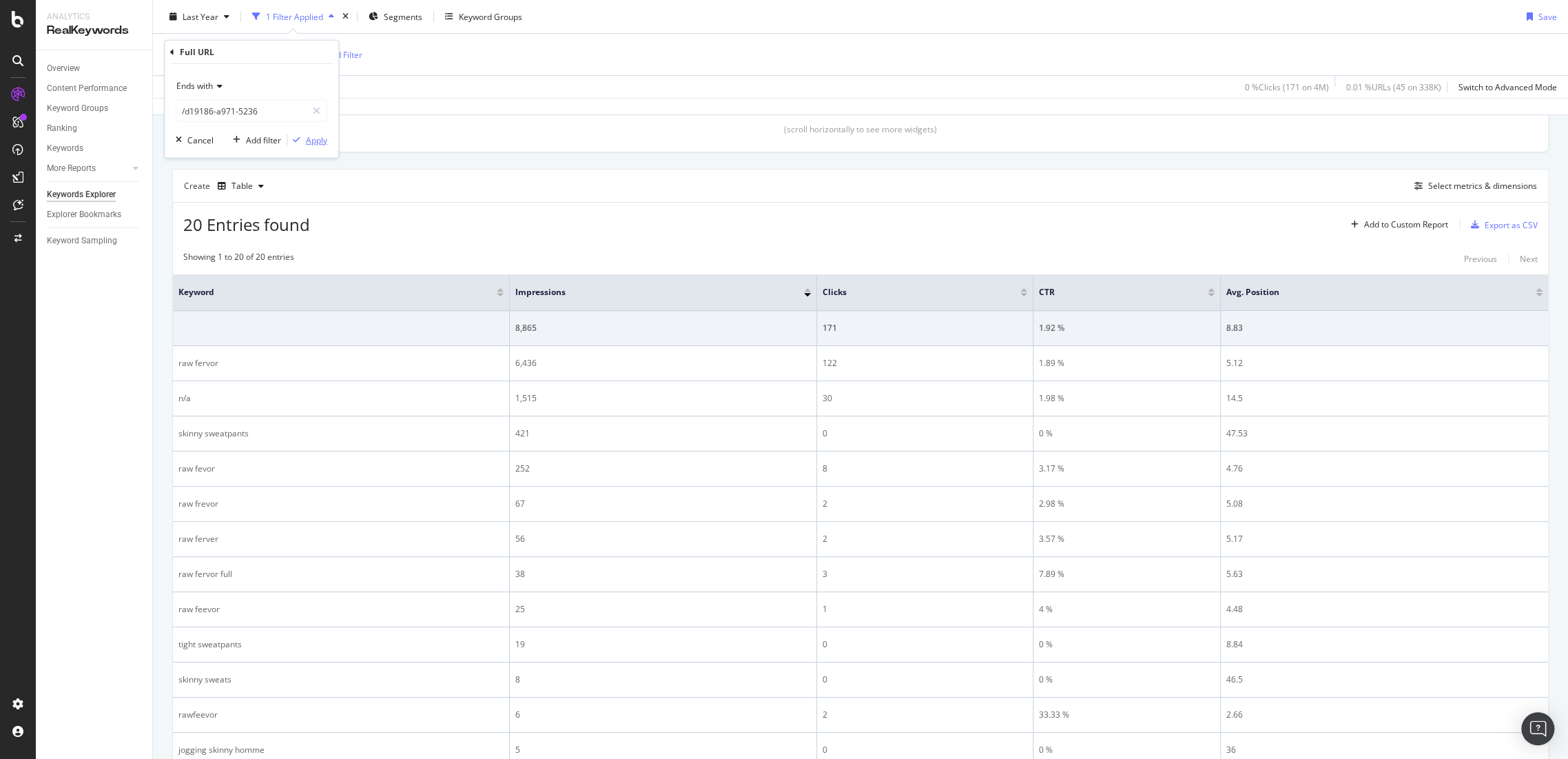
click at [317, 140] on div "Apply" at bounding box center [316, 139] width 22 height 12
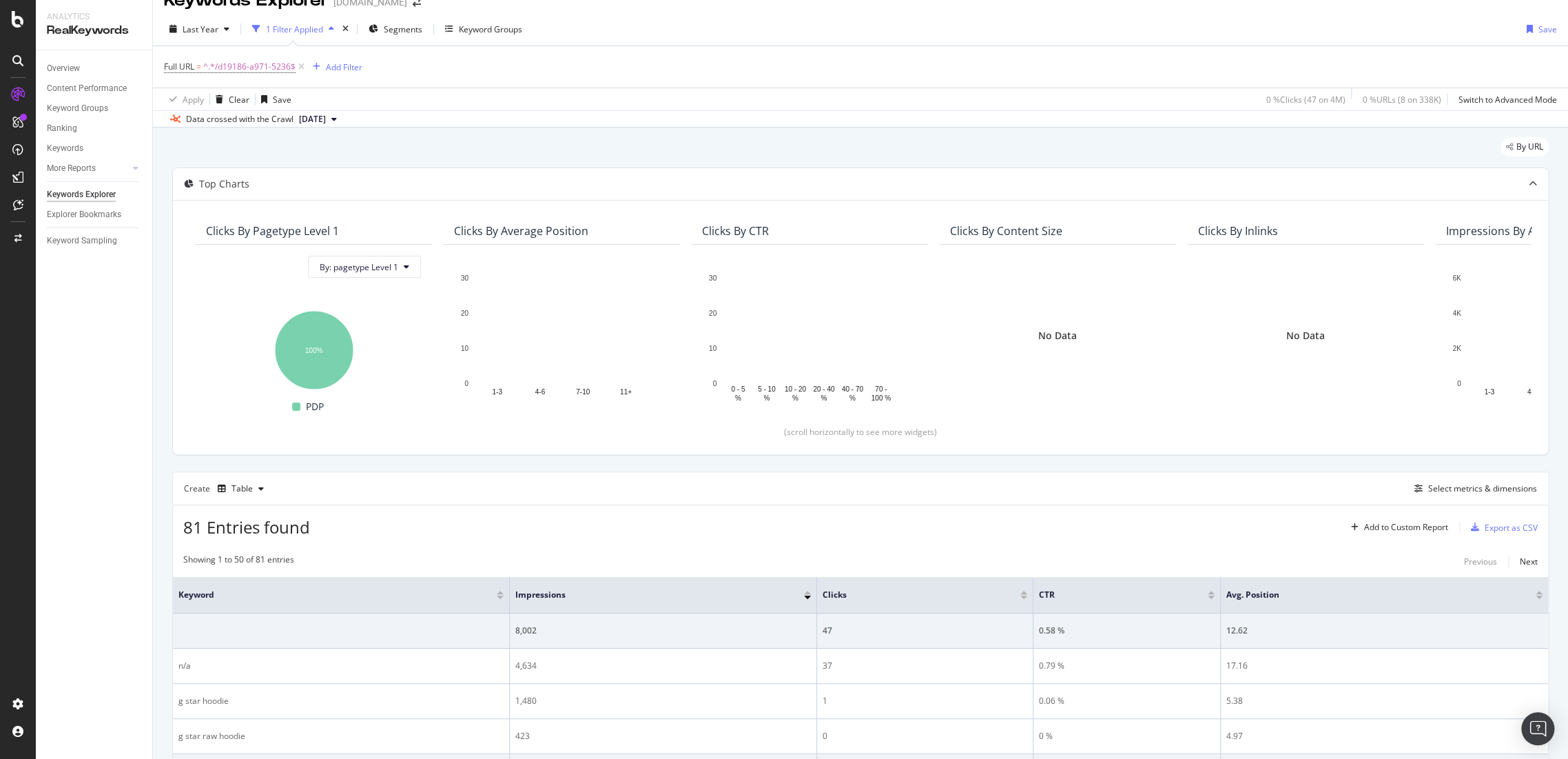
scroll to position [324, 0]
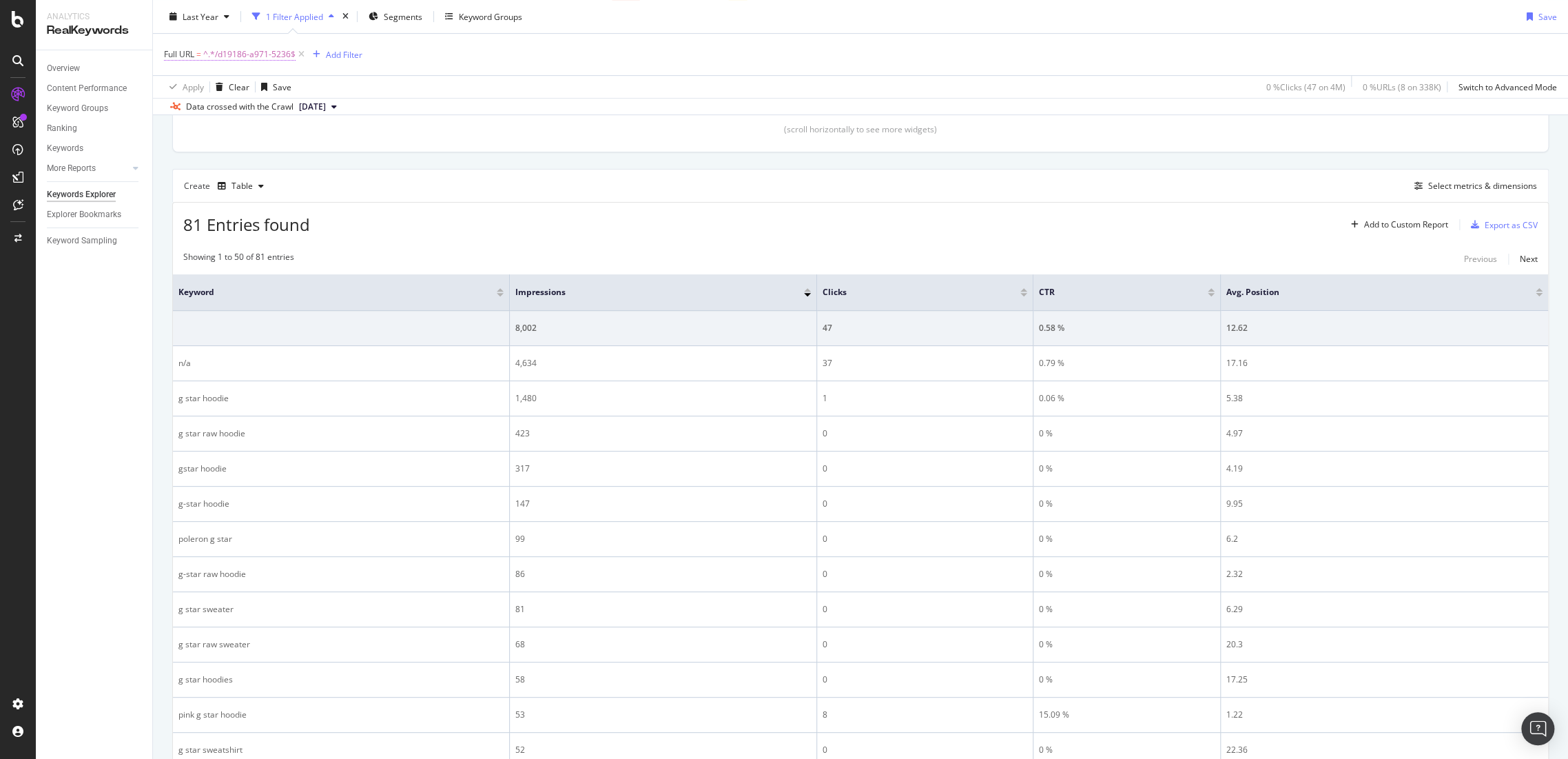
click at [253, 55] on span "^.*/d19186-a971-5236$" at bounding box center [250, 54] width 92 height 19
click at [284, 111] on input "/d19186-a971-5236" at bounding box center [241, 111] width 130 height 22
paste input "84383e-7543-390"
type input "/84383e-7543-390"
click at [314, 142] on div "Apply" at bounding box center [316, 139] width 22 height 12
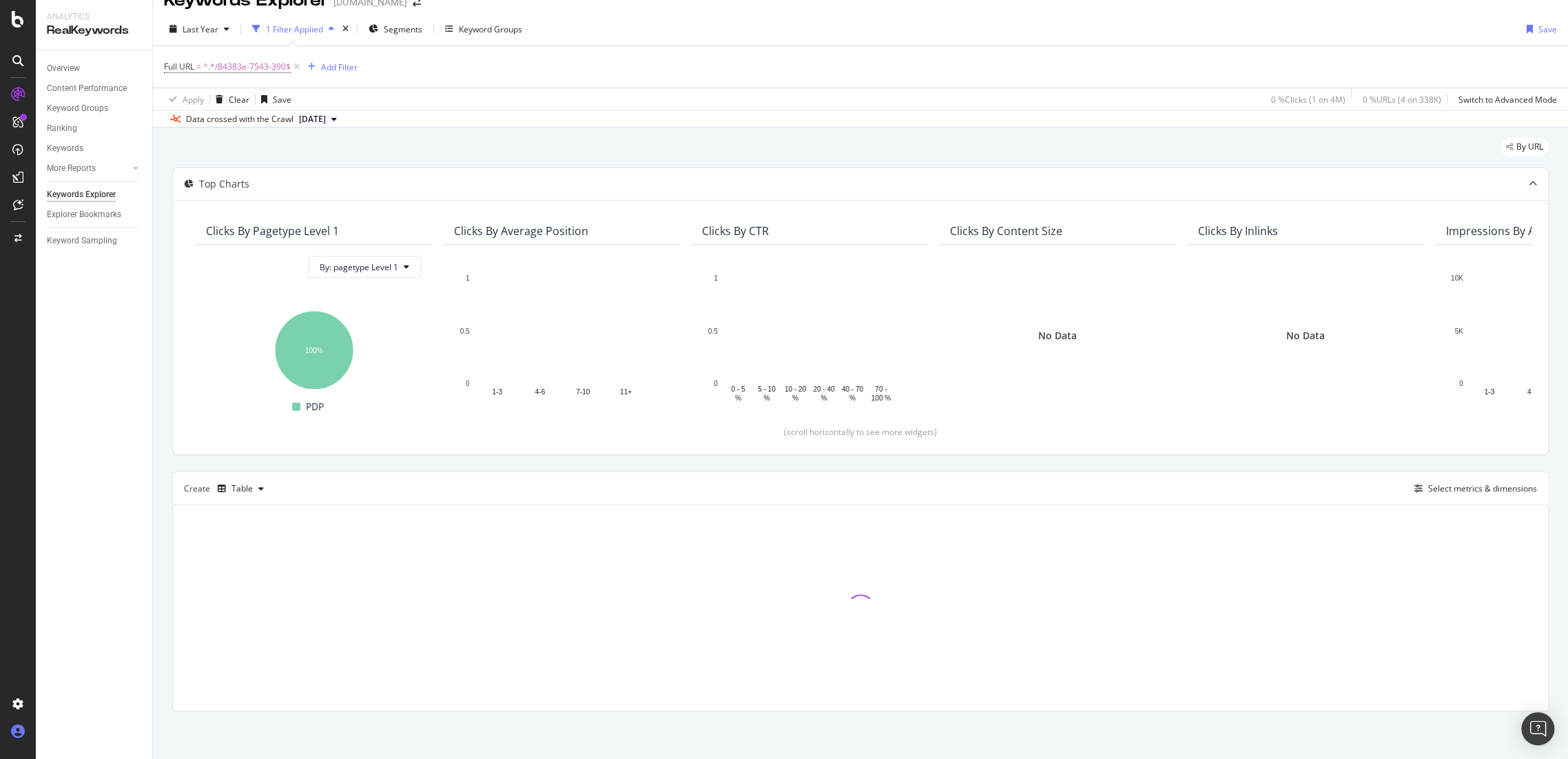
scroll to position [130, 0]
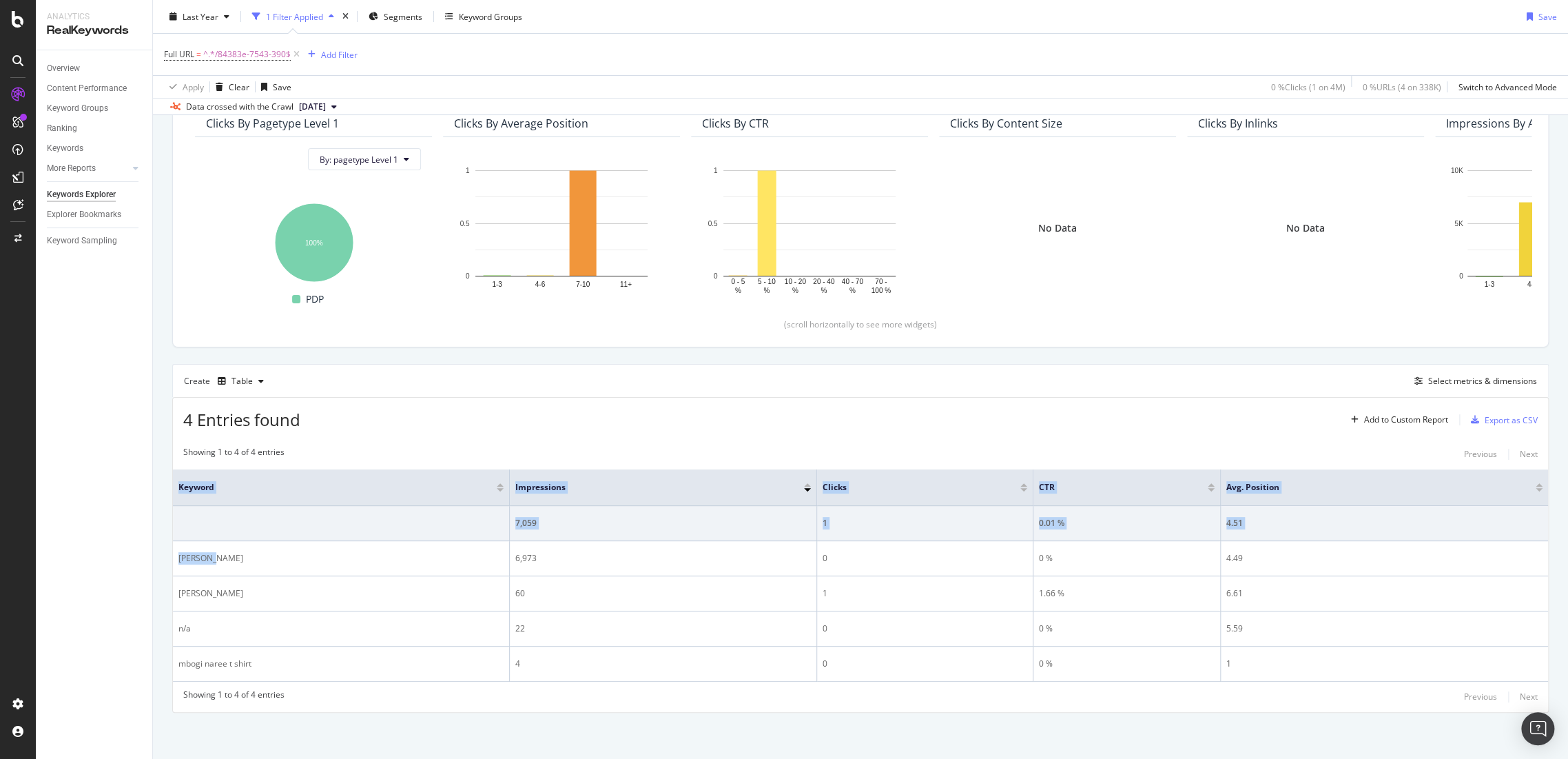
drag, startPoint x: 252, startPoint y: 544, endPoint x: 159, endPoint y: 555, distance: 93.6
click at [159, 555] on div "By URL Top Charts Clicks By pagetype Level 1 By: pagetype Level 1 Hold CTRL whi…" at bounding box center [860, 390] width 1415 height 740
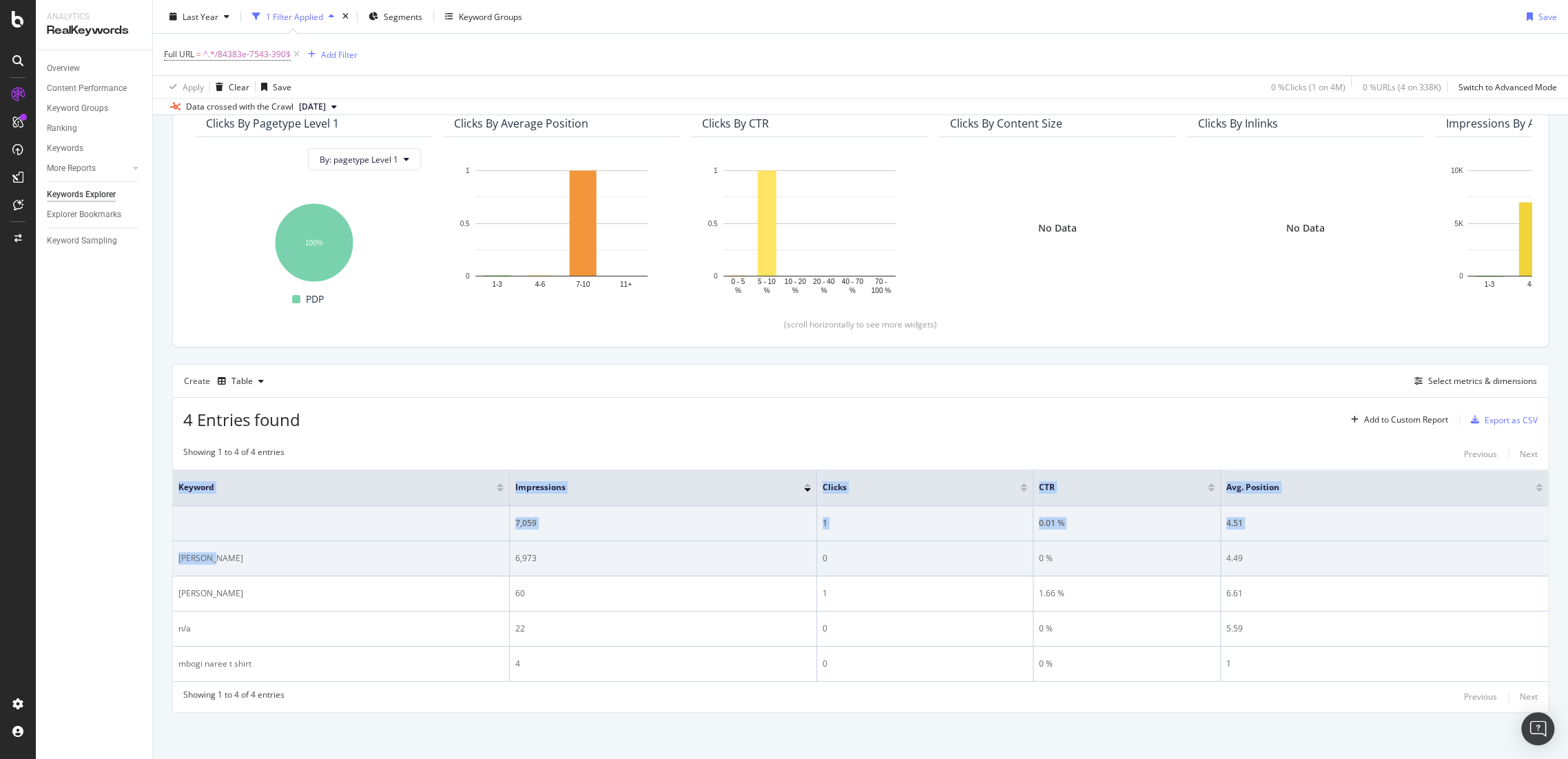
click at [193, 555] on div "[PERSON_NAME]" at bounding box center [341, 558] width 325 height 13
drag, startPoint x: 224, startPoint y: 559, endPoint x: 176, endPoint y: 558, distance: 48.0
click at [176, 558] on td "[PERSON_NAME]" at bounding box center [341, 558] width 337 height 35
copy div "[PERSON_NAME]"
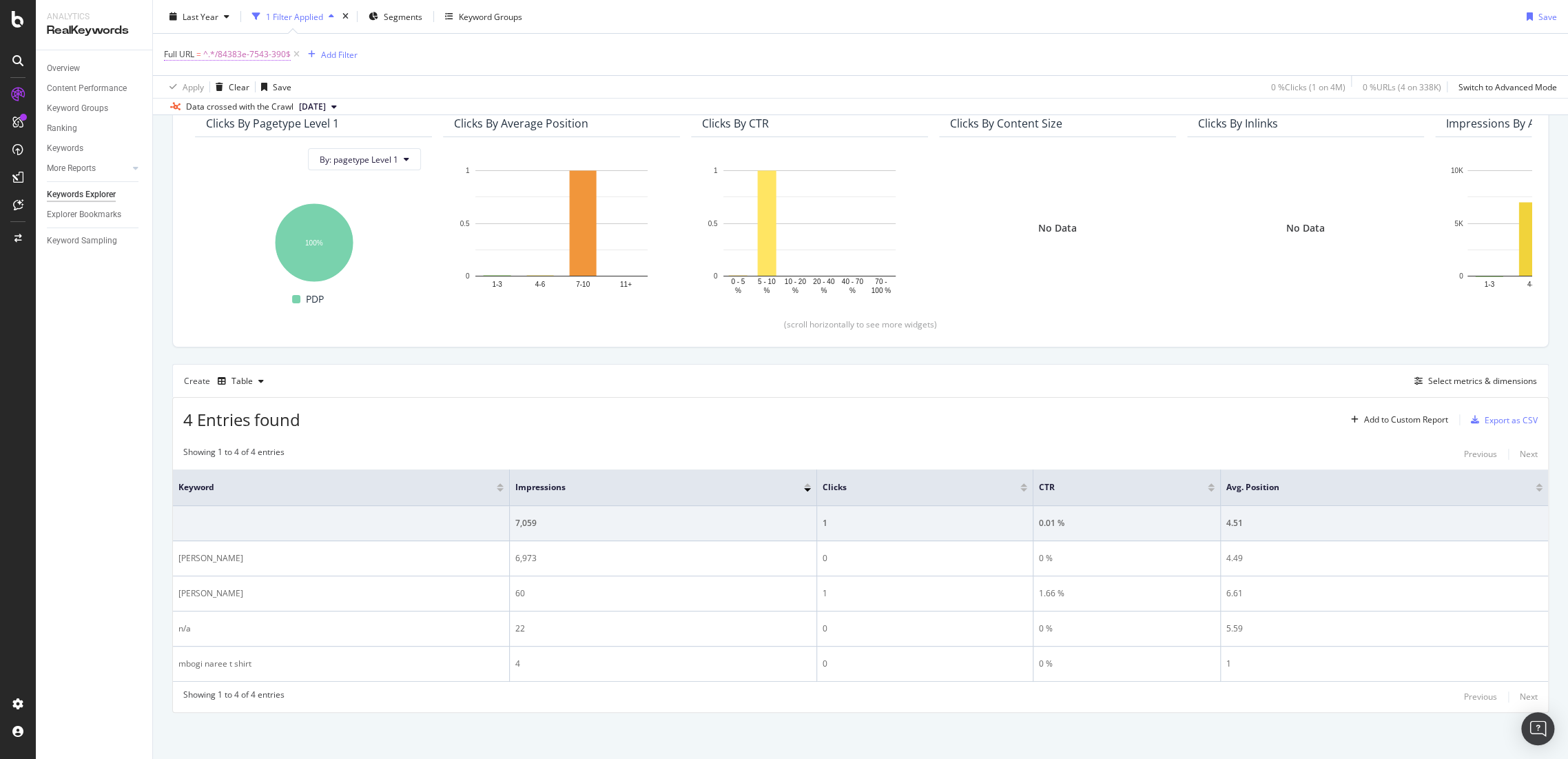
click at [265, 59] on span "^.*/84383e-7543-390$" at bounding box center [247, 54] width 87 height 19
click at [276, 104] on input "/84383e-7543-390" at bounding box center [241, 111] width 130 height 22
paste input "2571f-7279-4213"
type input "/82571f-7279-4213"
click at [314, 138] on div "Apply" at bounding box center [316, 139] width 22 height 12
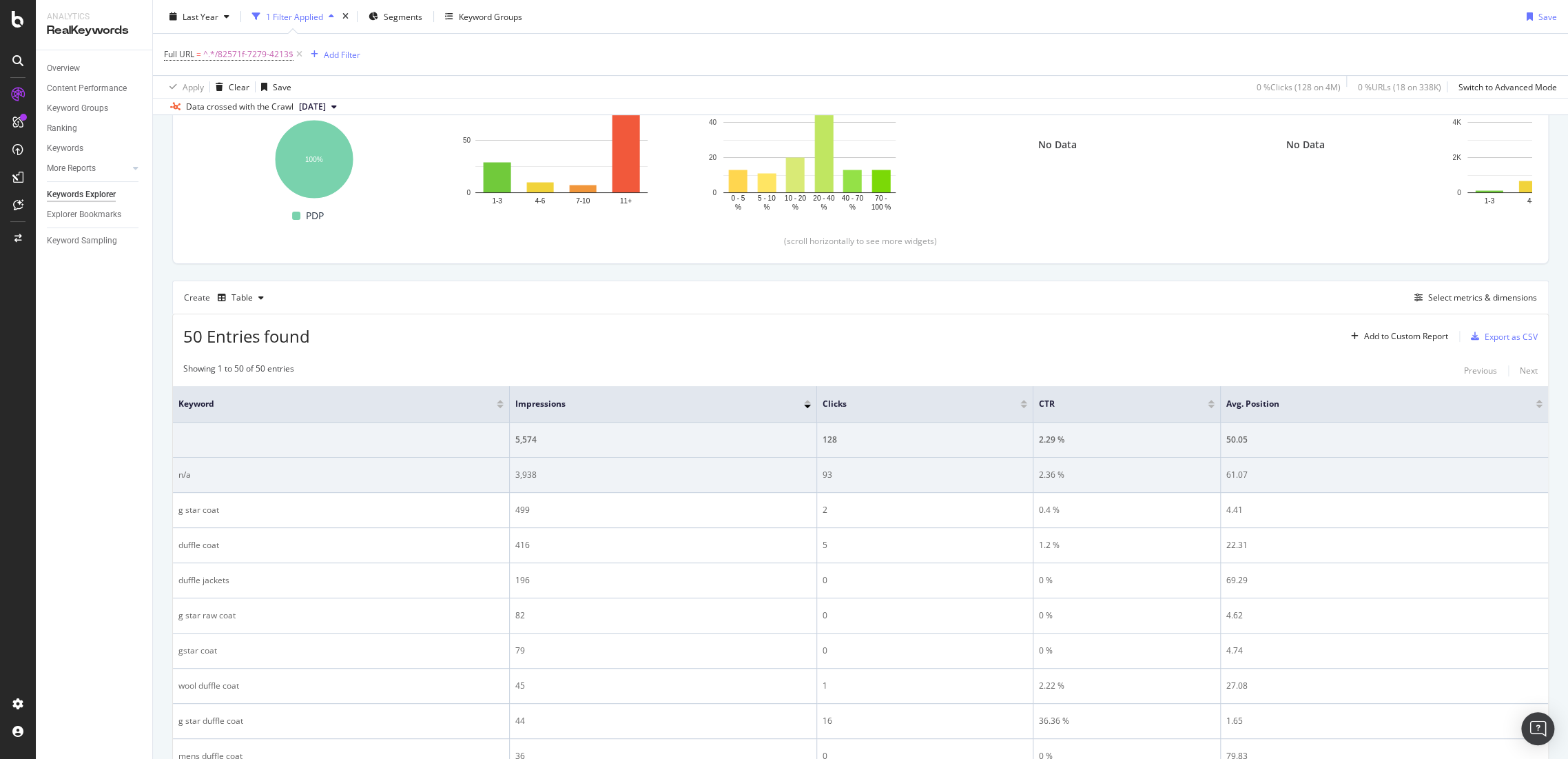
scroll to position [283, 0]
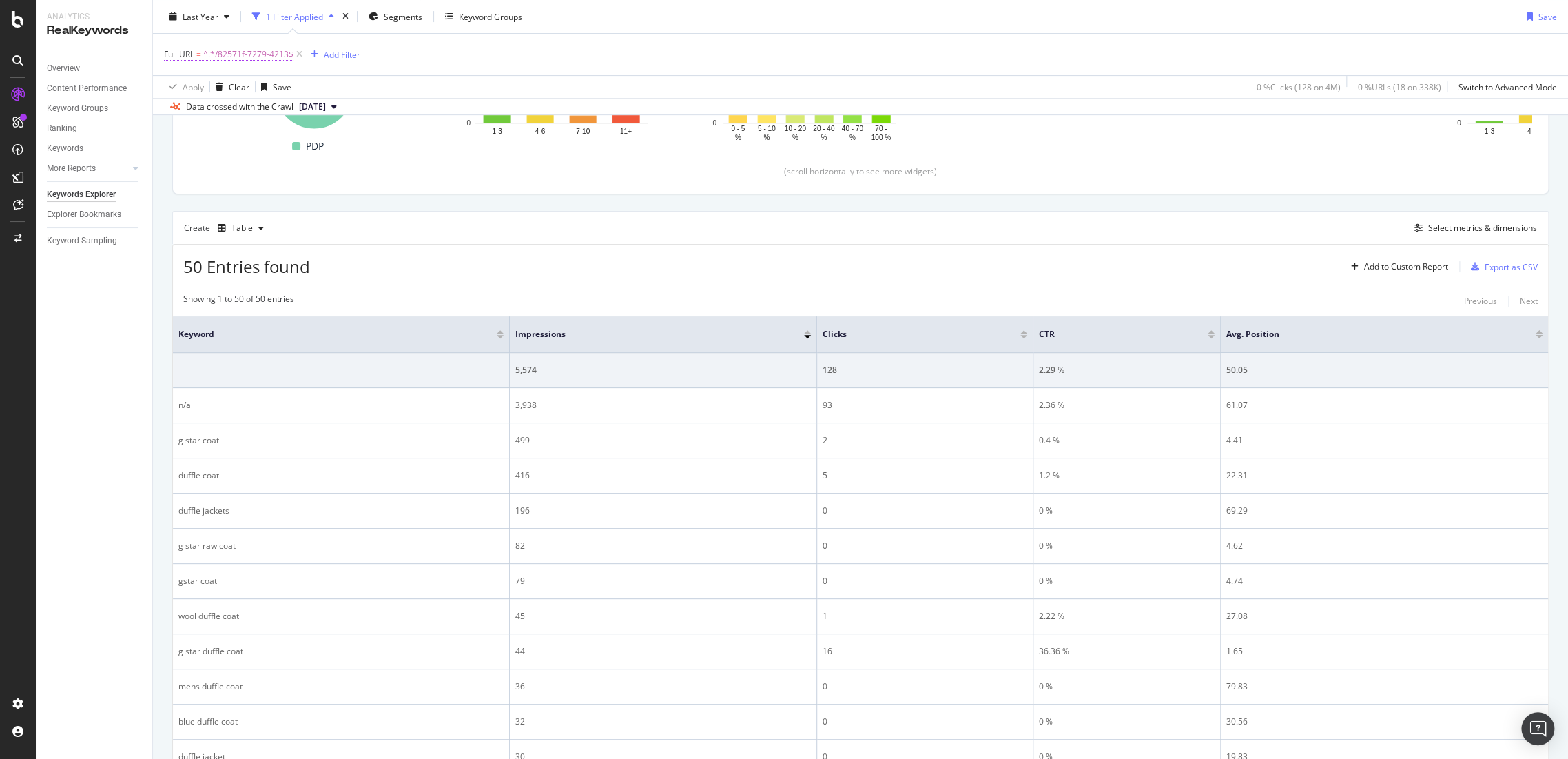
click at [278, 54] on span "^.*/82571f-7279-4213$" at bounding box center [248, 54] width 90 height 19
click at [285, 104] on input "/82571f-7279-4213" at bounding box center [241, 111] width 130 height 22
paste input "9578f-6323-976"
type input "/89578f-6323-976"
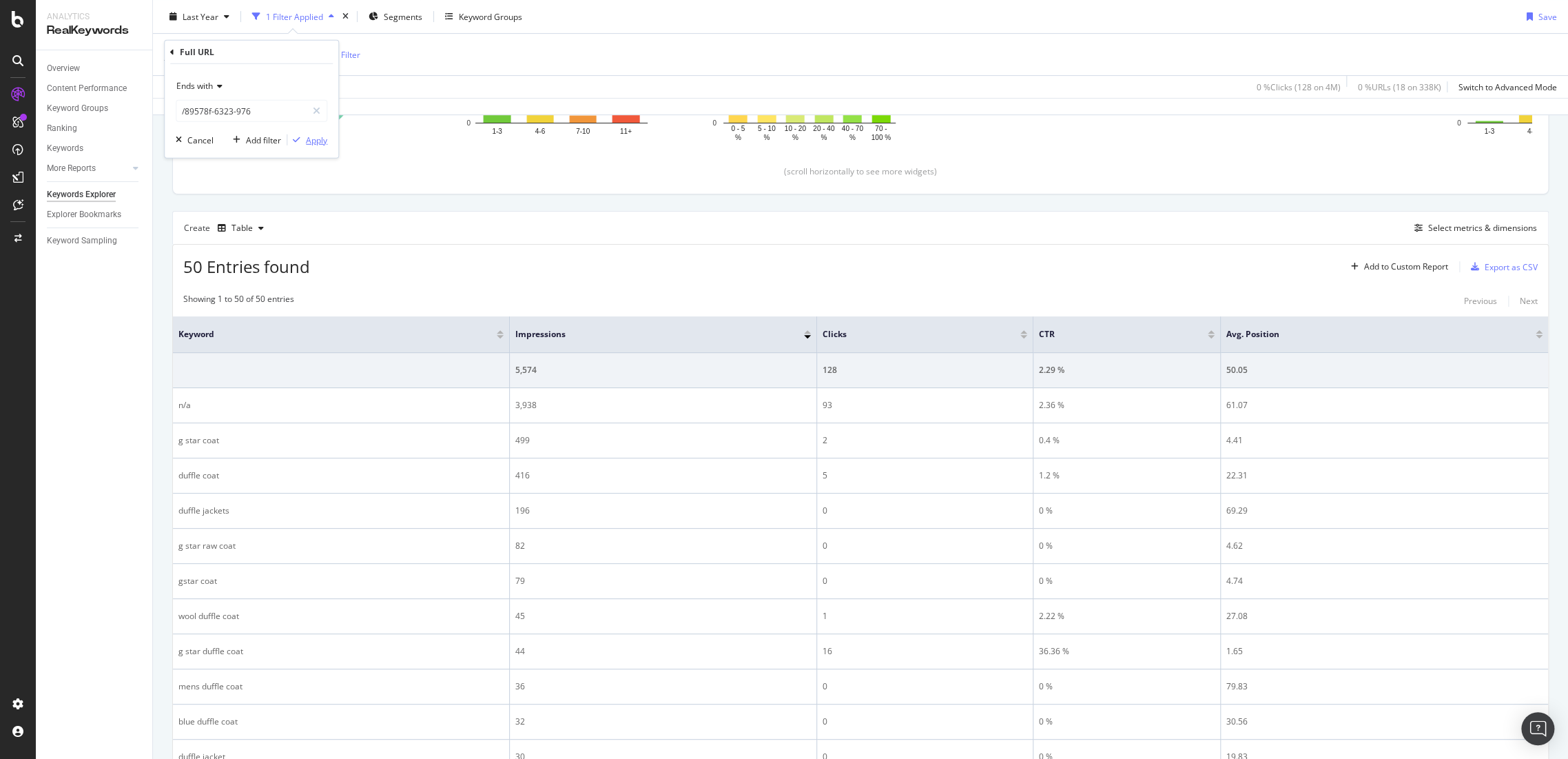
click at [320, 142] on div "Apply" at bounding box center [316, 139] width 22 height 12
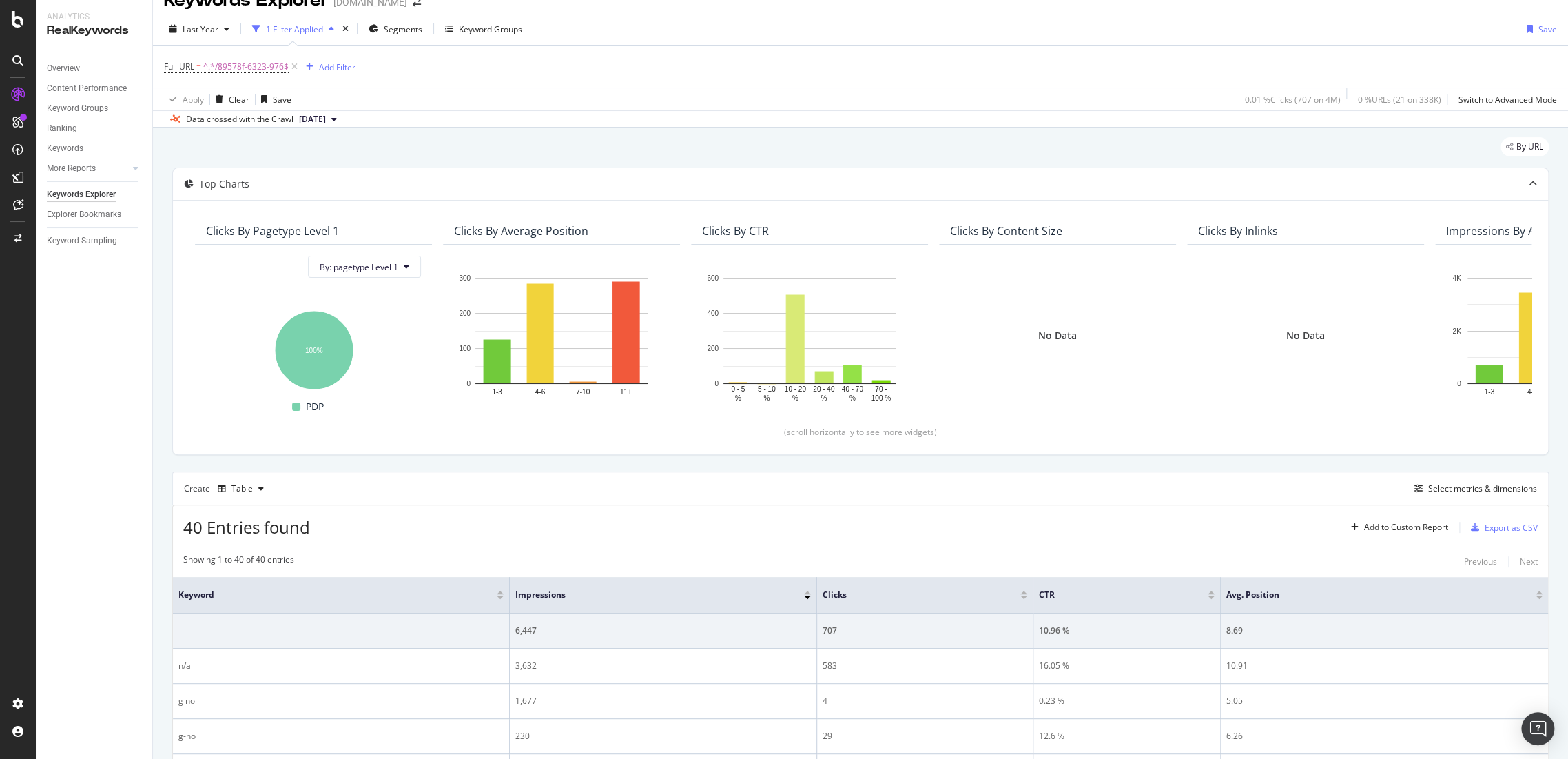
scroll to position [283, 0]
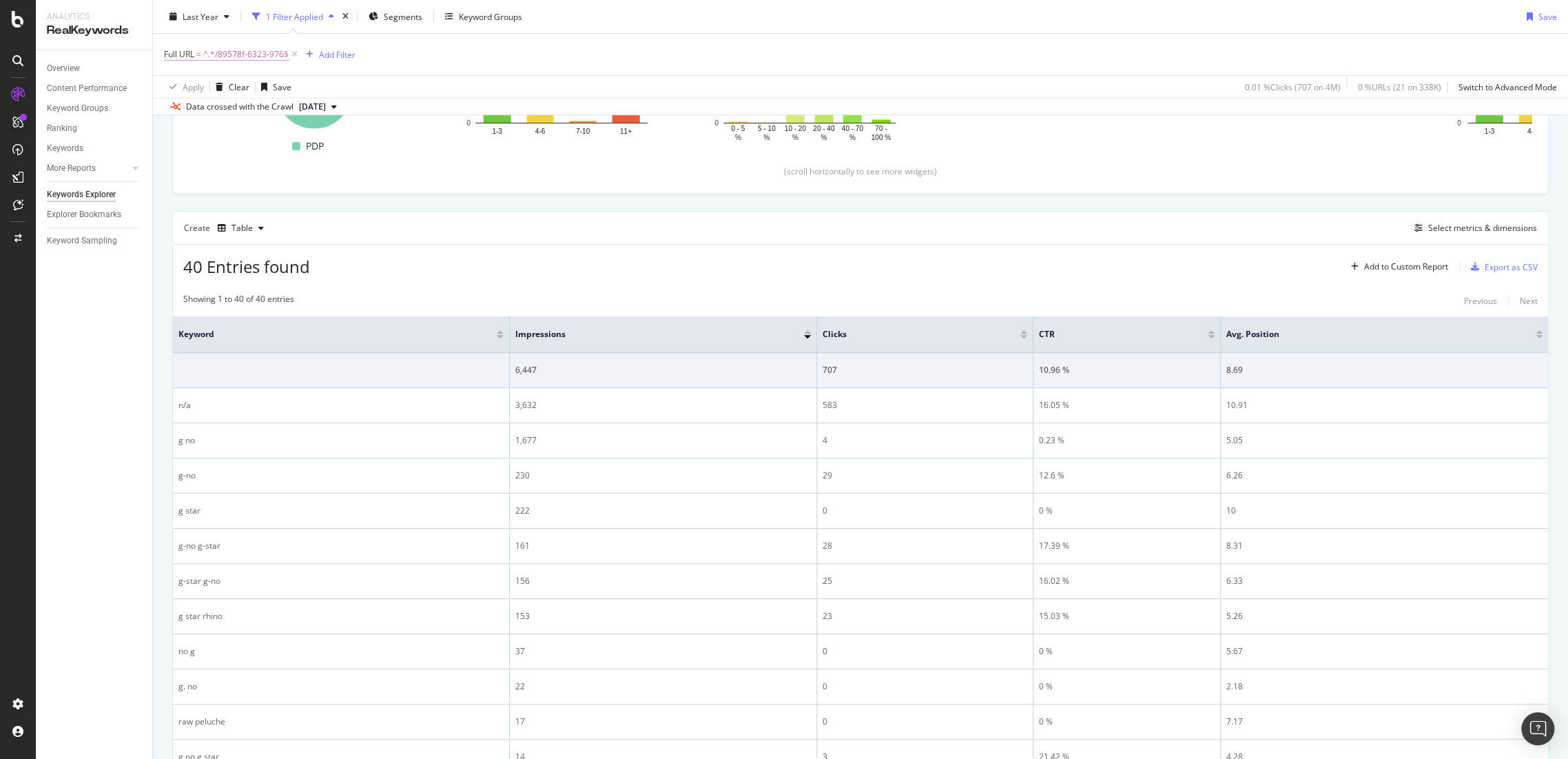
click at [260, 48] on span "^.*/89578f-6323-976$" at bounding box center [246, 54] width 86 height 19
click at [267, 112] on input "/89578f-6323-976" at bounding box center [241, 111] width 130 height 22
paste input "6531e-2340-4213"
type input "/86531e-2340-4213"
click at [316, 144] on div "Apply" at bounding box center [316, 139] width 22 height 12
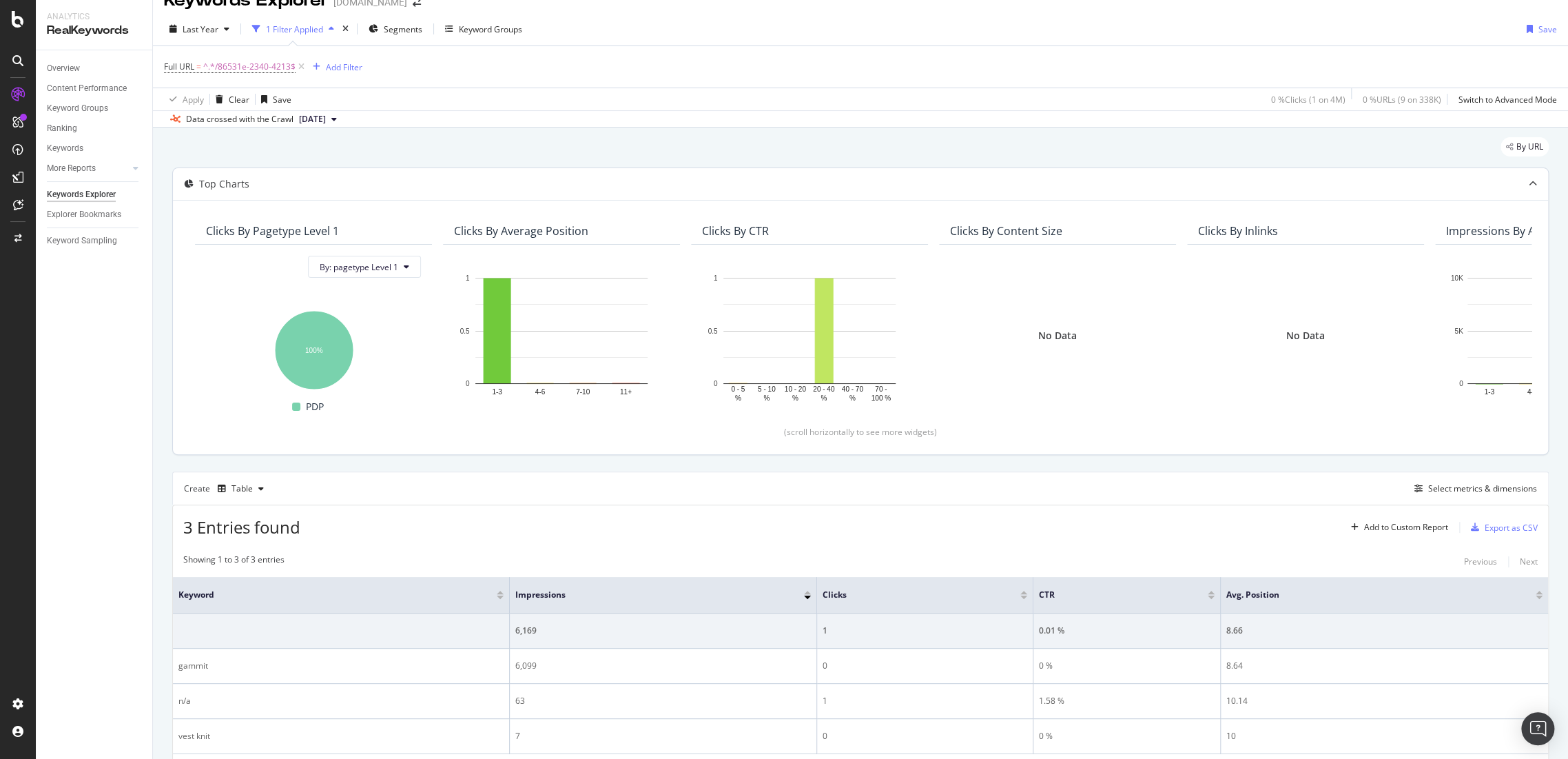
scroll to position [95, 0]
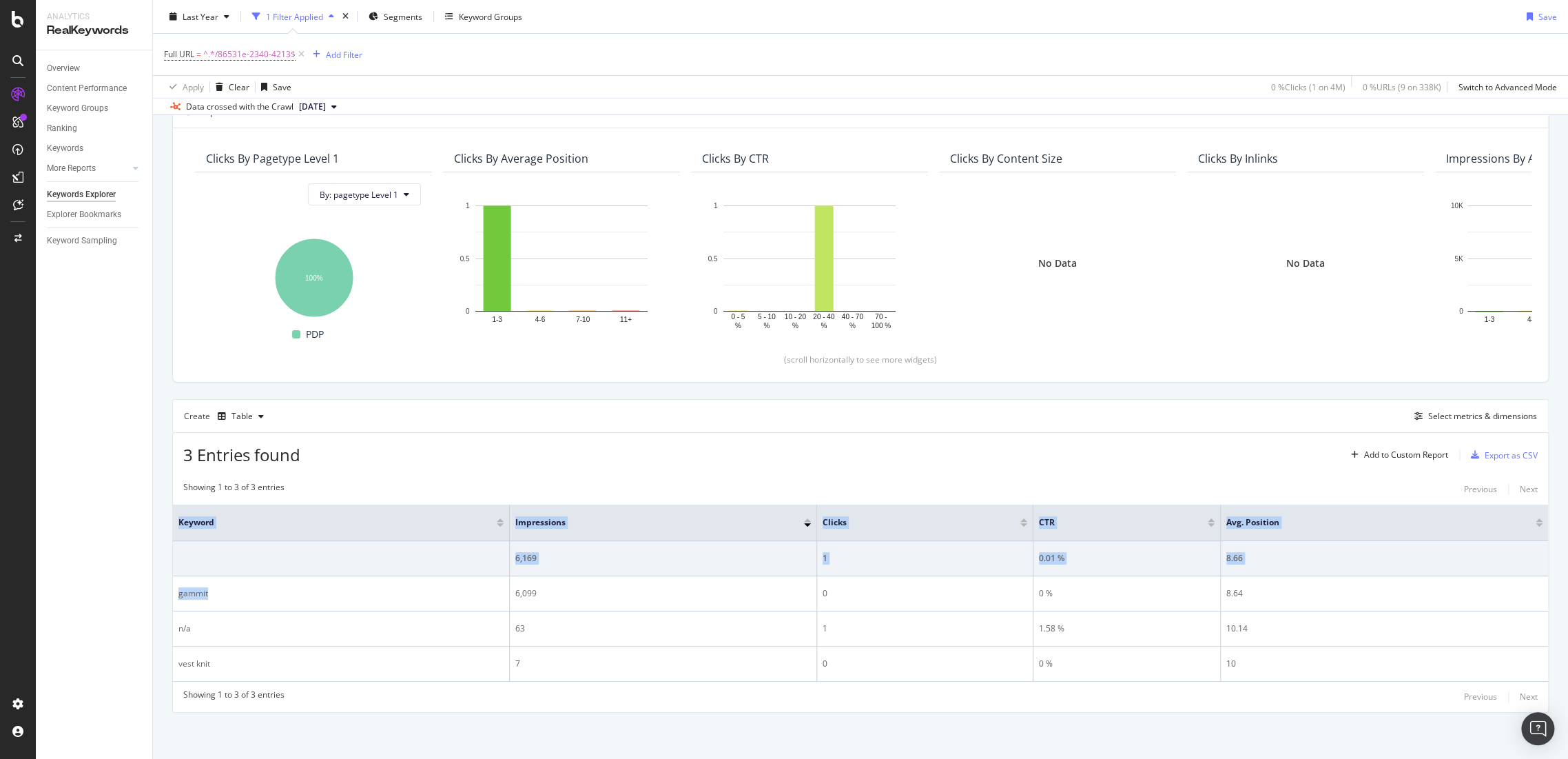
drag, startPoint x: 239, startPoint y: 599, endPoint x: 171, endPoint y: 598, distance: 68.0
click at [171, 598] on div "By URL Top Charts Clicks By pagetype Level 1 By: pagetype Level 1 Hold CTRL whi…" at bounding box center [860, 408] width 1415 height 705
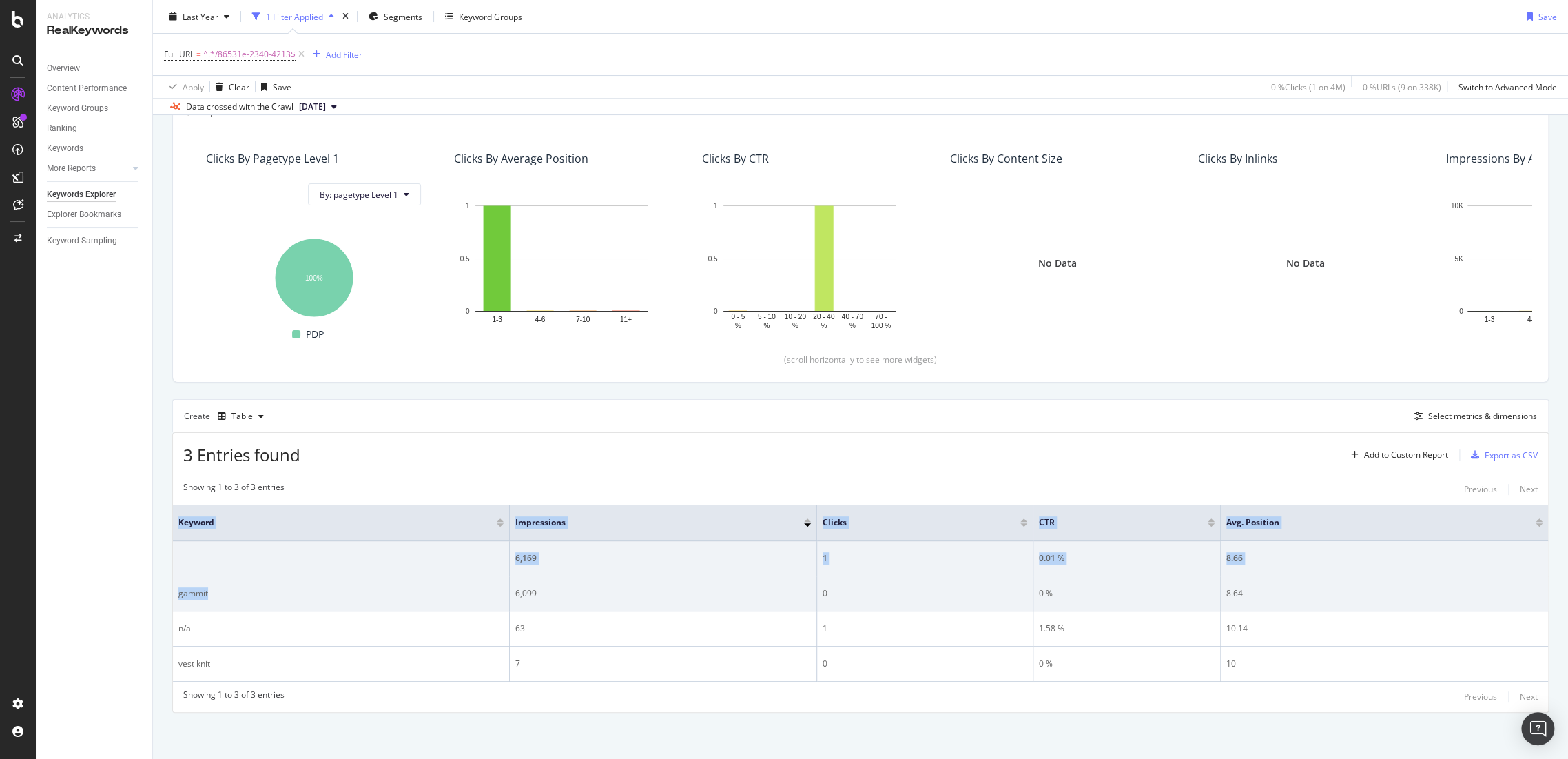
click at [239, 594] on div "gammit" at bounding box center [341, 593] width 325 height 13
drag, startPoint x: 216, startPoint y: 592, endPoint x: 173, endPoint y: 593, distance: 43.0
click at [173, 593] on td "gammit" at bounding box center [341, 593] width 337 height 35
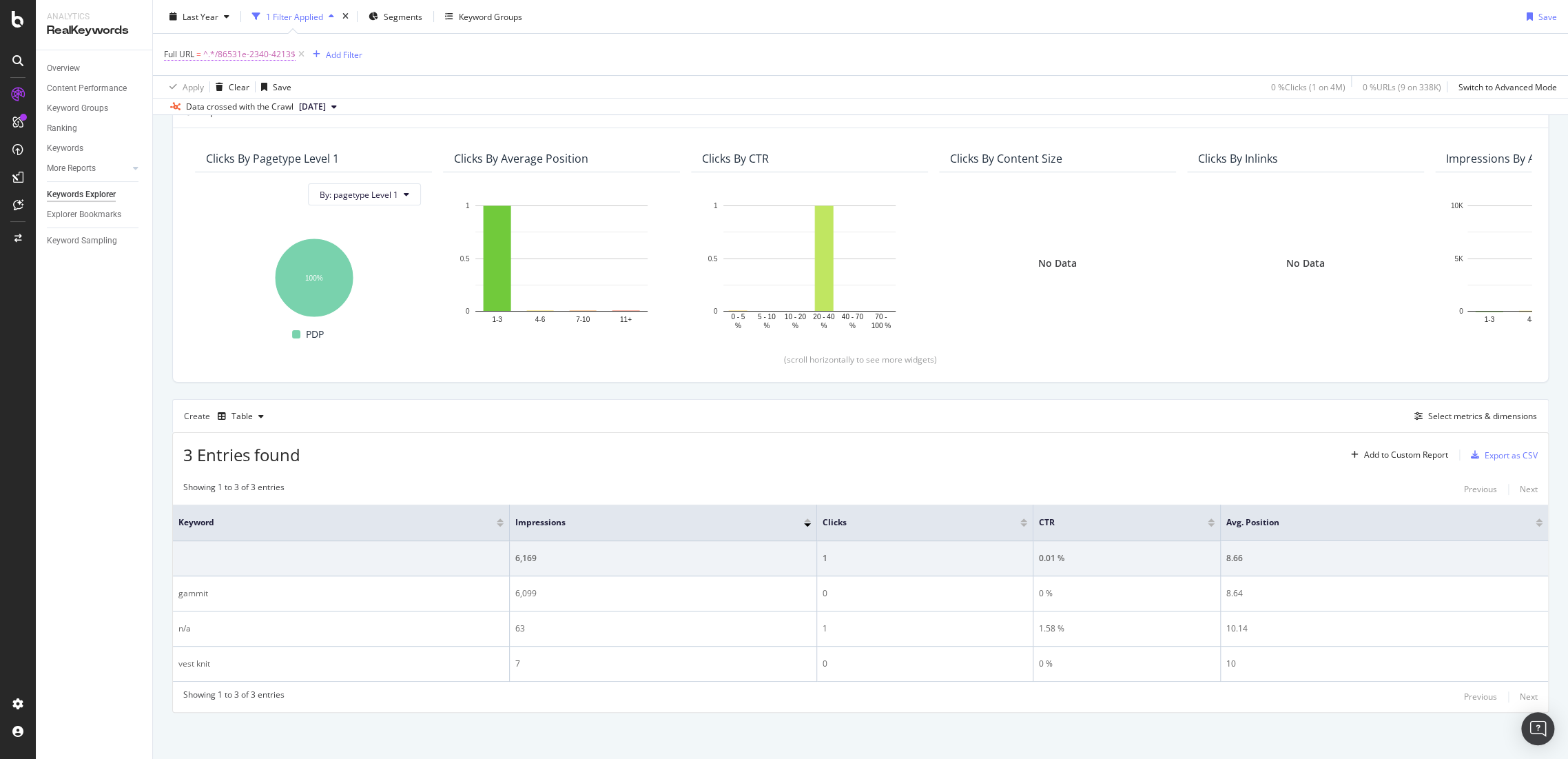
click at [241, 58] on span "^.*/86531e-2340-4213$" at bounding box center [250, 54] width 92 height 19
click at [282, 117] on input "/86531e-2340-4213" at bounding box center [241, 111] width 130 height 22
paste input "d01818-6931-5666"
type input "/d01818-6931-5666"
drag, startPoint x: 309, startPoint y: 134, endPoint x: 68, endPoint y: 382, distance: 345.8
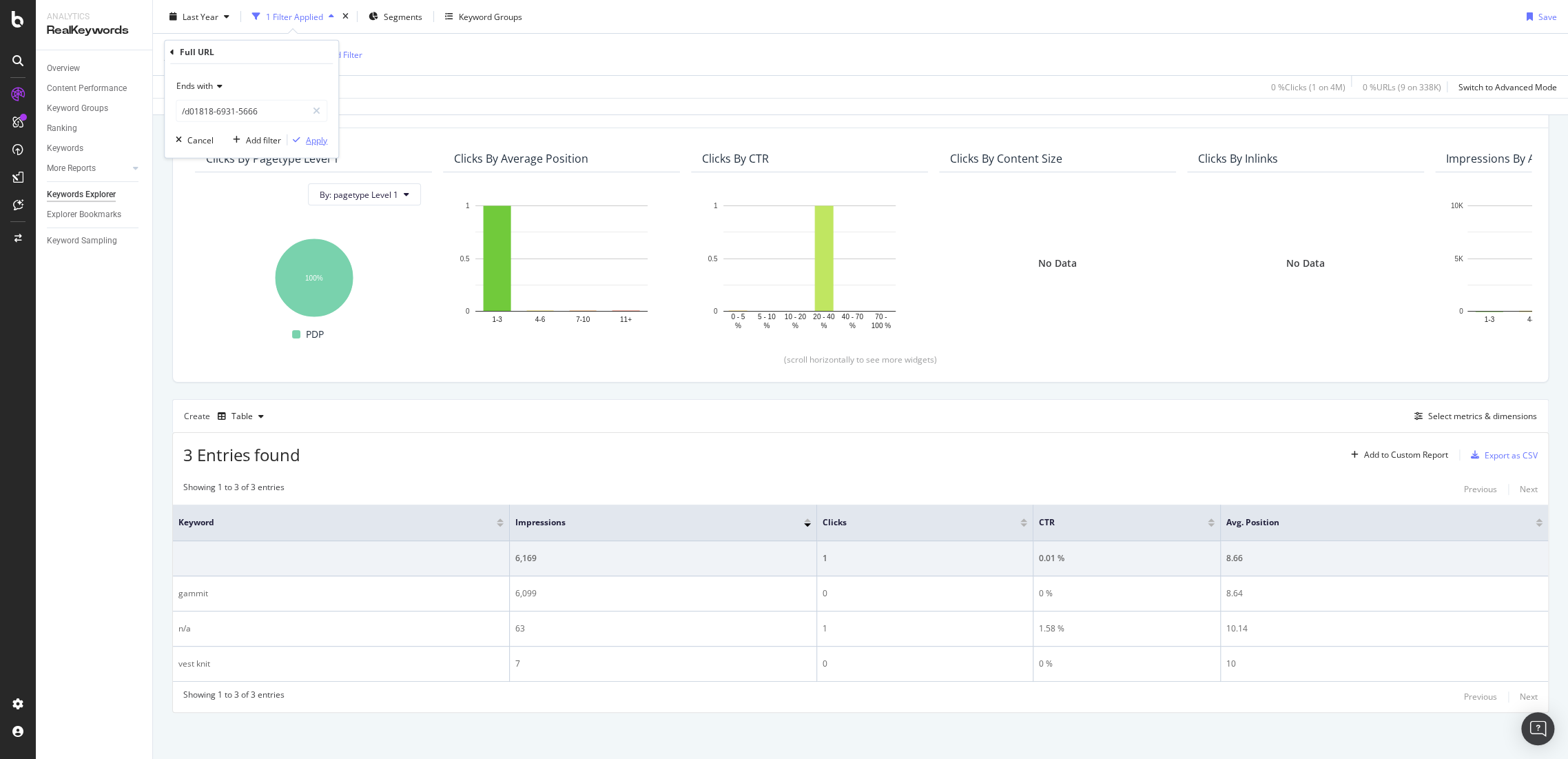
click at [309, 133] on div "Apply" at bounding box center [316, 139] width 22 height 12
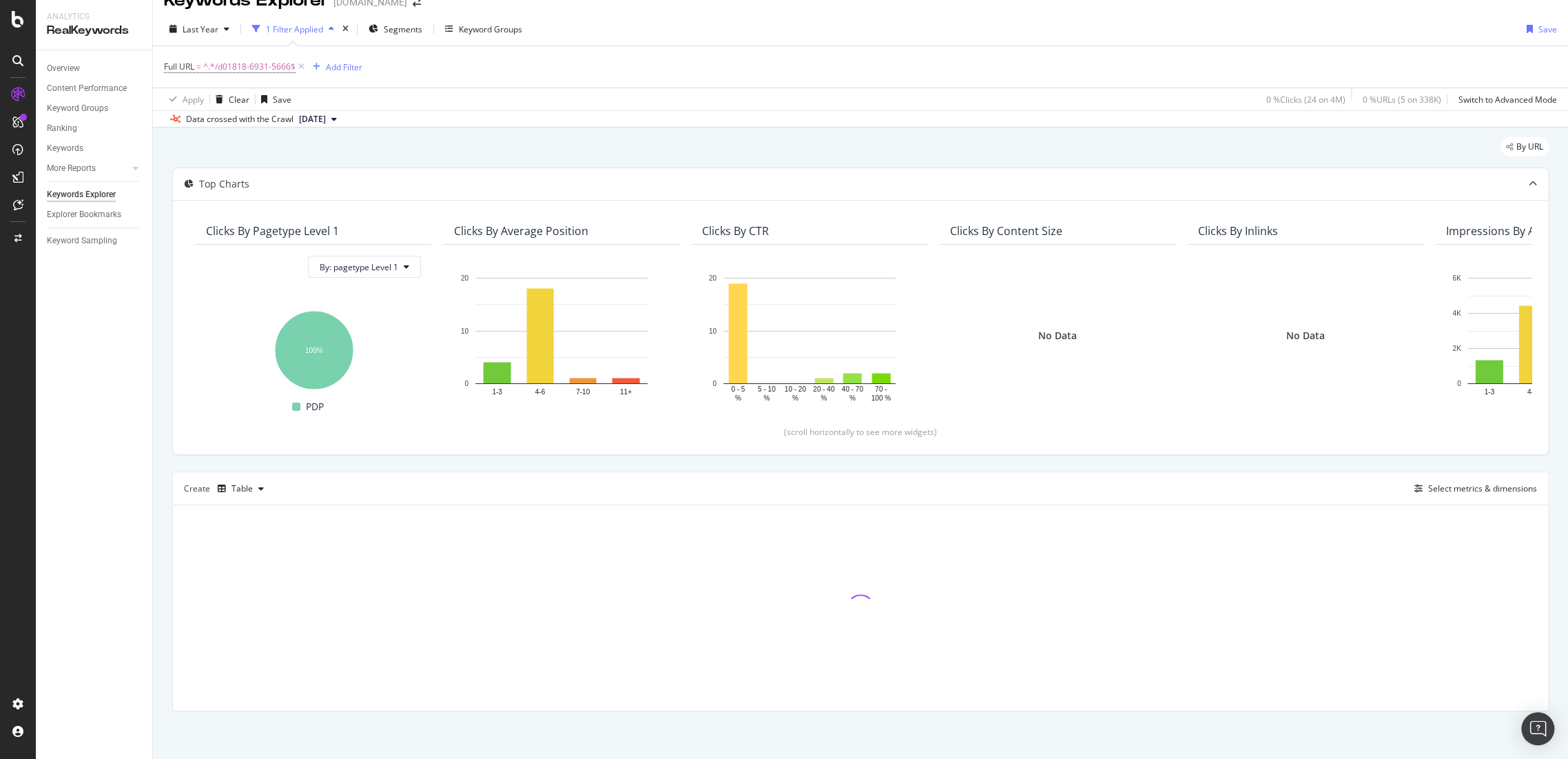
scroll to position [95, 0]
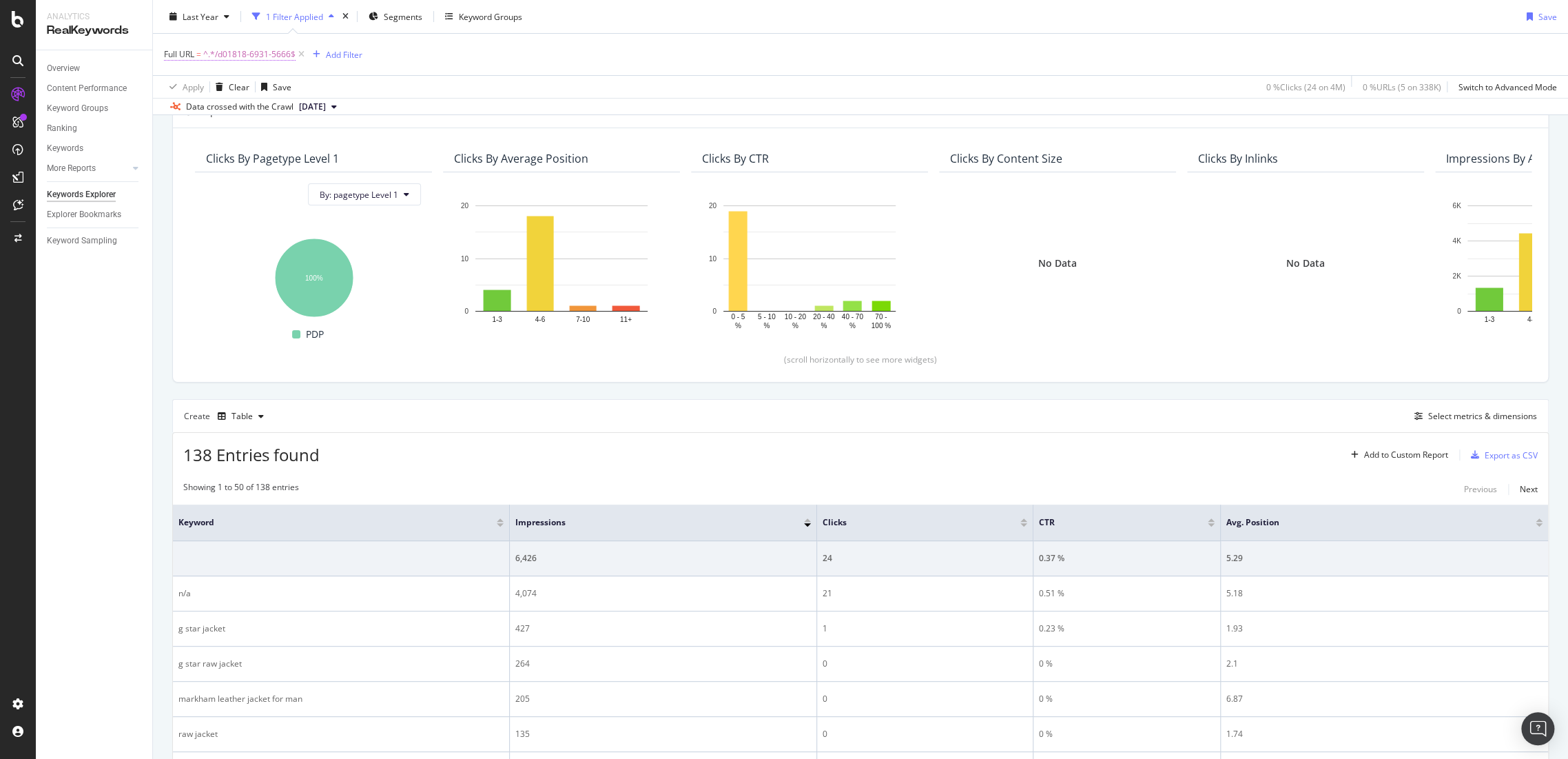
click at [235, 61] on span "^.*/d01818-6931-5666$" at bounding box center [250, 54] width 92 height 19
click at [248, 87] on div "Ends with" at bounding box center [251, 86] width 151 height 22
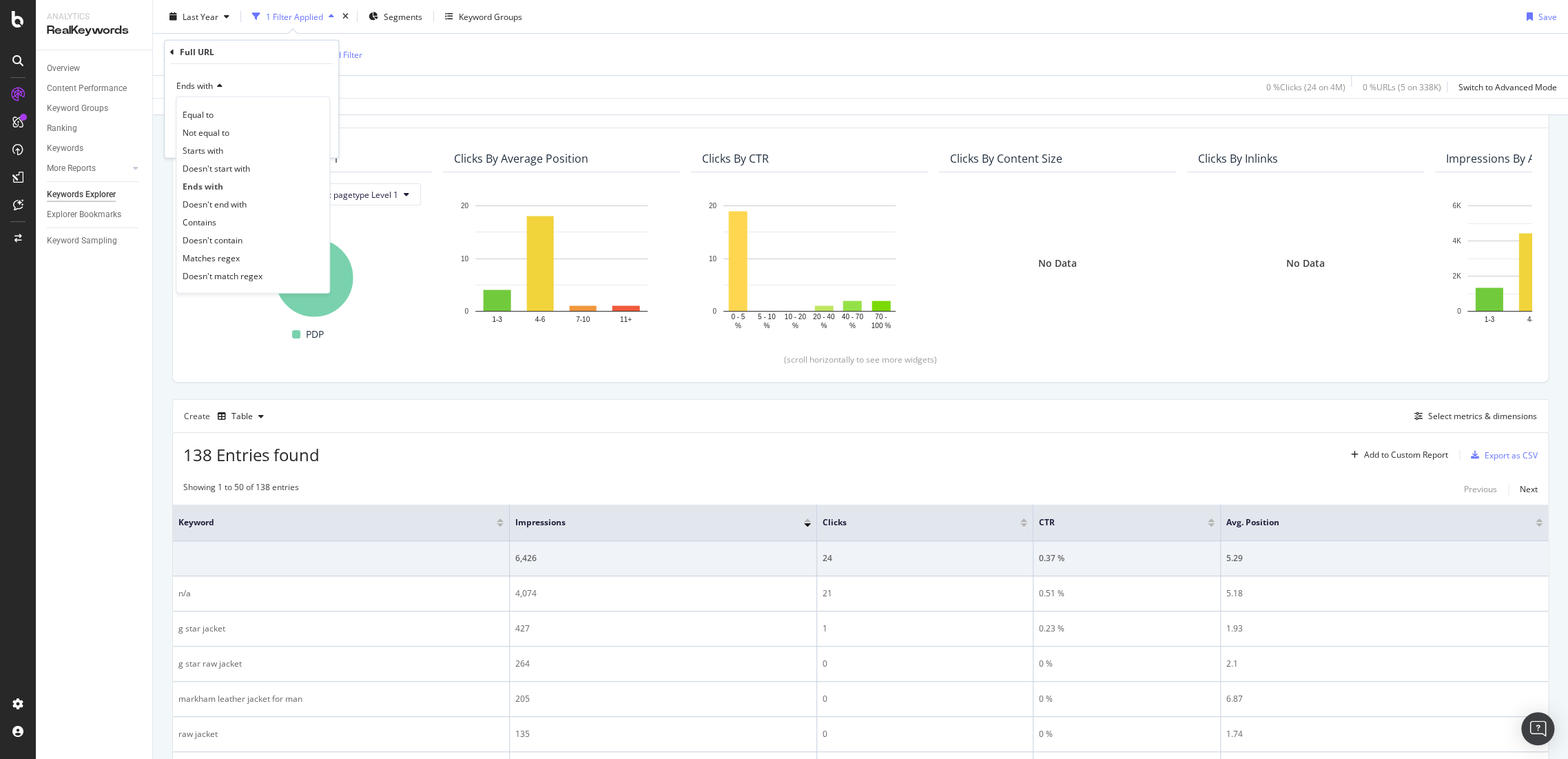
click at [234, 86] on div "Ends with" at bounding box center [251, 86] width 151 height 22
click at [254, 98] on div "Ends with /d01818-6931-5666" at bounding box center [251, 98] width 151 height 47
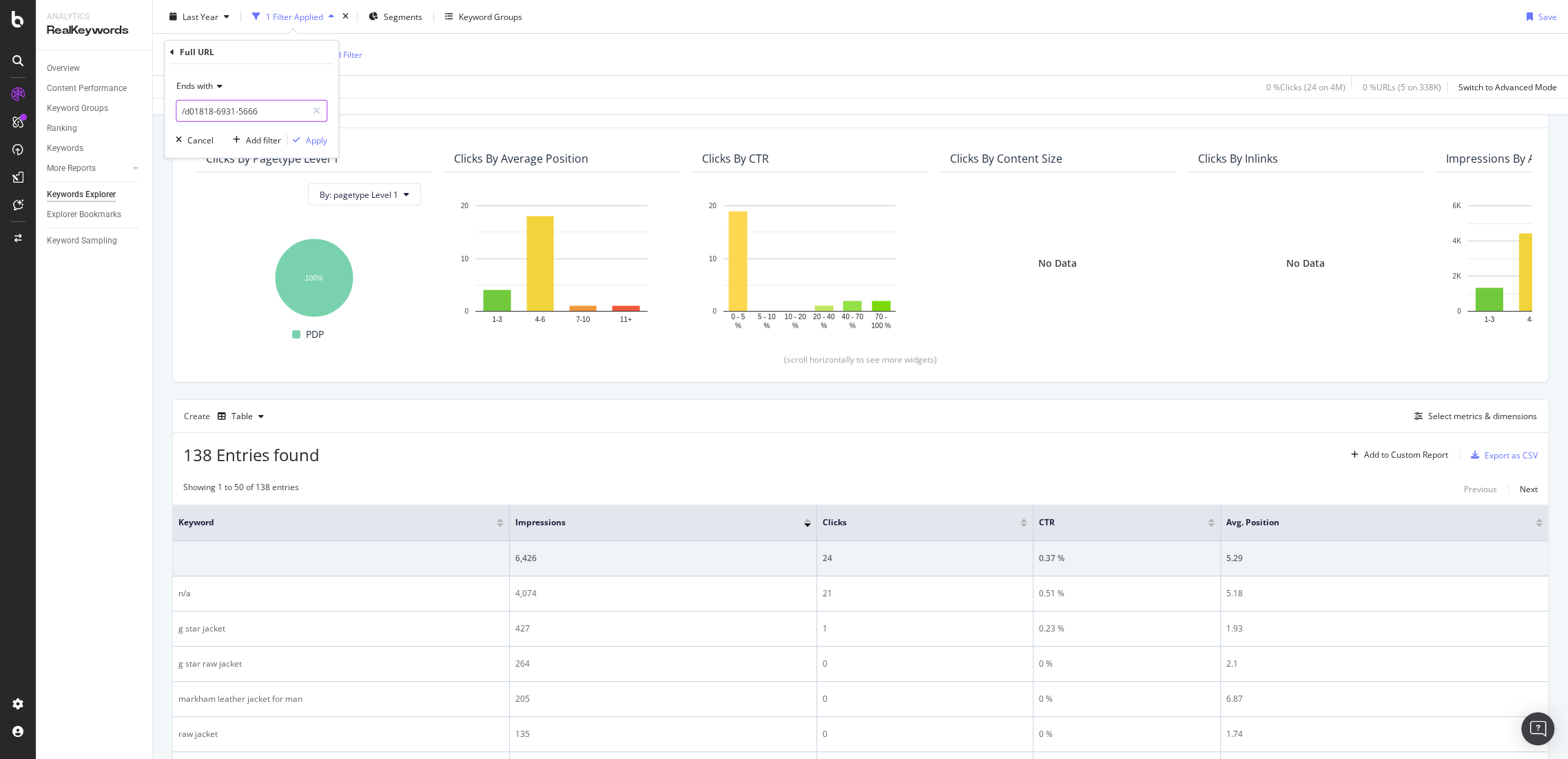
click at [259, 113] on input "/d01818-6931-5666" at bounding box center [241, 111] width 130 height 22
paste input "10763-a599-30"
type input "/d10763-a599-306"
click at [324, 137] on div "Apply" at bounding box center [316, 139] width 22 height 12
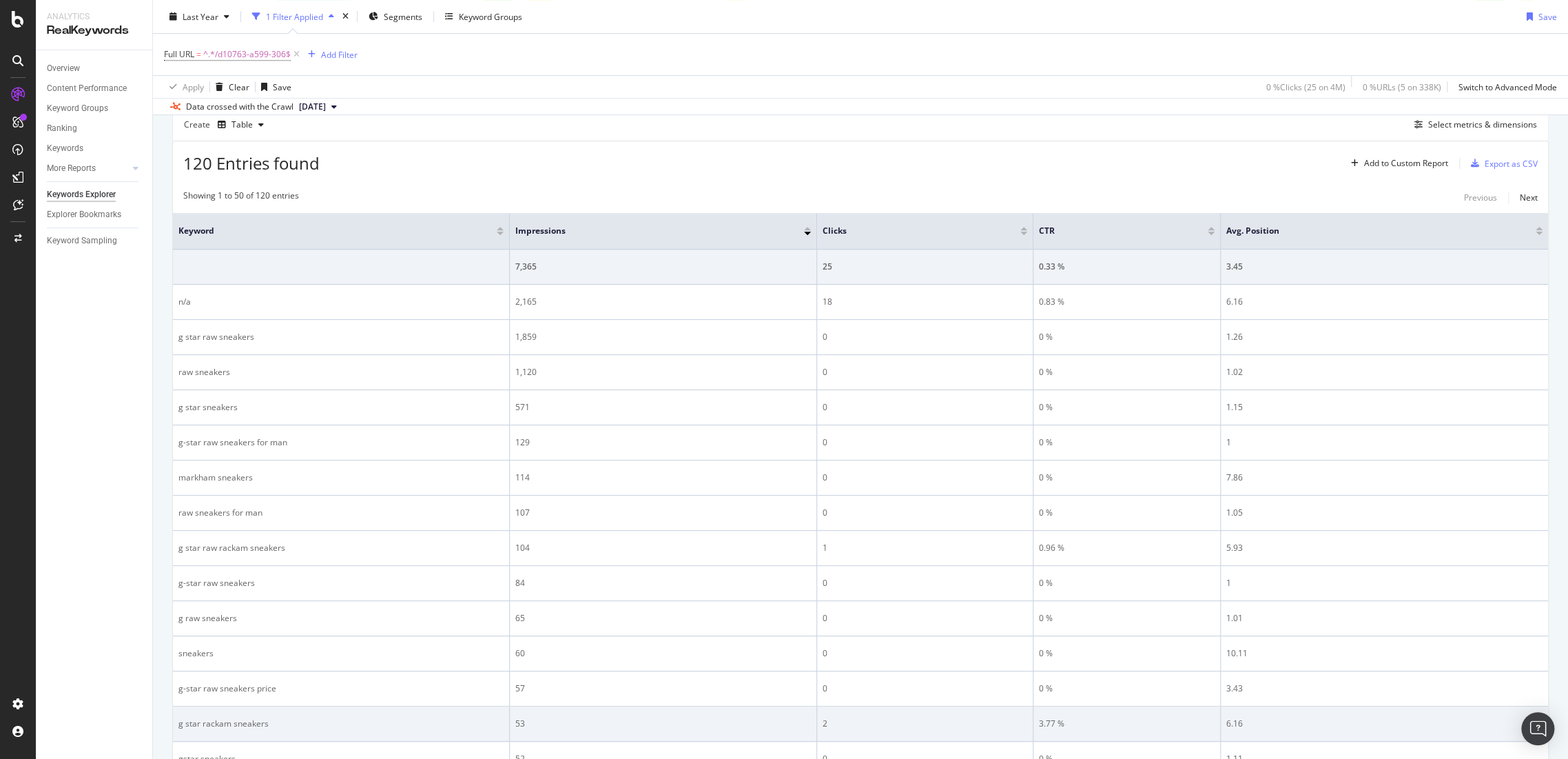
scroll to position [478, 0]
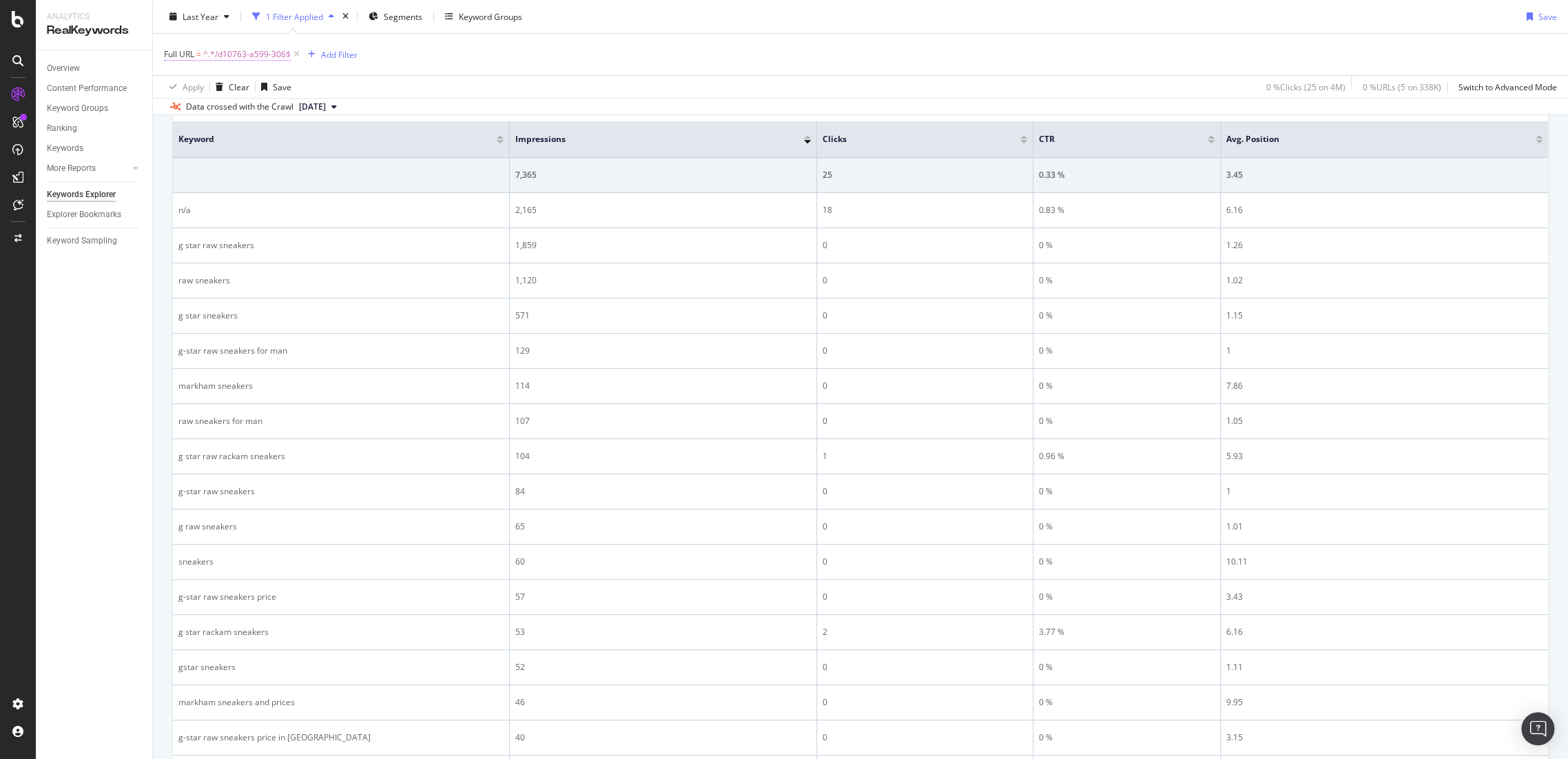
click at [256, 48] on span "^.*/d10763-a599-306$" at bounding box center [247, 54] width 87 height 19
click at [274, 109] on input "/d10763-a599-306" at bounding box center [241, 111] width 130 height 22
paste input "[PHONE_NUMBER]"
type input "/d01945-6116-990"
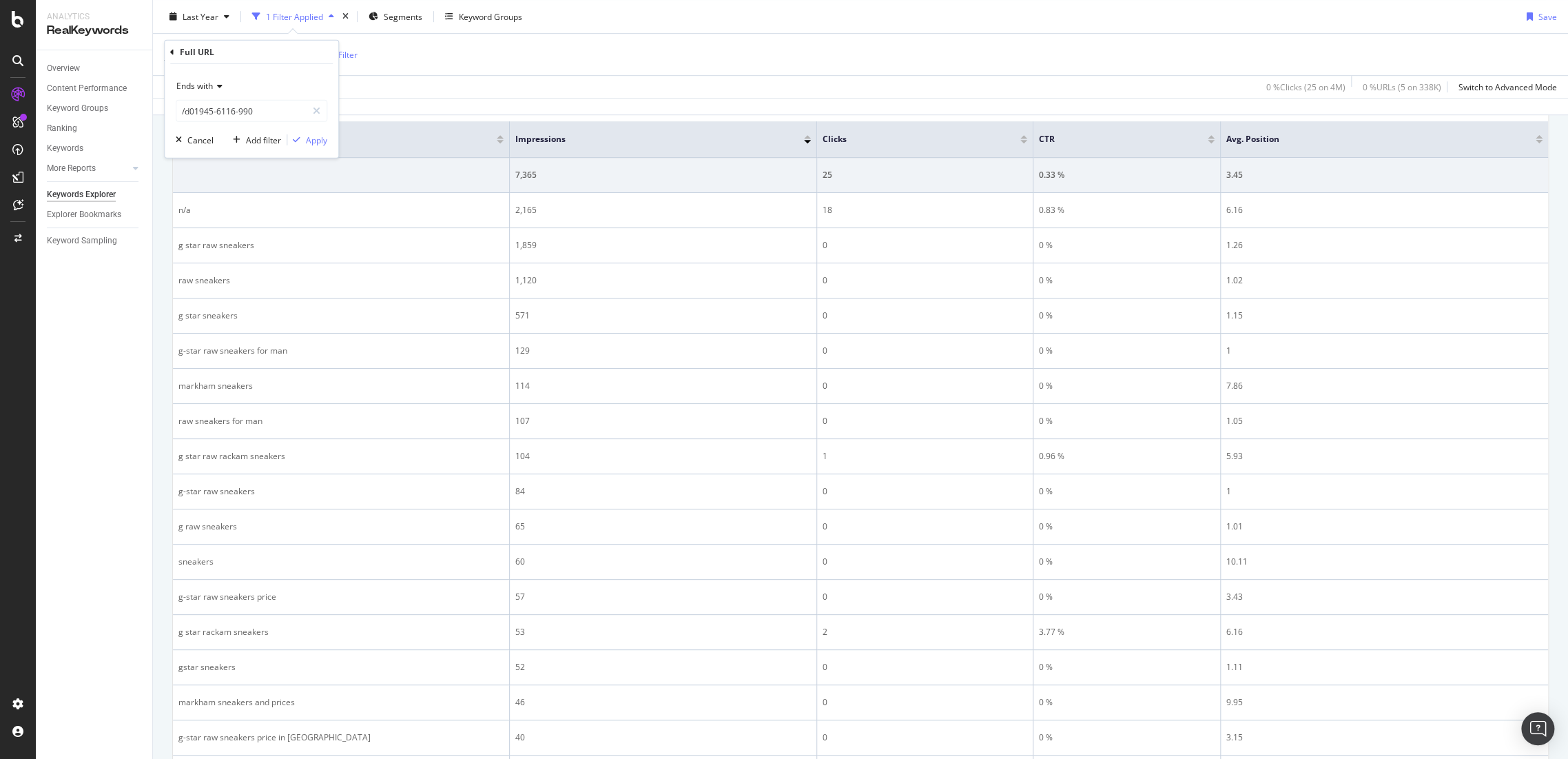
click at [311, 130] on div "Ends with /d01945-6116-990 Cancel Add filter Apply" at bounding box center [251, 111] width 174 height 94
click at [323, 146] on button "Apply" at bounding box center [308, 139] width 40 height 13
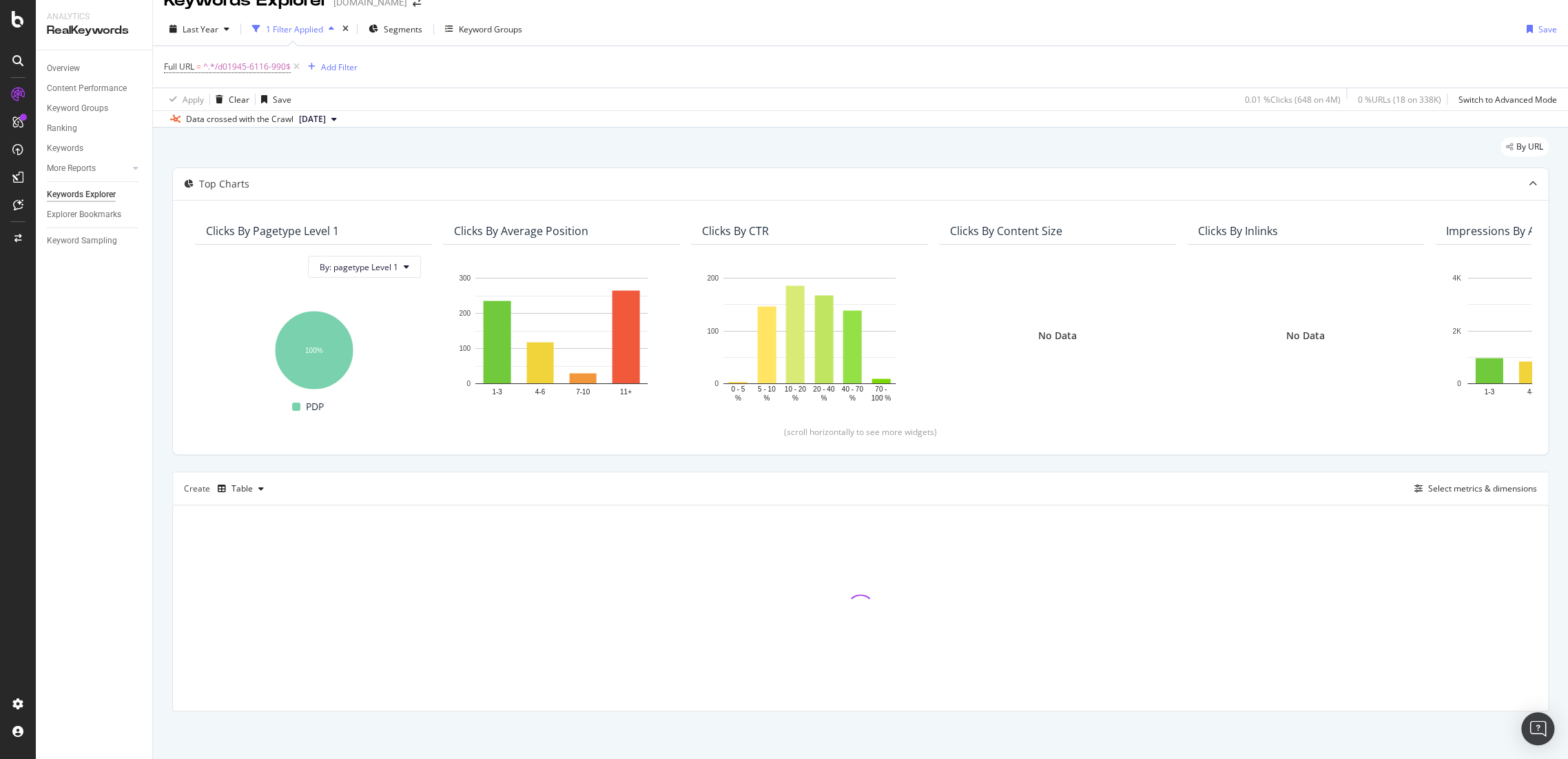
scroll to position [478, 0]
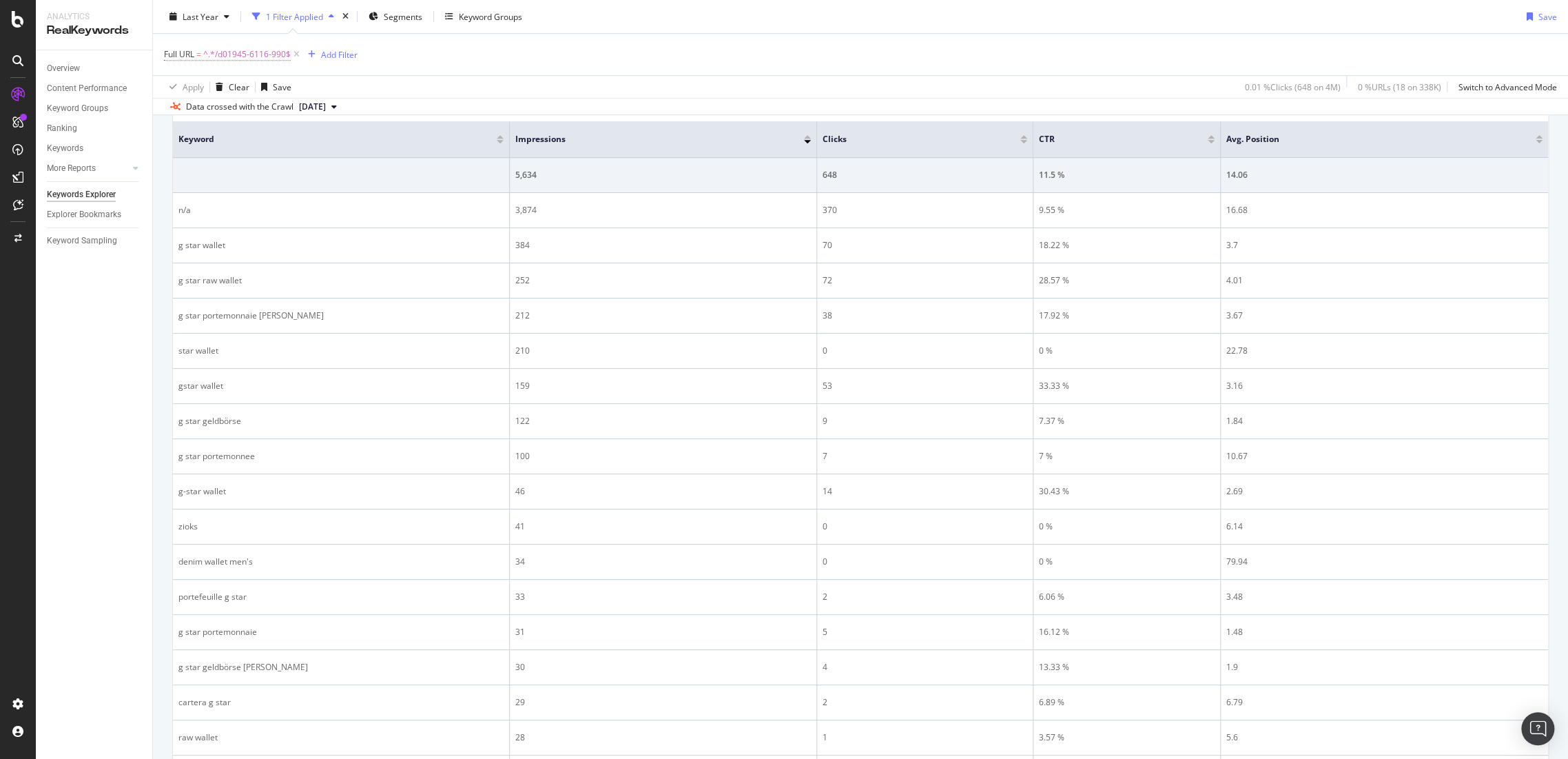
click at [256, 45] on span "^.*/d01945-6116-990$" at bounding box center [247, 54] width 87 height 19
click at [256, 105] on input "/d01945-6116-990" at bounding box center [241, 111] width 130 height 22
paste input "3324-1142-7294"
type input "/d03324-1142-7294"
click at [306, 142] on div "Apply" at bounding box center [316, 139] width 22 height 12
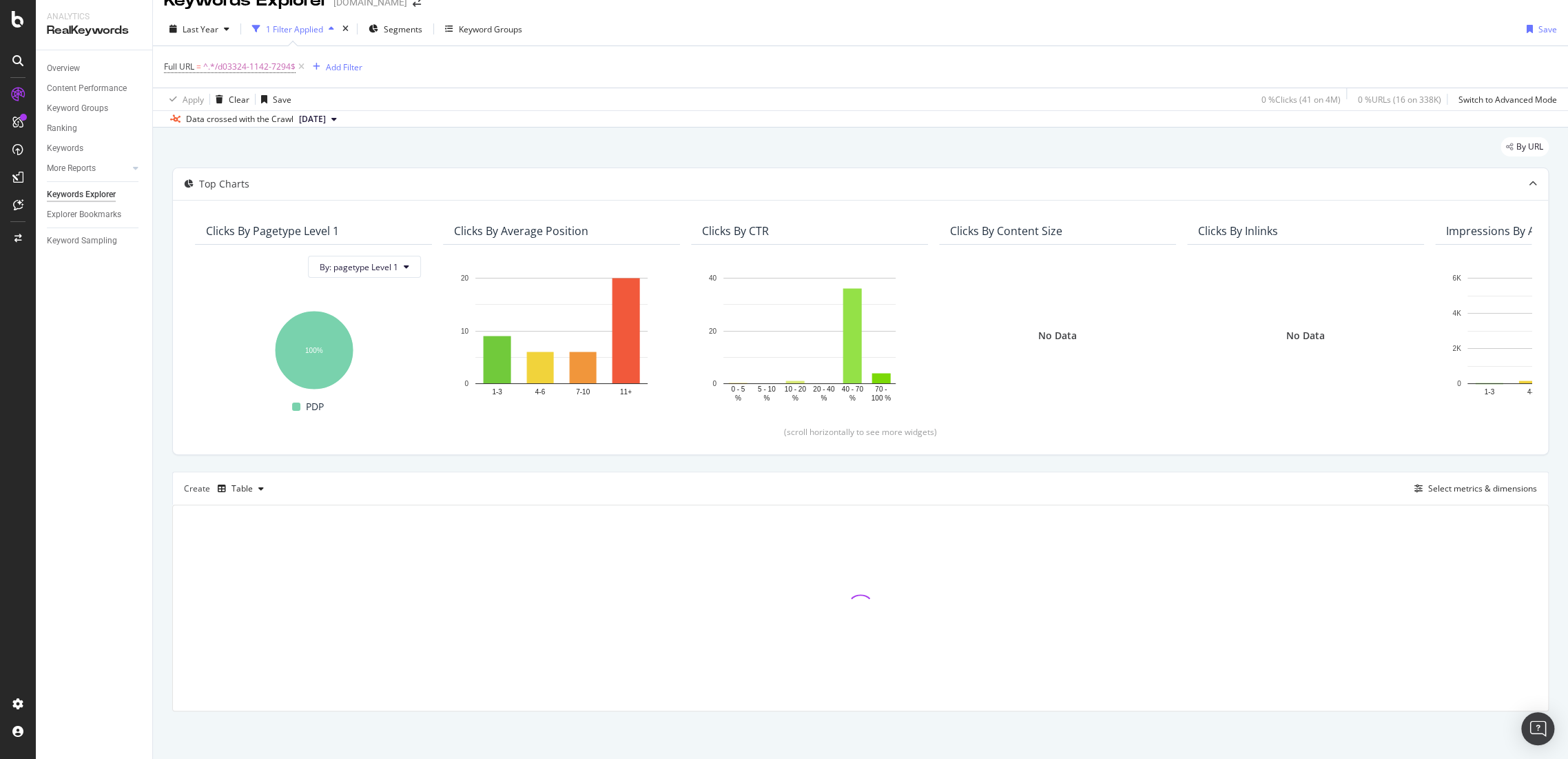
scroll to position [341, 0]
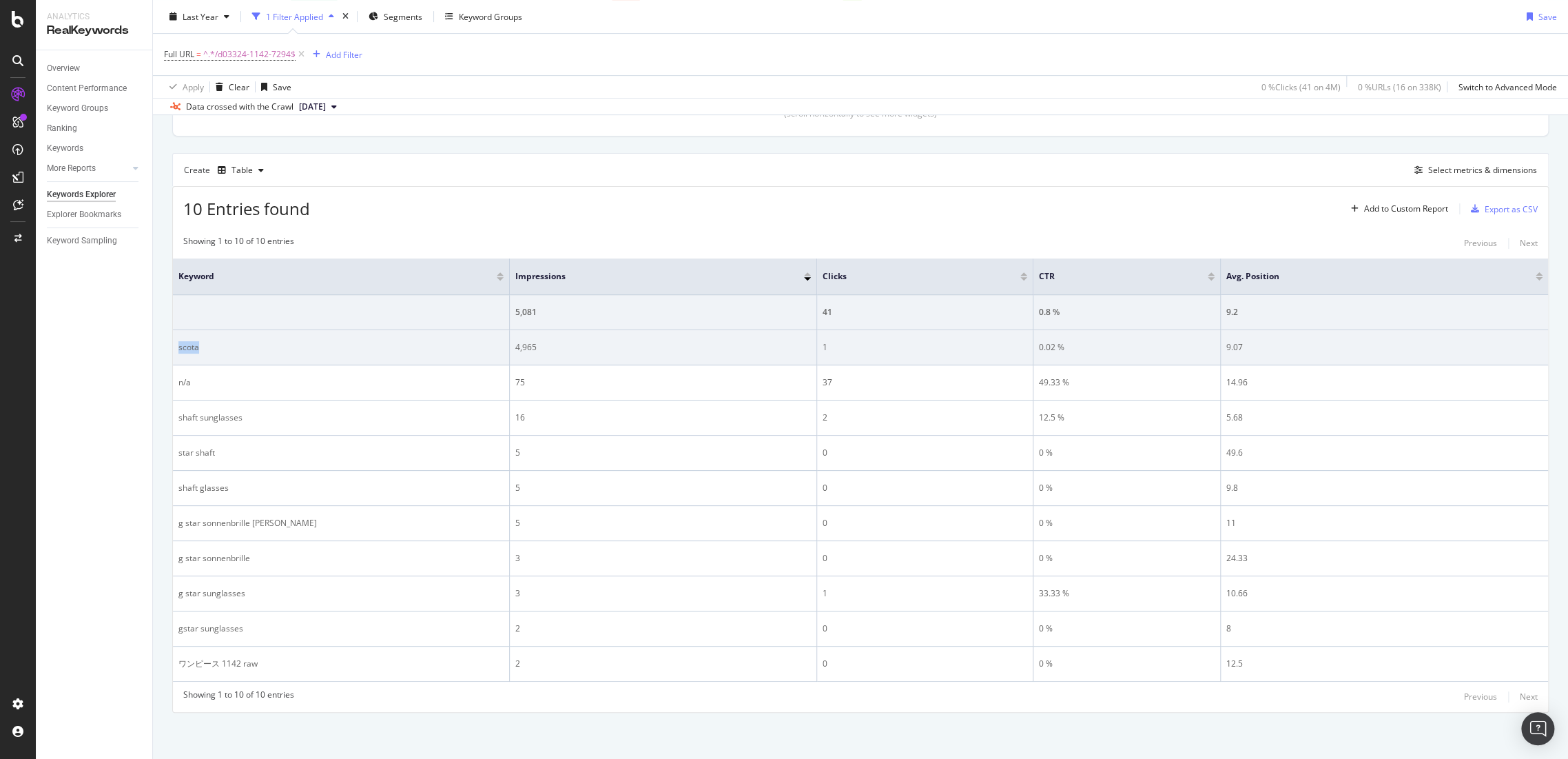
drag, startPoint x: 194, startPoint y: 346, endPoint x: 173, endPoint y: 346, distance: 21.0
click at [173, 346] on td "scota" at bounding box center [341, 347] width 337 height 35
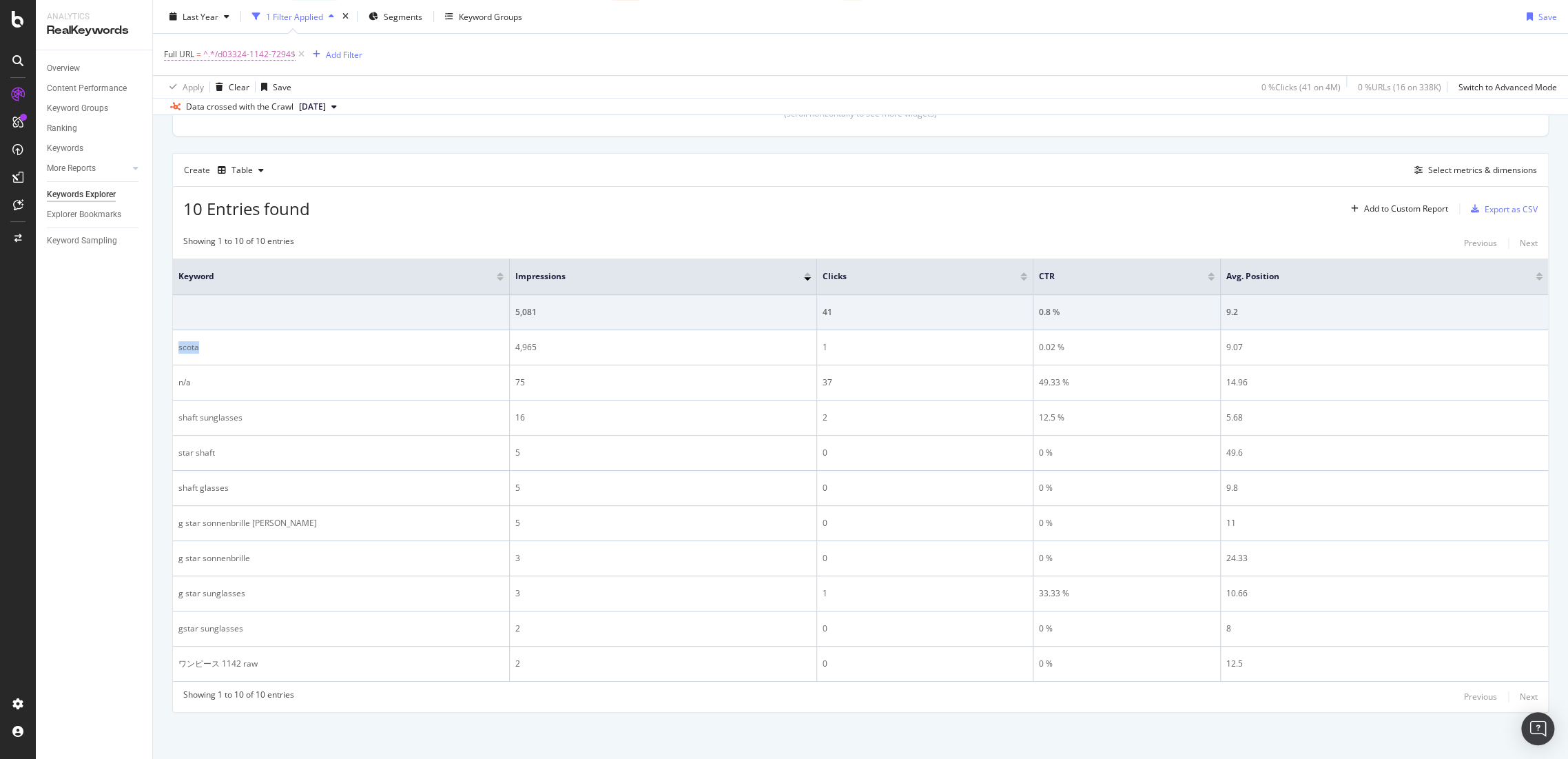
click at [270, 56] on span "^.*/d03324-1142-7294$" at bounding box center [250, 54] width 92 height 19
click at [293, 114] on input "/d03324-1142-7294" at bounding box center [241, 111] width 130 height 22
paste input "86530e-2340-4213"
type input "/86530e-2340-4213"
click at [317, 136] on div "Apply" at bounding box center [316, 139] width 22 height 12
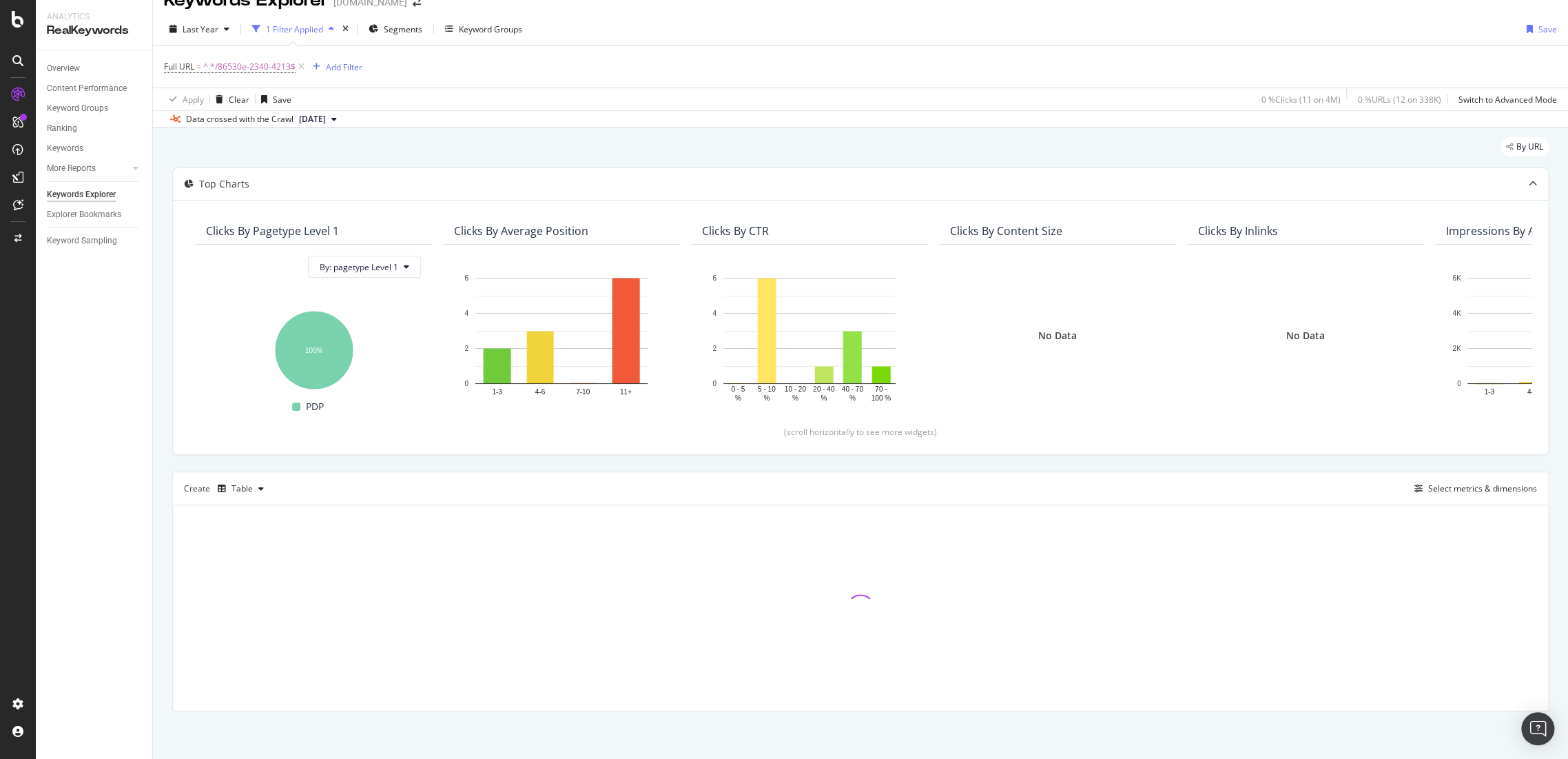
scroll to position [95, 0]
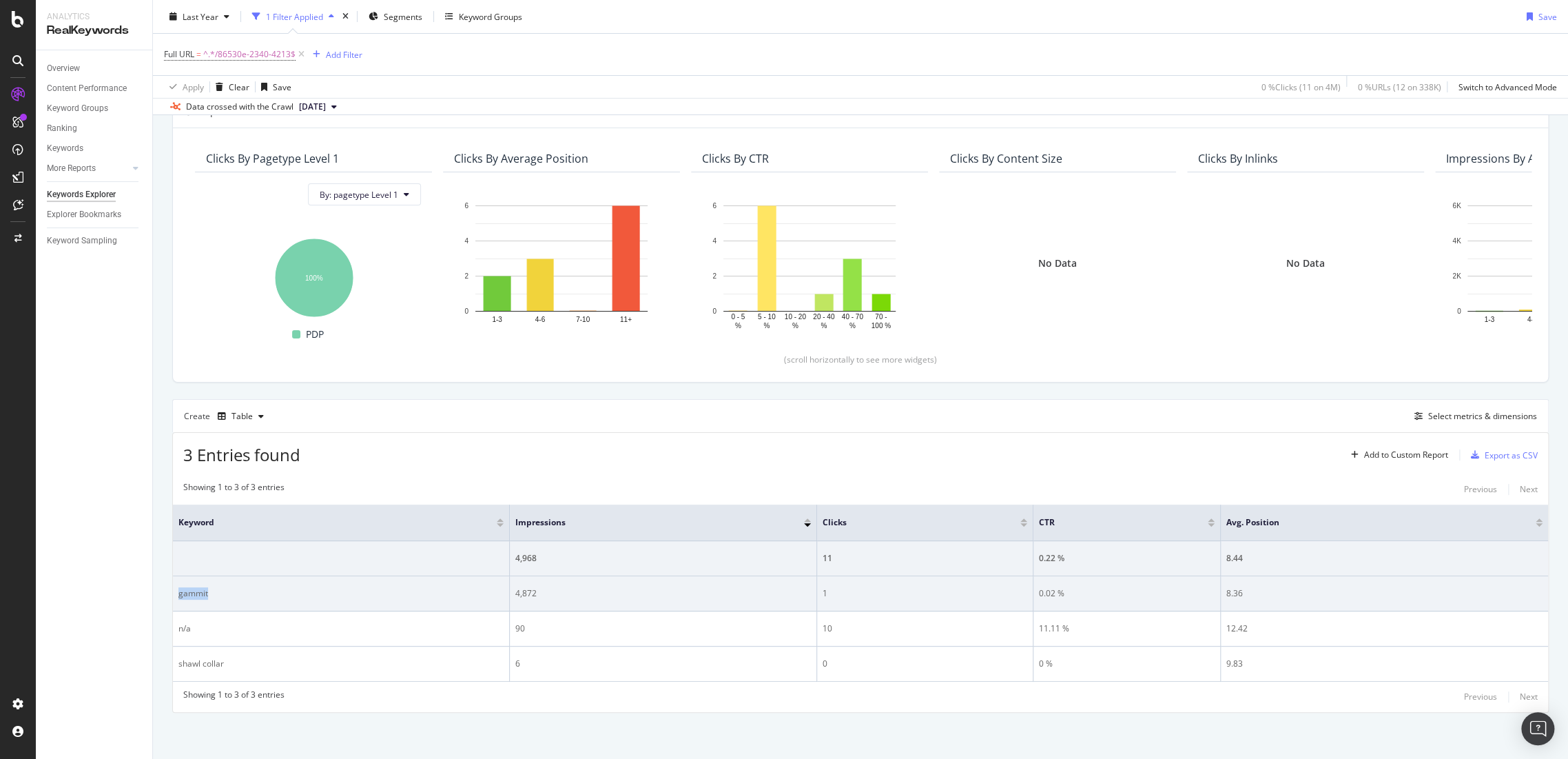
drag, startPoint x: 222, startPoint y: 593, endPoint x: 177, endPoint y: 593, distance: 45.0
click at [177, 593] on td "gammit" at bounding box center [341, 593] width 337 height 35
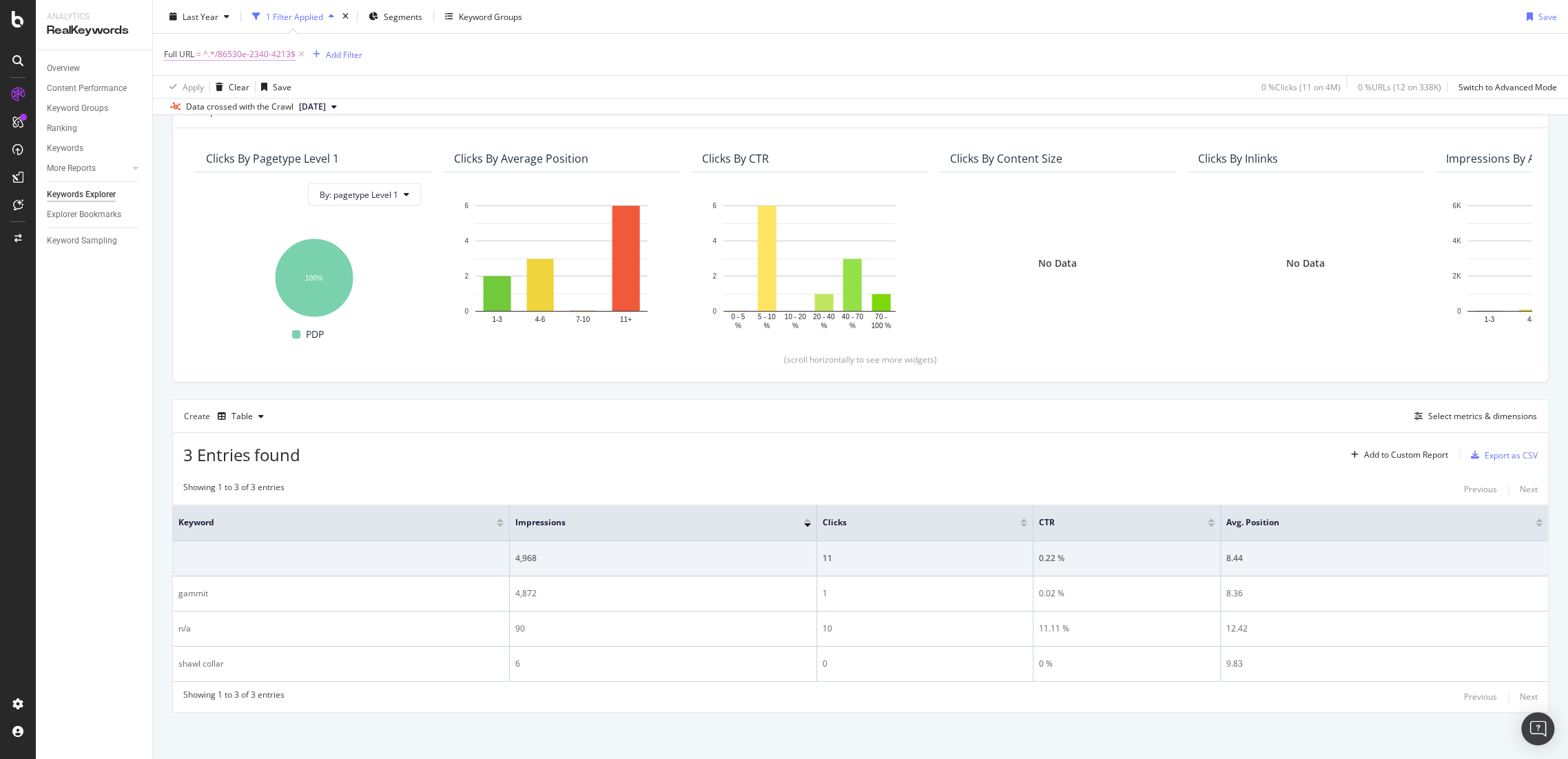
click at [272, 50] on span "^.*/86530e-2340-4213$" at bounding box center [250, 54] width 92 height 19
click at [292, 103] on input "/86530e-2340-4213" at bounding box center [241, 111] width 130 height 22
paste input "51004-6219-5534"
type input "/51004-6219-5534"
click at [324, 143] on div "Apply" at bounding box center [316, 139] width 22 height 12
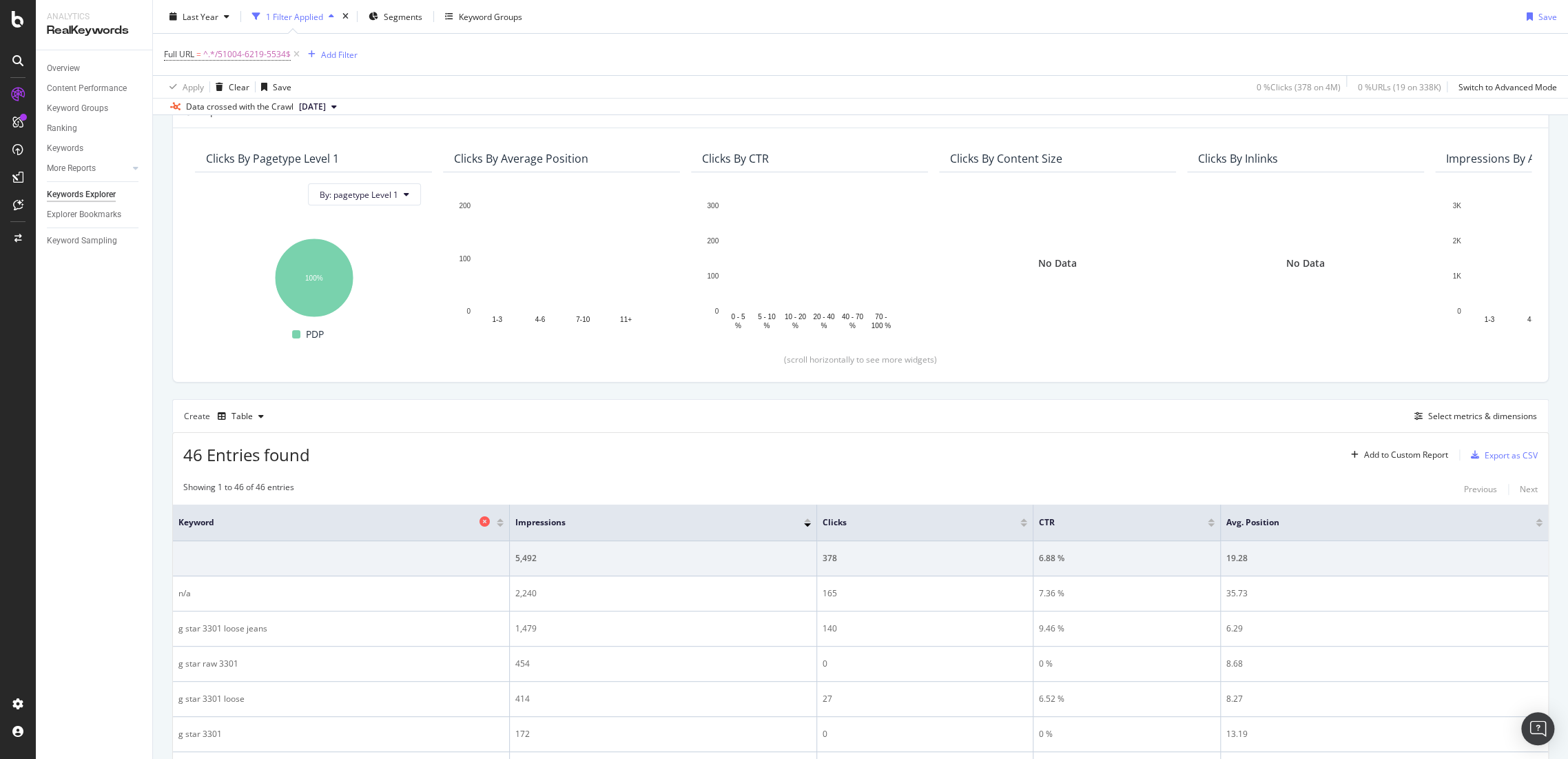
scroll to position [324, 0]
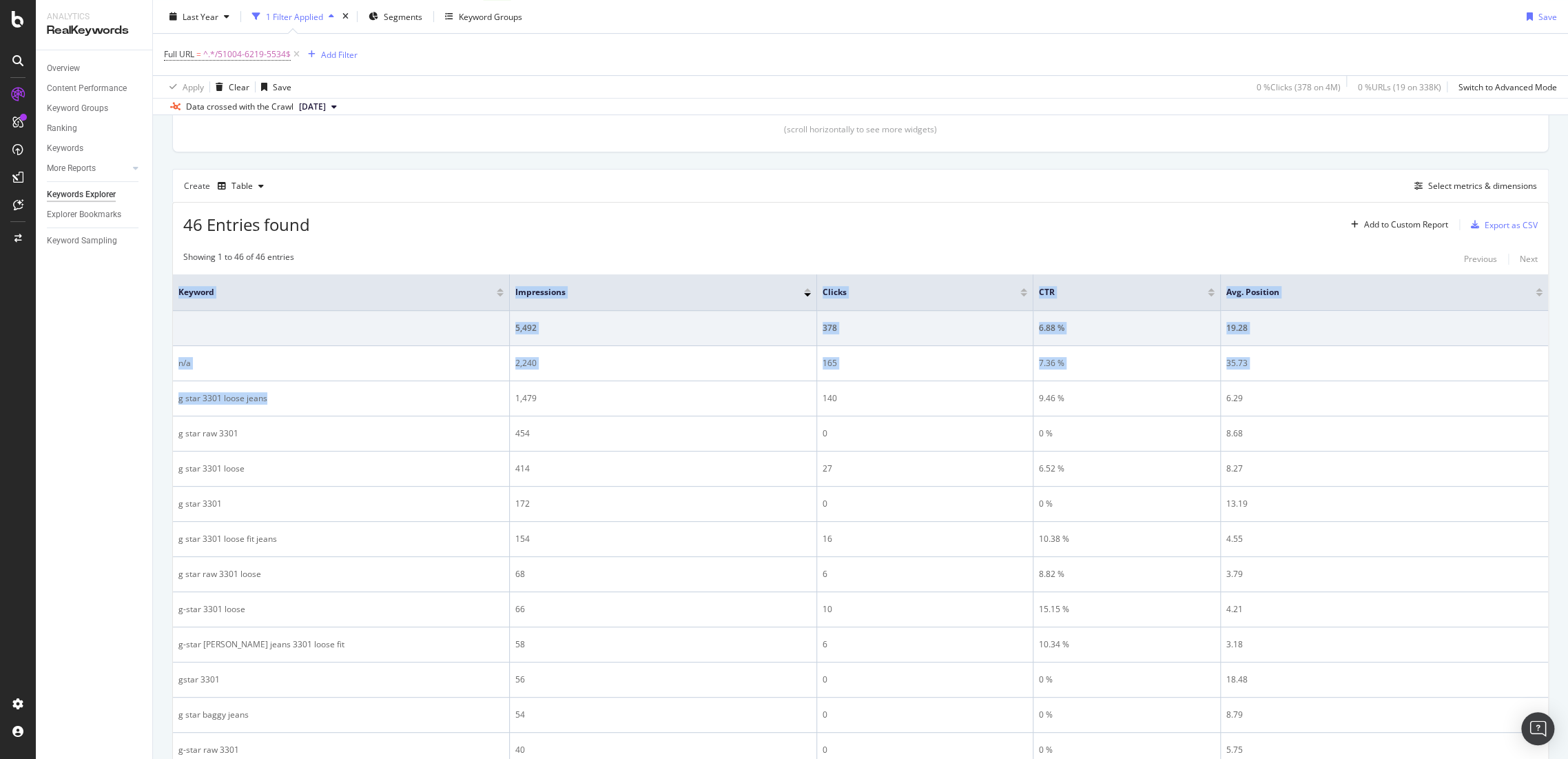
drag, startPoint x: 303, startPoint y: 385, endPoint x: 170, endPoint y: 396, distance: 133.5
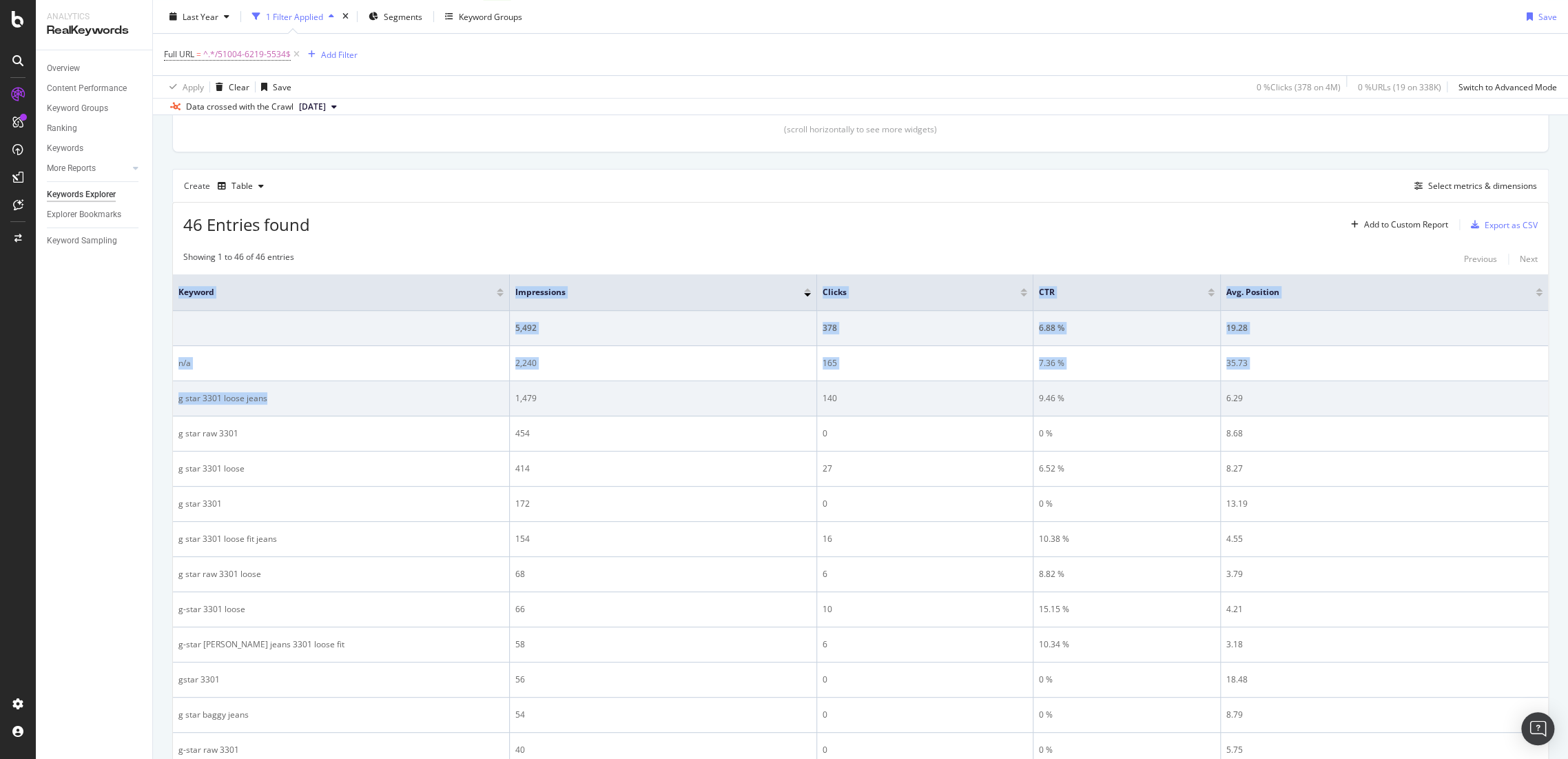
click at [306, 400] on div "g star 3301 loose jeans" at bounding box center [341, 398] width 325 height 13
drag, startPoint x: 297, startPoint y: 397, endPoint x: 172, endPoint y: 396, distance: 125.0
click at [173, 396] on td "g star 3301 loose jeans" at bounding box center [341, 398] width 337 height 35
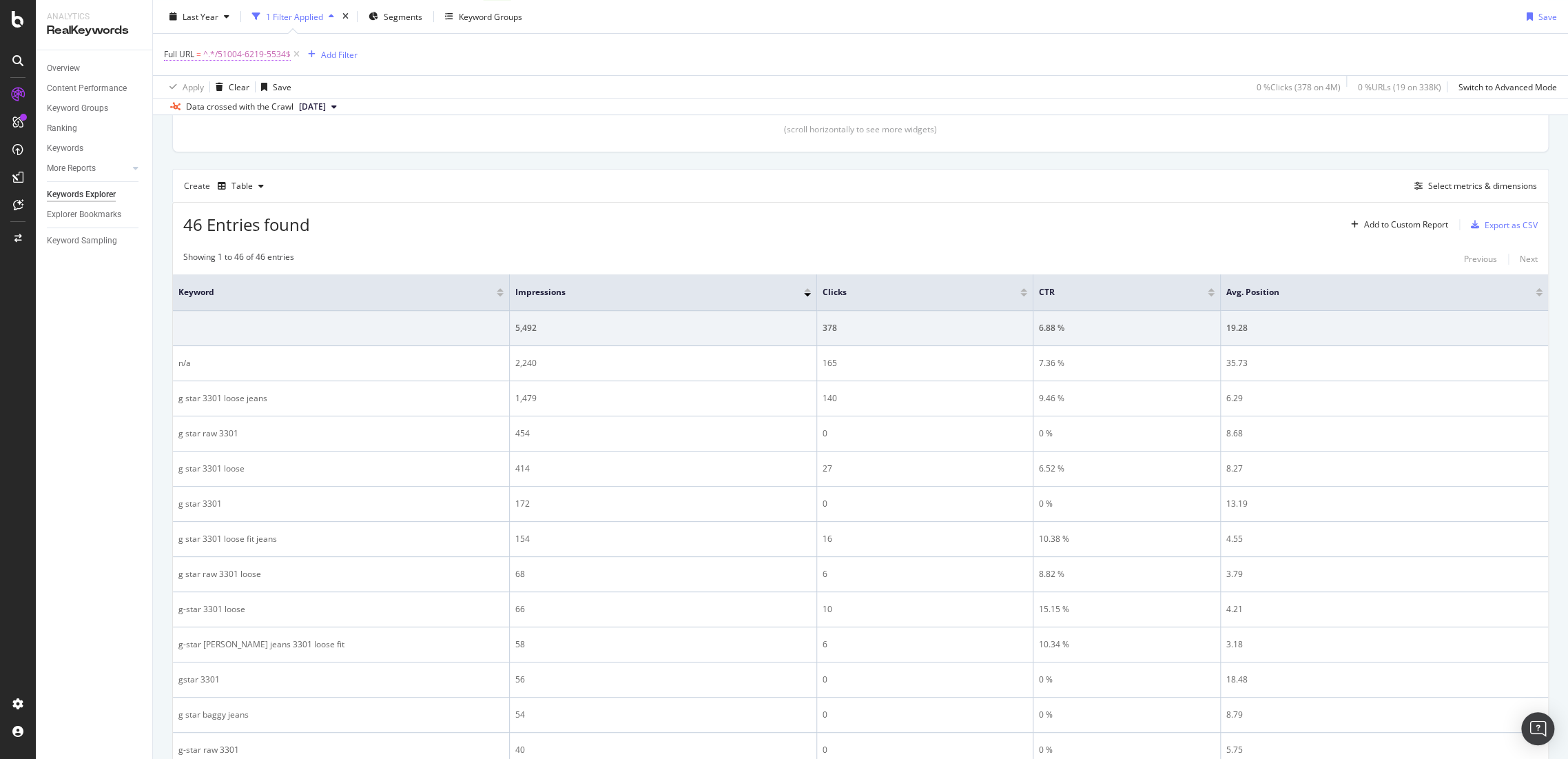
click at [211, 51] on span "^.*/51004-6219-5534$" at bounding box center [247, 54] width 87 height 19
click at [271, 111] on input "/51004-6219-5534" at bounding box center [241, 111] width 130 height 22
paste input "d03128-8575-4213"
type input "/d03128-8575-4213"
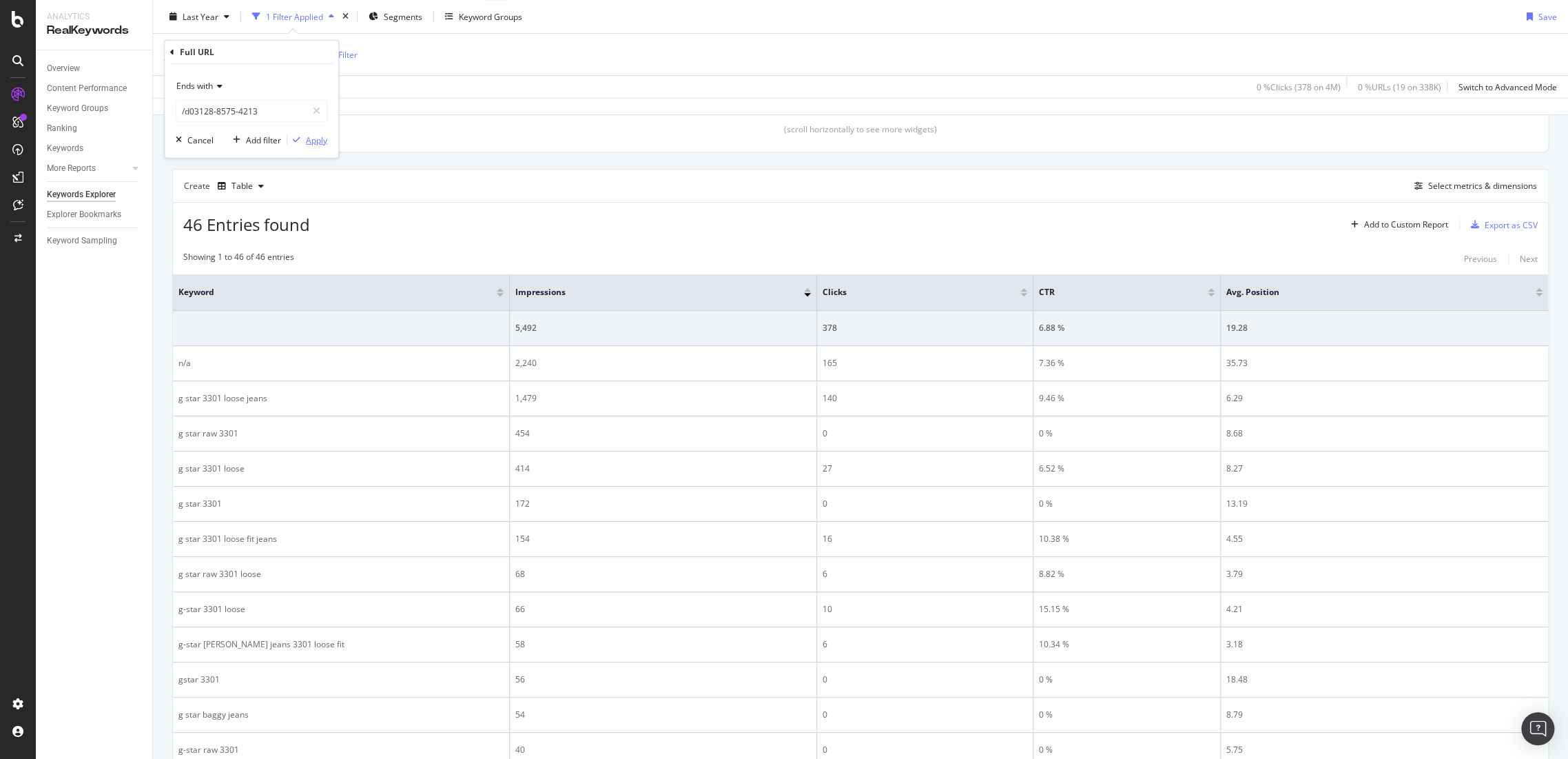
click at [320, 139] on div "Apply" at bounding box center [316, 139] width 22 height 12
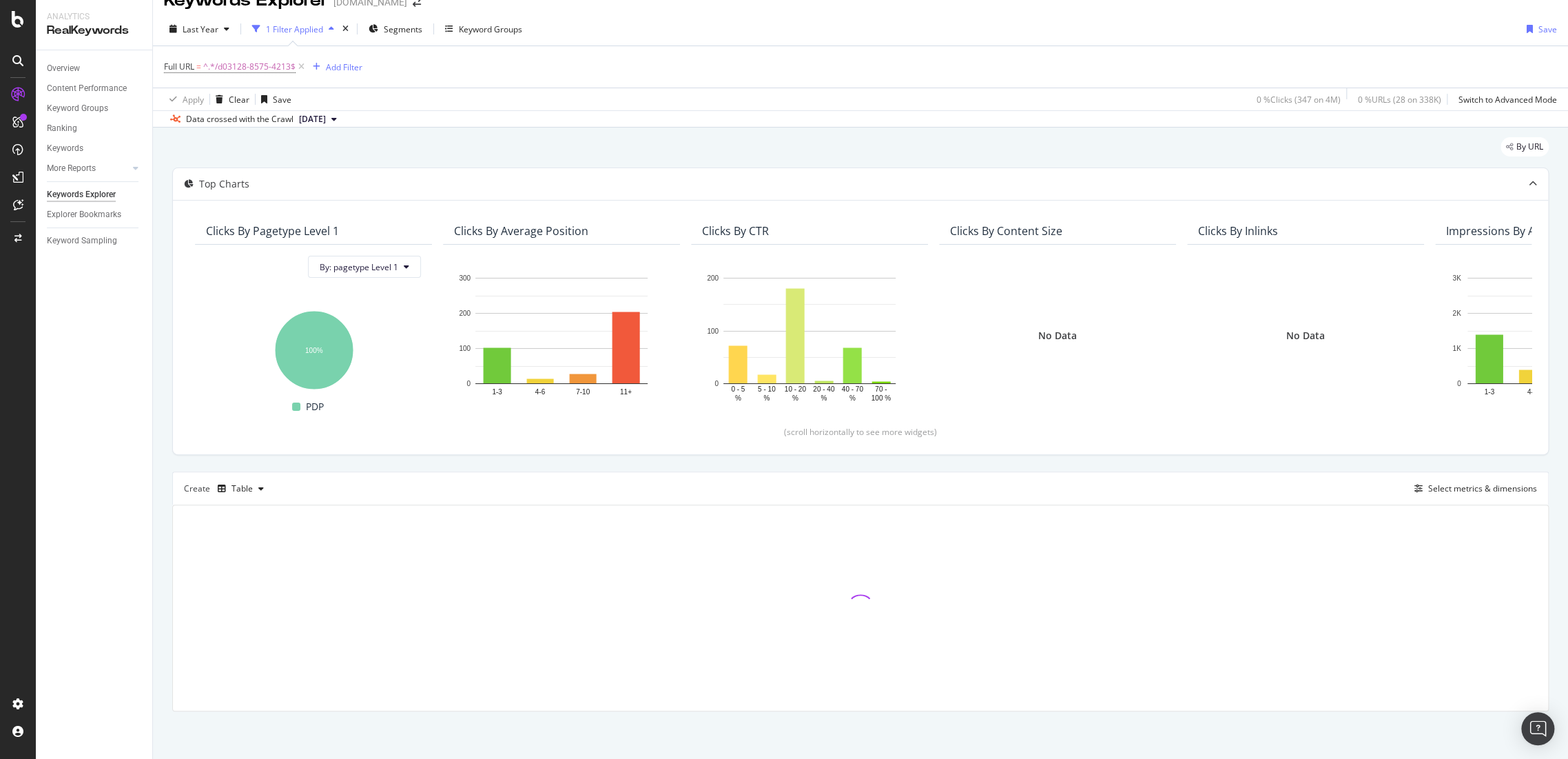
scroll to position [324, 0]
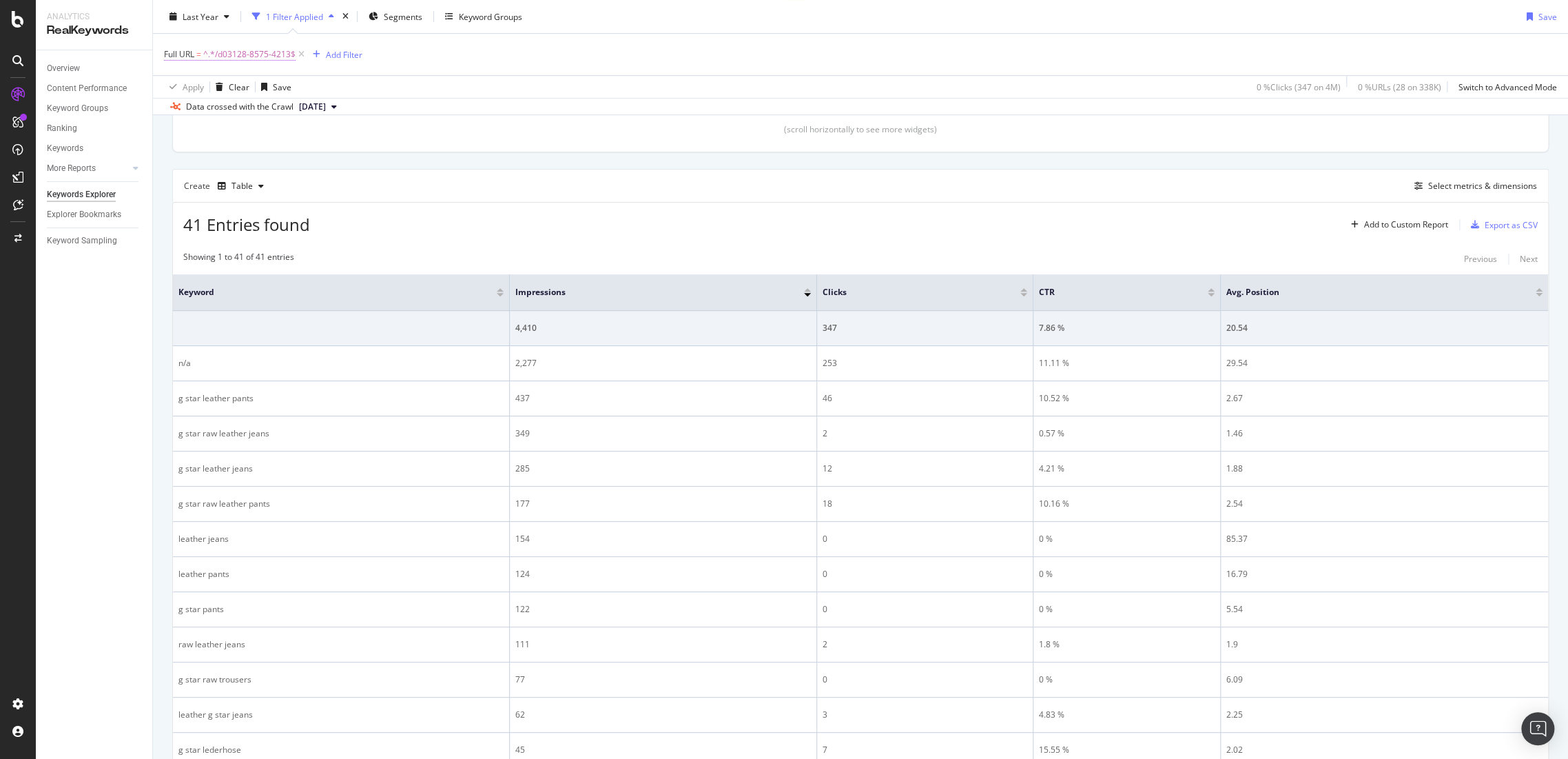
click at [263, 57] on span "^.*/d03128-8575-4213$" at bounding box center [250, 54] width 92 height 19
click at [300, 107] on input "/d03128-8575-4213" at bounding box center [241, 111] width 130 height 22
paste input "[PHONE_NUMBER]"
type input "/d00929-7093-172"
click at [318, 133] on div "Apply" at bounding box center [316, 139] width 22 height 12
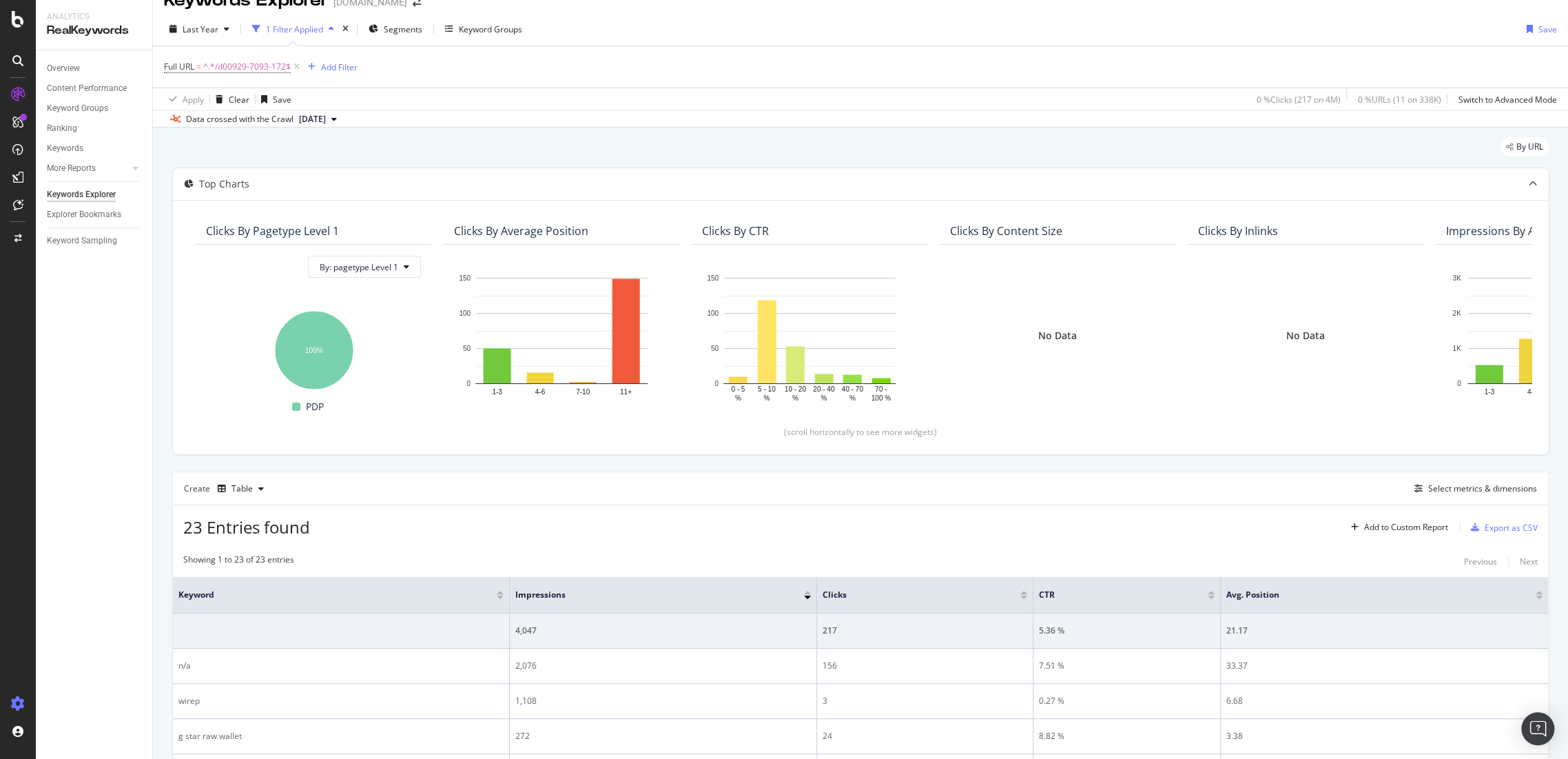
scroll to position [324, 0]
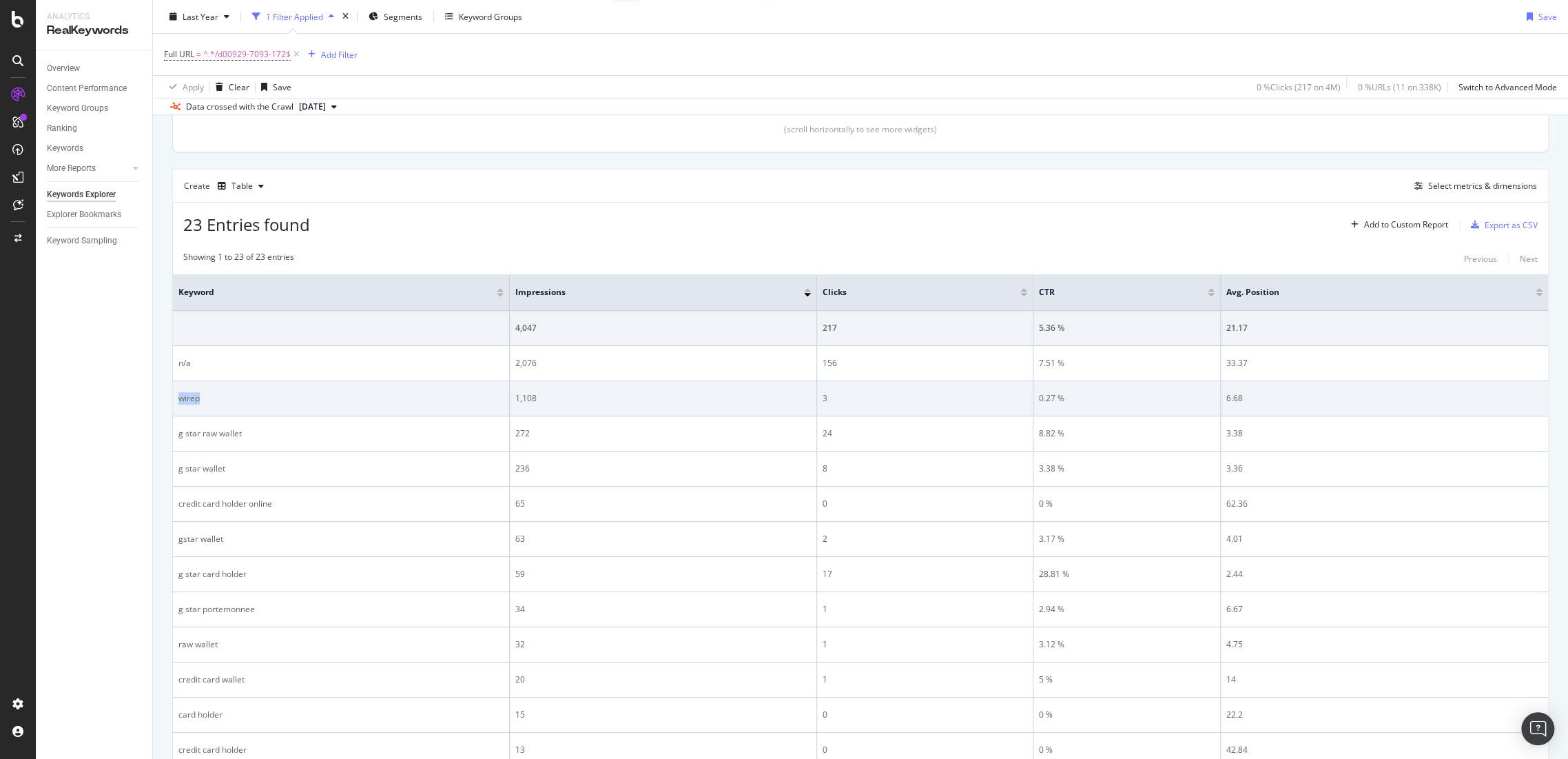
drag, startPoint x: 217, startPoint y: 414, endPoint x: 179, endPoint y: 403, distance: 39.6
click at [179, 403] on td "wirep" at bounding box center [341, 398] width 337 height 35
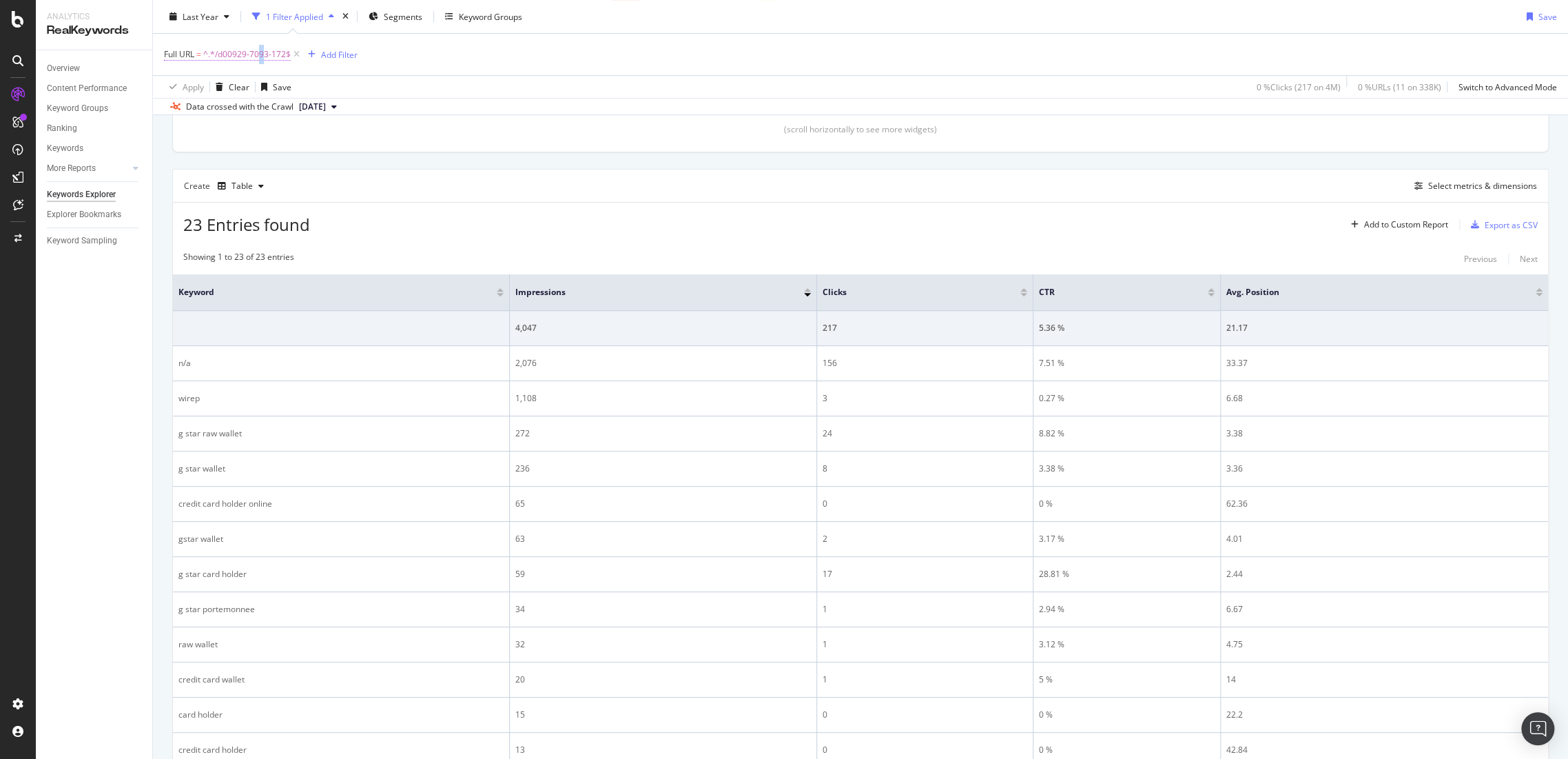
click at [262, 57] on span "^.*/d00929-7093-172$" at bounding box center [247, 54] width 87 height 19
click at [300, 106] on input "/d00929-7093-172" at bounding box center [241, 111] width 130 height 22
paste input "50819-5661-1241"
type input "/50819-5661-1241"
click at [306, 142] on div "Apply" at bounding box center [316, 139] width 22 height 12
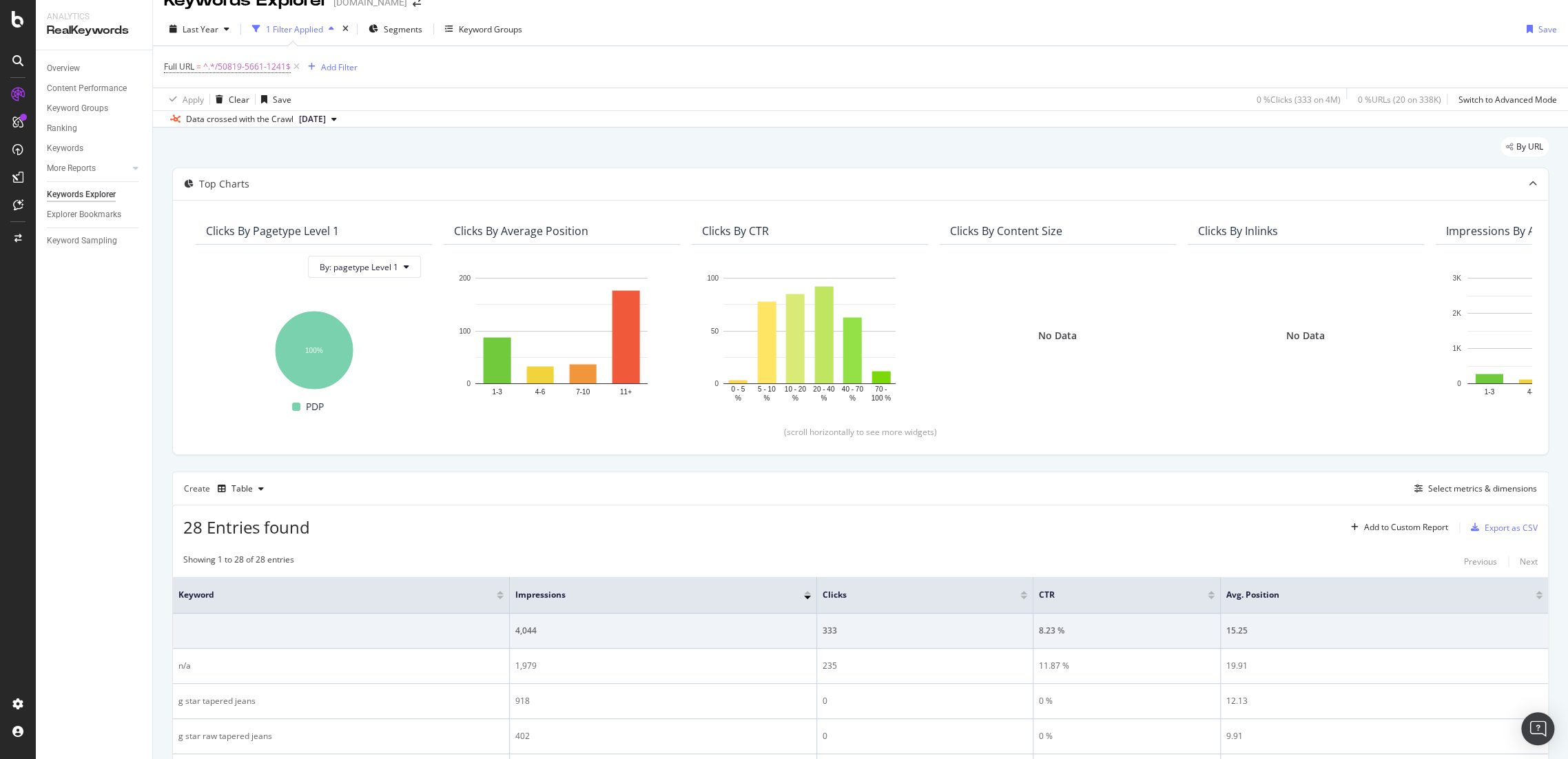
scroll to position [324, 0]
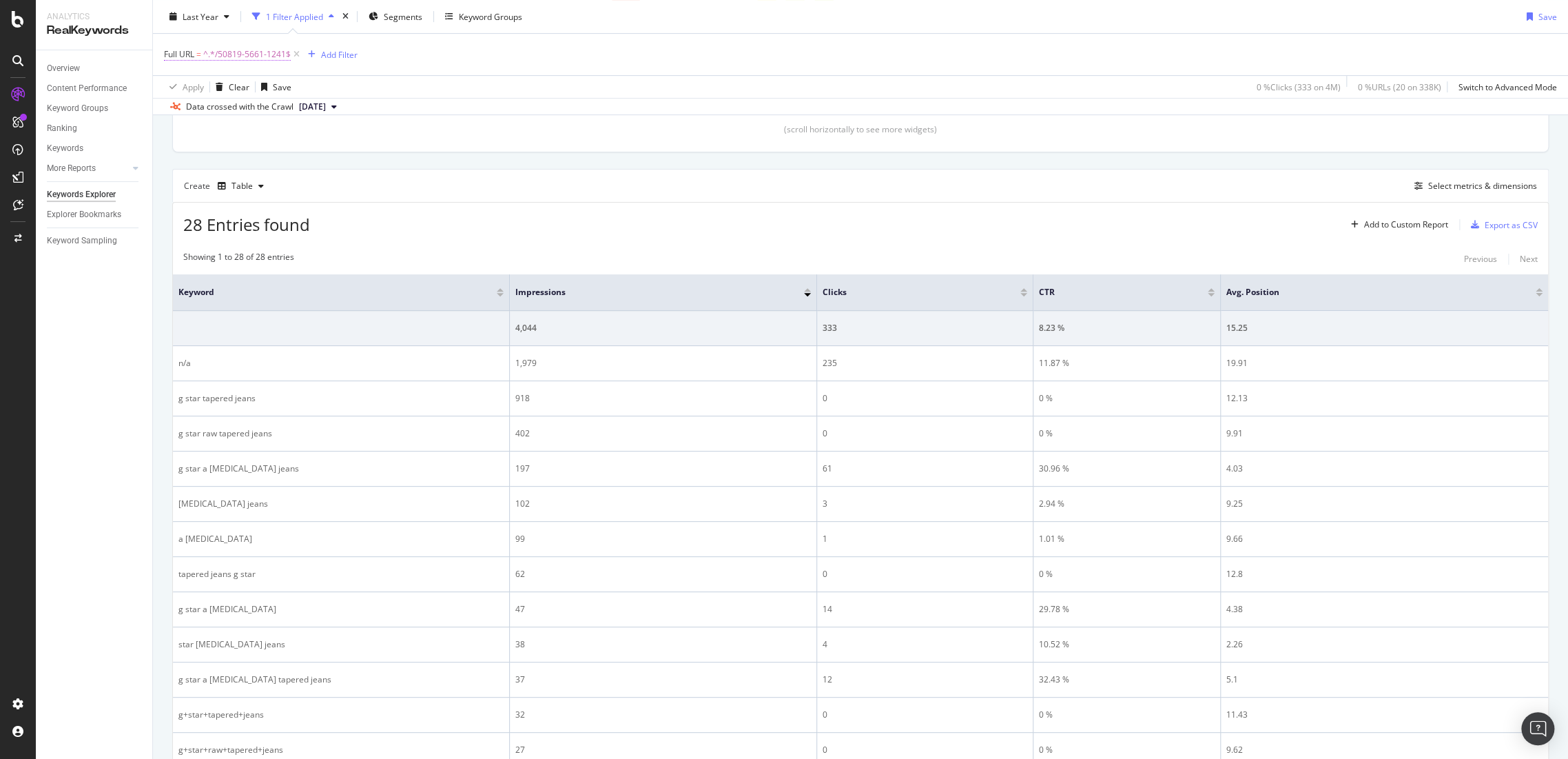
click at [248, 60] on span "^.*/50819-5661-1241$" at bounding box center [247, 54] width 87 height 19
click at [297, 116] on input "/50819-5661-1241" at bounding box center [241, 111] width 130 height 22
paste input "82301d-6094-4955"
type input "/82301d-6094-4955"
click at [317, 142] on div "Apply" at bounding box center [316, 139] width 22 height 12
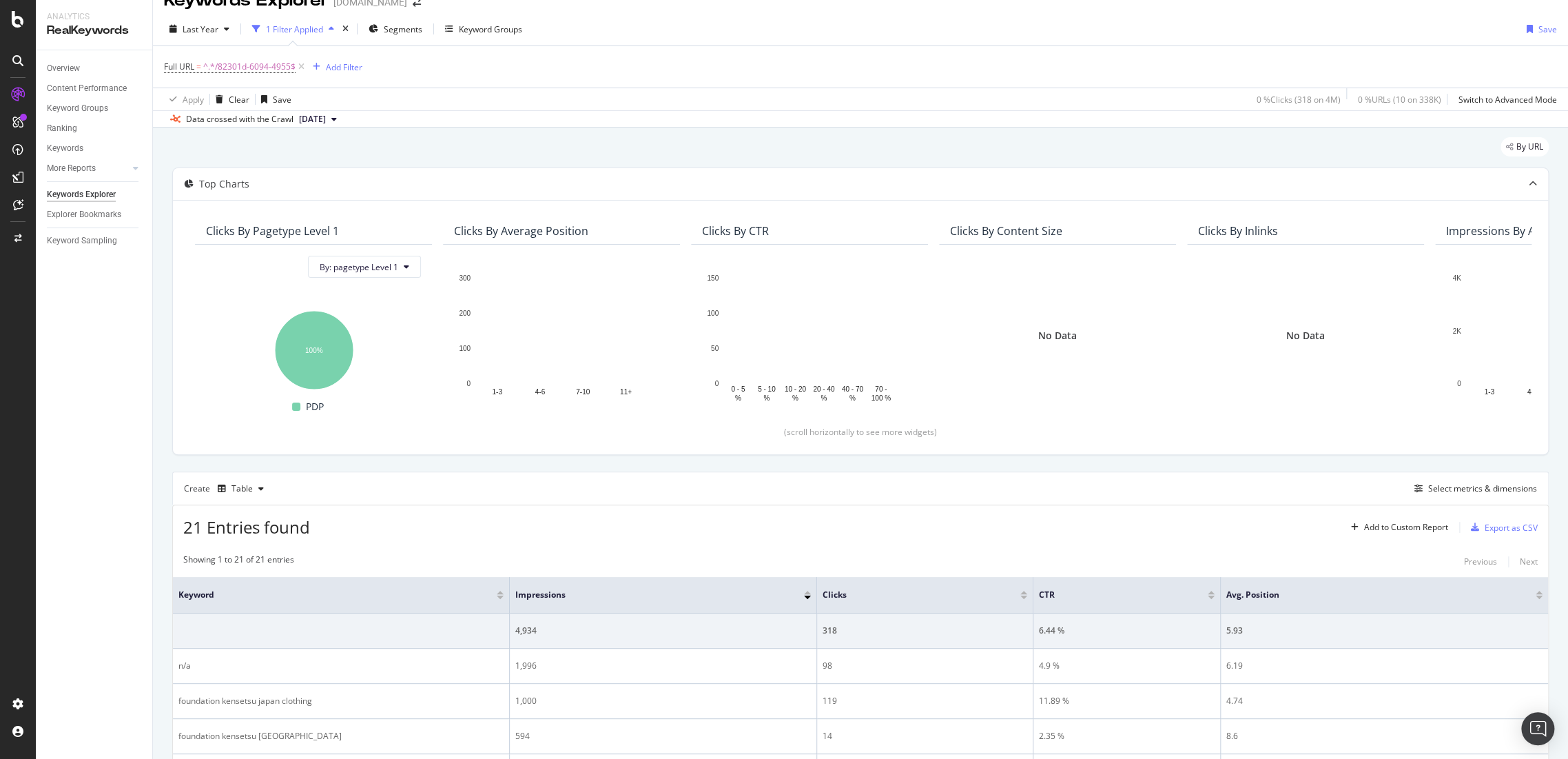
scroll to position [324, 0]
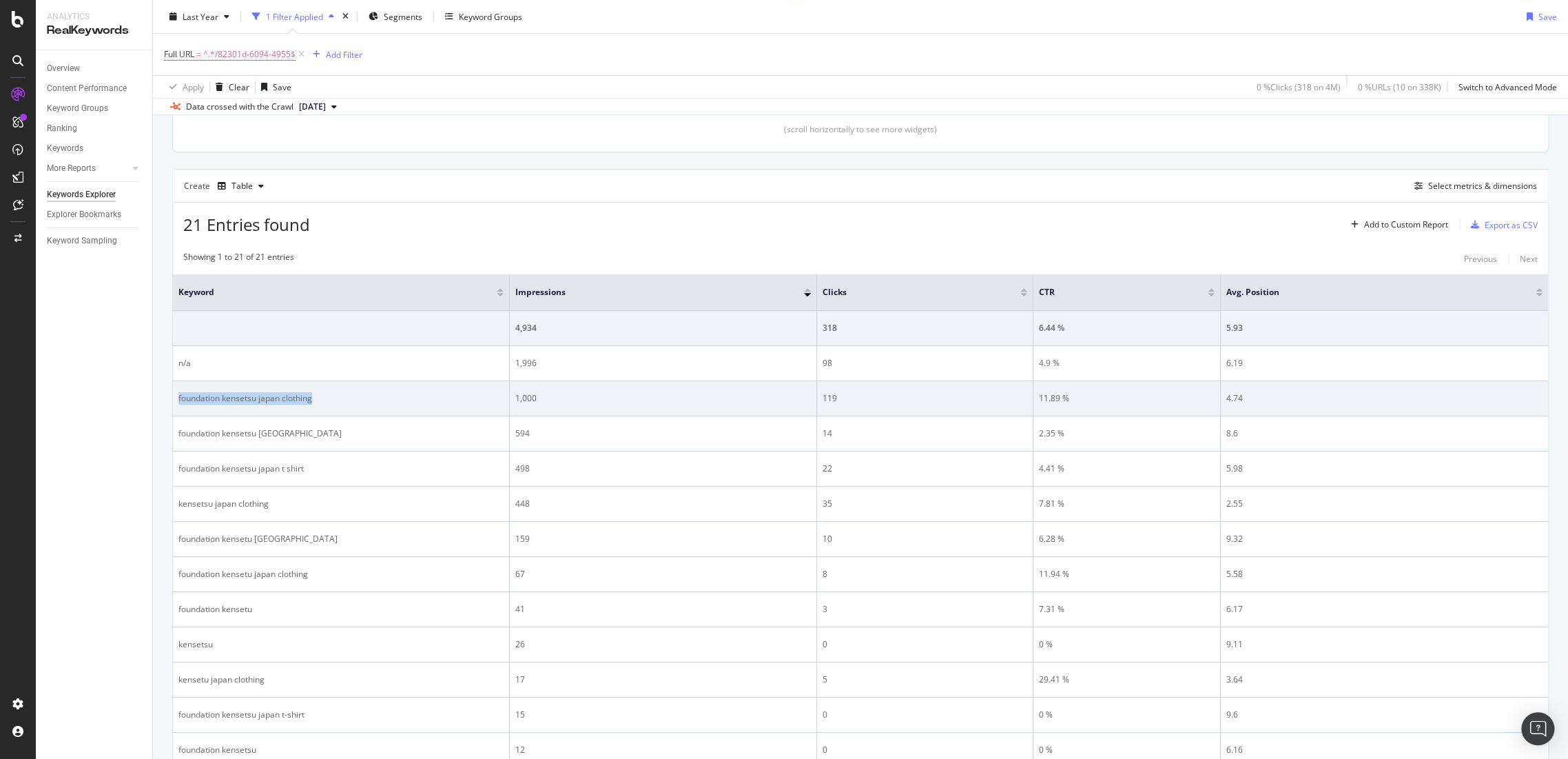
drag, startPoint x: 317, startPoint y: 404, endPoint x: 174, endPoint y: 397, distance: 143.2
click at [174, 397] on td "foundation kensetsu japan clothing" at bounding box center [341, 398] width 337 height 35
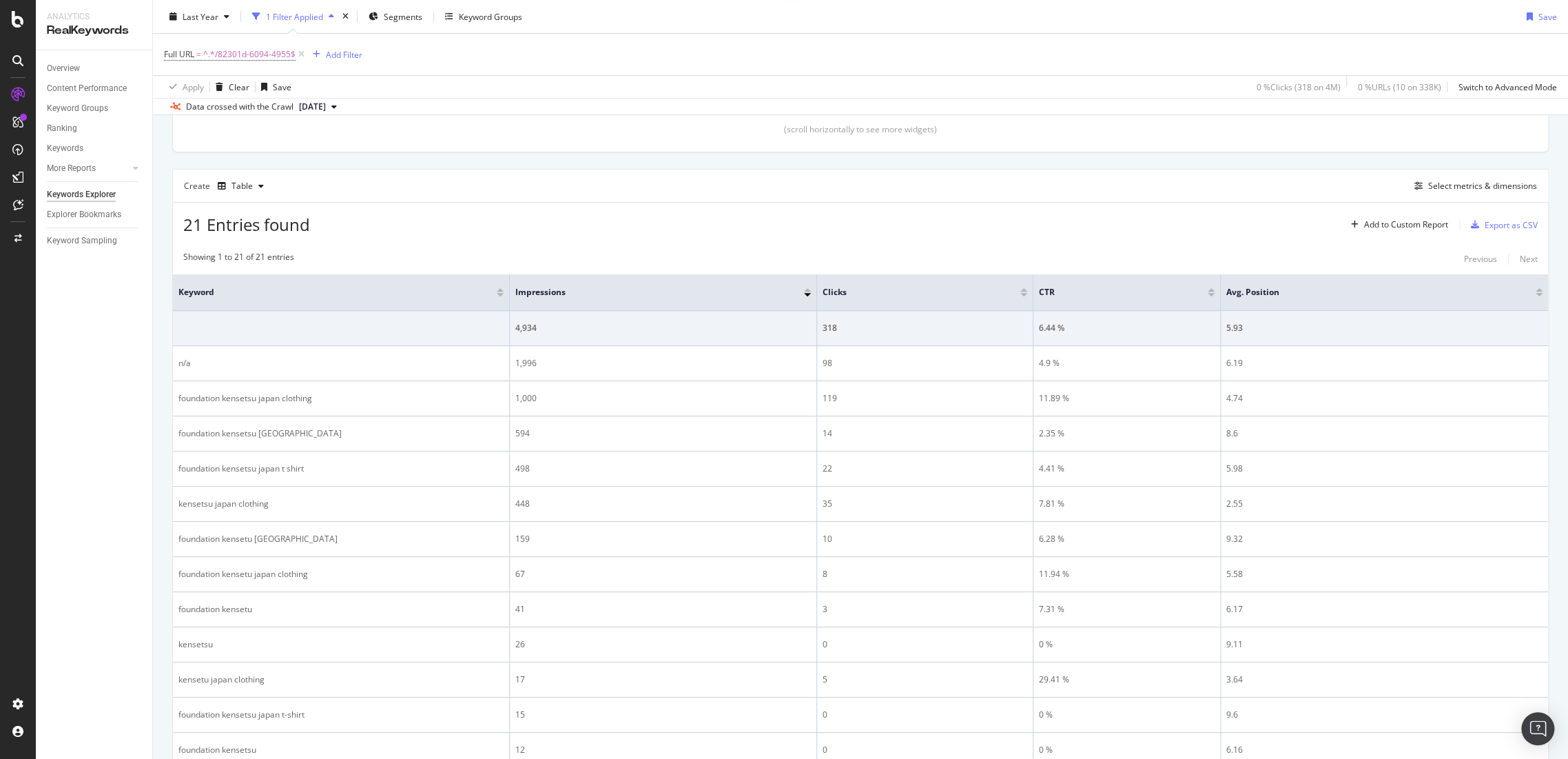
click at [253, 43] on div "Full URL = ^.*/82301d-6094-4955$ Add Filter" at bounding box center [860, 54] width 1393 height 41
click at [285, 54] on span "^.*/82301d-6094-4955$" at bounding box center [250, 54] width 92 height 19
click at [271, 104] on input "/82301d-6094-4955" at bounding box center [241, 111] width 130 height 22
paste input "d03632-8304-001"
type input "/d03632-8304-001"
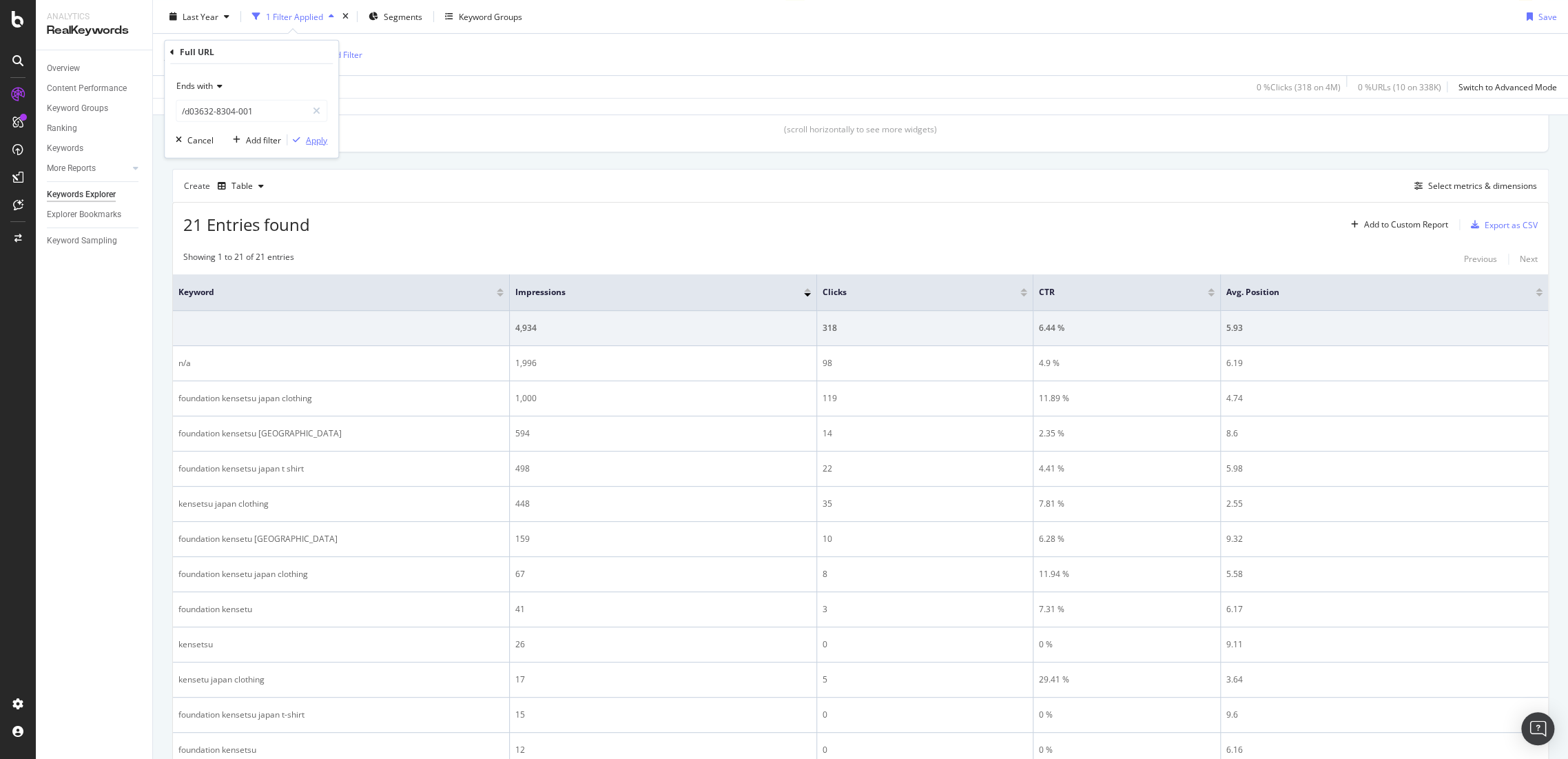
click at [318, 142] on div "Apply" at bounding box center [316, 139] width 22 height 12
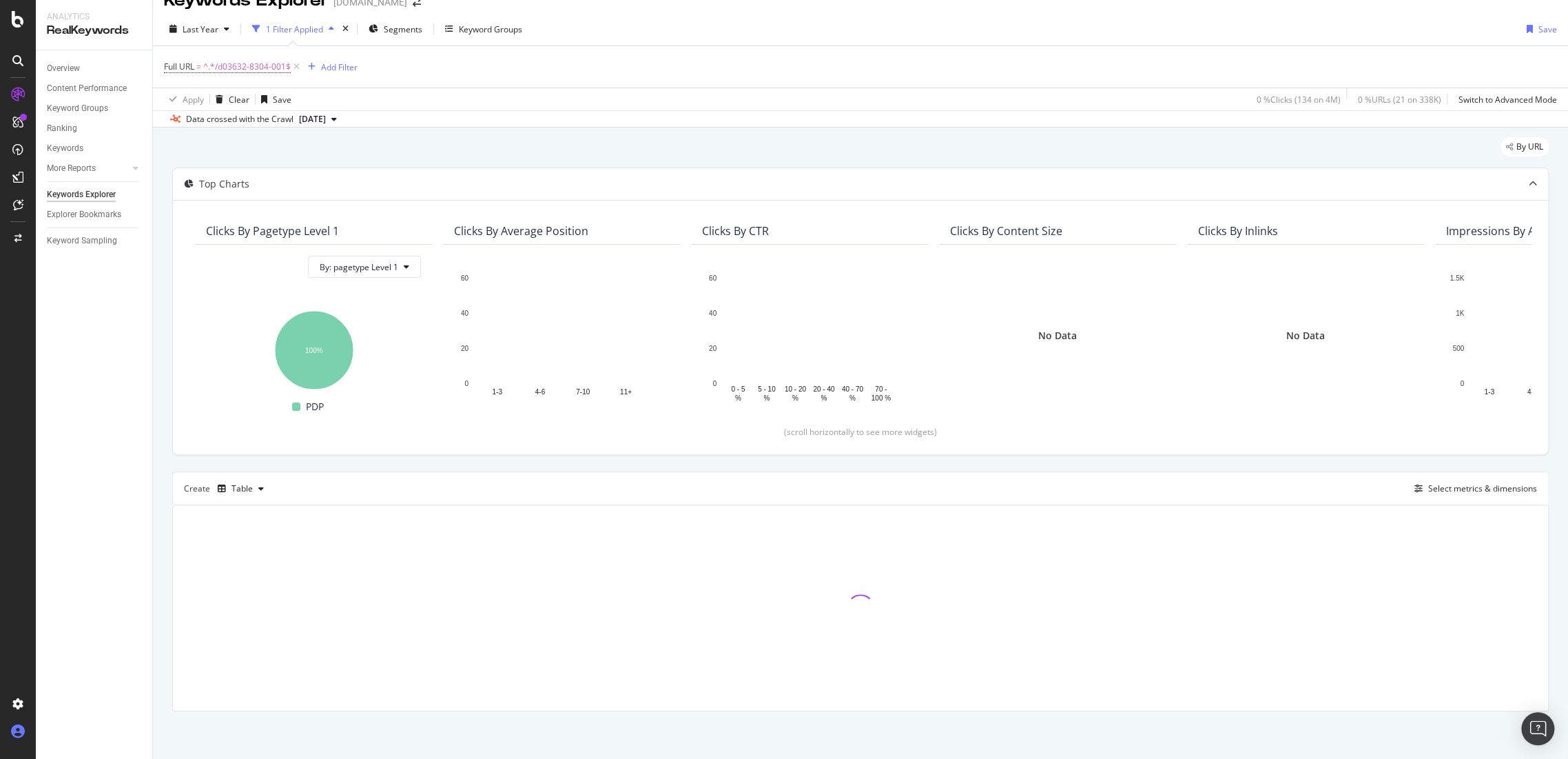
scroll to position [324, 0]
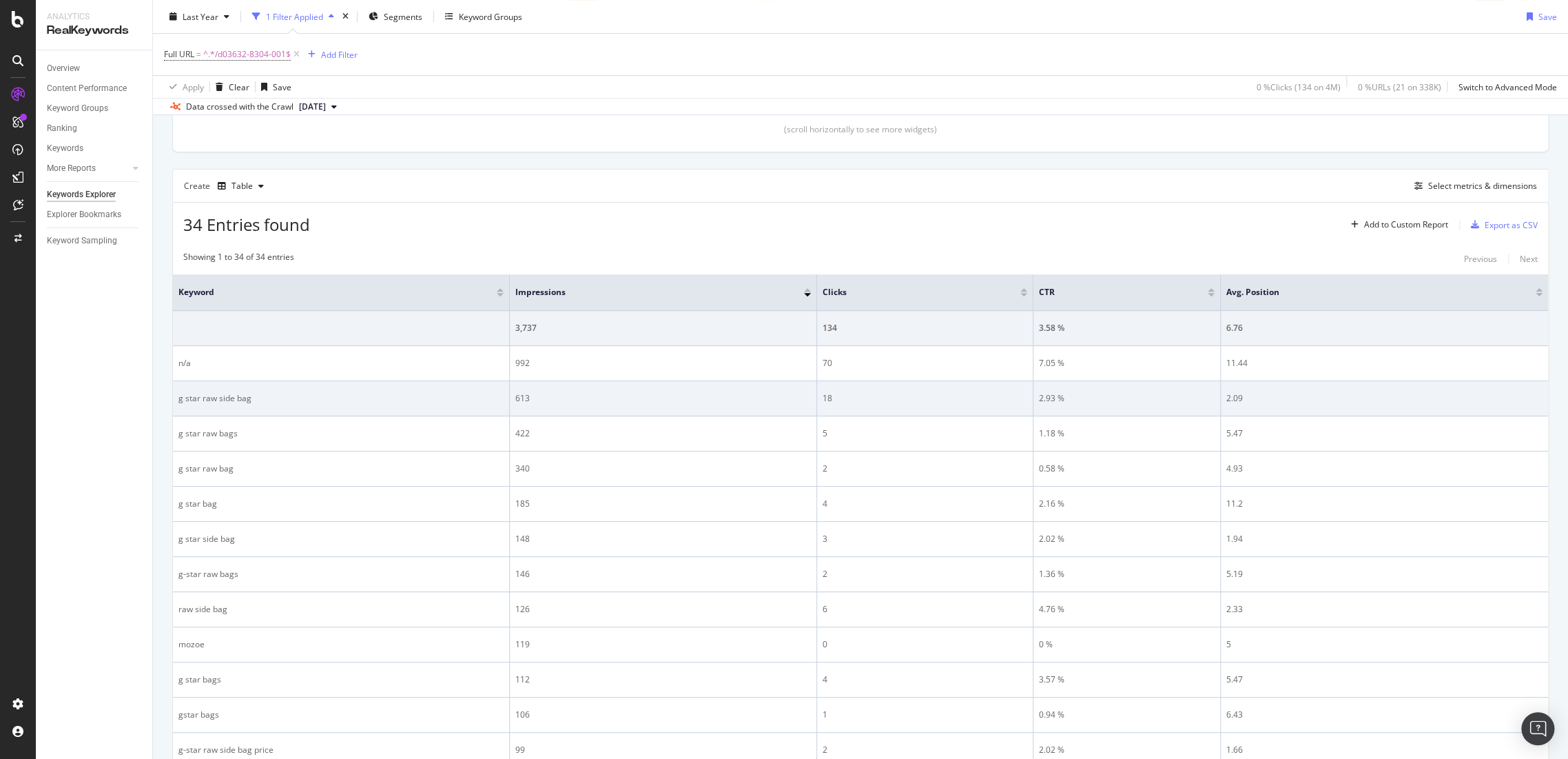
click at [289, 383] on td "g star raw side bag" at bounding box center [341, 398] width 337 height 35
drag, startPoint x: 287, startPoint y: 390, endPoint x: 173, endPoint y: 394, distance: 114.1
click at [173, 394] on td "g star raw side bag" at bounding box center [341, 398] width 337 height 35
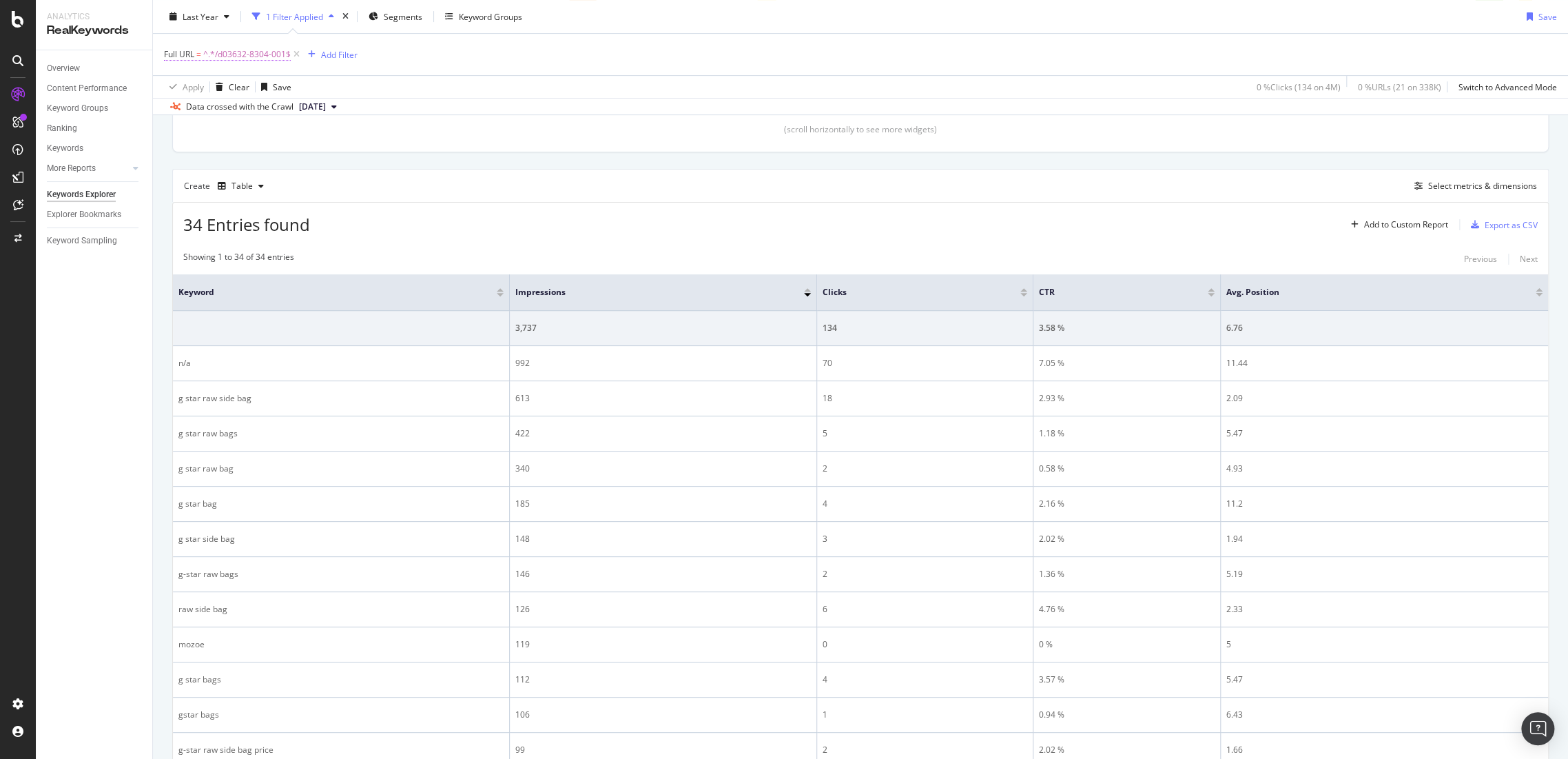
click at [230, 48] on span "^.*/d03632-8304-001$" at bounding box center [247, 54] width 87 height 19
click at [265, 104] on input "/d03632-8304-001" at bounding box center [241, 111] width 130 height 22
paste input "17856-4107-6484"
type input "/d17856-4107-6484"
click at [312, 142] on div "Apply" at bounding box center [316, 139] width 22 height 12
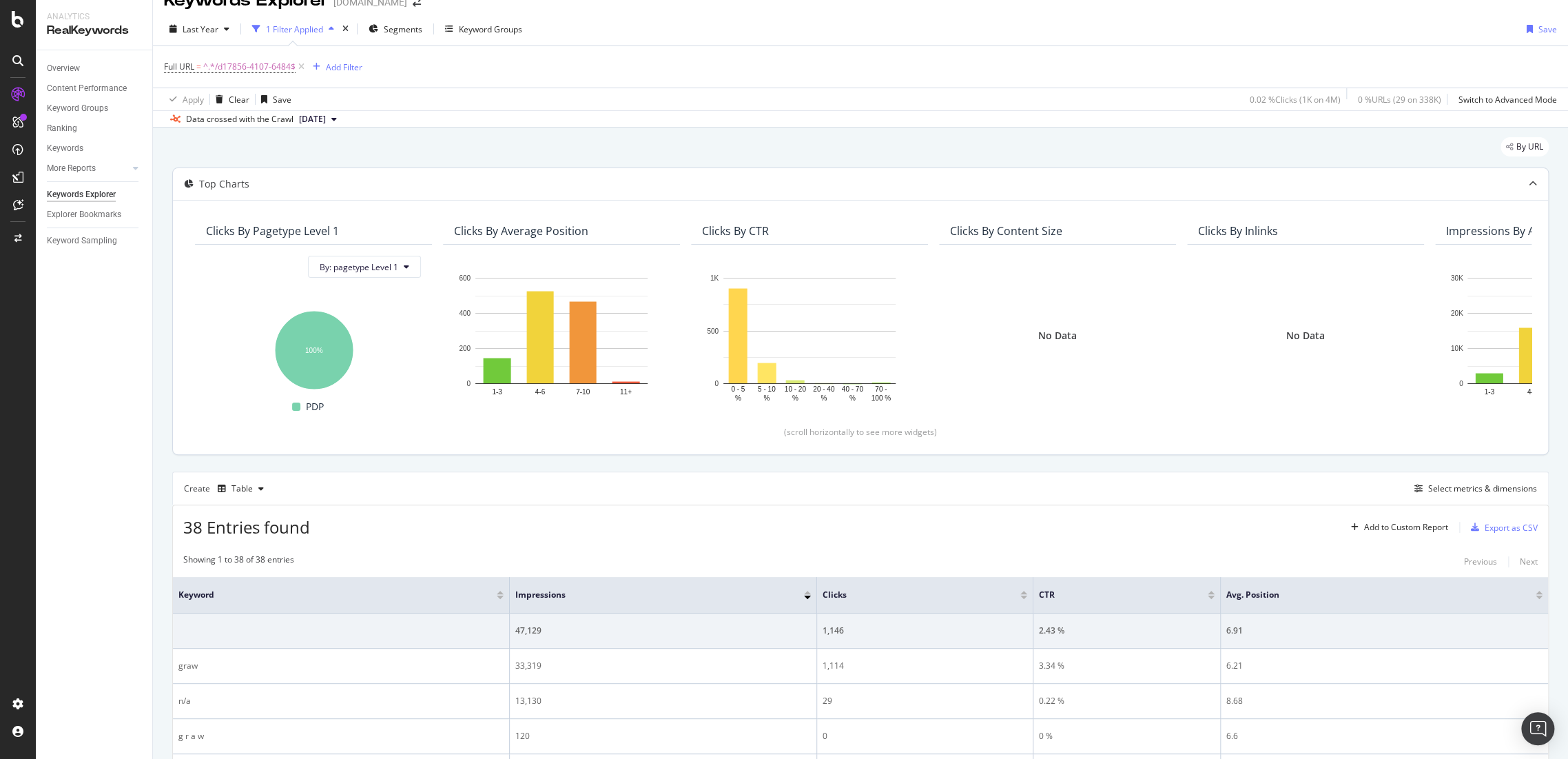
scroll to position [324, 0]
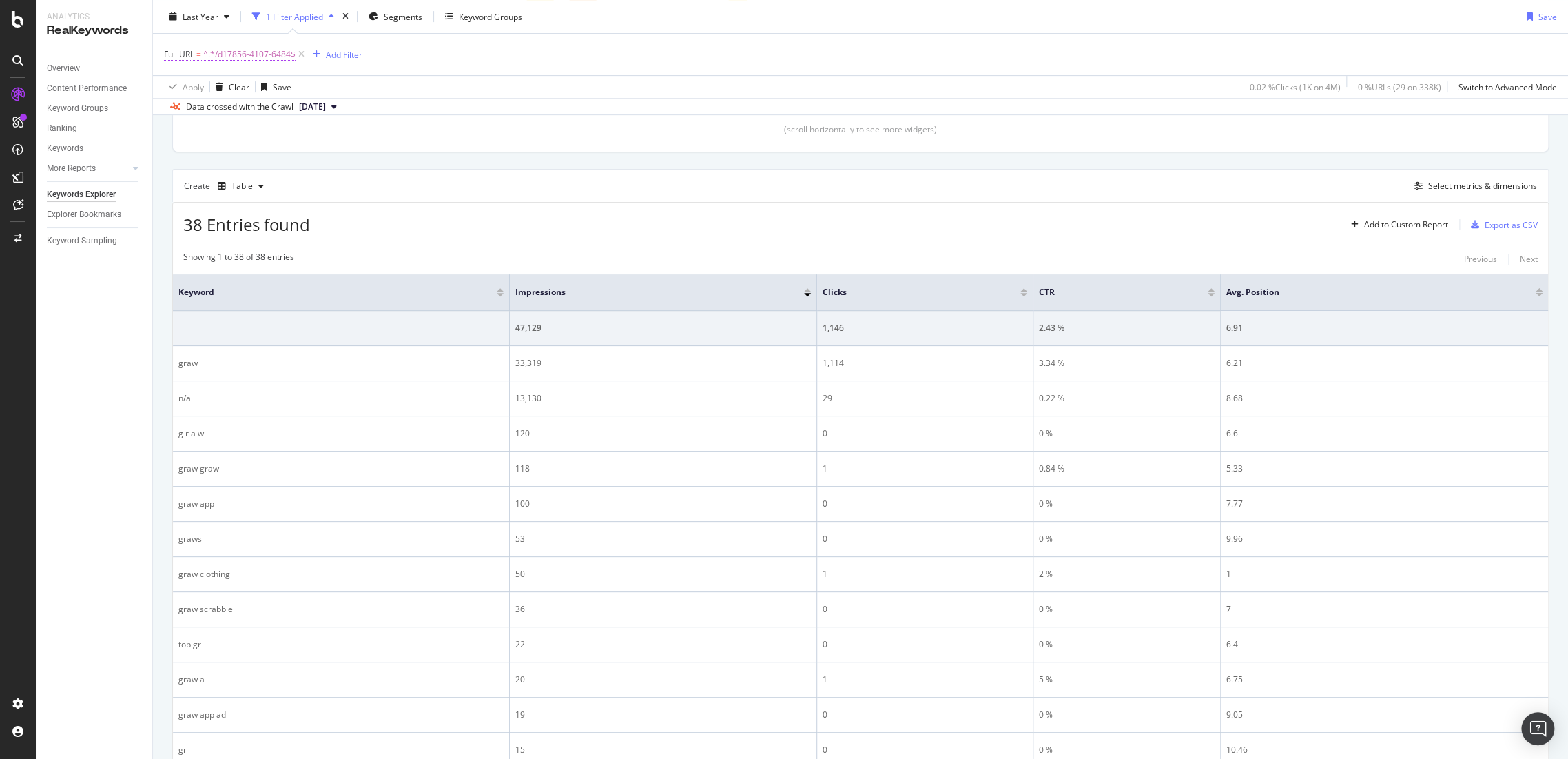
click at [242, 49] on span "^.*/d17856-4107-6484$" at bounding box center [250, 54] width 92 height 19
click at [267, 105] on input "/d17856-4107-6484" at bounding box center [241, 111] width 130 height 22
paste input "D00940-K027-990"
type input "D00940-K027-990"
click at [310, 142] on div "Apply" at bounding box center [316, 139] width 22 height 12
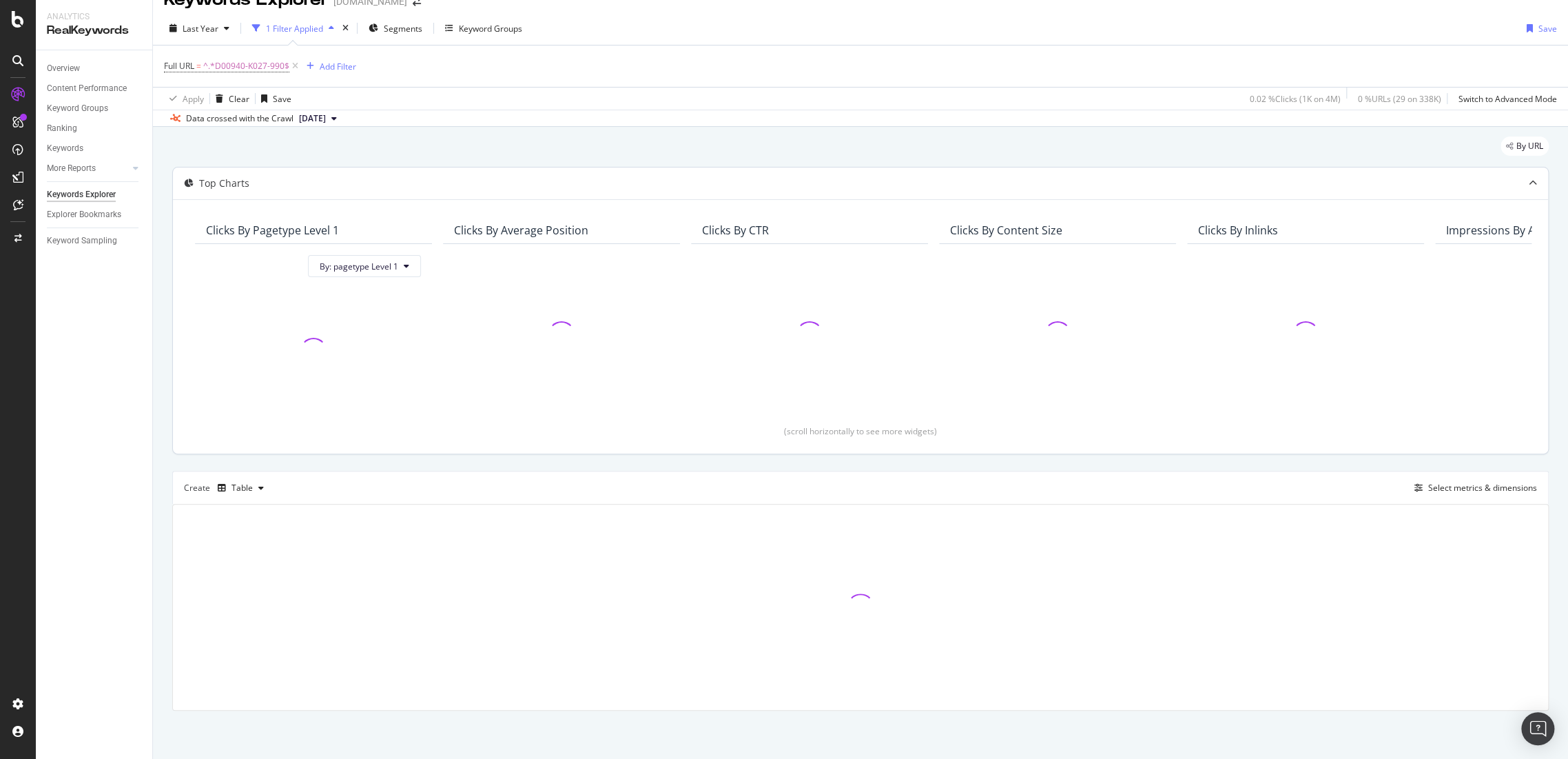
scroll to position [22, 0]
click at [209, 69] on span "^.*D00940-K027-990$" at bounding box center [247, 67] width 86 height 19
click at [177, 120] on input "D00940-K027-990" at bounding box center [241, 125] width 130 height 22
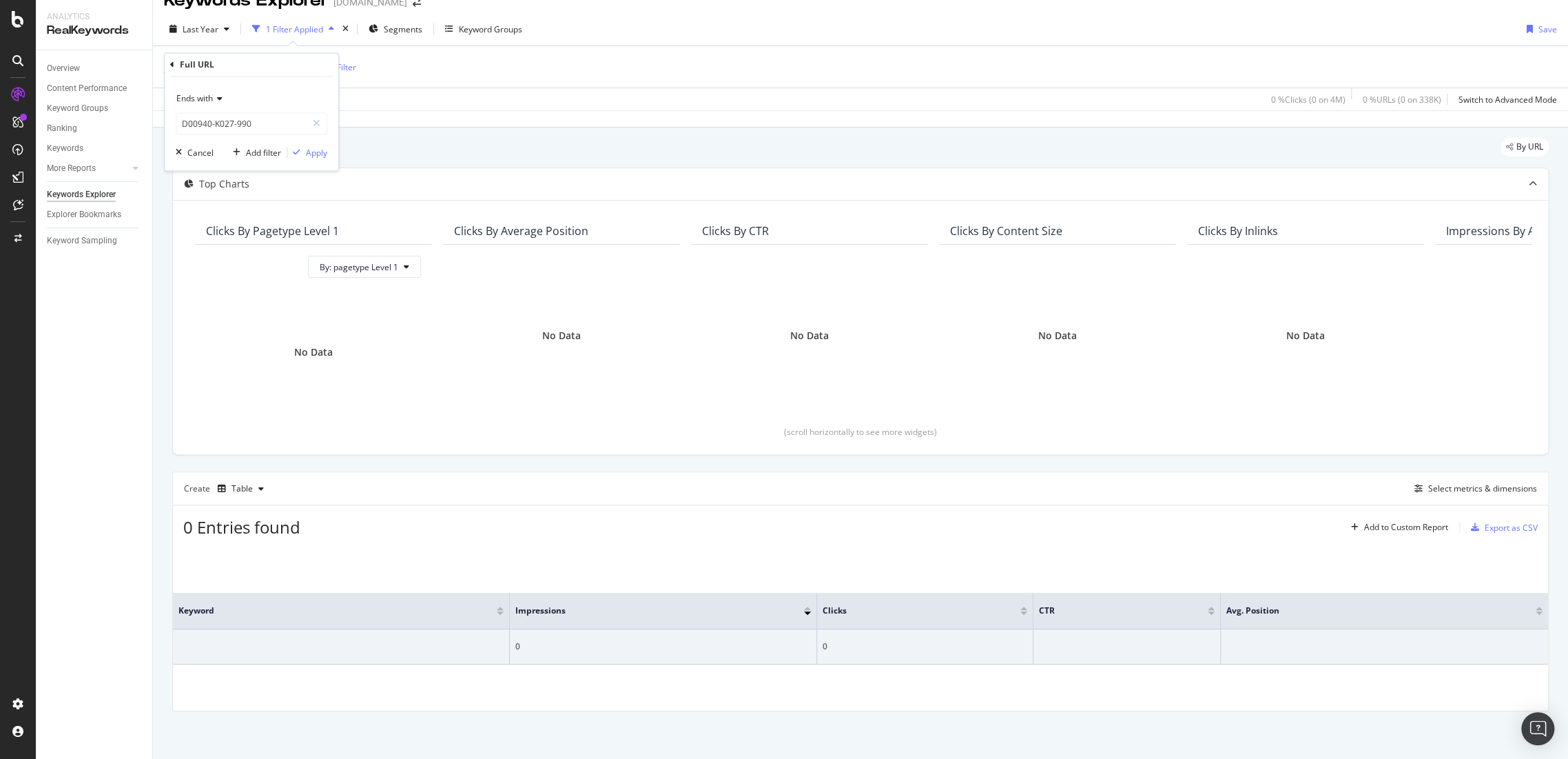
click at [168, 163] on div "Ends with D00940-K027-990 Cancel Add filter Apply" at bounding box center [251, 125] width 174 height 94
click at [196, 128] on input "D00940-K027-990" at bounding box center [241, 125] width 130 height 22
type input "/D00940-K027-990"
click at [312, 156] on div "Apply" at bounding box center [316, 153] width 22 height 12
click at [259, 59] on span "^.*/D00940-K027-990$" at bounding box center [247, 67] width 89 height 19
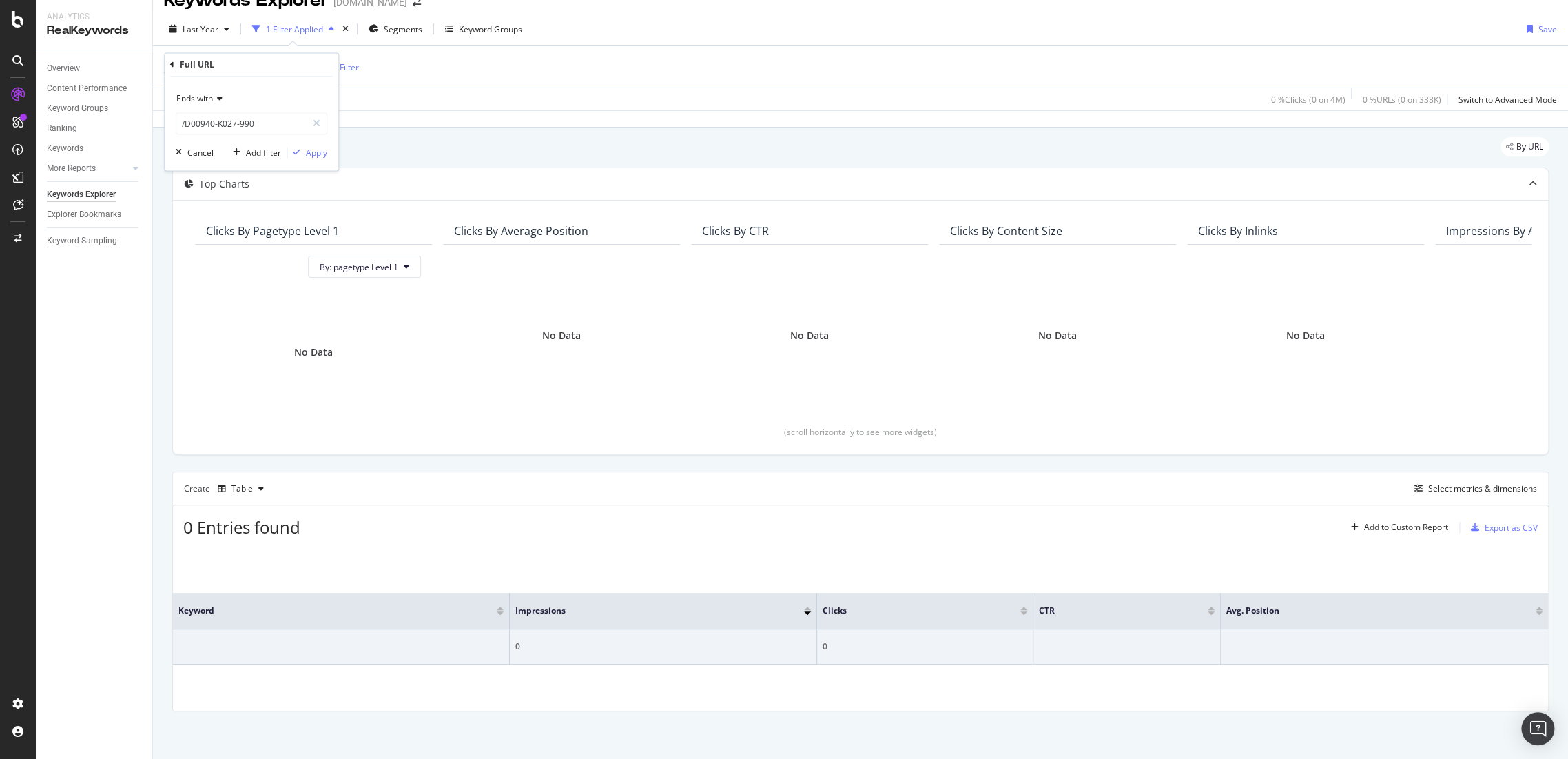
click at [289, 139] on div "Ends with /D00940-K027-990 Cancel Add filter Apply" at bounding box center [251, 125] width 174 height 94
click at [283, 130] on input "/D00940-K027-990" at bounding box center [241, 125] width 130 height 22
paste input "d00940-k"
type input "/d00940-k027-990"
click at [331, 155] on div "Ends with /d00940-k027-990 Cancel Add filter Apply" at bounding box center [251, 125] width 174 height 94
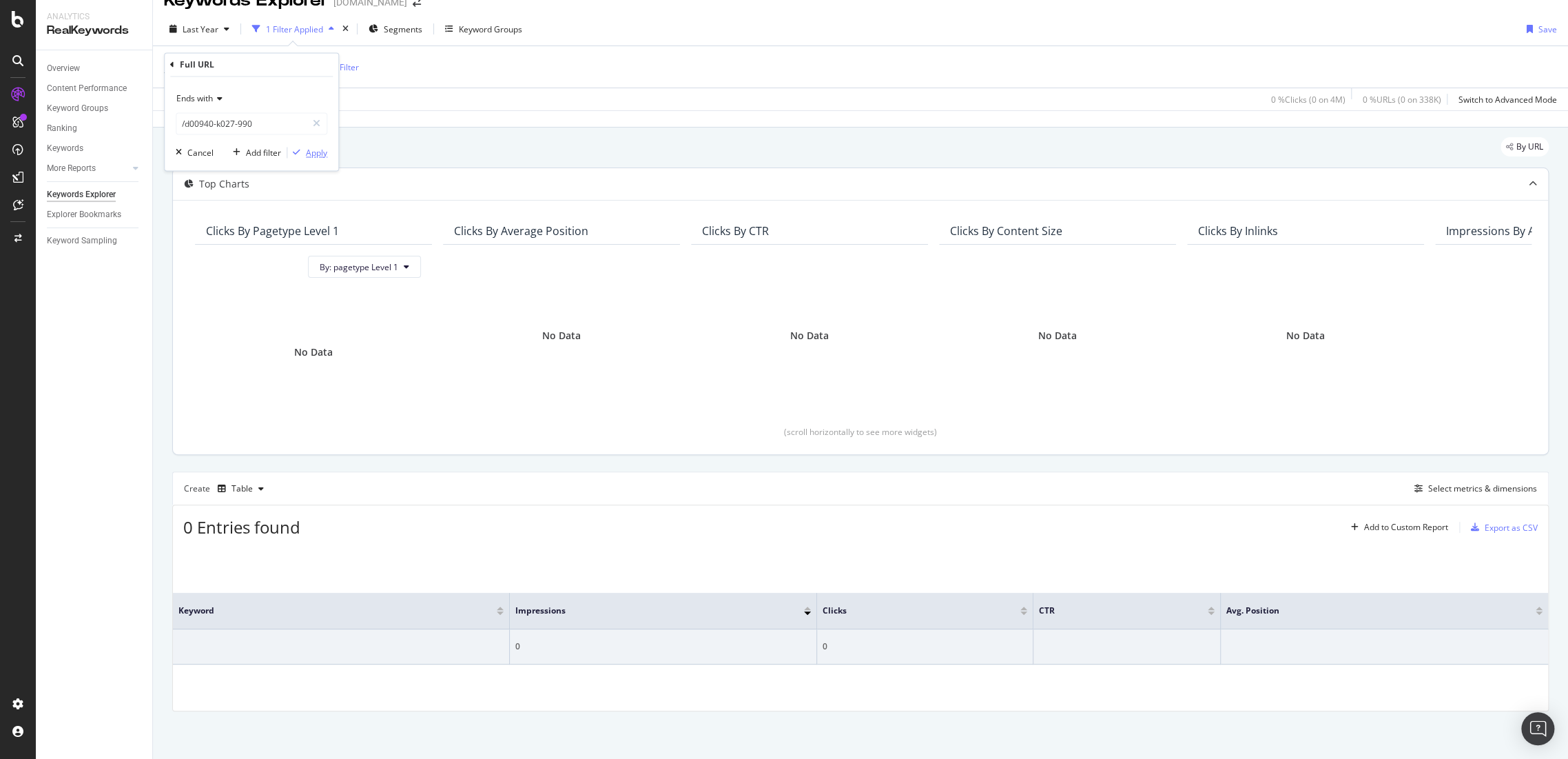
click at [323, 154] on div "Apply" at bounding box center [316, 153] width 22 height 12
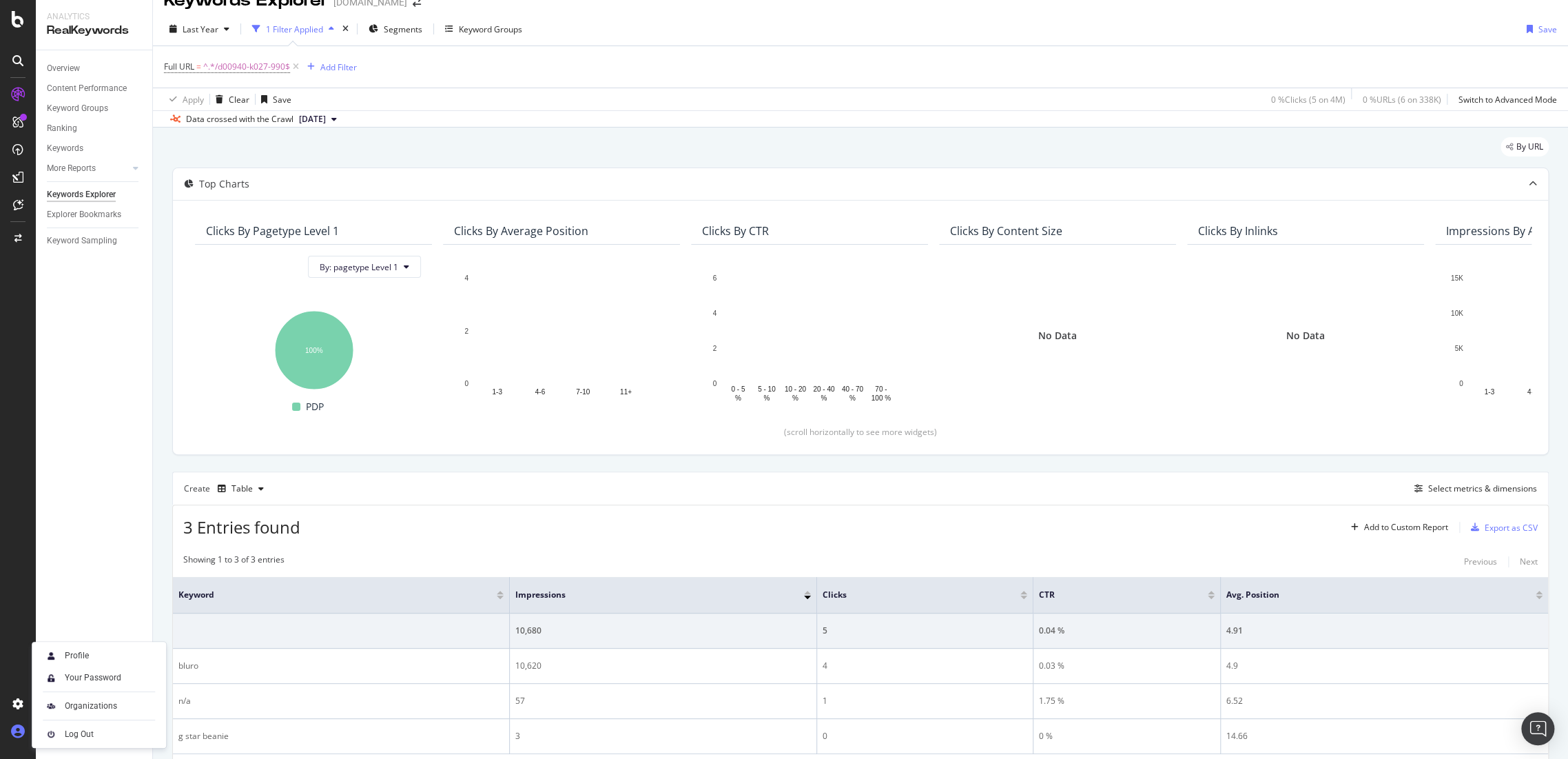
scroll to position [95, 0]
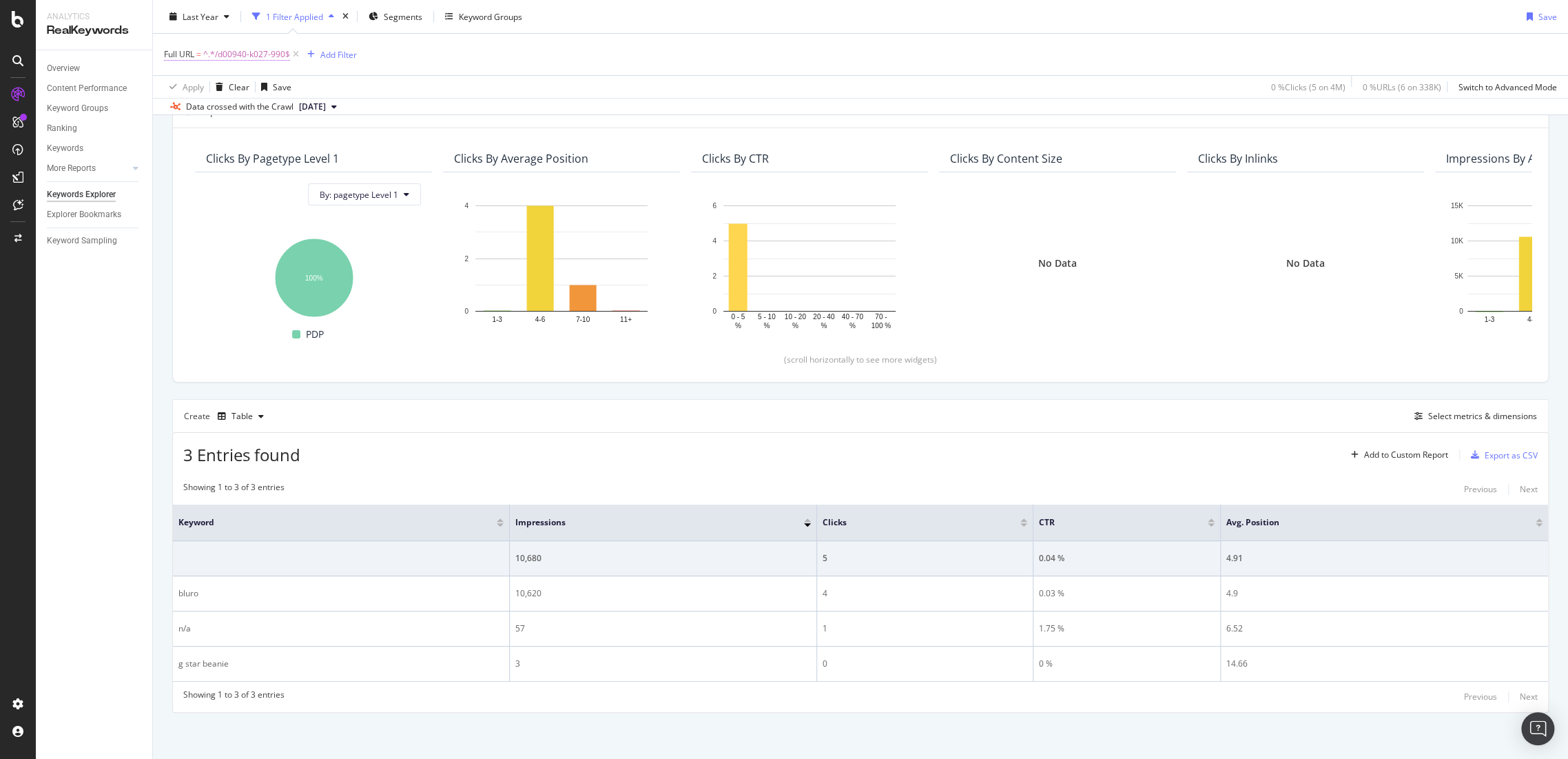
click at [265, 57] on span "^.*/d00940-k027-990$" at bounding box center [247, 54] width 86 height 19
click at [288, 110] on input "/d00940-k027-990" at bounding box center [241, 111] width 130 height 22
paste input "17822-c358"
type input "/d17822-c358-990"
click at [311, 139] on div "Apply" at bounding box center [316, 139] width 22 height 12
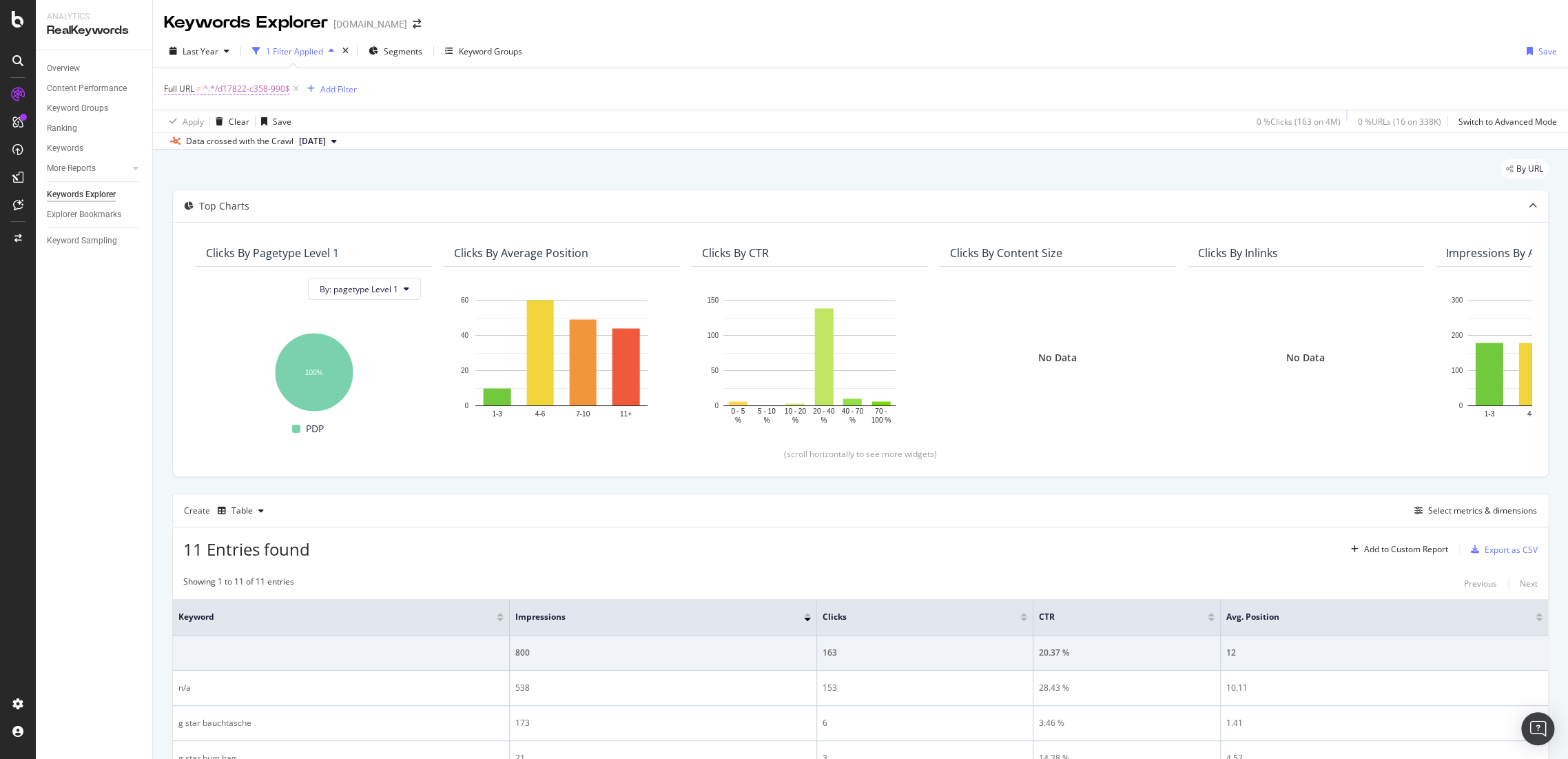
click at [267, 84] on span "^.*/d17822-c358-990$" at bounding box center [247, 89] width 86 height 19
click at [270, 146] on input "/d17822-c358-990" at bounding box center [241, 146] width 130 height 22
paste input "137-c372-b443"
type input "/d17137-c372-b443"
click at [312, 176] on div "Apply" at bounding box center [316, 174] width 22 height 12
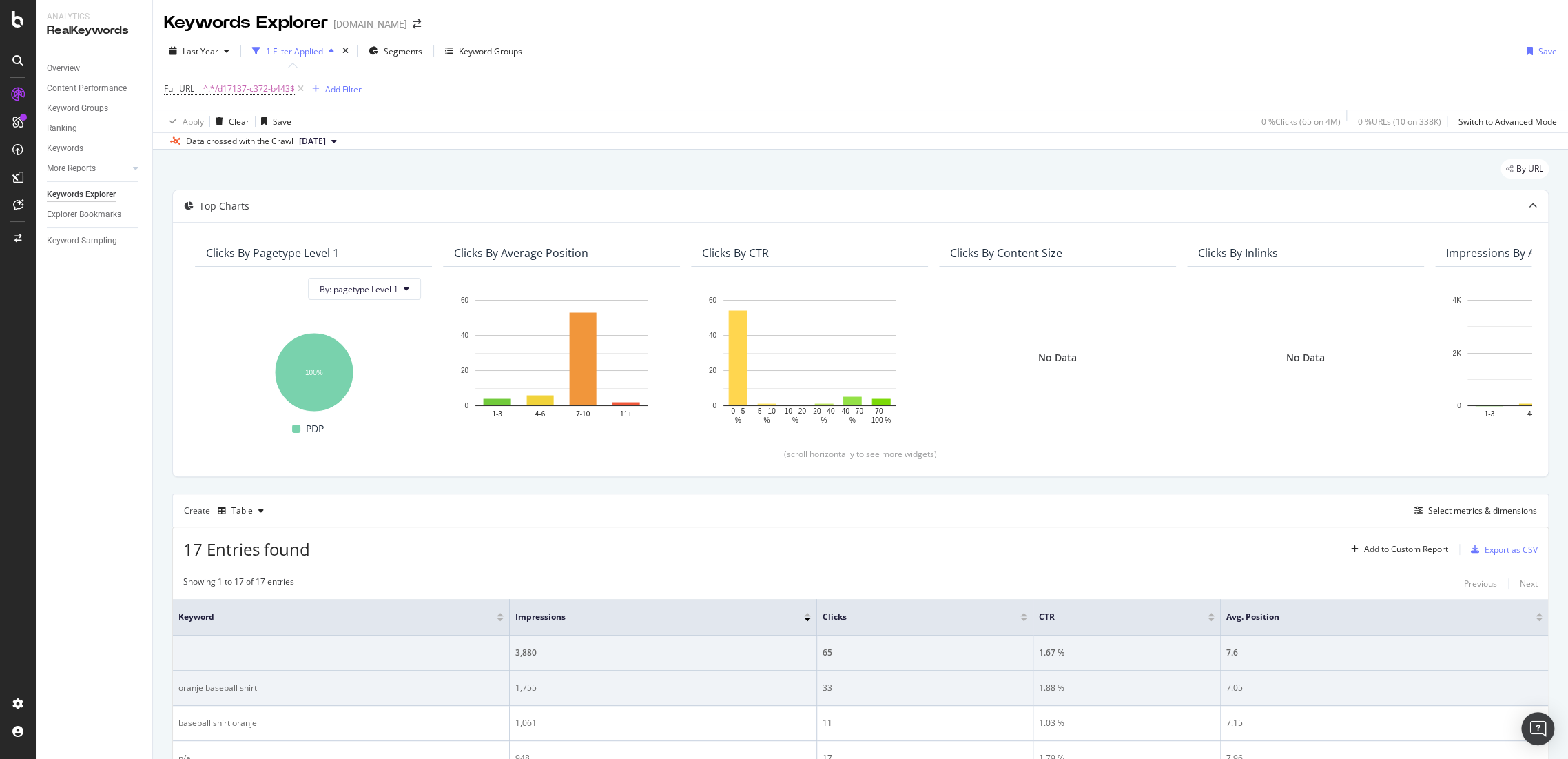
scroll to position [306, 0]
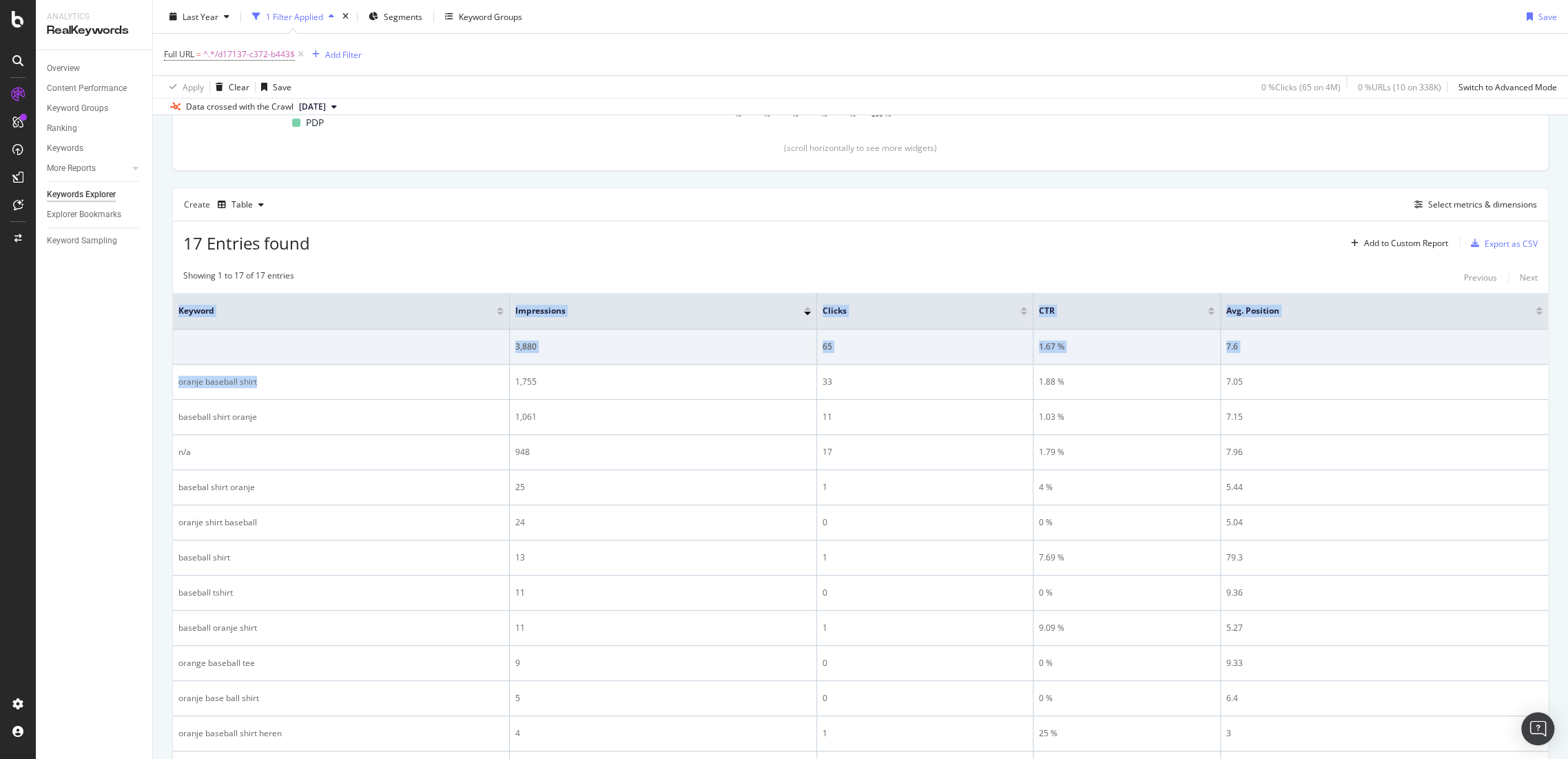
drag, startPoint x: 277, startPoint y: 377, endPoint x: 171, endPoint y: 376, distance: 106.0
click at [171, 376] on div "By URL Top Charts Clicks By pagetype Level 1 By: pagetype Level 1 Hold CTRL whi…" at bounding box center [860, 442] width 1415 height 1197
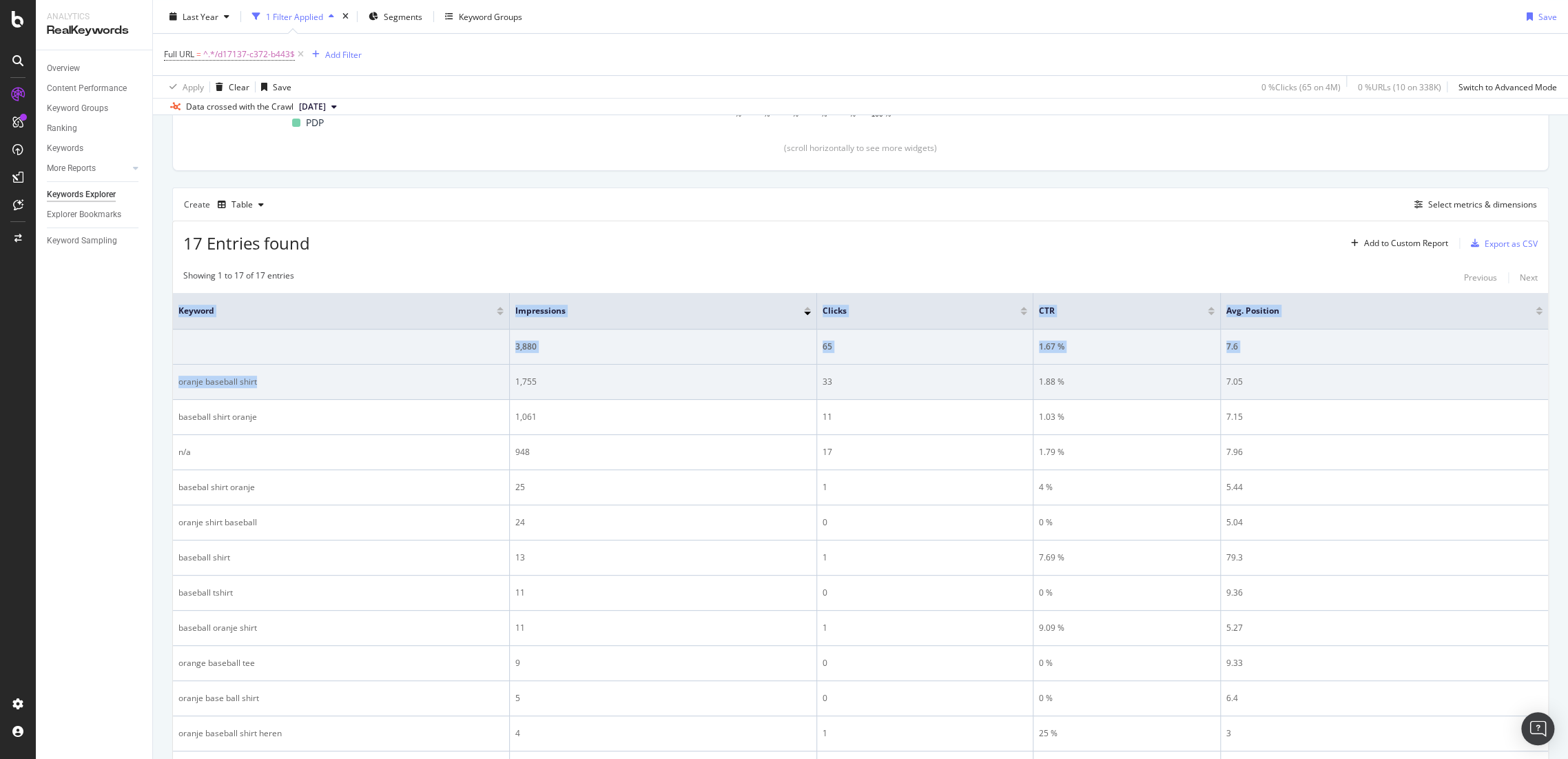
click at [276, 388] on td "oranje baseball shirt" at bounding box center [341, 382] width 337 height 35
drag, startPoint x: 276, startPoint y: 385, endPoint x: 174, endPoint y: 380, distance: 102.1
click at [174, 380] on td "oranje baseball shirt" at bounding box center [341, 382] width 337 height 35
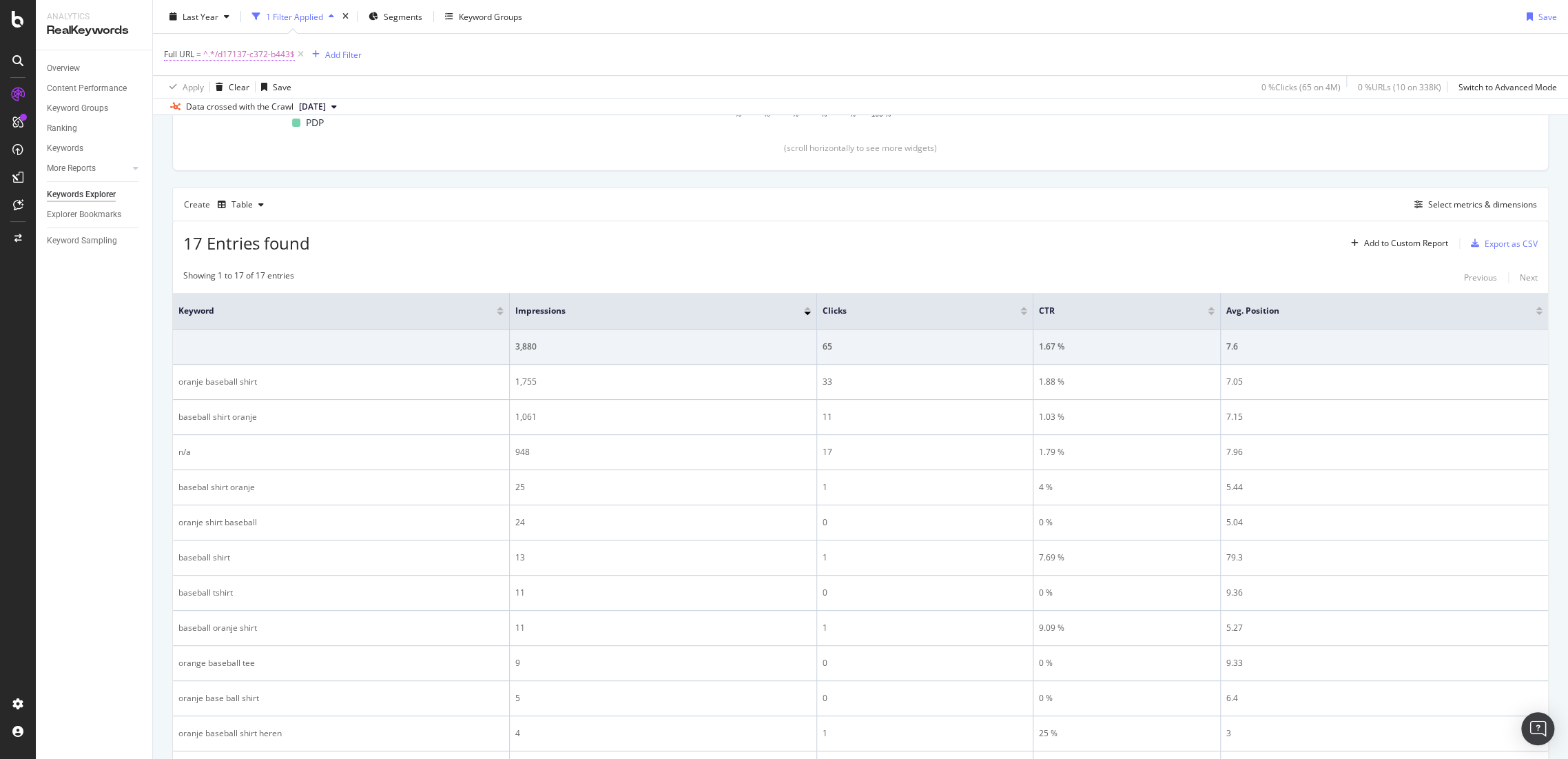
click at [253, 45] on span "^.*/d17137-c372-b443$" at bounding box center [249, 54] width 92 height 19
click at [265, 110] on input "/d17137-c372-b443" at bounding box center [241, 111] width 130 height 22
paste input "[PHONE_NUMBER]"
type input "/d03642-6116-288"
click at [311, 136] on div "Apply" at bounding box center [316, 139] width 22 height 12
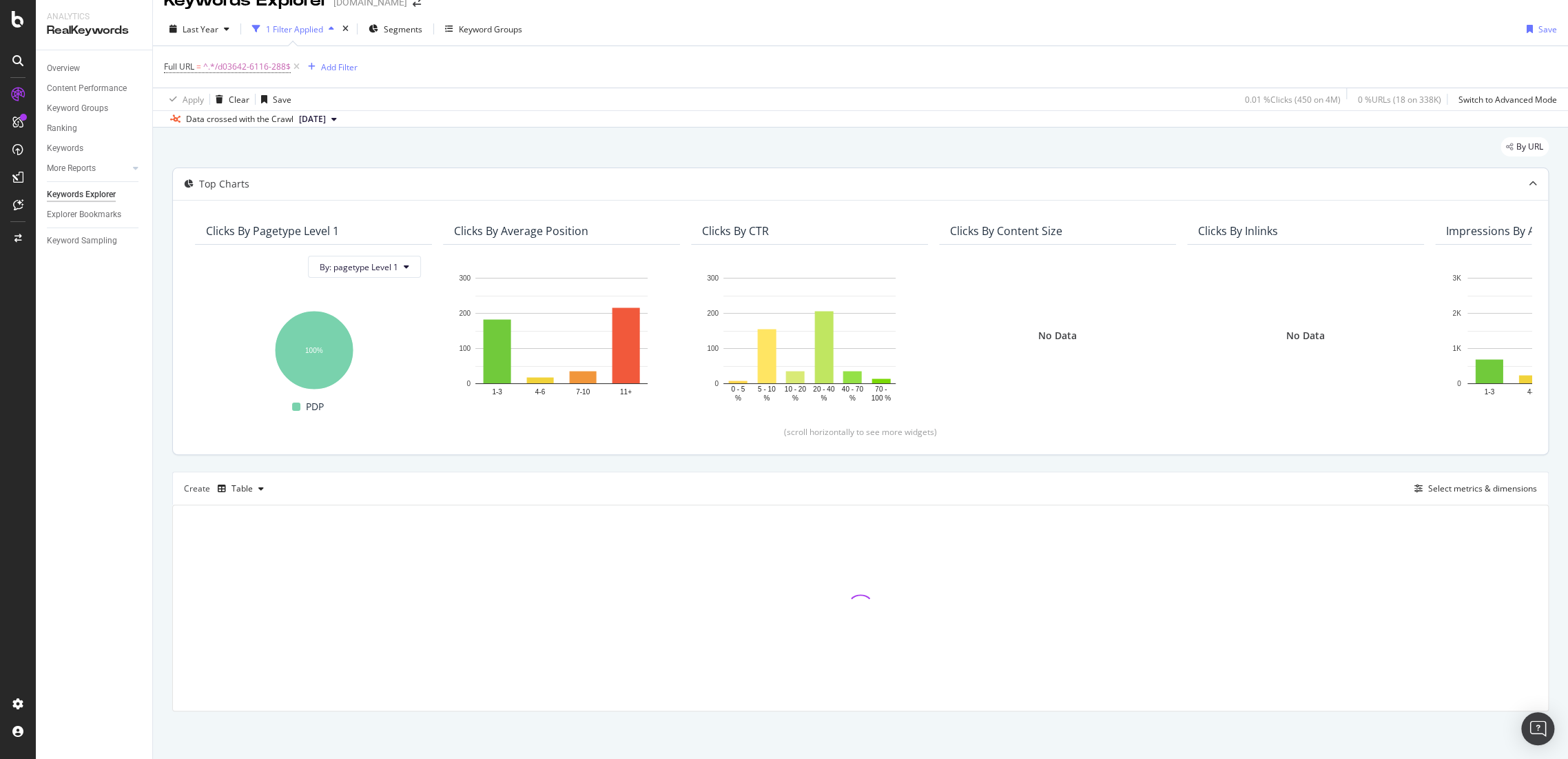
scroll to position [306, 0]
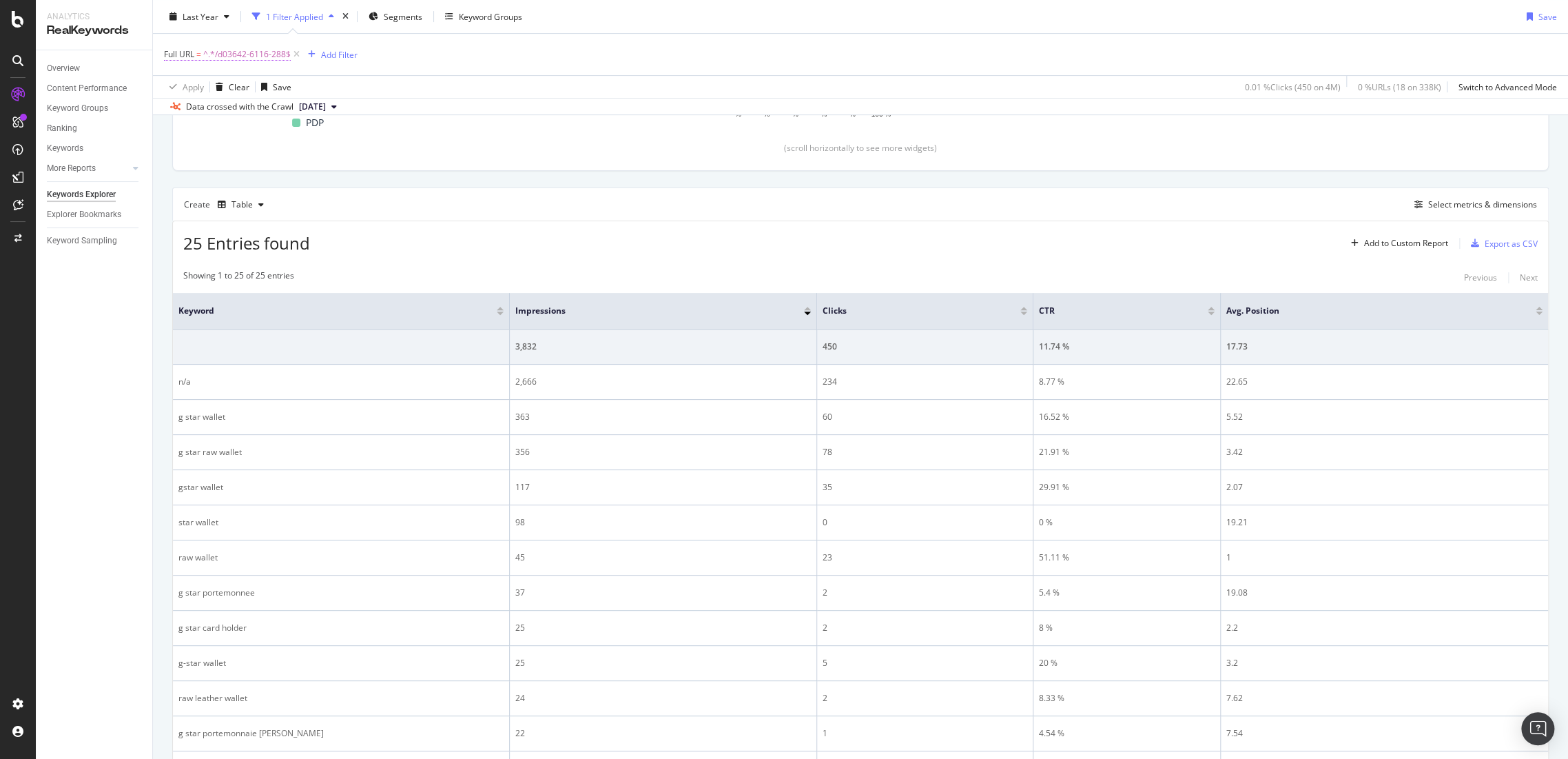
click at [232, 60] on span "^.*/d03642-6116-288$" at bounding box center [247, 54] width 87 height 19
click at [297, 114] on input "/d03642-6116-288" at bounding box center [241, 111] width 130 height 22
paste input "[PHONE_NUMBER]"
type input "/d03219-8920-6484"
click at [316, 131] on div "Ends with /d03219-8920-6484 Cancel Add filter Apply" at bounding box center [251, 111] width 174 height 94
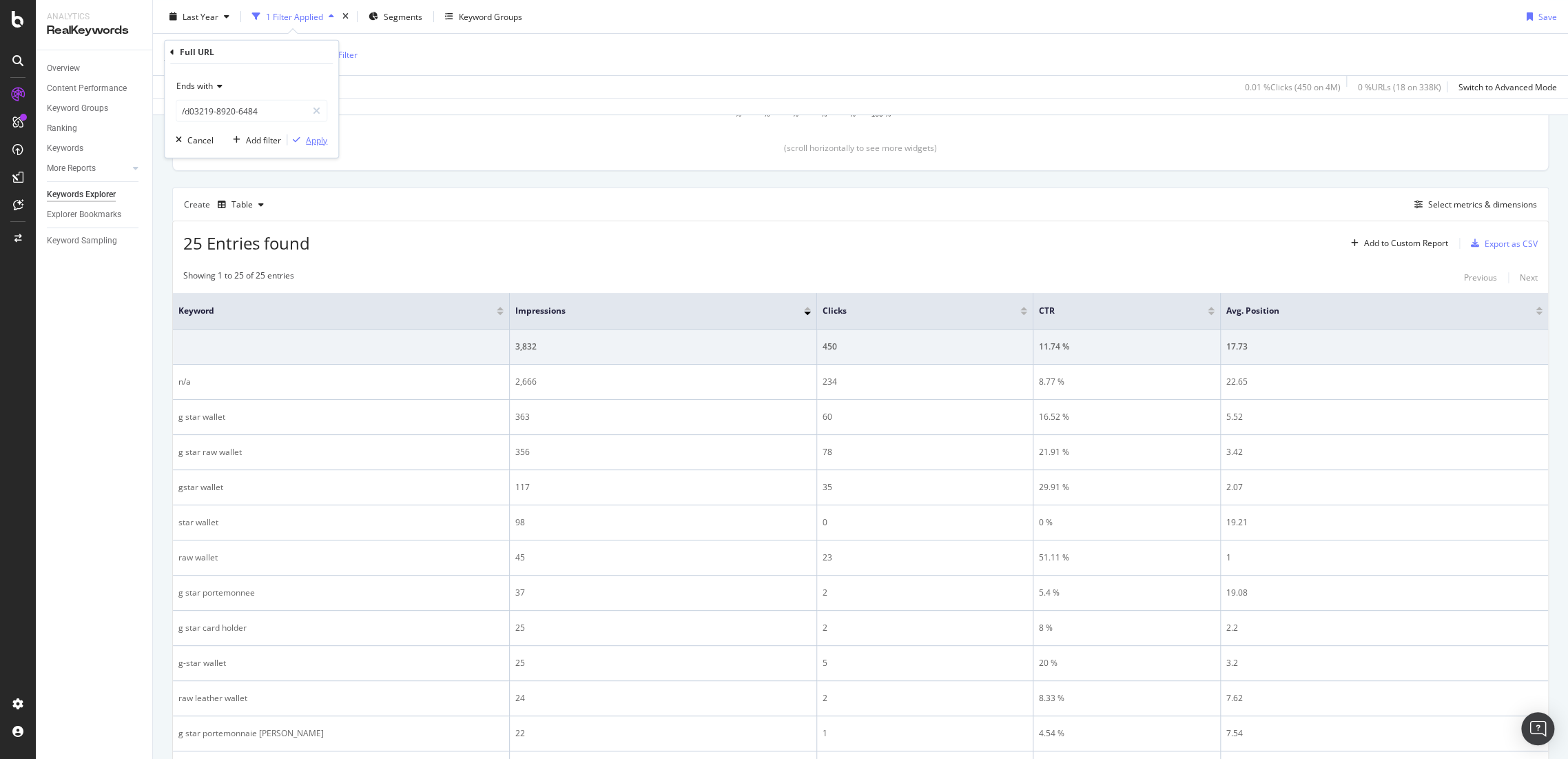
click at [323, 142] on div "Apply" at bounding box center [316, 139] width 22 height 12
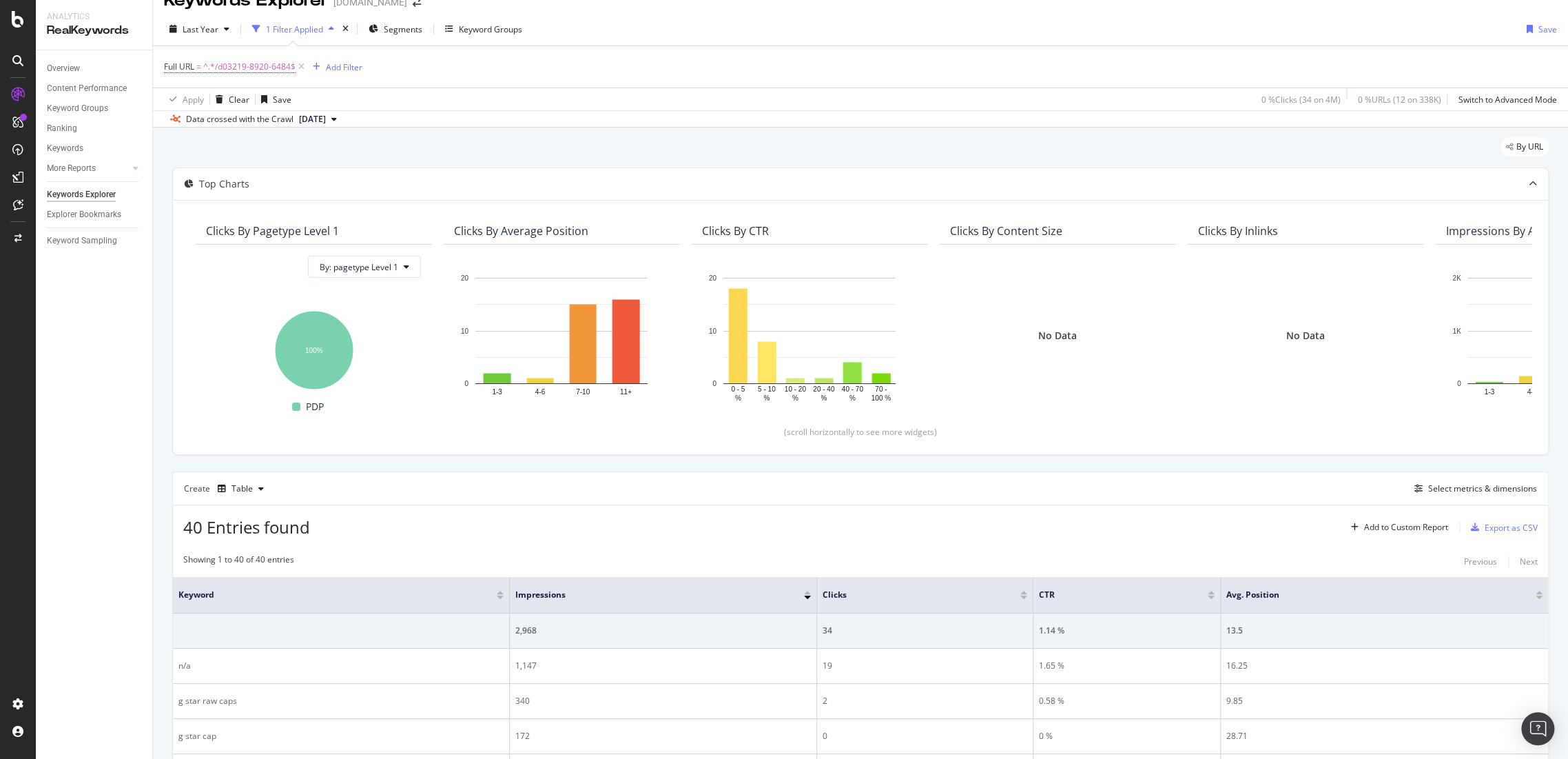
scroll to position [306, 0]
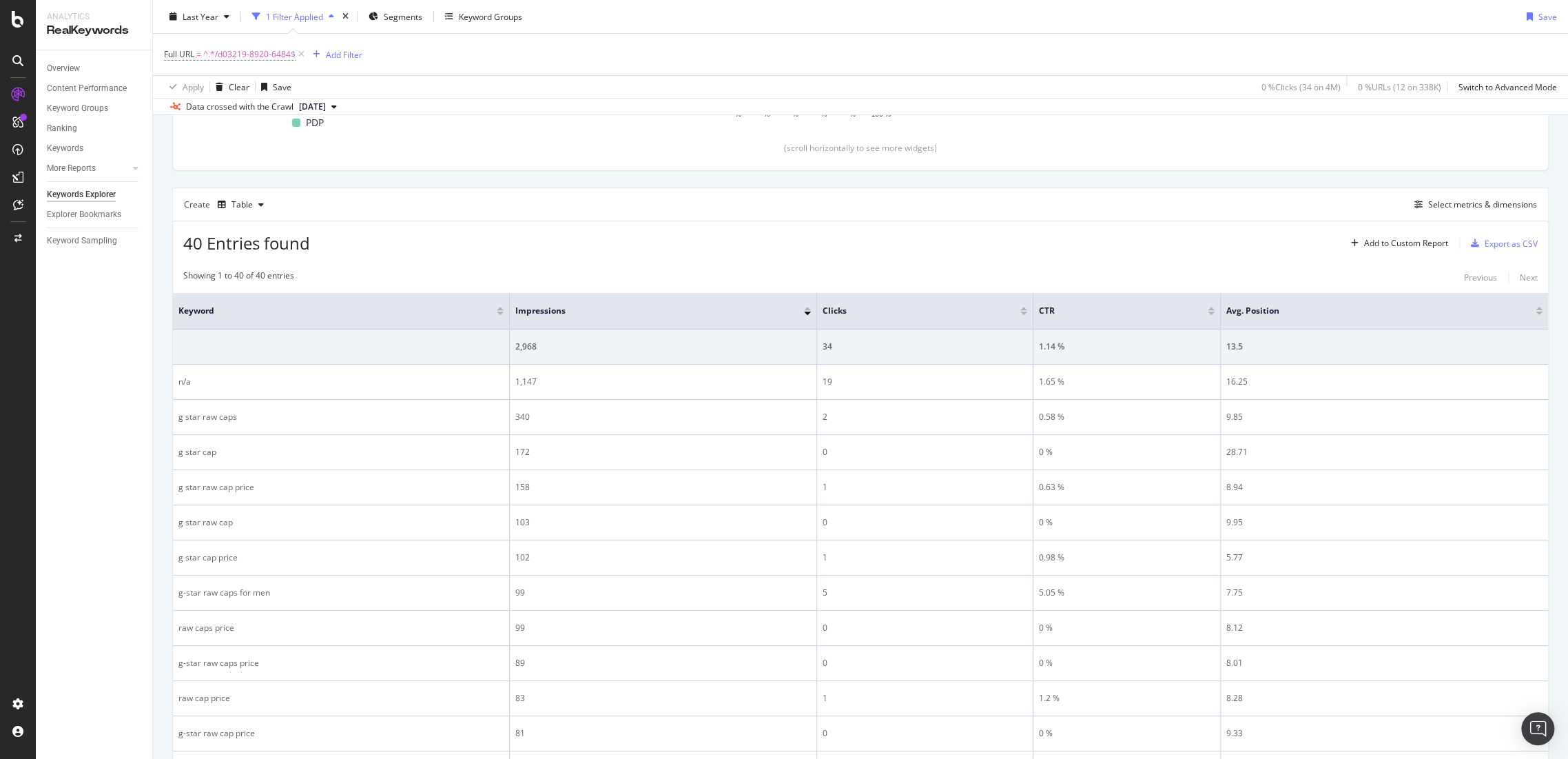
click at [242, 54] on span "^.*/d03219-8920-6484$" at bounding box center [250, 54] width 92 height 19
click at [270, 101] on input "/d03219-8920-6484" at bounding box center [241, 111] width 130 height 22
paste input "[PHONE_NUMBER]"
type input "/[PHONE_NUMBER]"
click at [317, 141] on div "Apply" at bounding box center [316, 139] width 22 height 12
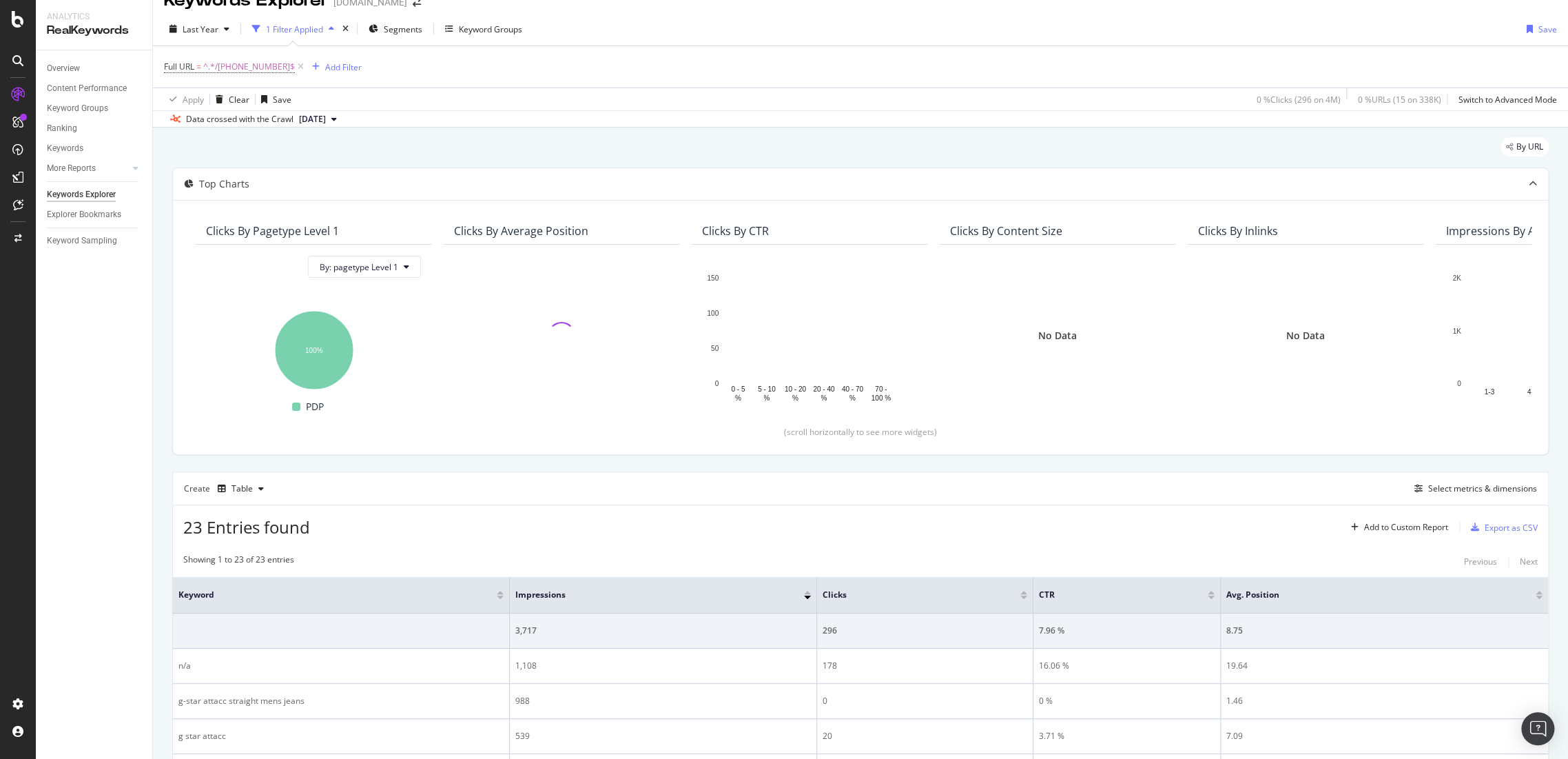
scroll to position [306, 0]
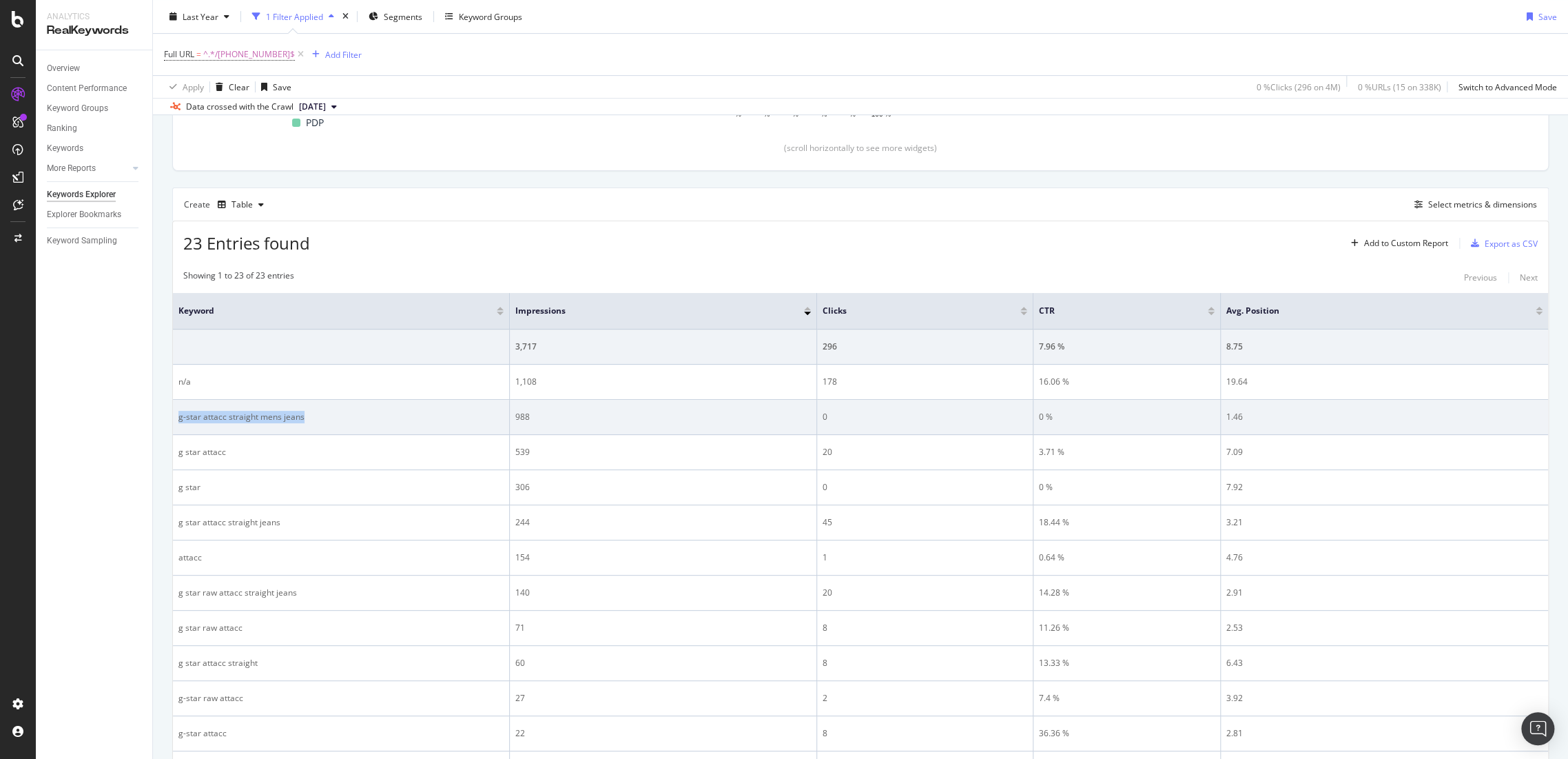
drag, startPoint x: 268, startPoint y: 419, endPoint x: 177, endPoint y: 419, distance: 91.0
click at [177, 419] on td "g-star attacc straight mens jeans" at bounding box center [341, 417] width 337 height 35
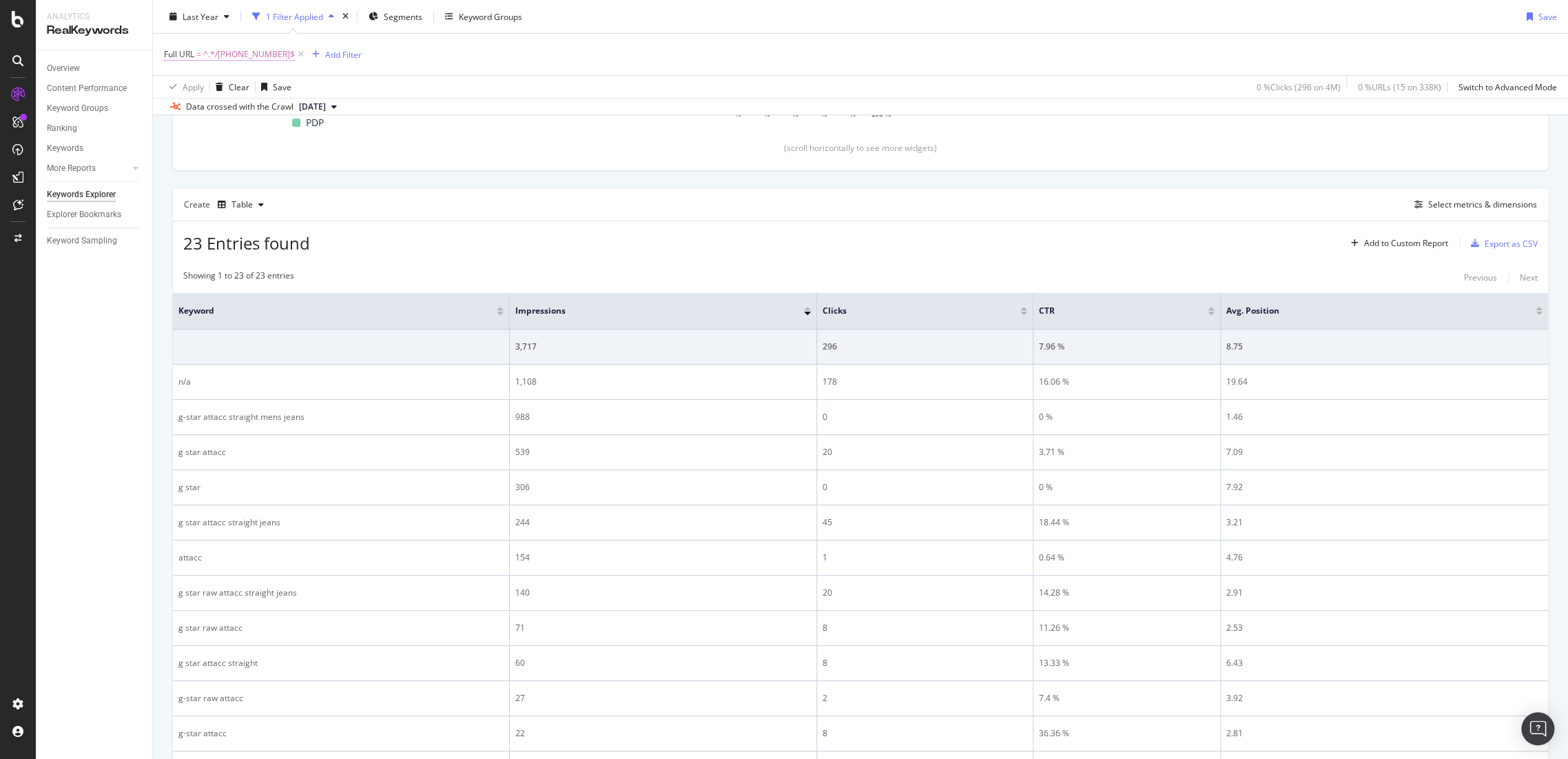
click at [256, 58] on span "^.*/[PHONE_NUMBER]$" at bounding box center [249, 54] width 92 height 19
click at [289, 119] on input "/[PHONE_NUMBER]" at bounding box center [241, 111] width 130 height 22
paste input "s/d06396-8698-990"
type input "s/d06396-8698-990"
click at [318, 146] on button "Apply" at bounding box center [308, 139] width 40 height 13
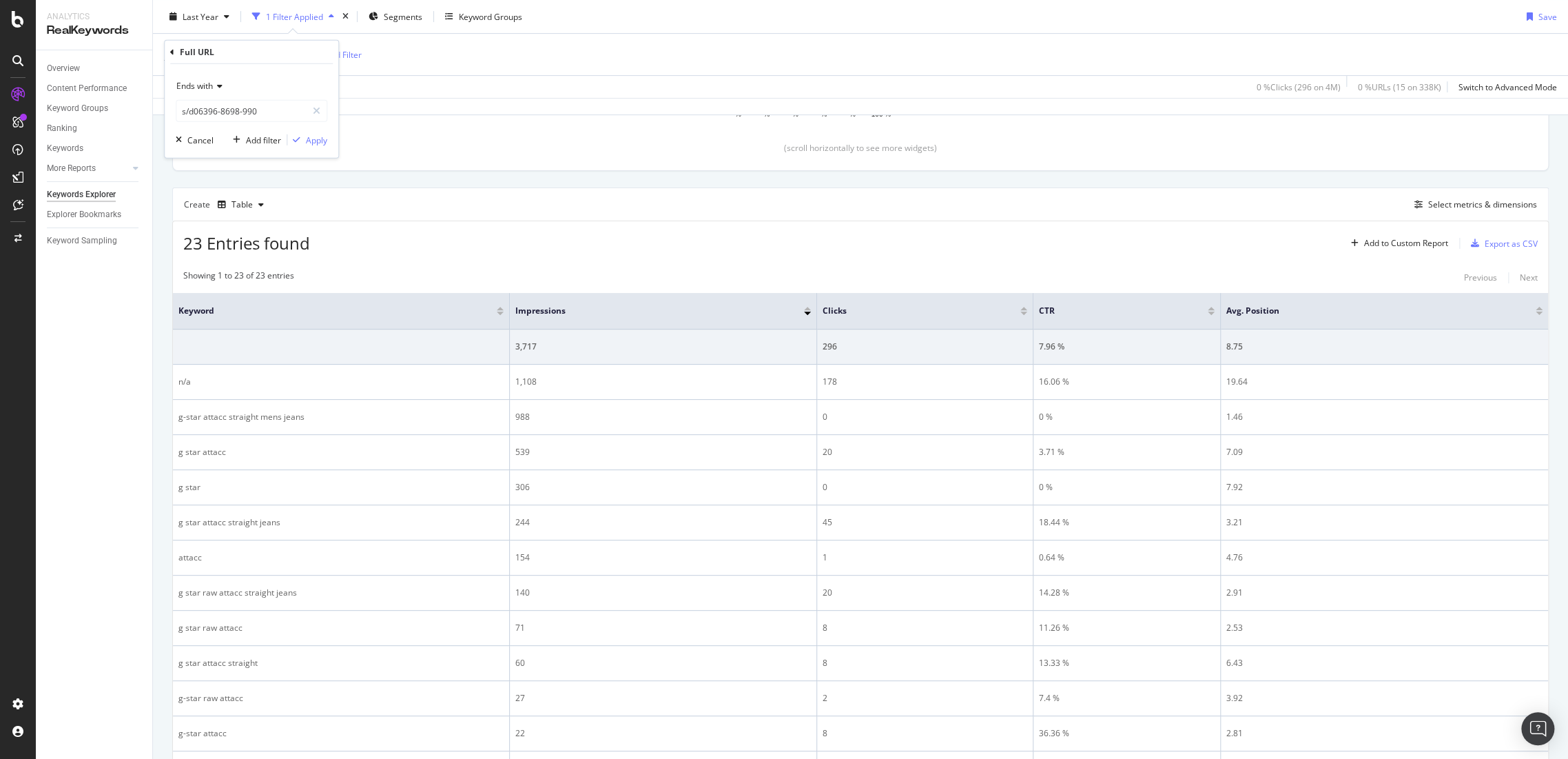
click at [318, 136] on div "By URL Top Charts Clicks By pagetype Level 1 By: pagetype Level 1 Hold CTRL whi…" at bounding box center [860, 547] width 1415 height 1408
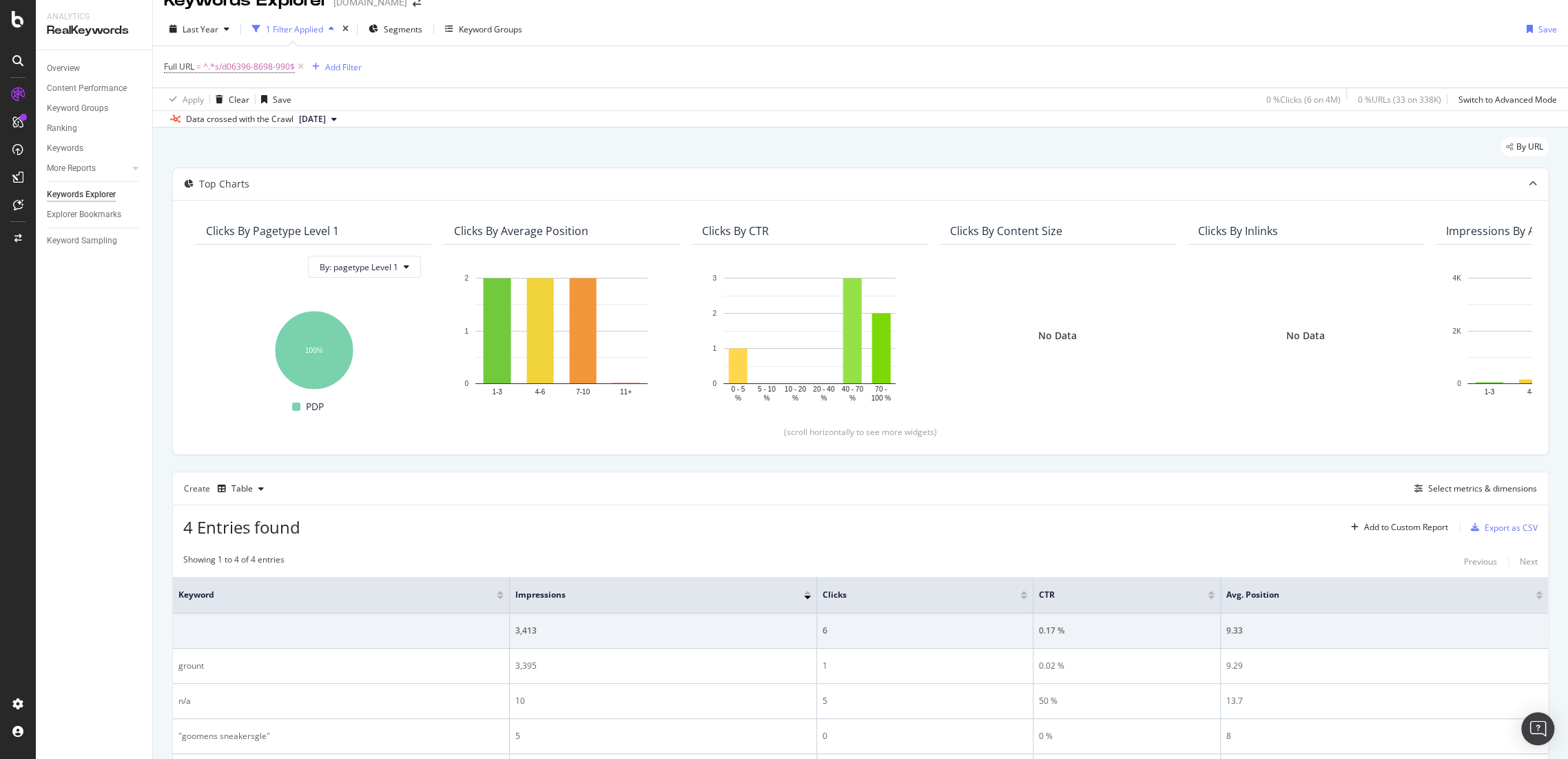
scroll to position [130, 0]
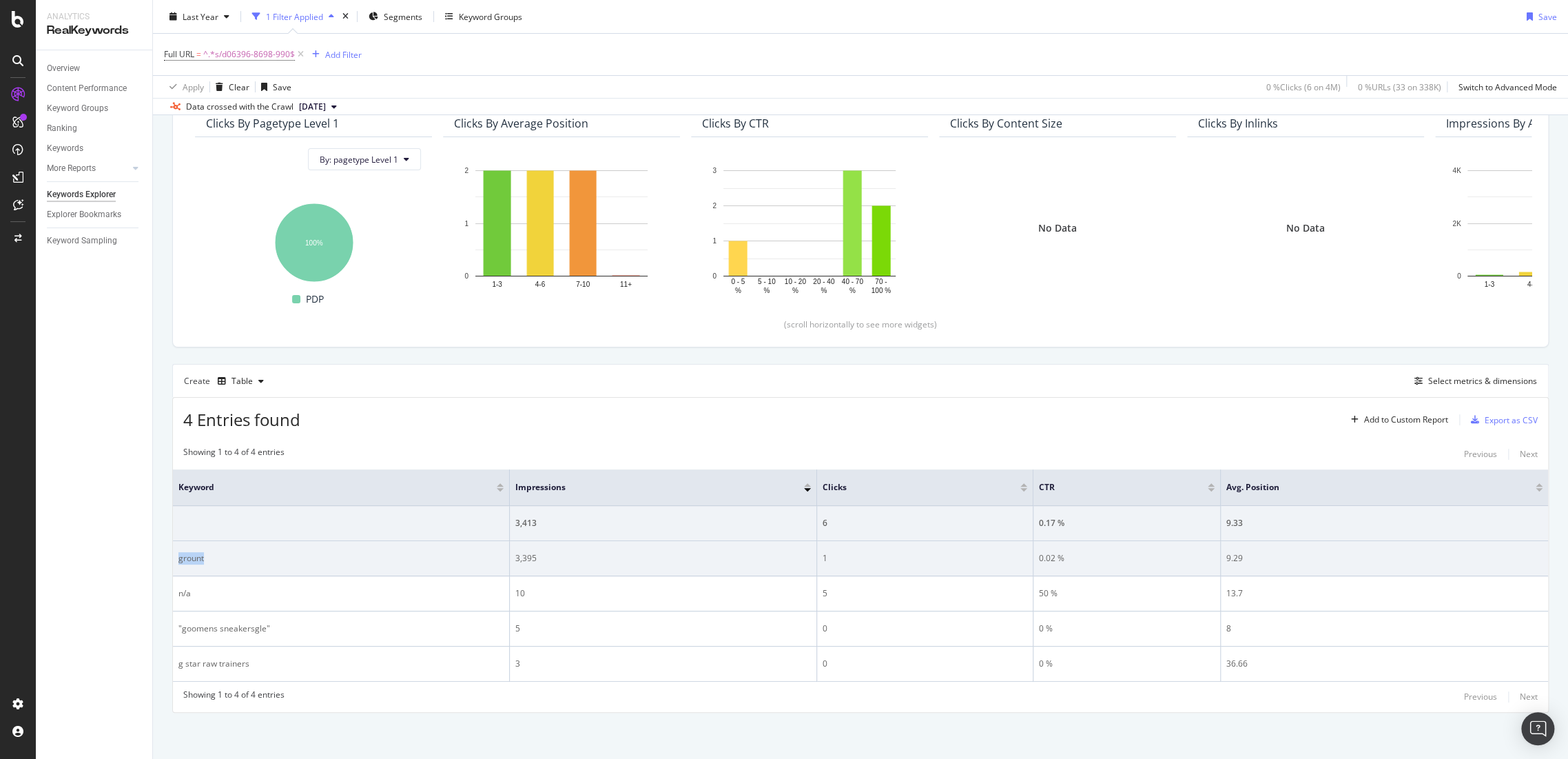
drag, startPoint x: 230, startPoint y: 564, endPoint x: 177, endPoint y: 567, distance: 53.1
click at [177, 567] on td "grount" at bounding box center [341, 558] width 337 height 35
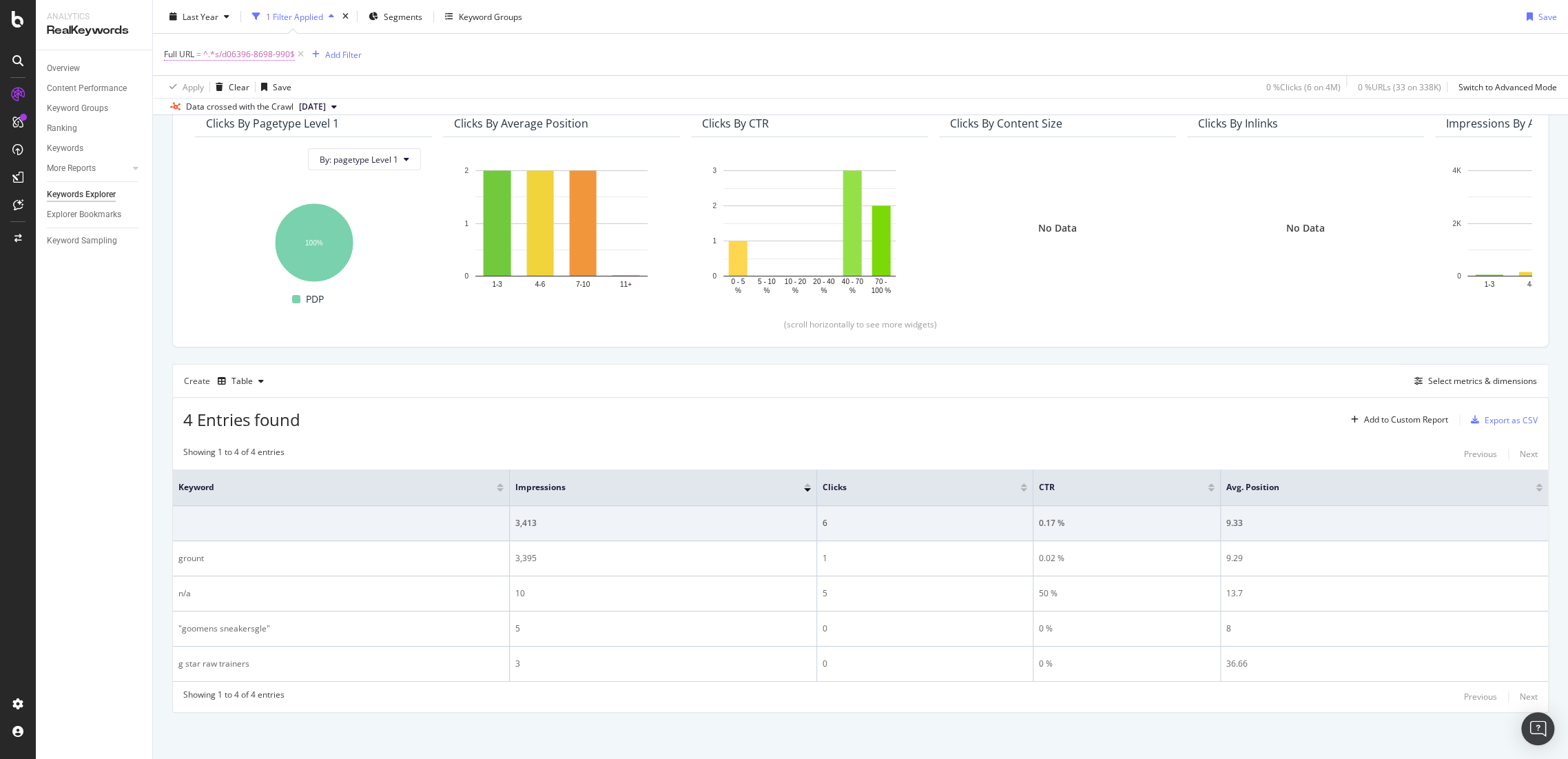
click at [255, 50] on span "^.*s/d06396-8698-990$" at bounding box center [249, 54] width 92 height 19
click at [266, 100] on input "s/d06396-8698-990" at bounding box center [241, 111] width 130 height 22
paste input "/d21364-8595-d095"
type input "/d21364-8595-d095"
click at [319, 138] on div "Apply" at bounding box center [316, 139] width 22 height 12
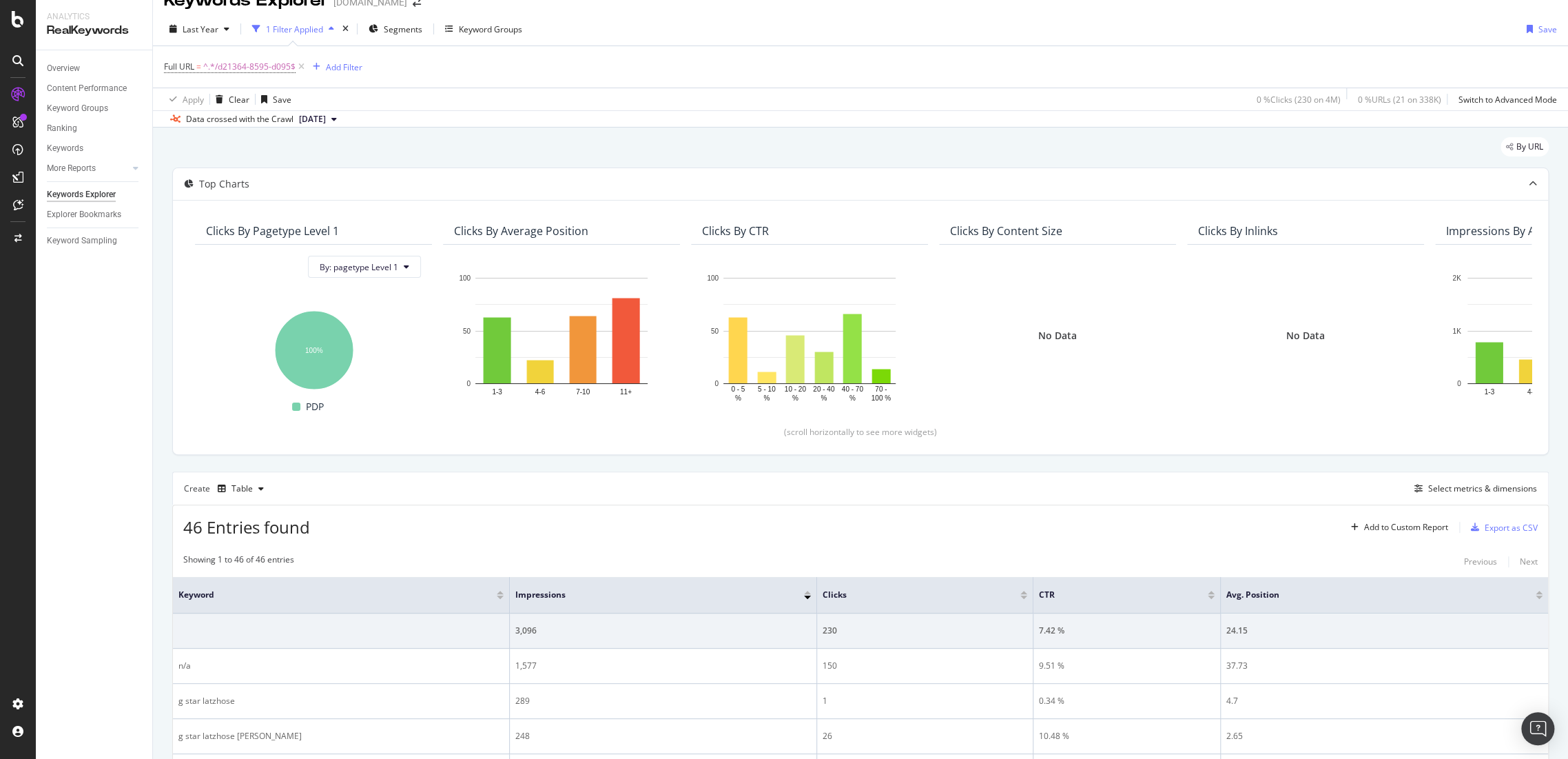
scroll to position [130, 0]
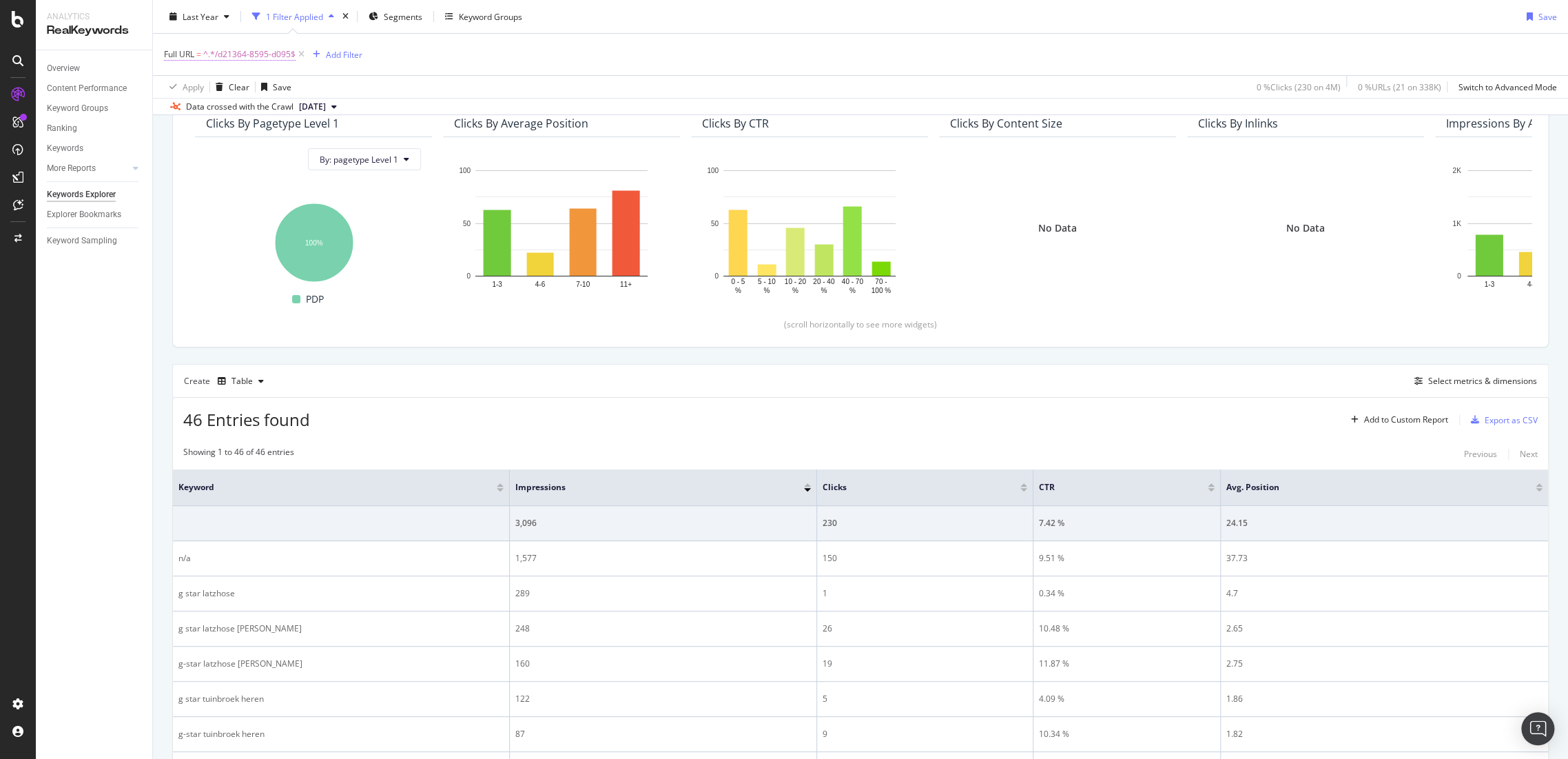
click at [278, 54] on span "^.*/d21364-8595-d095$" at bounding box center [250, 54] width 92 height 19
click at [289, 105] on input "/d21364-8595-d095" at bounding box center [241, 111] width 130 height 22
paste input "82351f-7275-990"
type input "/82351f-7275-990"
click at [329, 133] on div "Ends with /82351f-7275-990 Cancel Add filter Apply" at bounding box center [251, 111] width 174 height 94
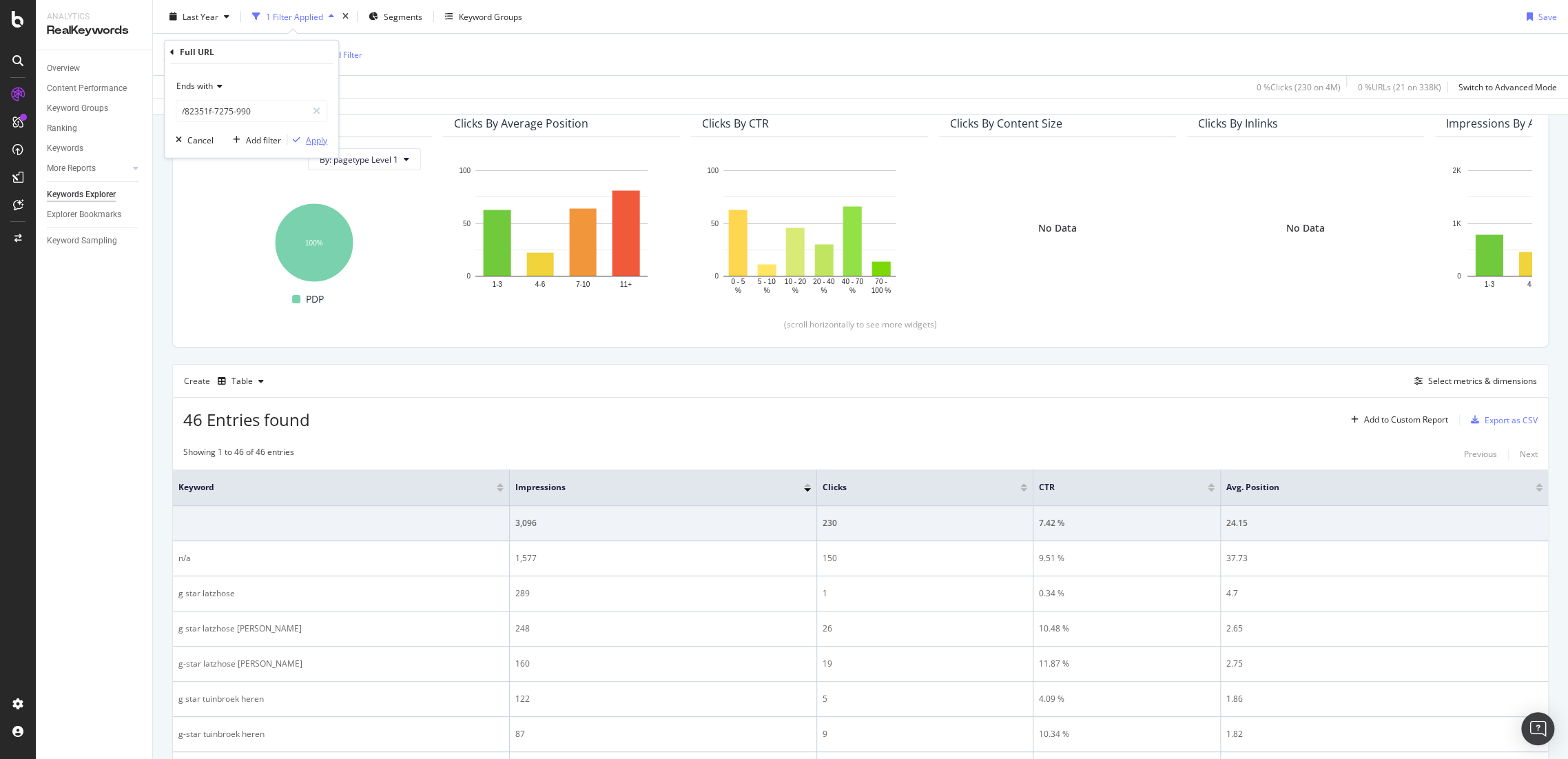
click at [320, 142] on div "Apply" at bounding box center [316, 139] width 22 height 12
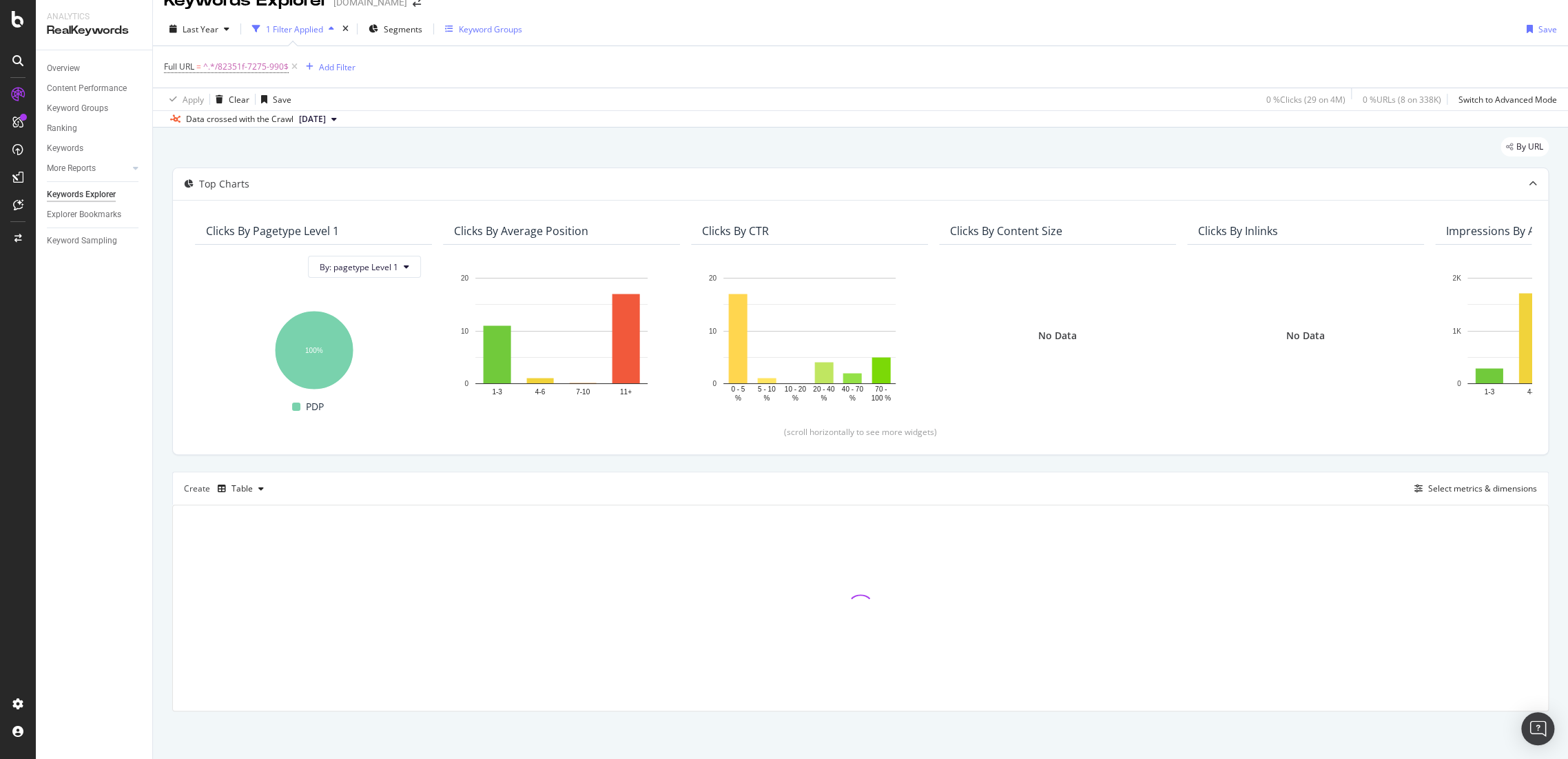
scroll to position [130, 0]
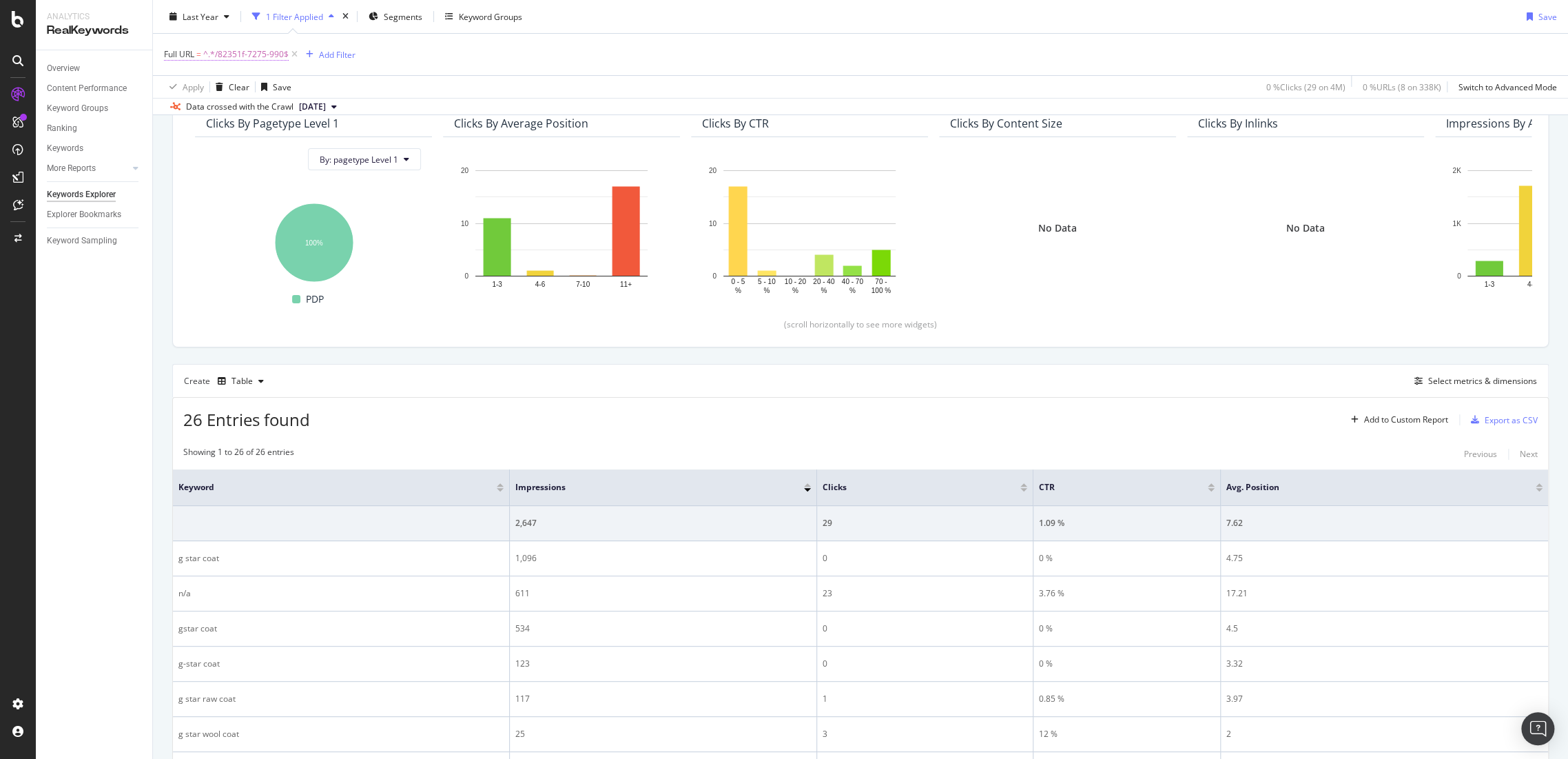
click at [242, 49] on span "^.*/82351f-7275-990$" at bounding box center [246, 54] width 86 height 19
click at [286, 107] on input "/82351f-7275-990" at bounding box center [241, 111] width 130 height 22
paste input "1607e-4985-857"
type input "/81607e-4985-857"
click at [326, 134] on div "Apply" at bounding box center [316, 139] width 22 height 12
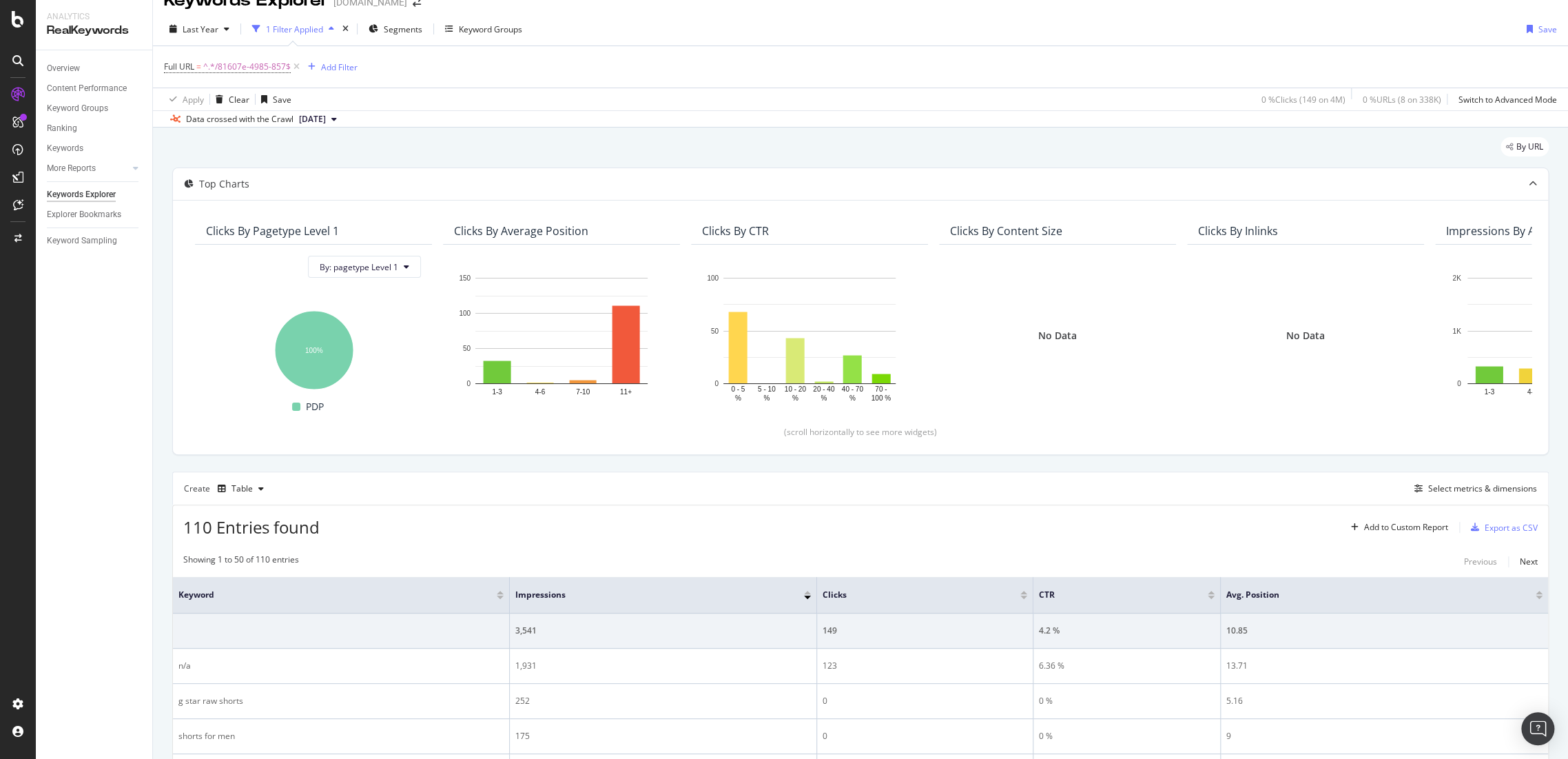
scroll to position [130, 0]
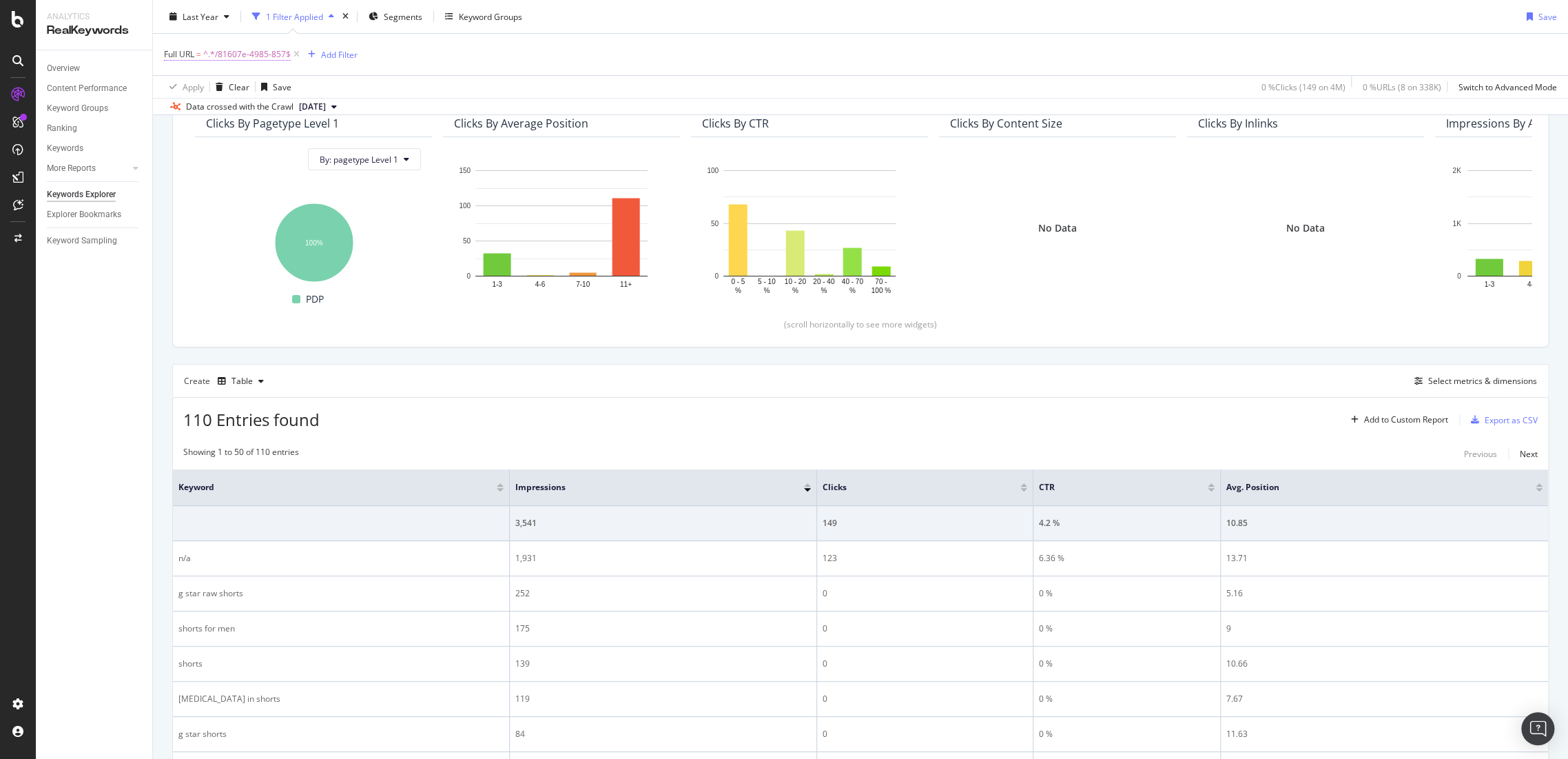
click at [270, 58] on span "^.*/81607e-4985-857$" at bounding box center [247, 54] width 87 height 19
click at [297, 105] on input "/81607e-4985-857" at bounding box center [241, 111] width 130 height 22
paste input "d03176-4176-001"
type input "/d03176-4176-001"
click at [321, 139] on div "Apply" at bounding box center [316, 139] width 22 height 12
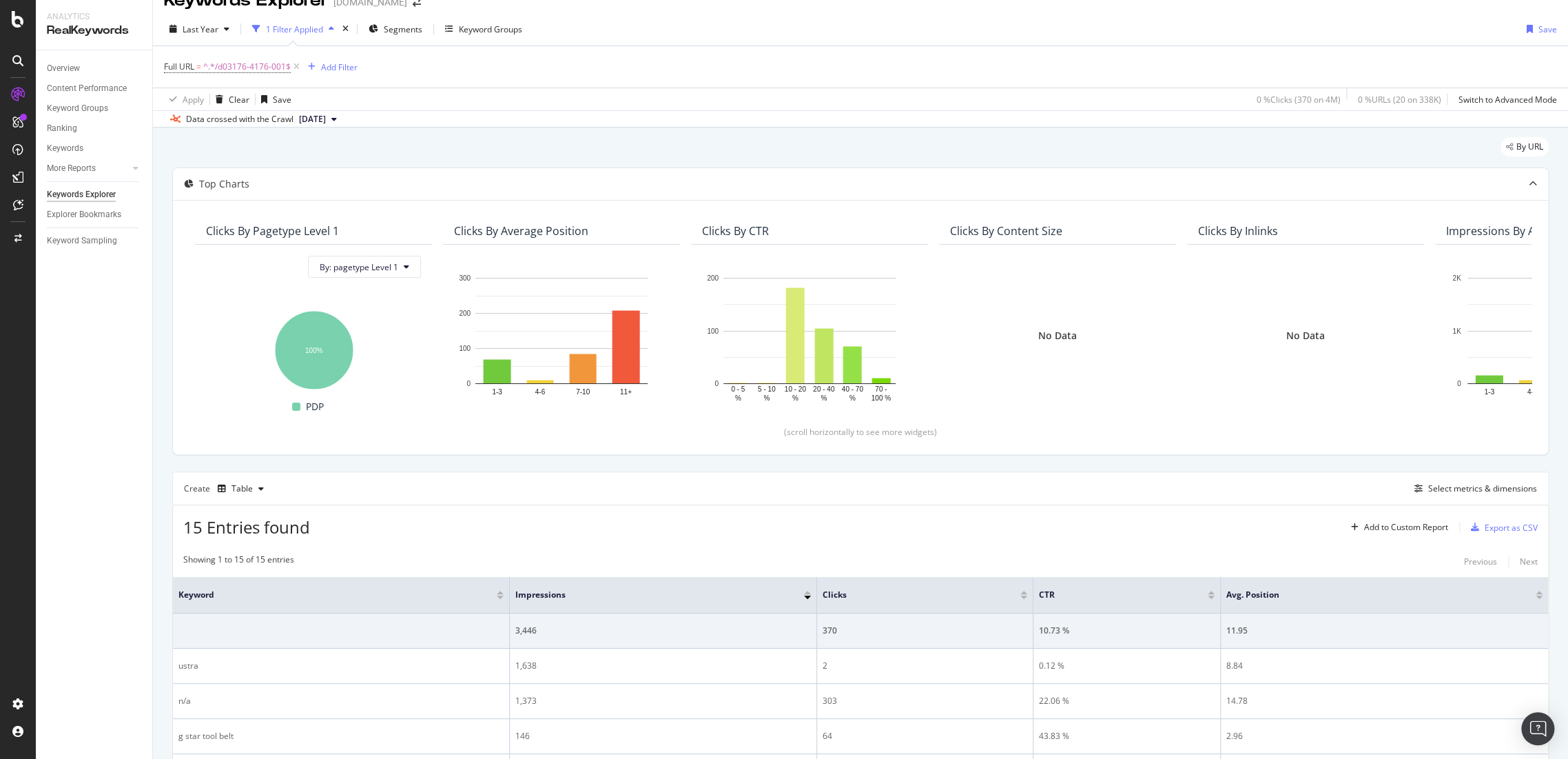
scroll to position [130, 0]
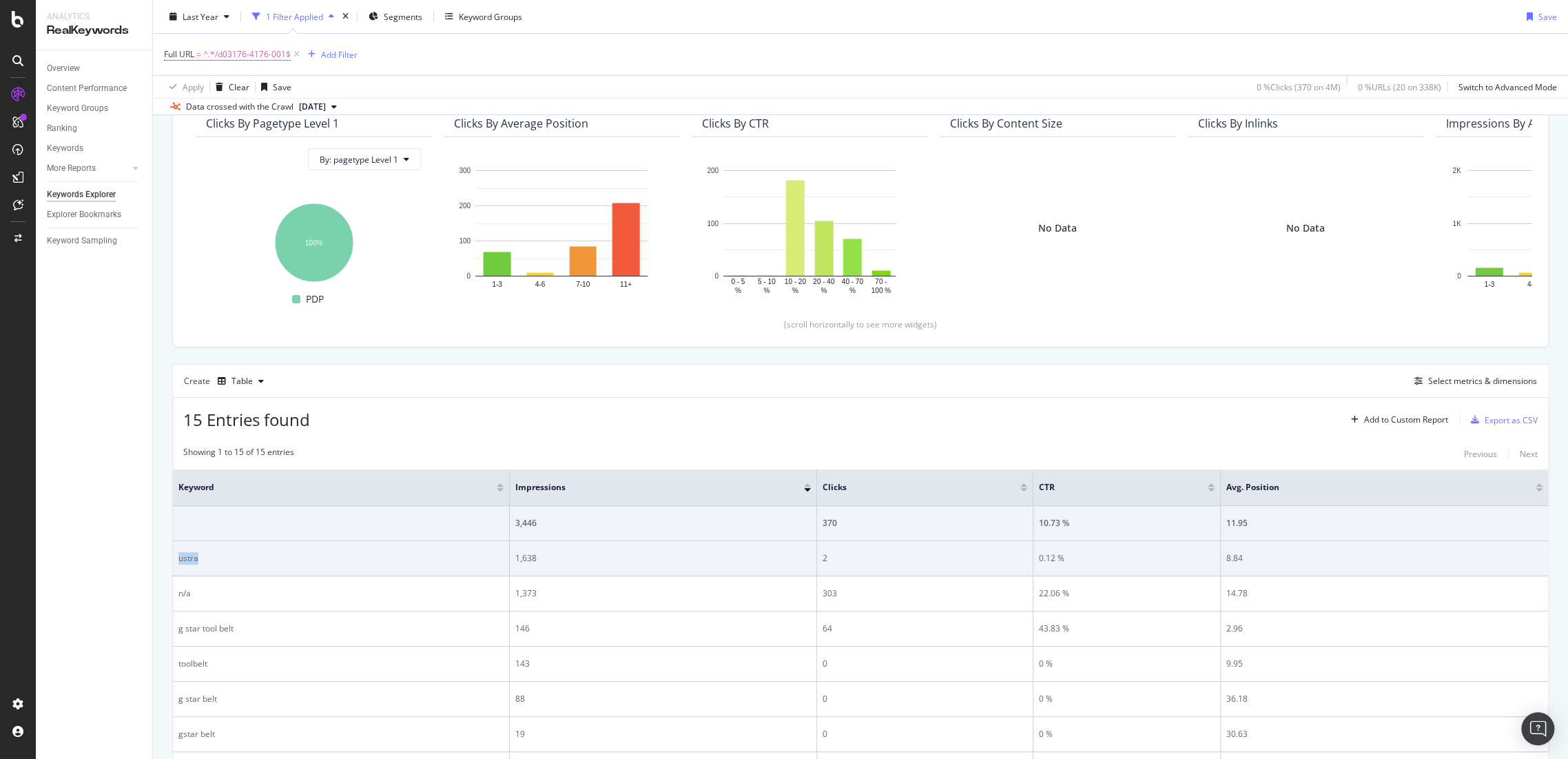
drag, startPoint x: 238, startPoint y: 559, endPoint x: 174, endPoint y: 562, distance: 64.1
click at [174, 562] on td "ustra" at bounding box center [341, 558] width 337 height 35
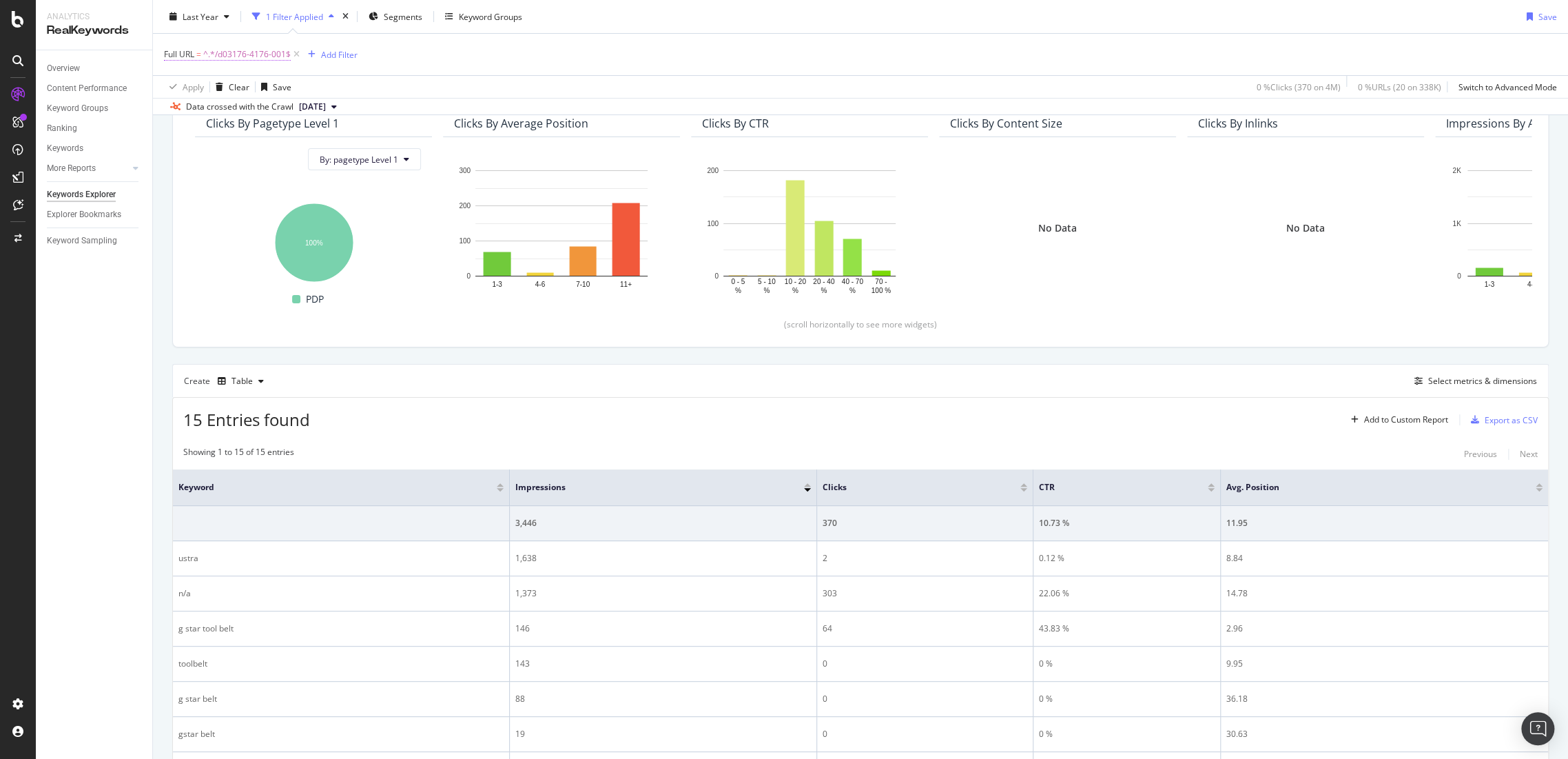
click at [261, 54] on span "^.*/d03176-4176-001$" at bounding box center [247, 54] width 87 height 19
click at [283, 114] on input "/d03176-4176-001" at bounding box center [241, 111] width 130 height 22
paste input "1252-6729"
type input "/d01252-6729-001"
click at [303, 136] on div "button" at bounding box center [297, 139] width 19 height 8
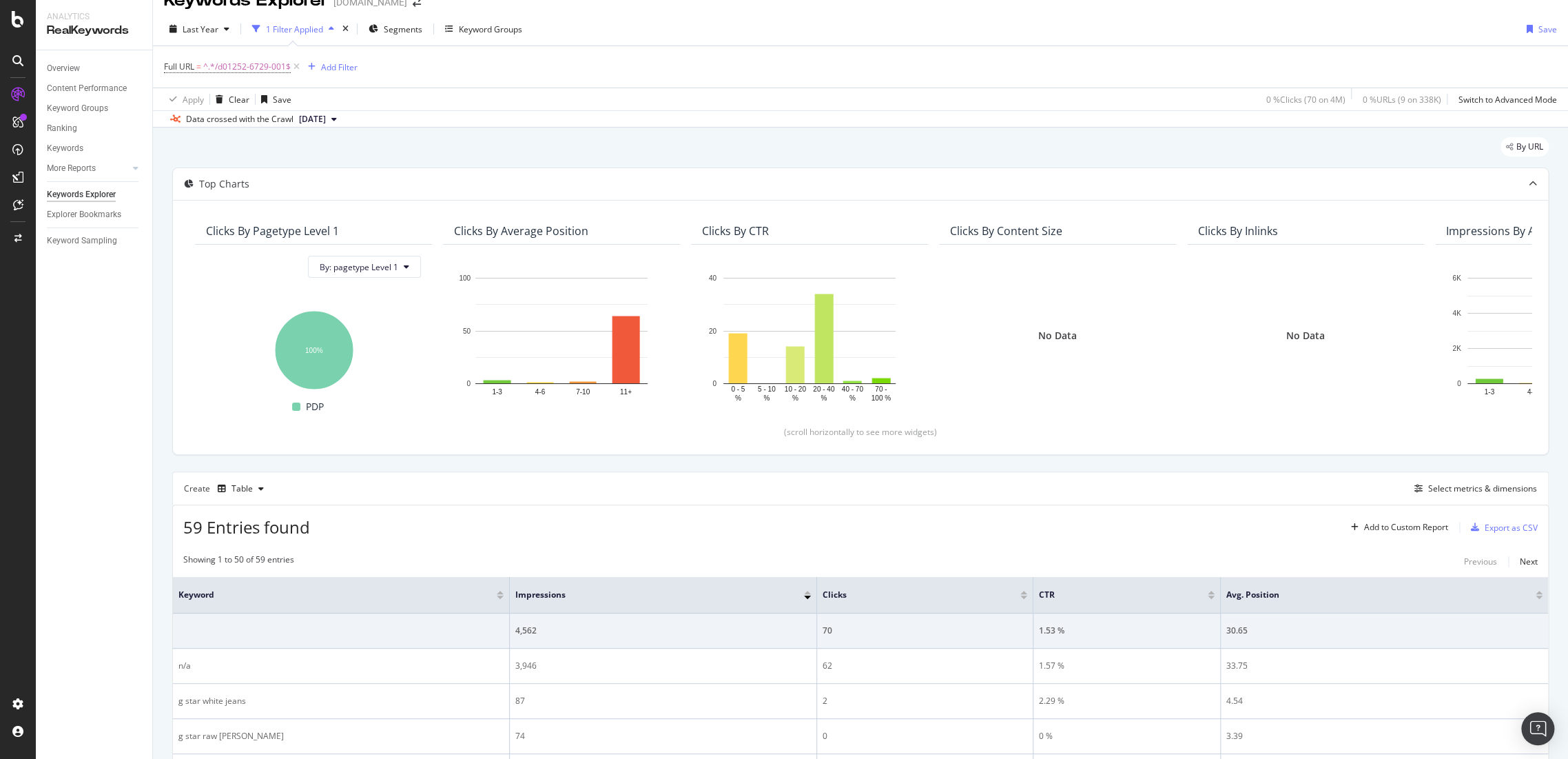
scroll to position [130, 0]
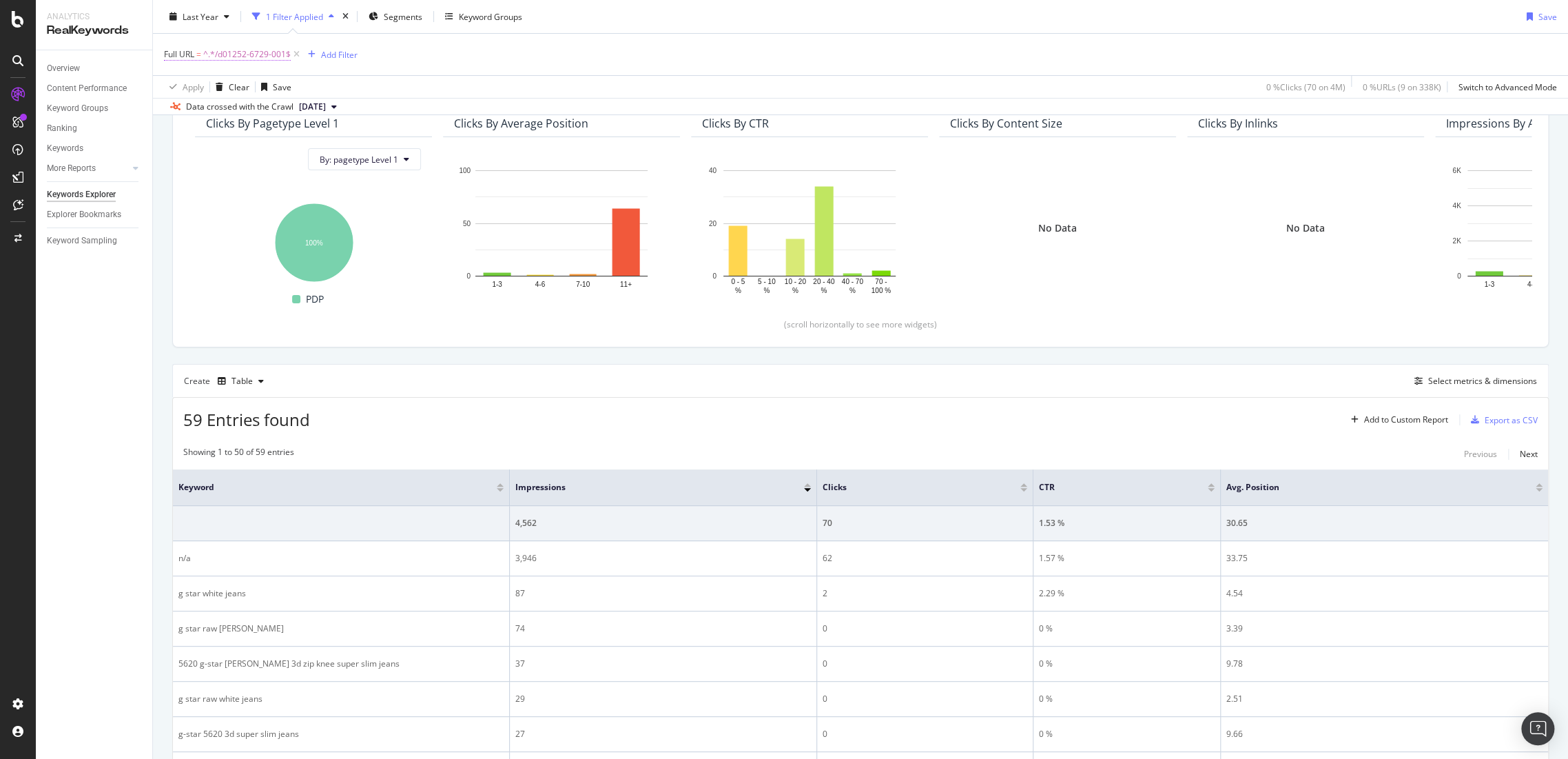
click at [266, 51] on span "^.*/d01252-6729-001$" at bounding box center [247, 54] width 87 height 19
click at [265, 105] on input "/d01252-6729-001" at bounding box center [241, 111] width 130 height 22
paste input "51030f-5633-4504"
type input "/51030f-5633-4504"
click at [308, 130] on div "Ends with /51030f-5633-4504 Cancel Add filter Apply" at bounding box center [251, 111] width 174 height 94
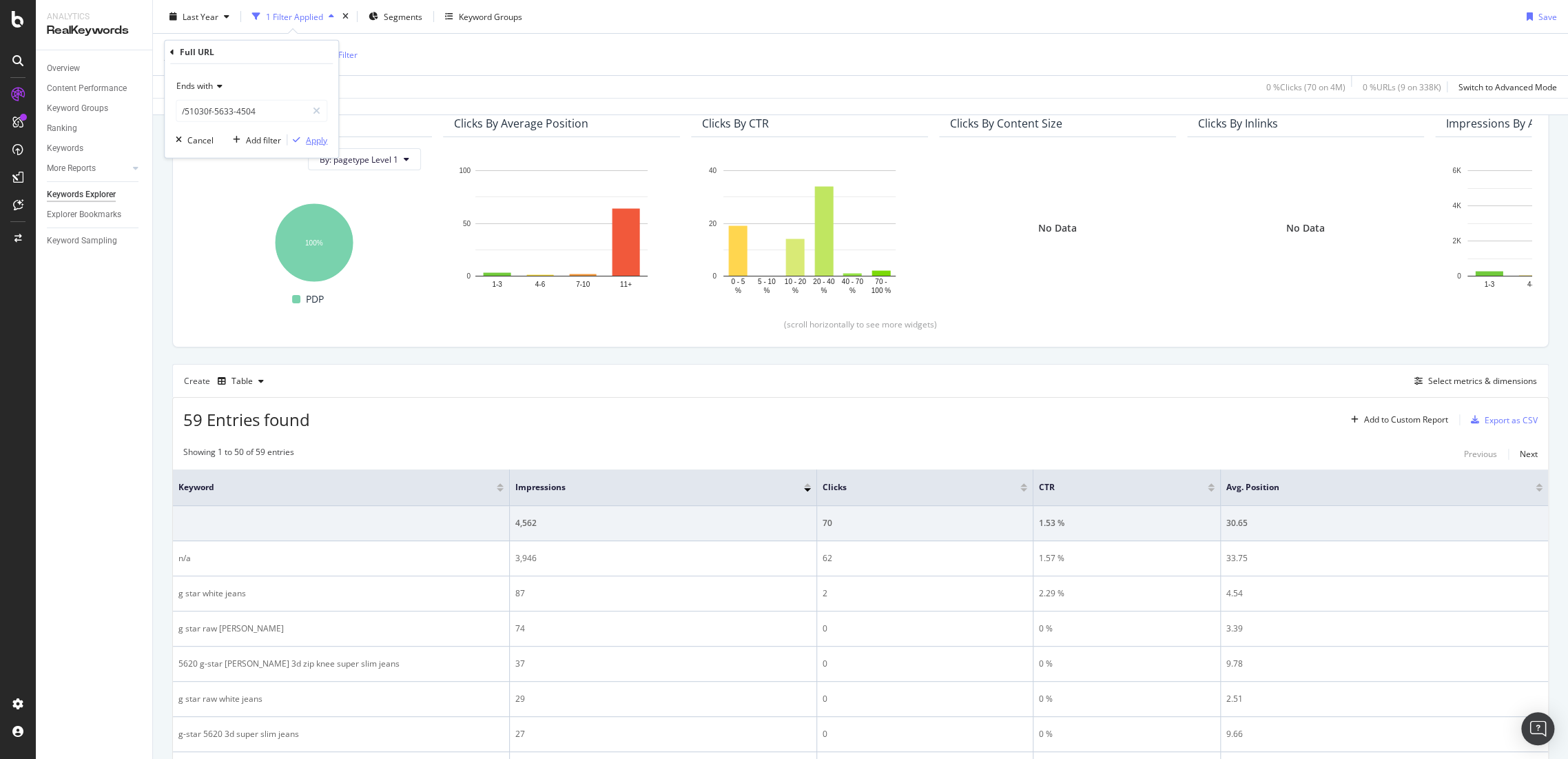
click at [312, 142] on div "Apply" at bounding box center [316, 139] width 22 height 12
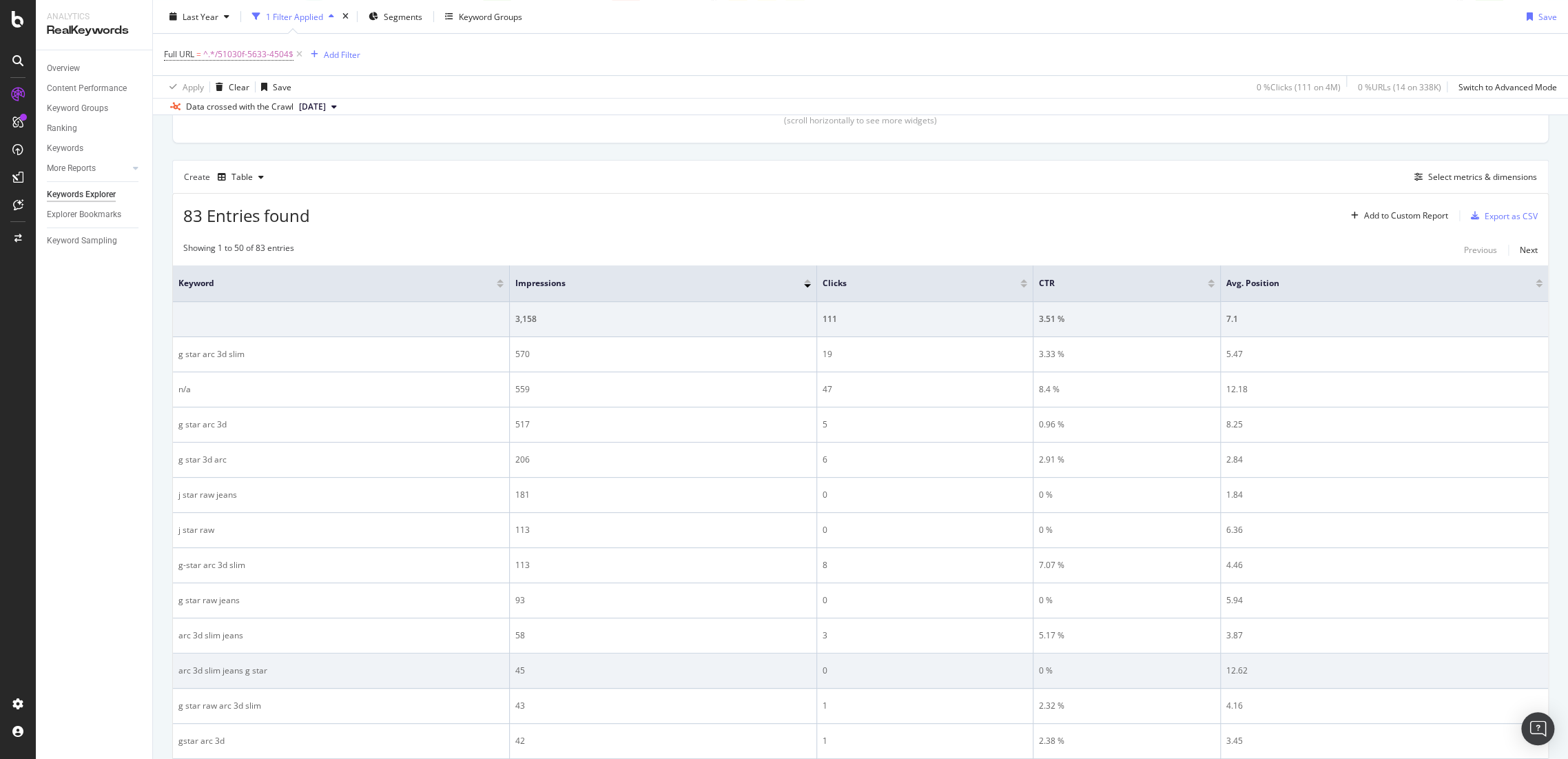
scroll to position [435, 0]
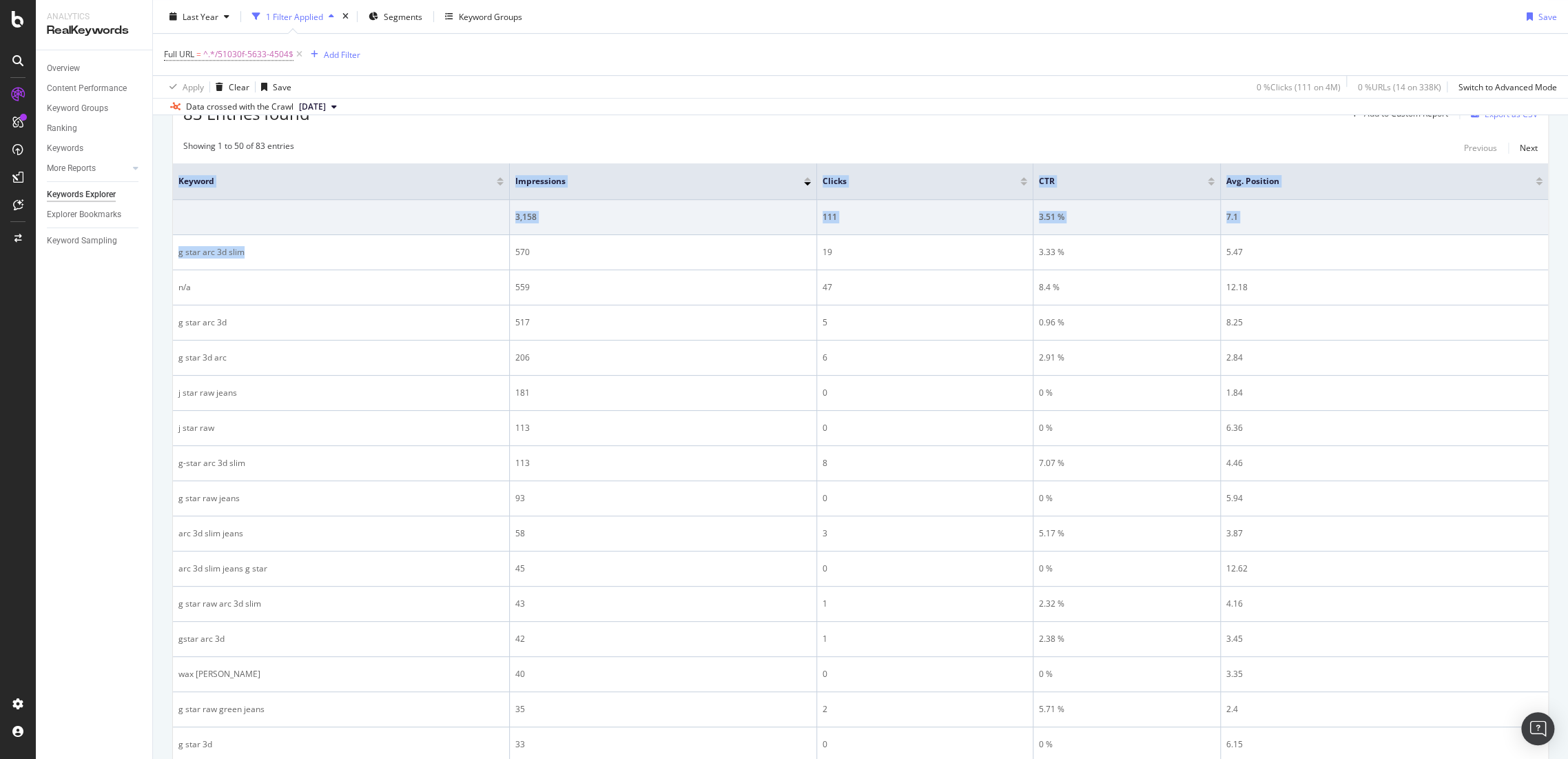
drag, startPoint x: 192, startPoint y: 239, endPoint x: 170, endPoint y: 247, distance: 23.4
click at [277, 60] on span "^.*/51030f-5633-4504$" at bounding box center [248, 54] width 90 height 19
click at [282, 109] on input "/51030f-5633-4504" at bounding box center [241, 111] width 130 height 22
paste input "99501e-6116-857"
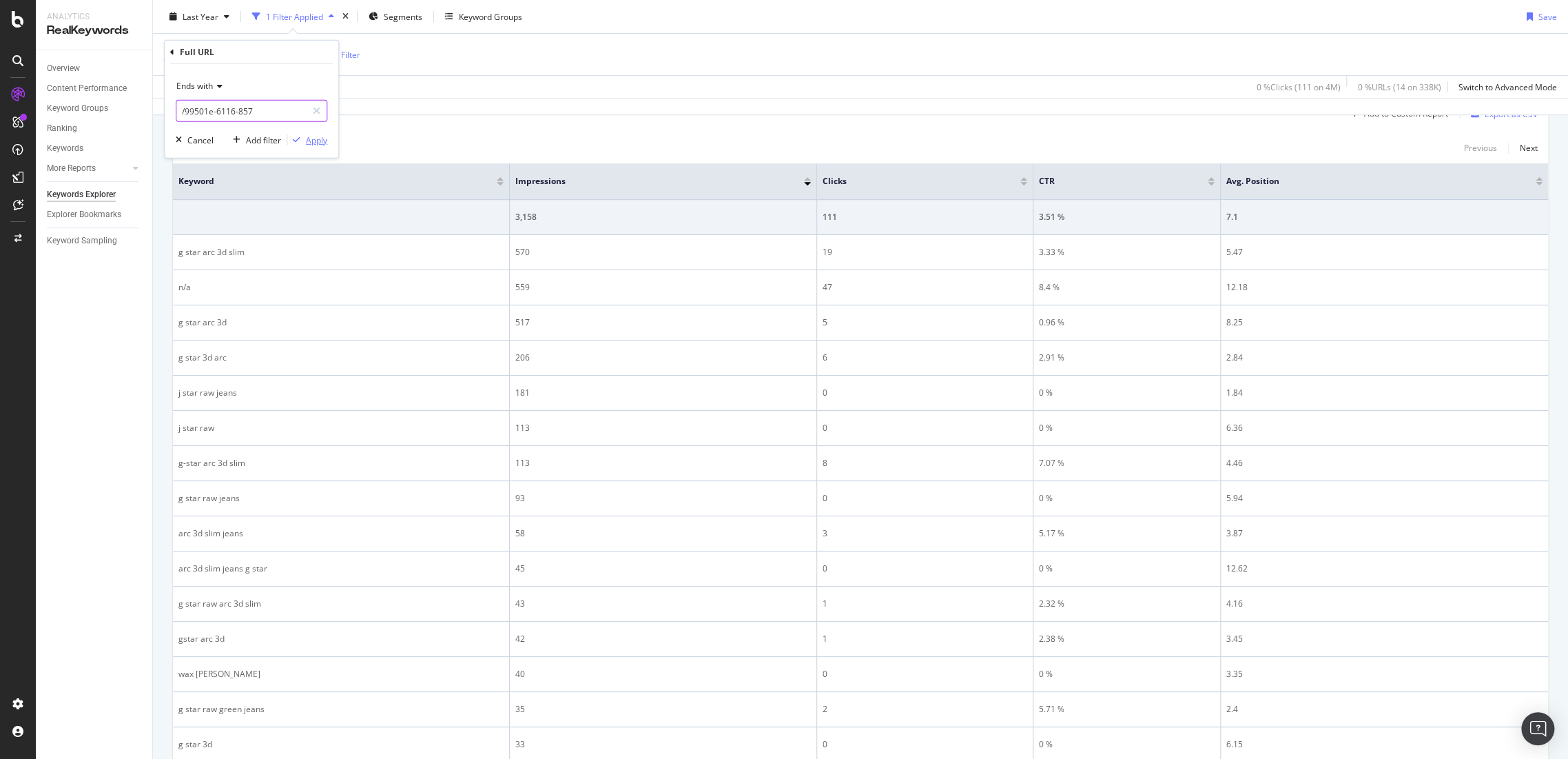
type input "/99501e-6116-857"
click at [312, 141] on div "Apply" at bounding box center [316, 139] width 22 height 12
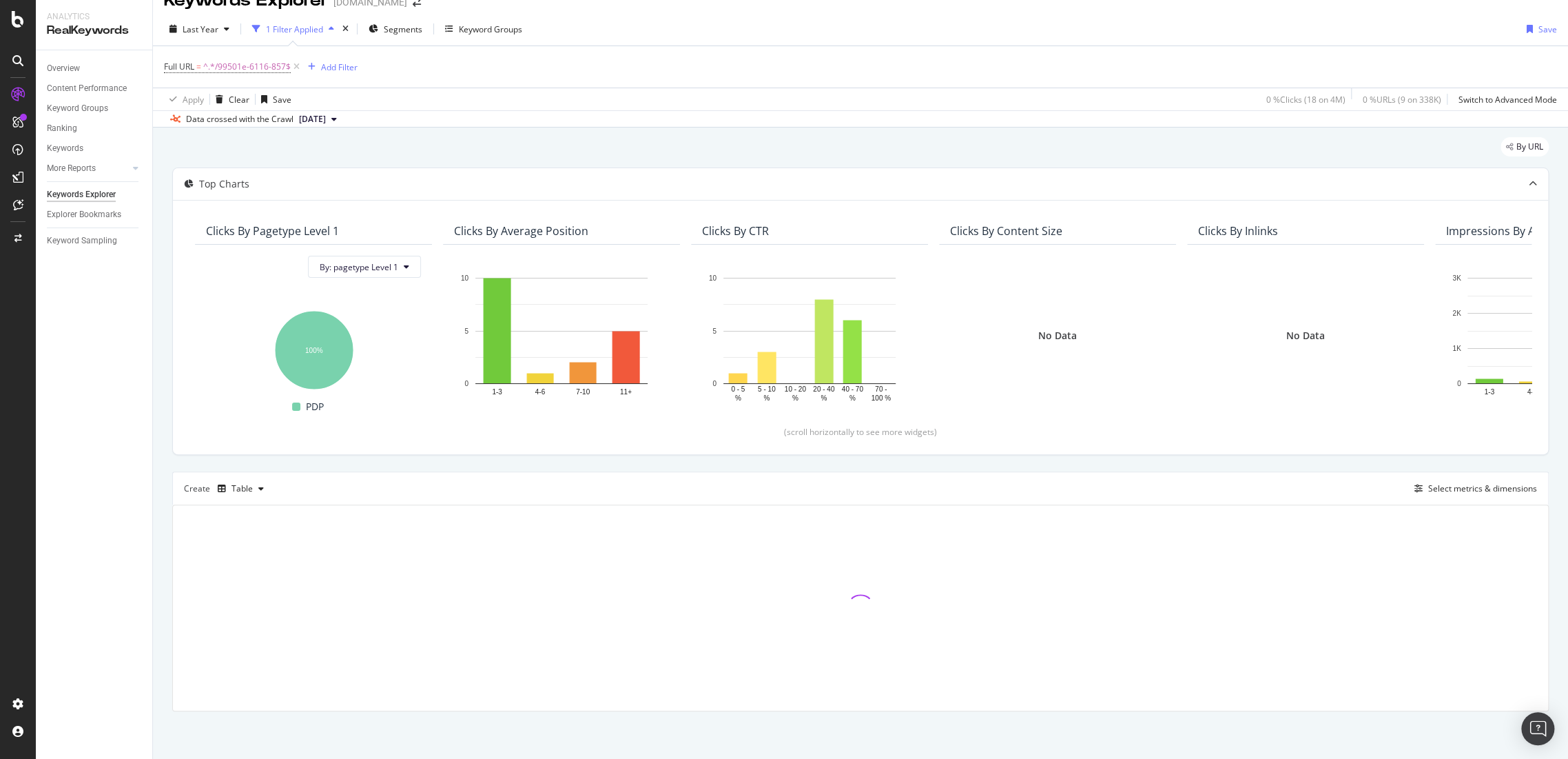
scroll to position [270, 0]
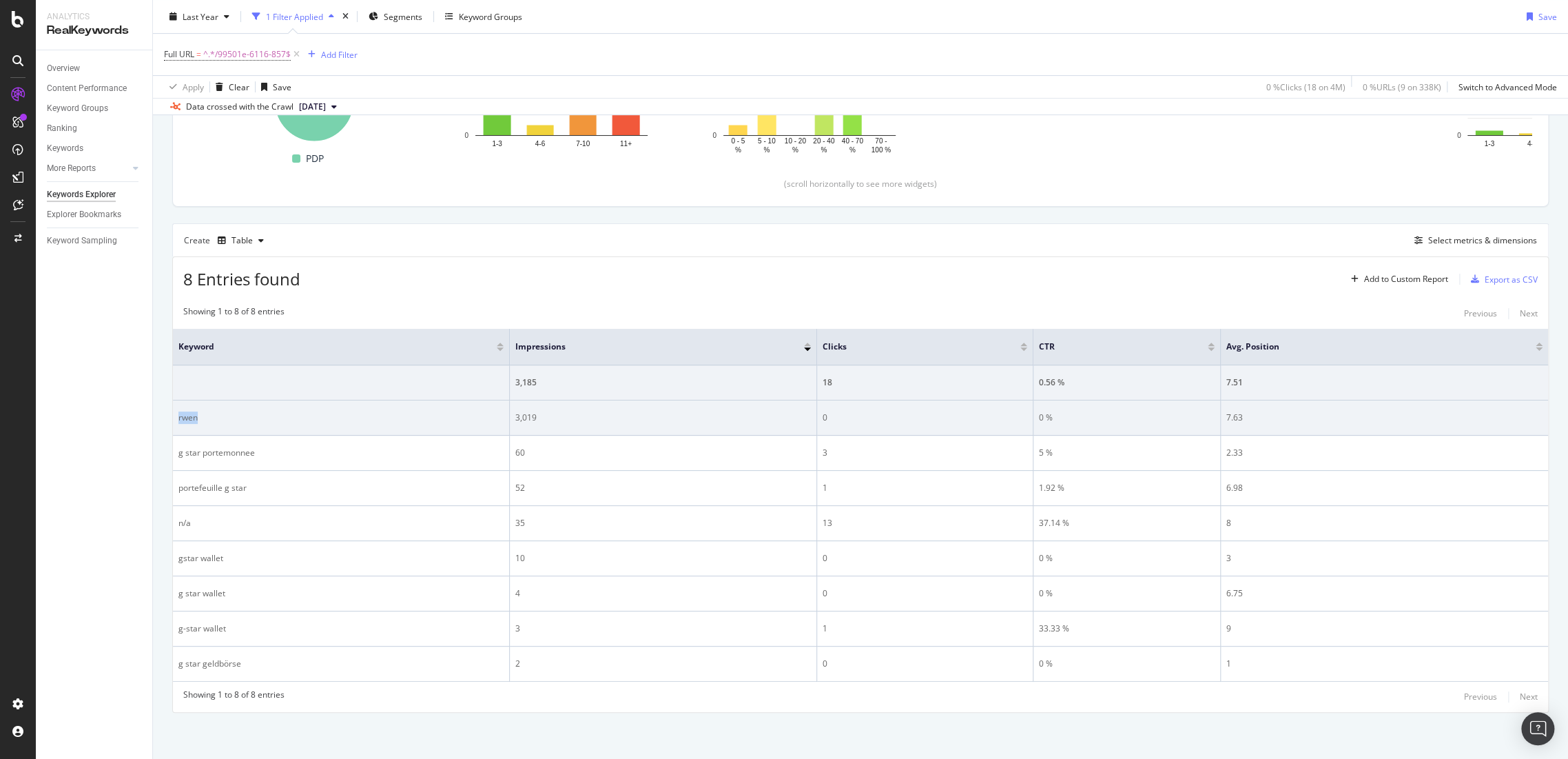
drag, startPoint x: 215, startPoint y: 420, endPoint x: 175, endPoint y: 418, distance: 40.0
click at [175, 418] on td "rwen" at bounding box center [341, 418] width 337 height 35
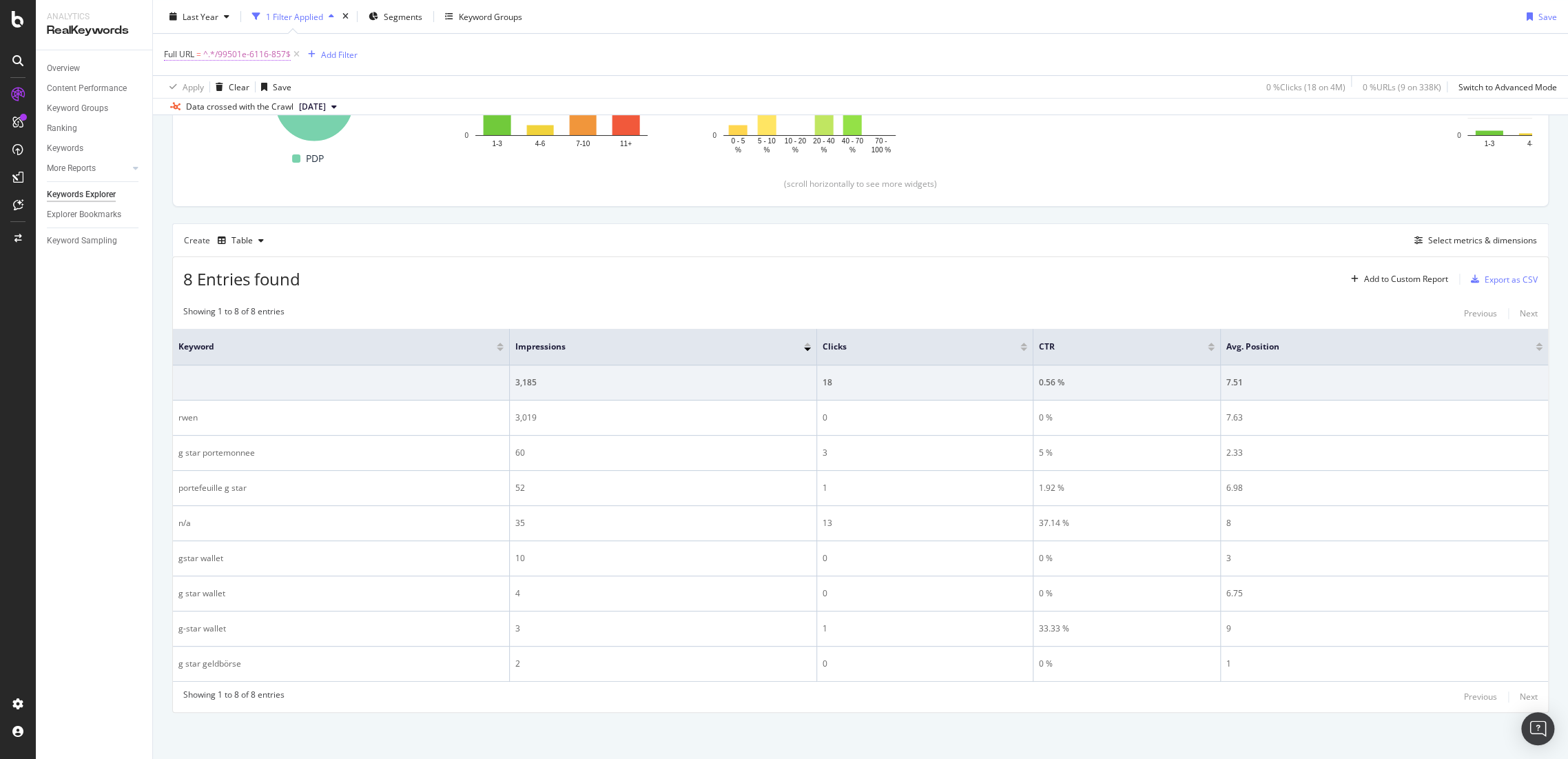
click at [249, 58] on span "^.*/99501e-6116-857$" at bounding box center [247, 54] width 87 height 19
click at [279, 111] on input "/99501e-6116-857" at bounding box center [241, 111] width 130 height 22
paste input "b84023-7554-5202"
type input "/b84023-7554-5202"
click at [314, 142] on div "Apply" at bounding box center [316, 139] width 22 height 12
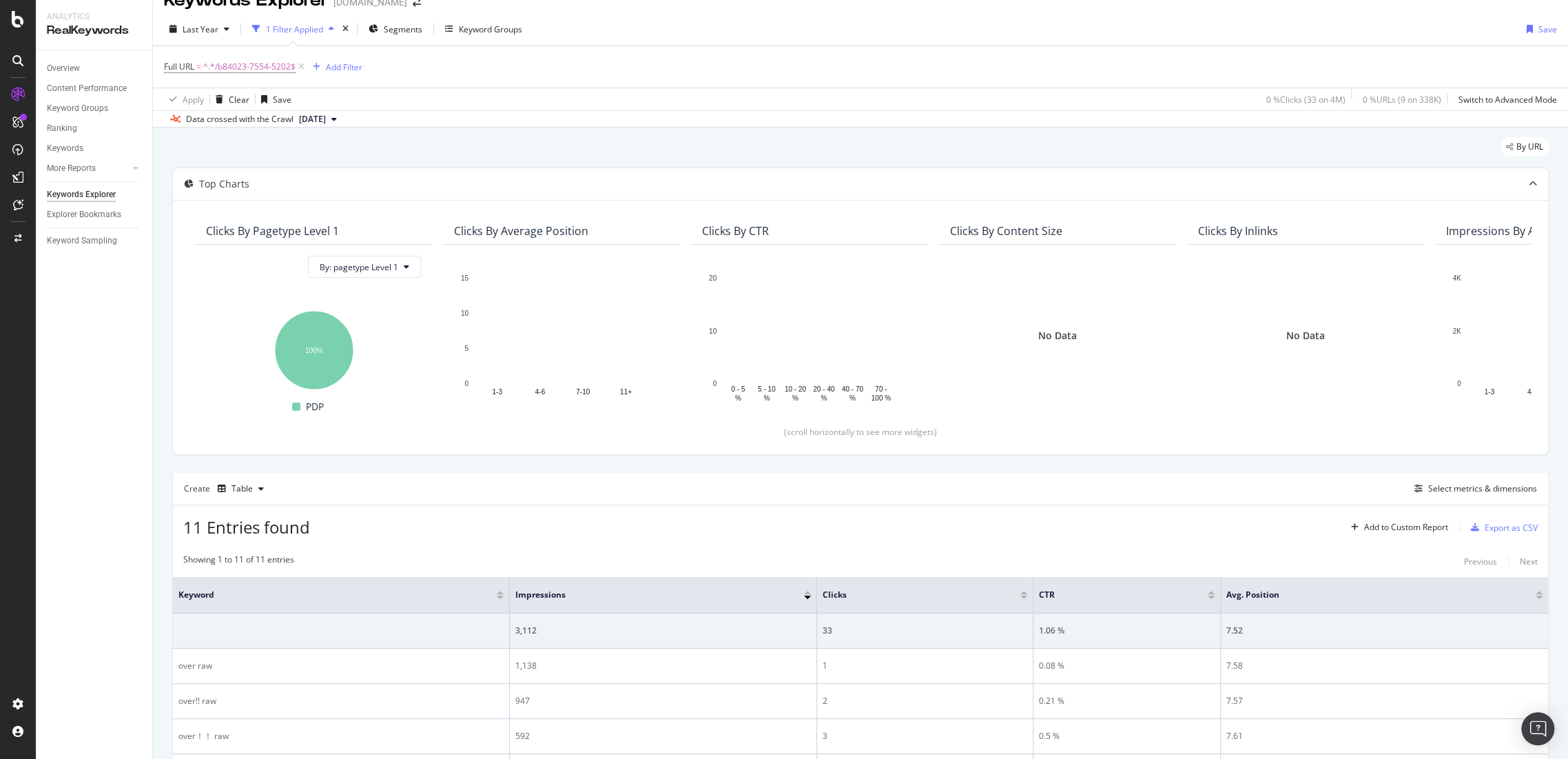
scroll to position [270, 0]
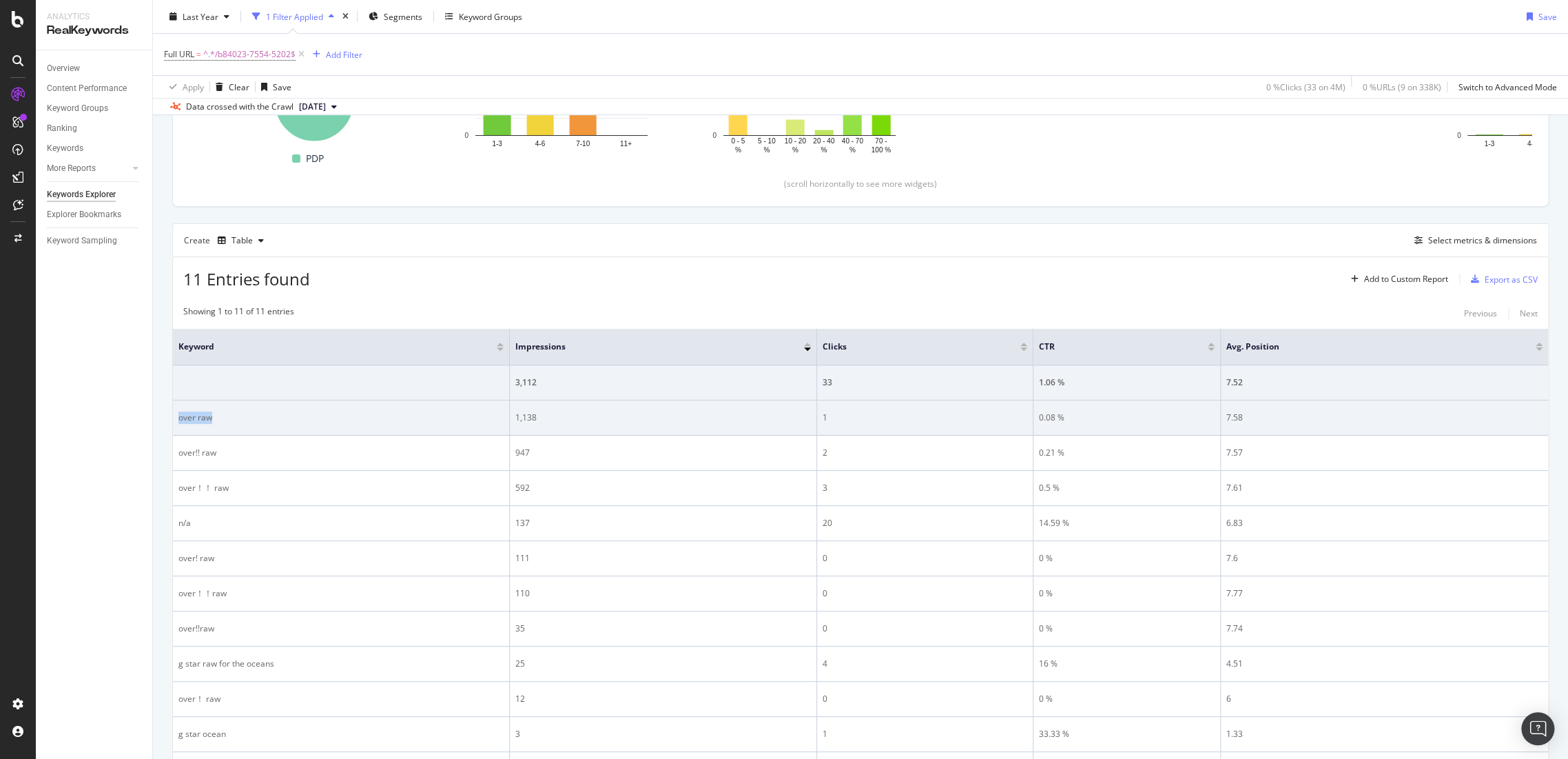
drag, startPoint x: 243, startPoint y: 414, endPoint x: 172, endPoint y: 415, distance: 71.0
click at [173, 415] on td "over raw" at bounding box center [341, 418] width 337 height 35
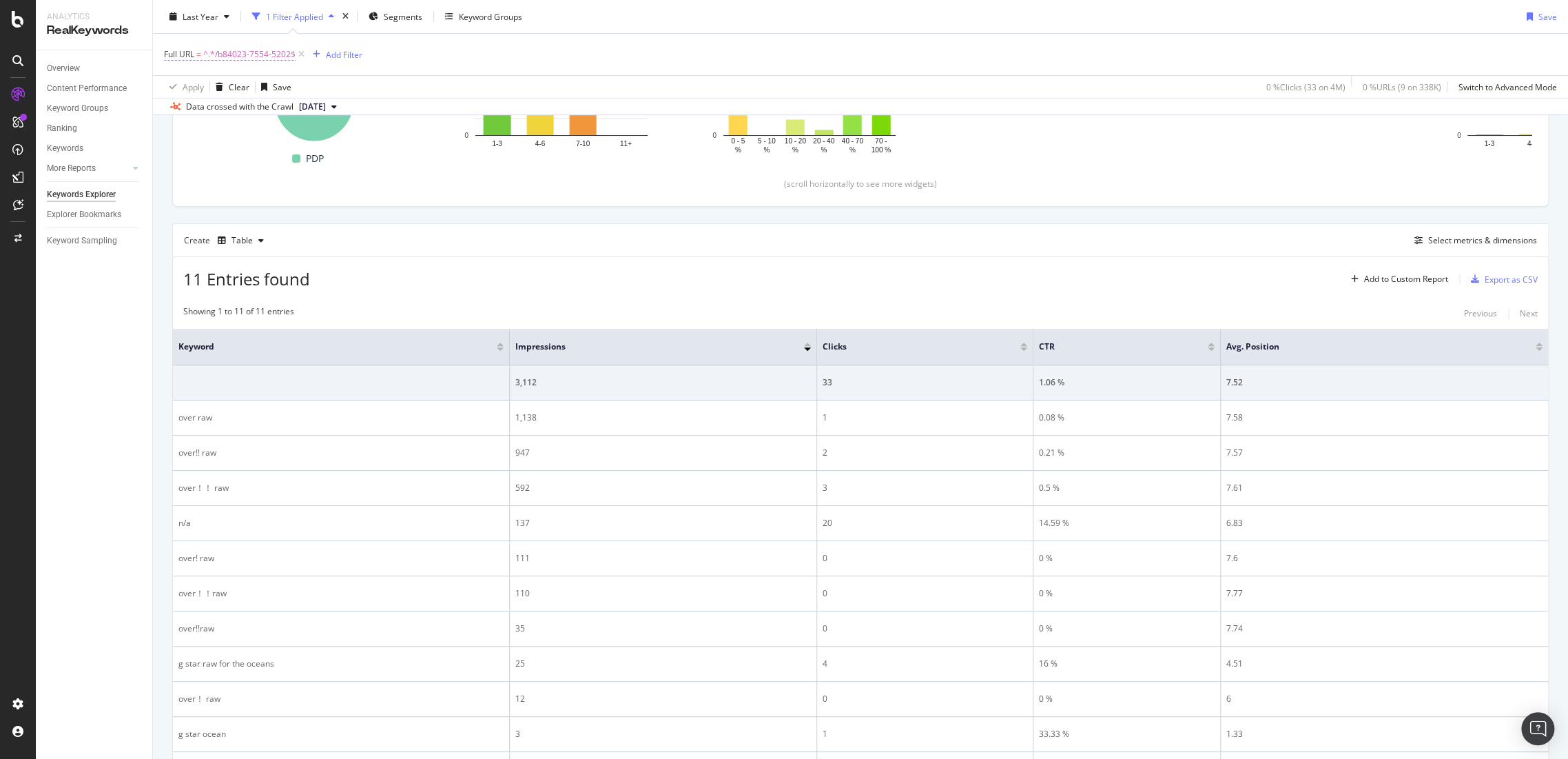
click at [240, 48] on span "^.*/b84023-7554-5202$" at bounding box center [250, 54] width 92 height 19
click at [271, 113] on input "/b84023-7554-5202" at bounding box center [241, 111] width 130 height 22
paste input "d18431-01-110"
type input "/d18431-01-110"
click at [314, 142] on div "Apply" at bounding box center [316, 139] width 22 height 12
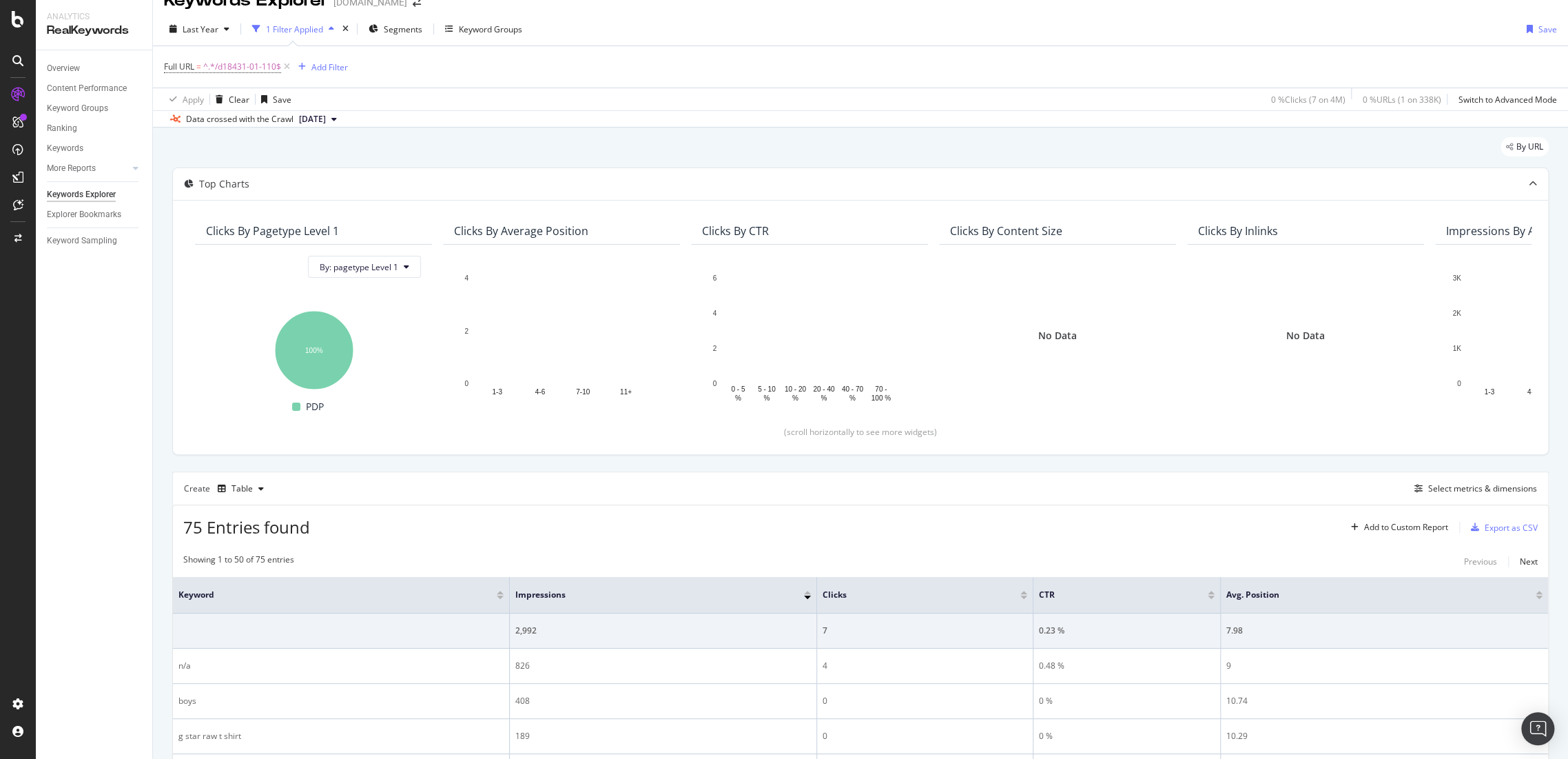
scroll to position [270, 0]
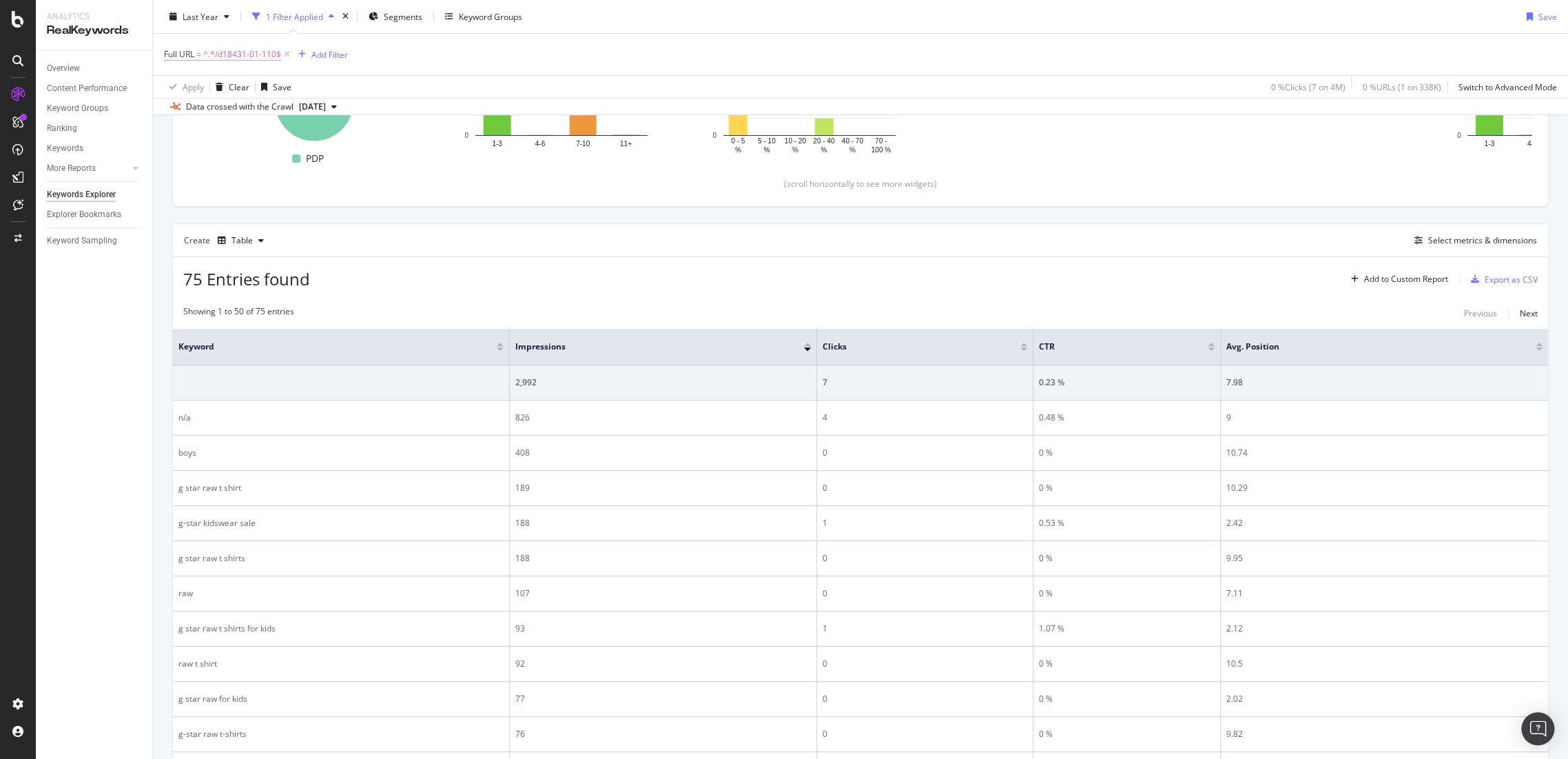
click at [248, 53] on span "^.*/d18431-01-110$" at bounding box center [242, 54] width 78 height 19
click at [288, 115] on input "/d18431-01-110" at bounding box center [241, 111] width 130 height 22
paste input "s/d02371-7681-6324"
type input "s/d02371-7681-6324"
click at [314, 135] on div "Apply" at bounding box center [316, 139] width 22 height 12
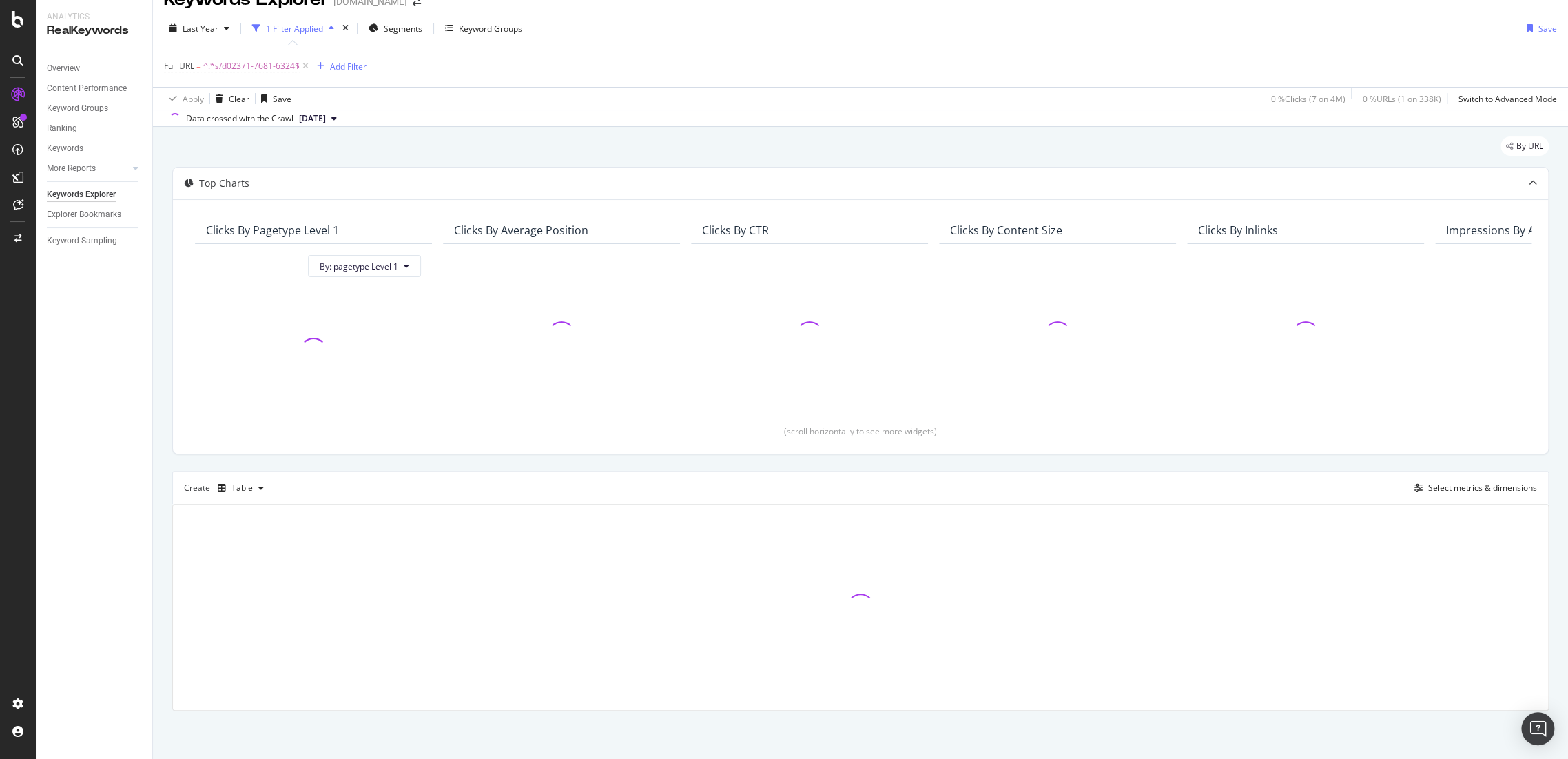
scroll to position [22, 0]
click at [244, 75] on span "^.*s/d02371-7681-6324$" at bounding box center [251, 67] width 96 height 19
click at [184, 114] on input "s/d02371-7681-6324" at bounding box center [241, 125] width 130 height 22
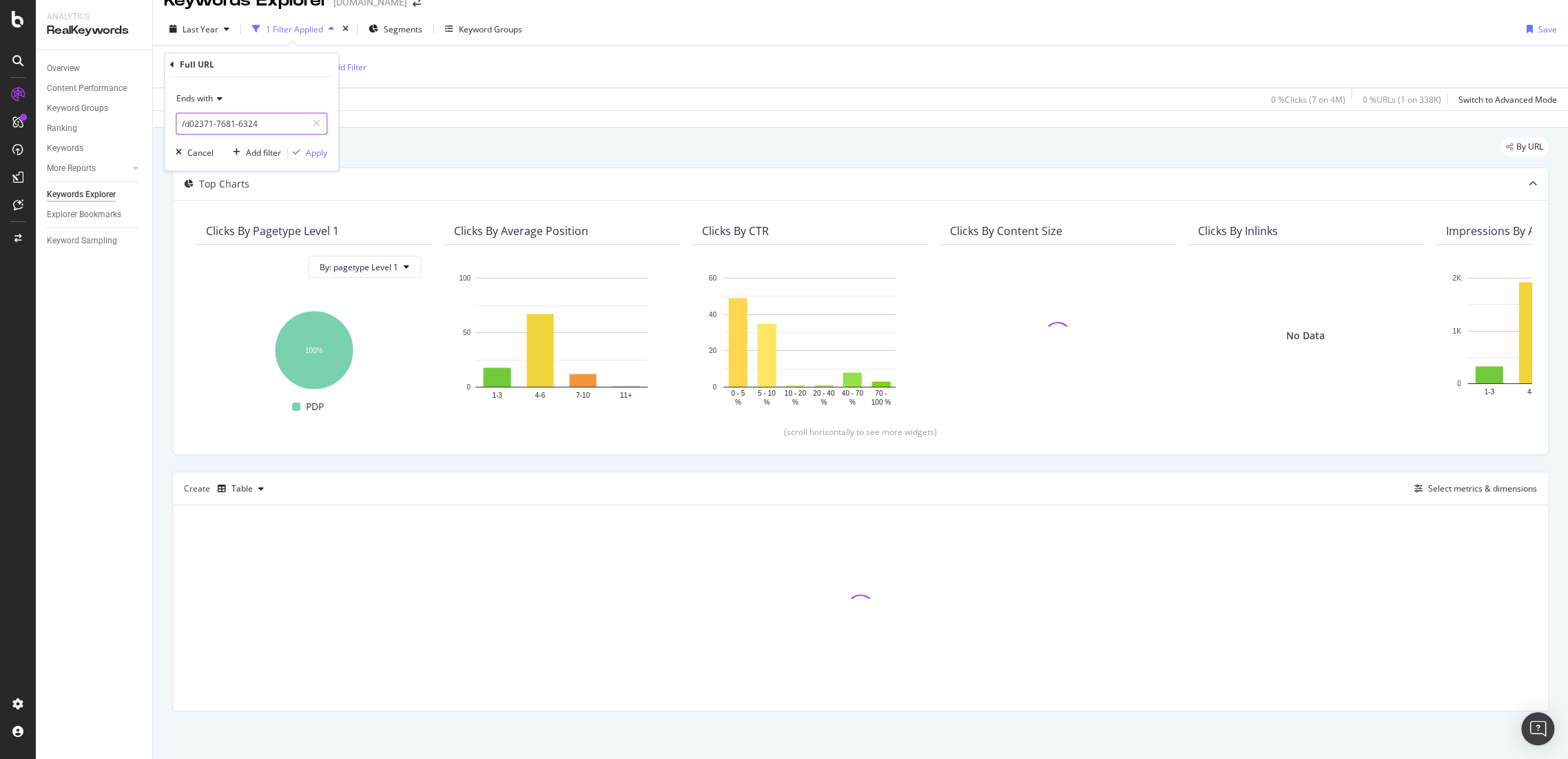
type input "/d02371-7681-6324"
click at [309, 151] on div "Apply" at bounding box center [316, 153] width 22 height 12
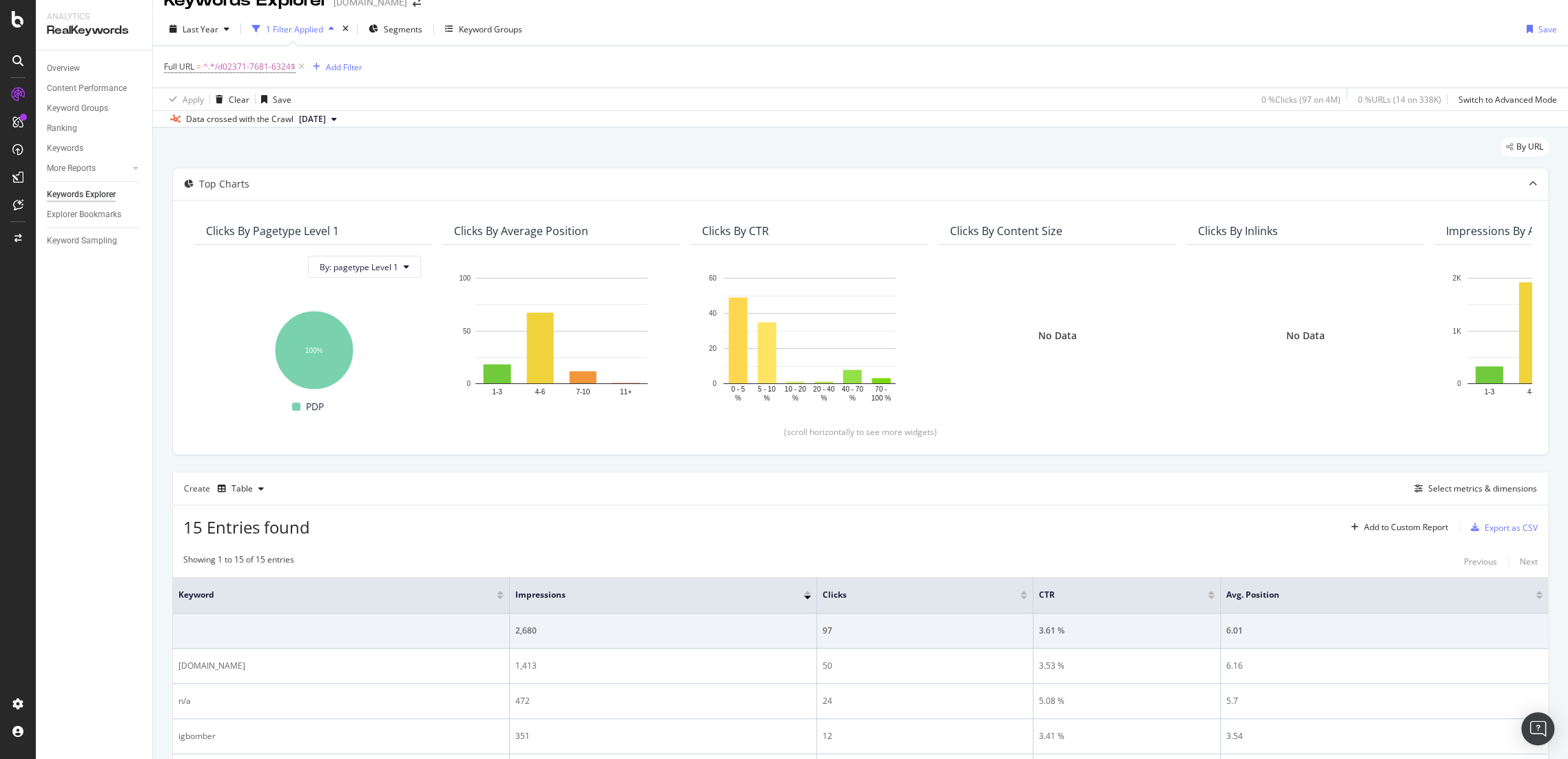
scroll to position [270, 0]
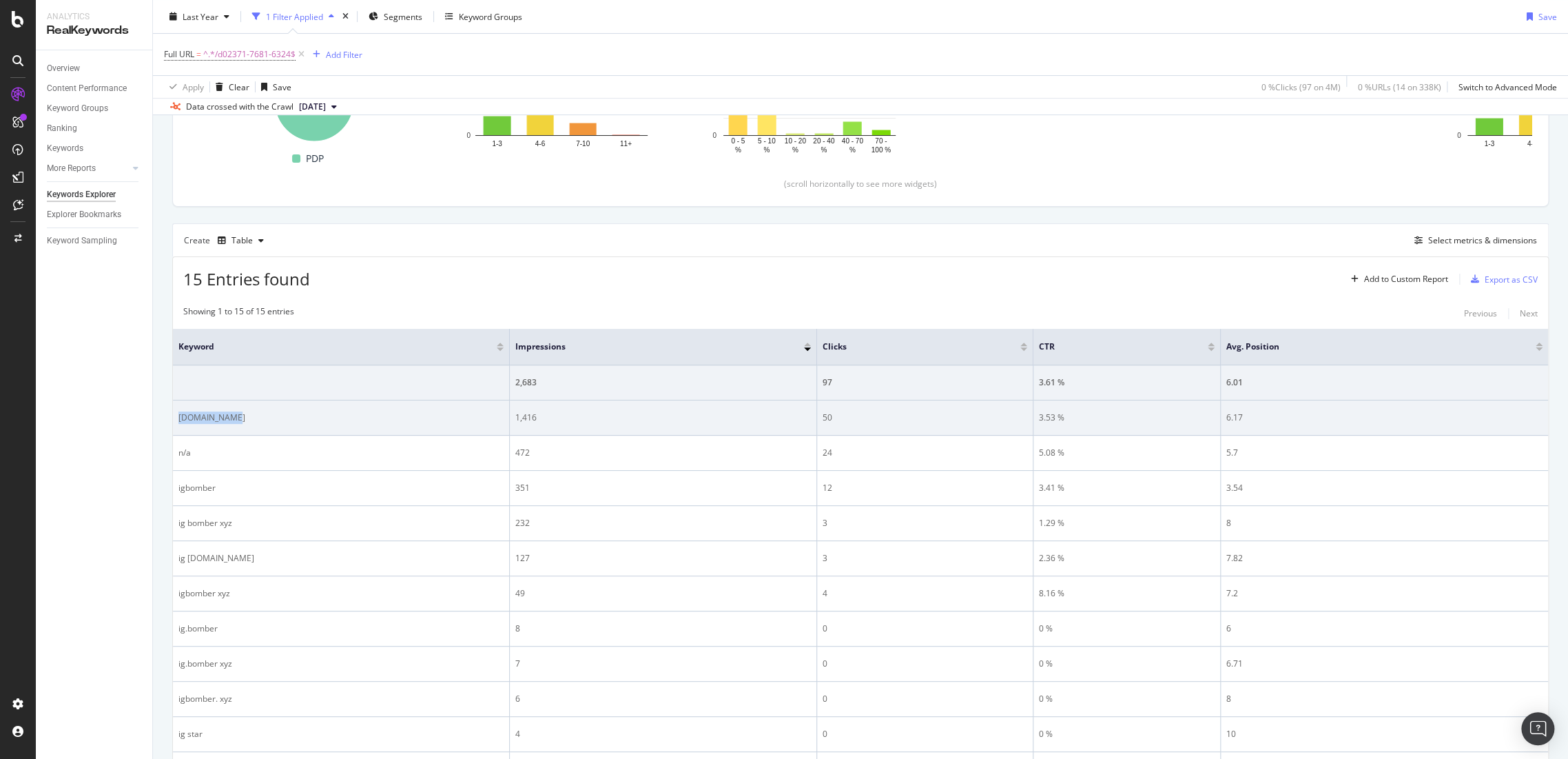
drag, startPoint x: 242, startPoint y: 418, endPoint x: 177, endPoint y: 413, distance: 65.2
click at [177, 413] on td "[DOMAIN_NAME]" at bounding box center [341, 418] width 337 height 35
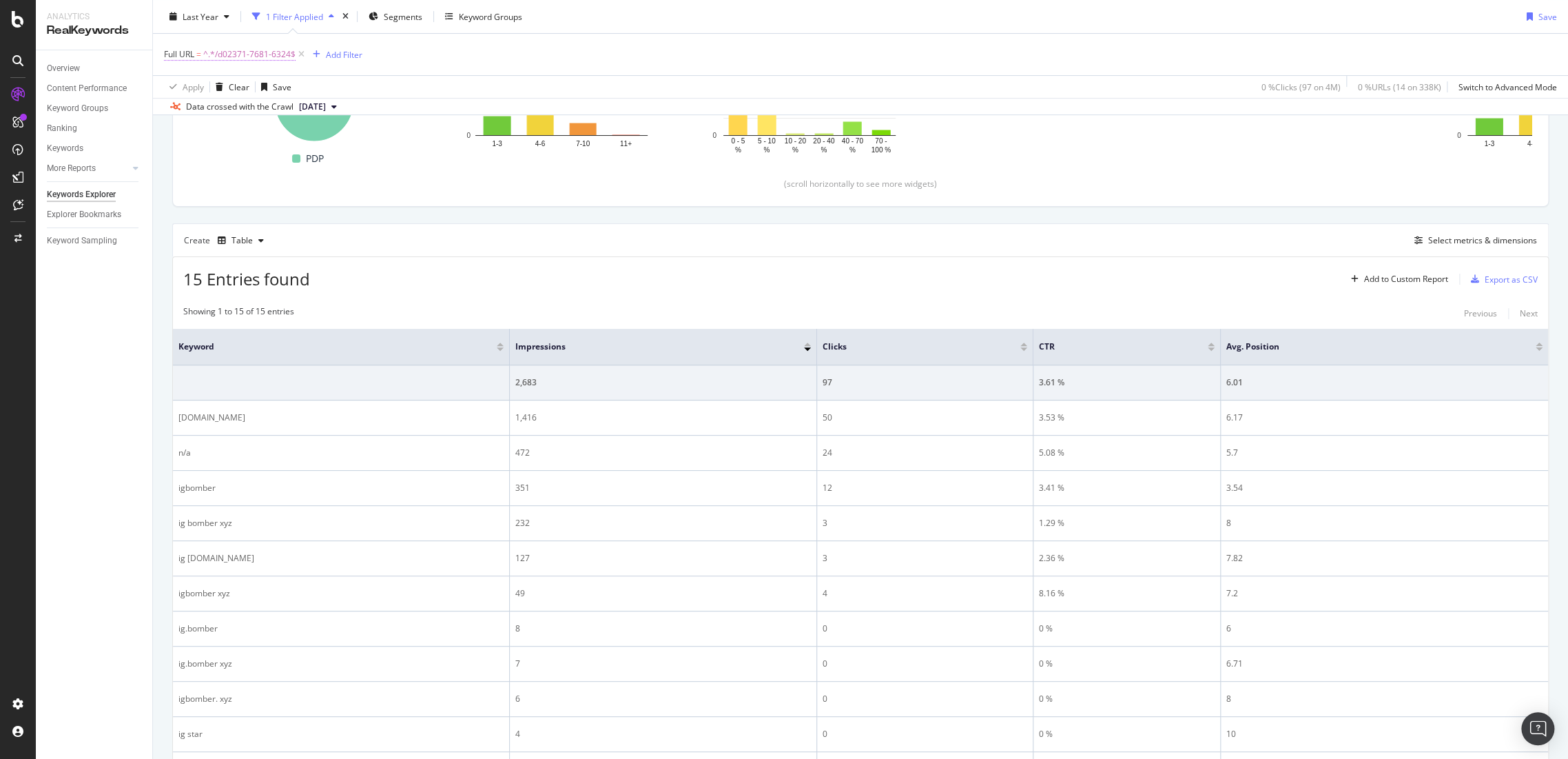
click at [244, 48] on span "^.*/d02371-7681-6324$" at bounding box center [250, 54] width 92 height 19
click at [273, 120] on input "/d02371-7681-6324" at bounding box center [241, 111] width 130 height 22
paste input "[PHONE_NUMBER]"
type input "/d01996-7827-906"
click at [312, 141] on div "Apply" at bounding box center [316, 139] width 22 height 12
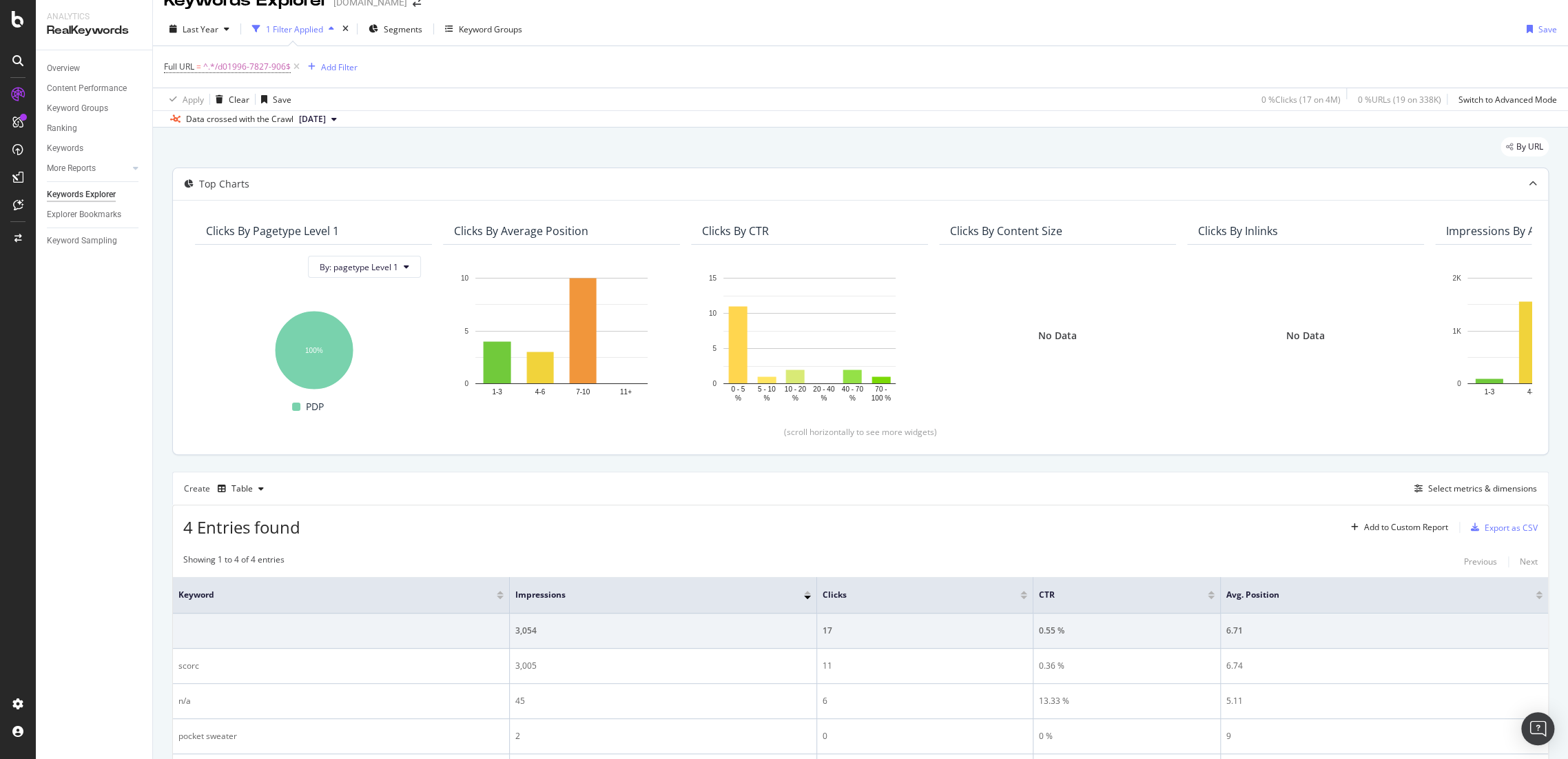
scroll to position [130, 0]
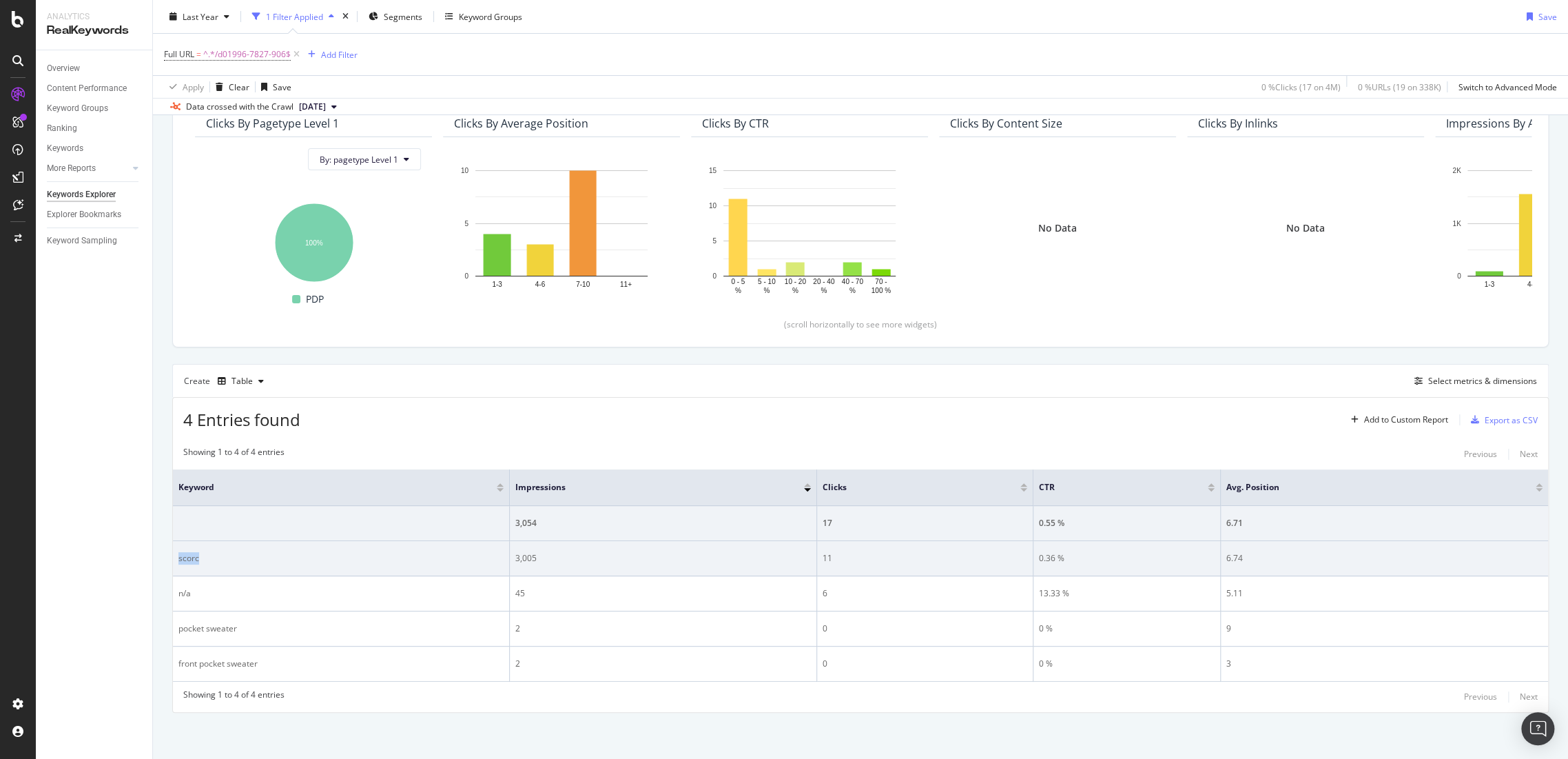
drag, startPoint x: 255, startPoint y: 558, endPoint x: 174, endPoint y: 561, distance: 81.1
click at [174, 561] on td "scorc" at bounding box center [341, 558] width 337 height 35
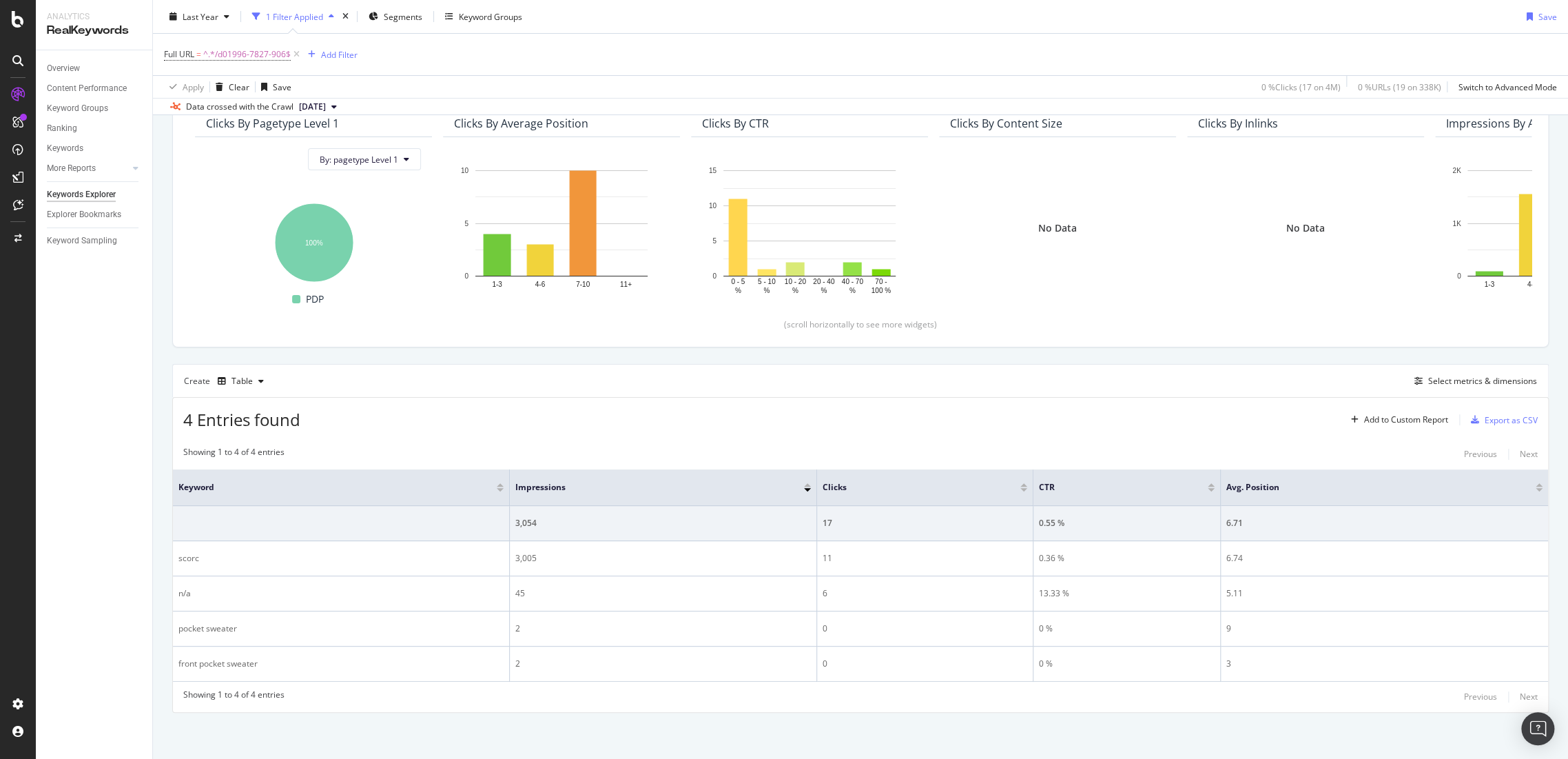
click at [255, 41] on div "Full URL = ^.*/d01996-7827-906$ Add Filter" at bounding box center [860, 54] width 1393 height 41
click at [255, 48] on span "^.*/d01996-7827-906$" at bounding box center [247, 54] width 87 height 19
click at [265, 104] on input "/d01996-7827-906" at bounding box center [241, 111] width 130 height 22
click at [269, 114] on input "/d01996-7827-906" at bounding box center [241, 111] width 130 height 22
paste input "[PHONE_NUMBER]"
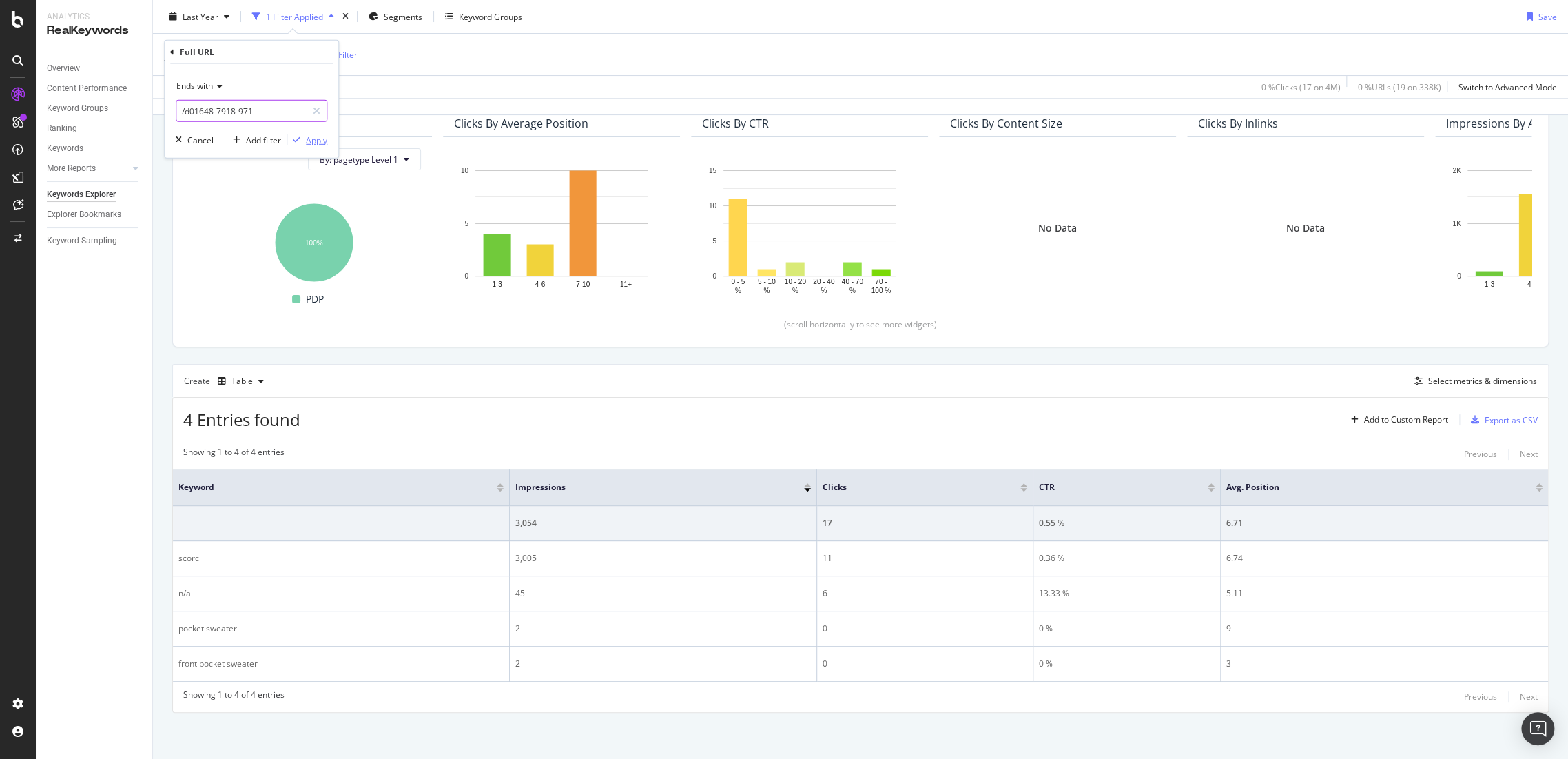
type input "/d01648-7918-971"
click at [316, 139] on div "Apply" at bounding box center [316, 139] width 22 height 12
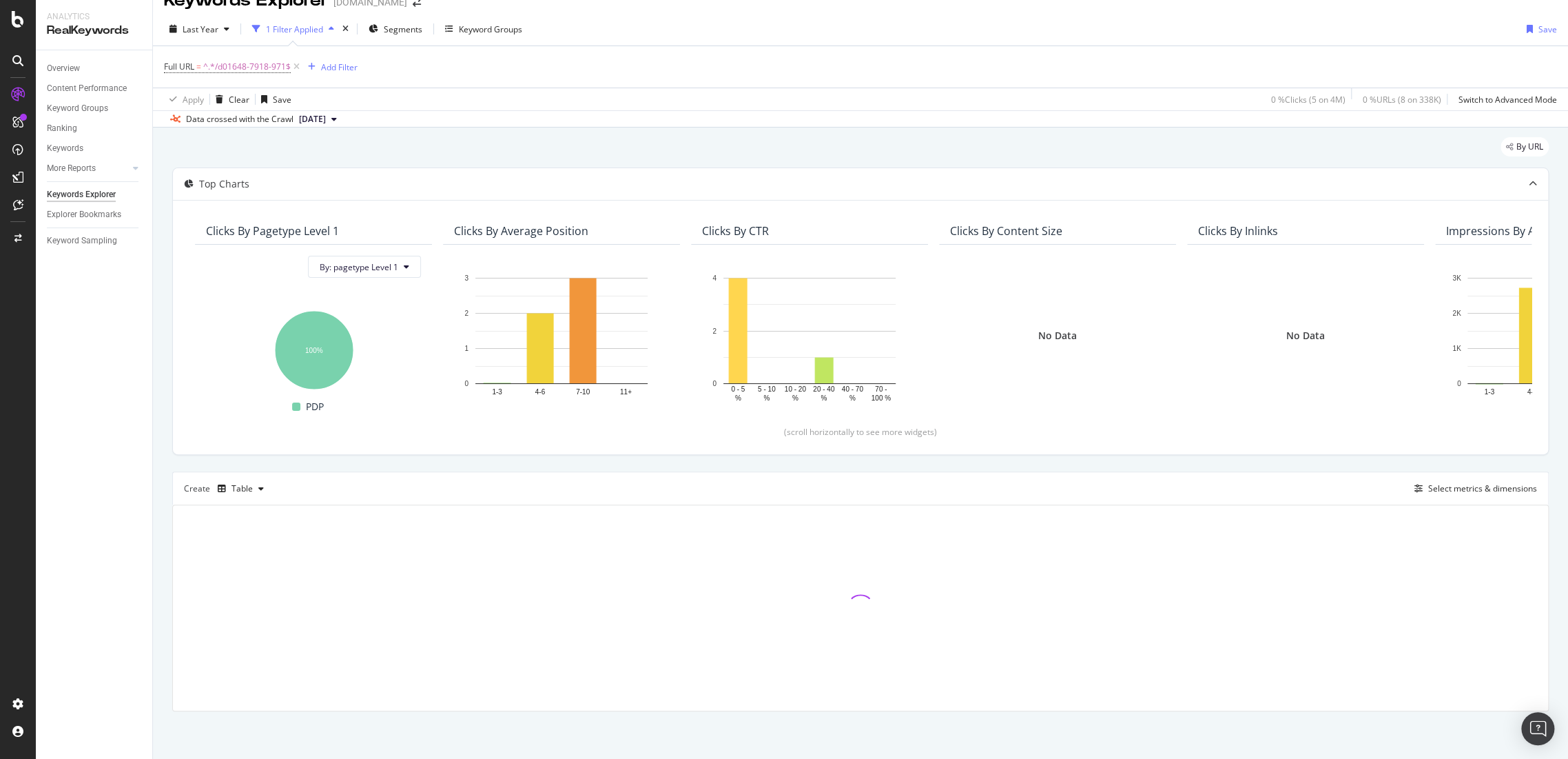
scroll to position [60, 0]
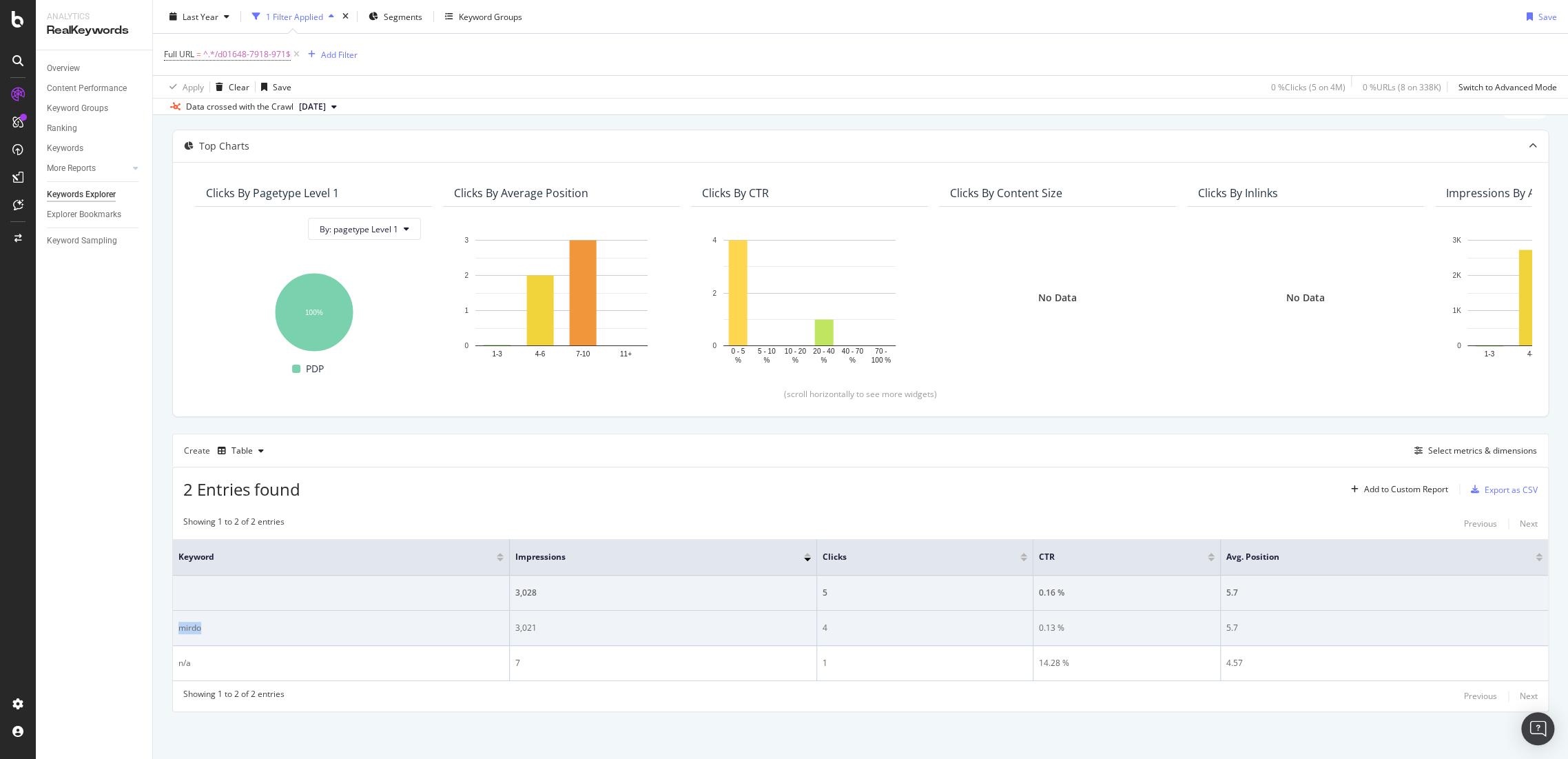
drag, startPoint x: 195, startPoint y: 634, endPoint x: 177, endPoint y: 636, distance: 18.1
click at [177, 636] on td "mirdo" at bounding box center [341, 628] width 337 height 35
